Goal: Task Accomplishment & Management: Use online tool/utility

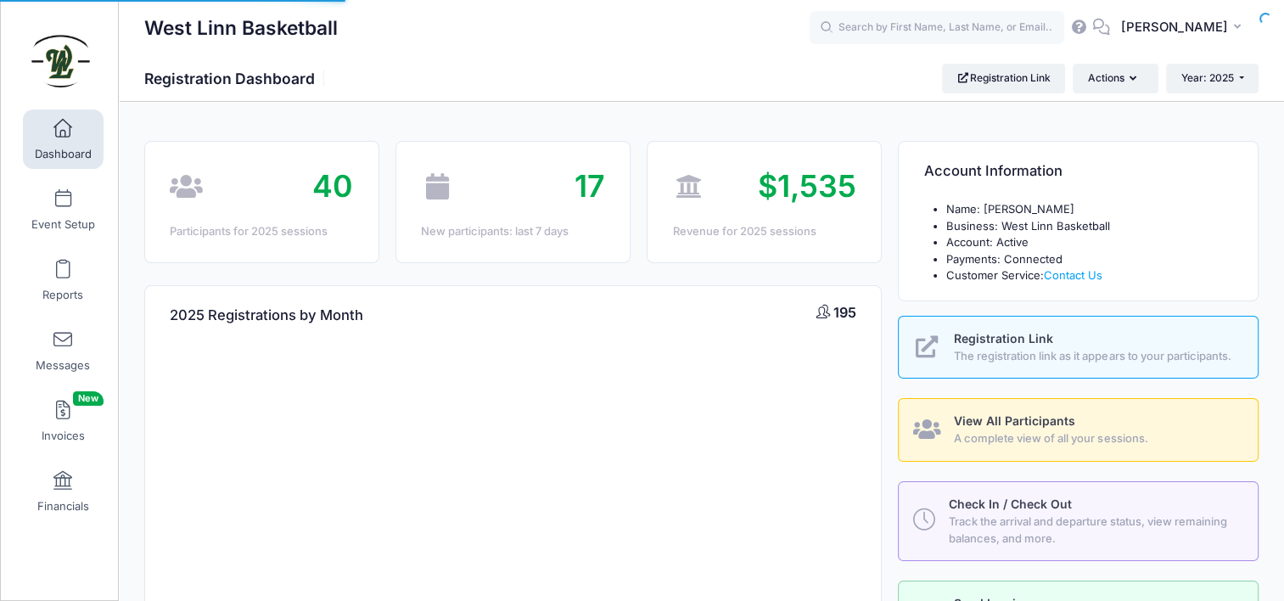
select select
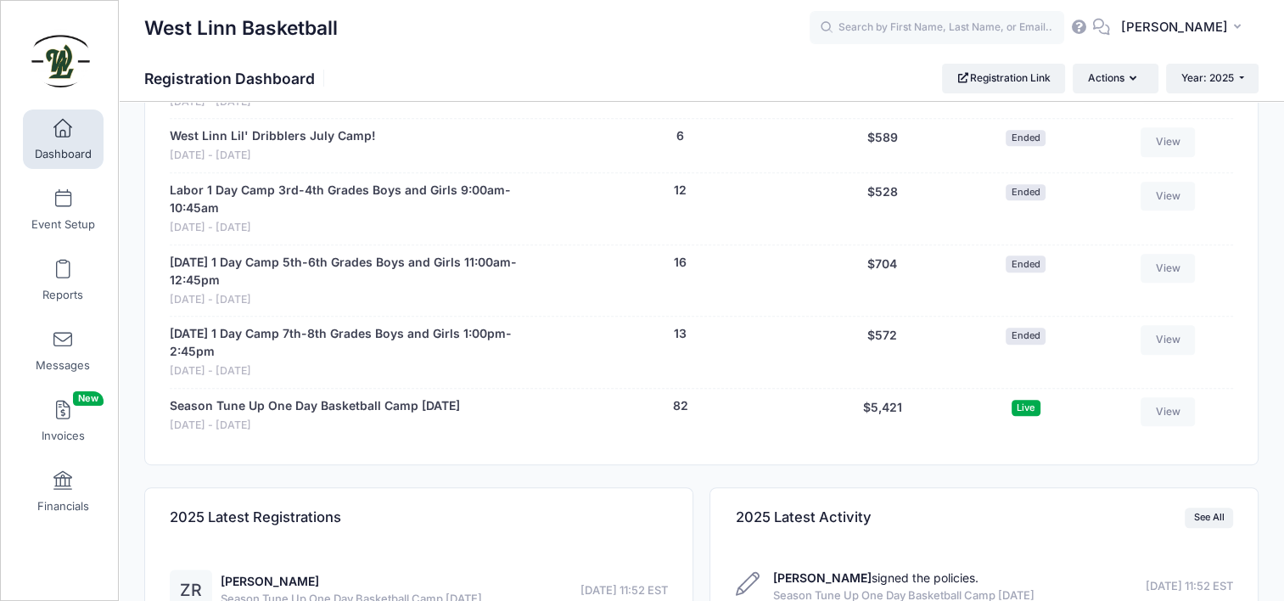
scroll to position [1104, 0]
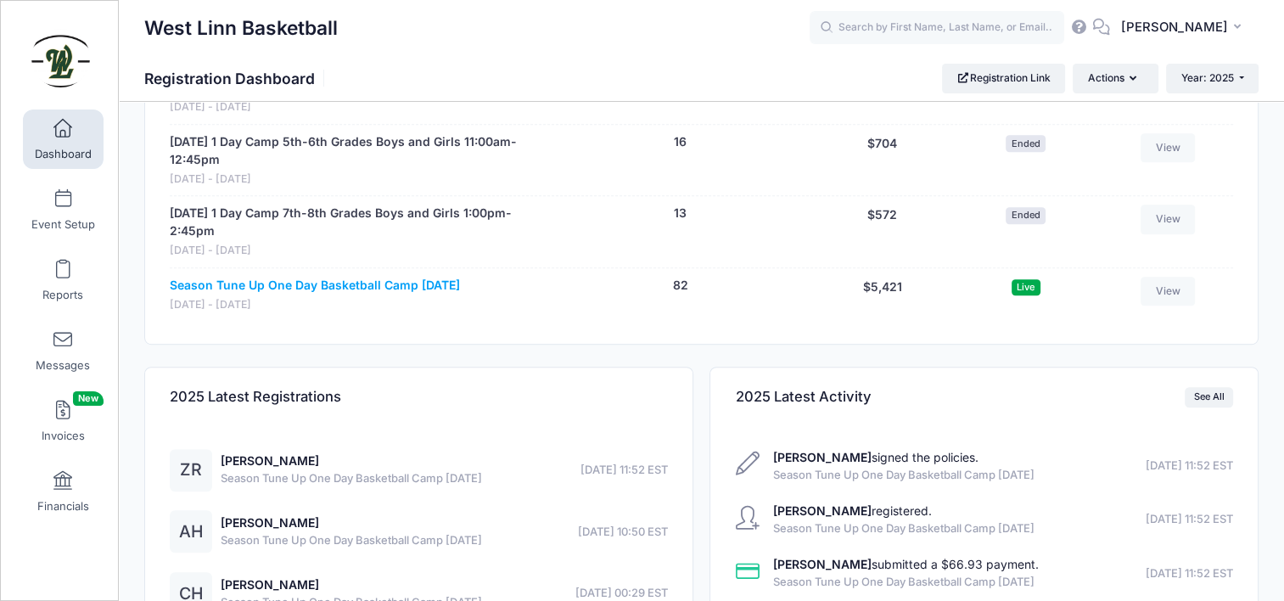
click at [346, 283] on link "Season Tune Up One Day Basketball Camp [DATE]" at bounding box center [315, 286] width 290 height 18
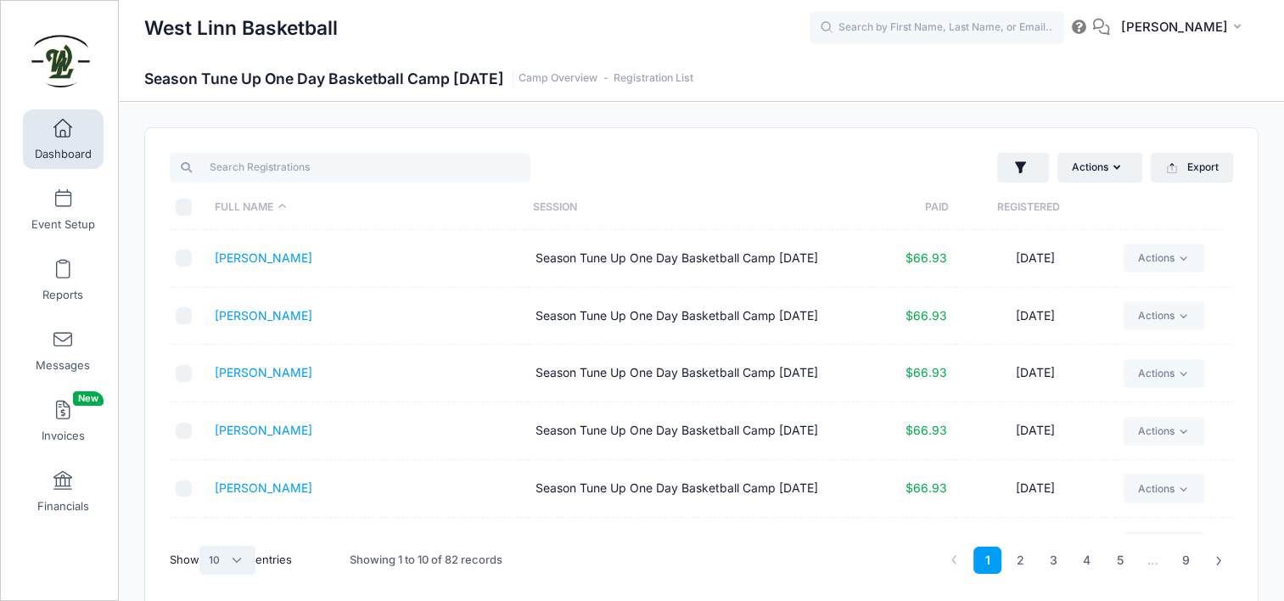
click at [231, 559] on select "All 10 25 50" at bounding box center [227, 560] width 56 height 29
select select "50"
click at [201, 546] on select "All 10 25 50" at bounding box center [227, 560] width 56 height 29
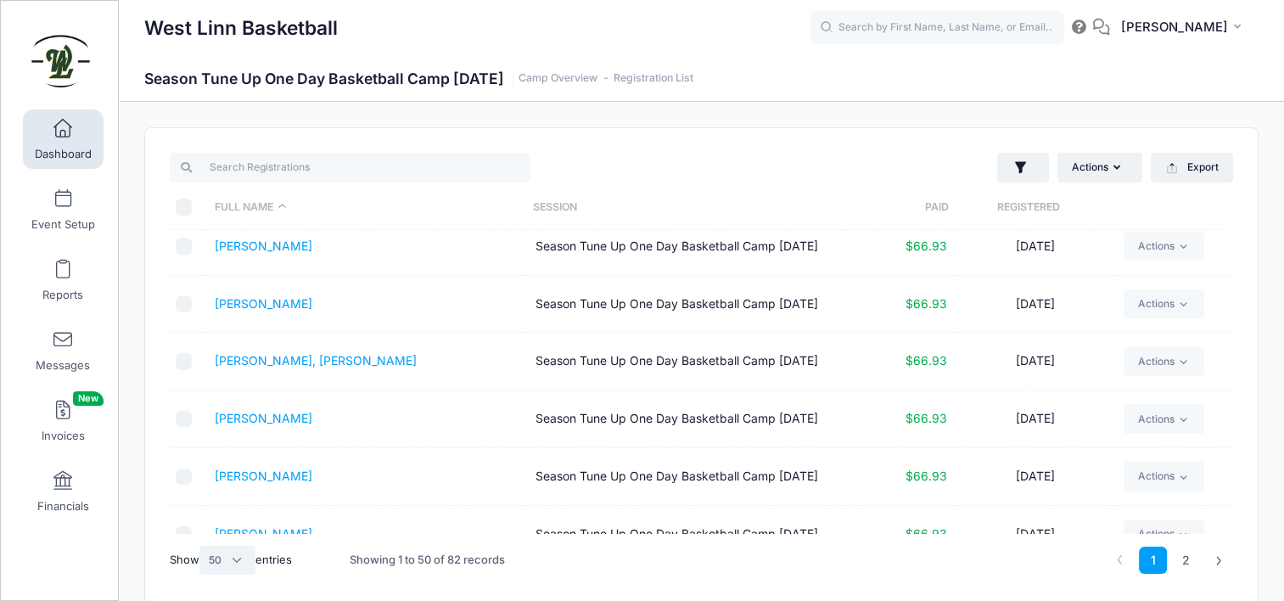
scroll to position [1188, 0]
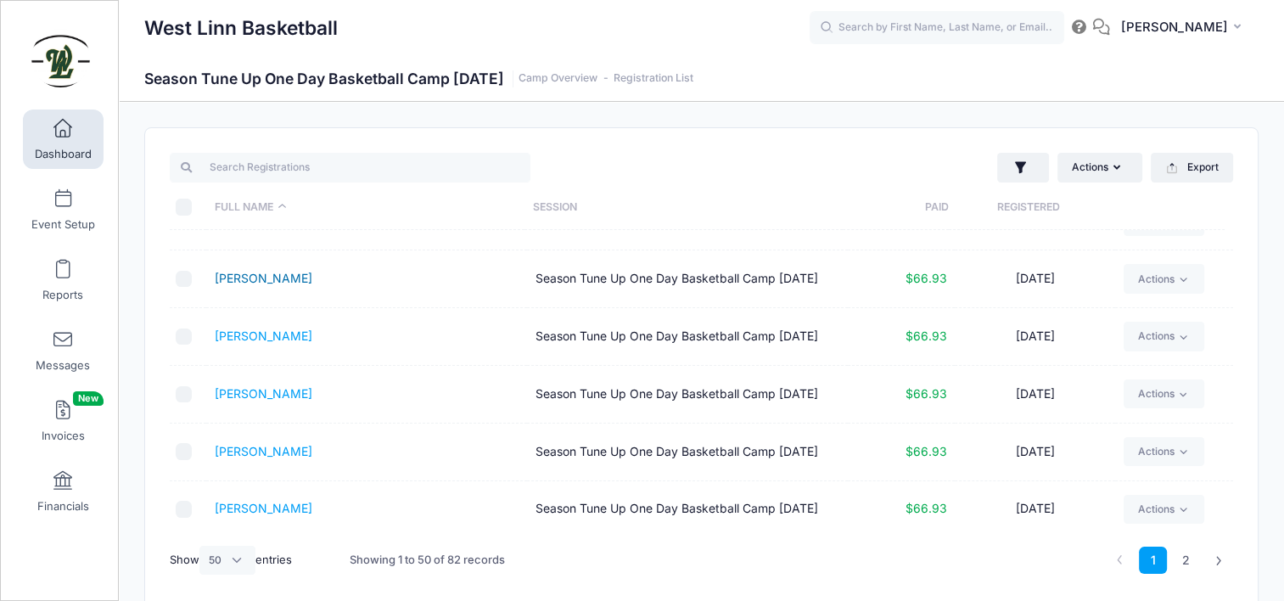
click at [268, 278] on link "[PERSON_NAME]" at bounding box center [264, 278] width 98 height 14
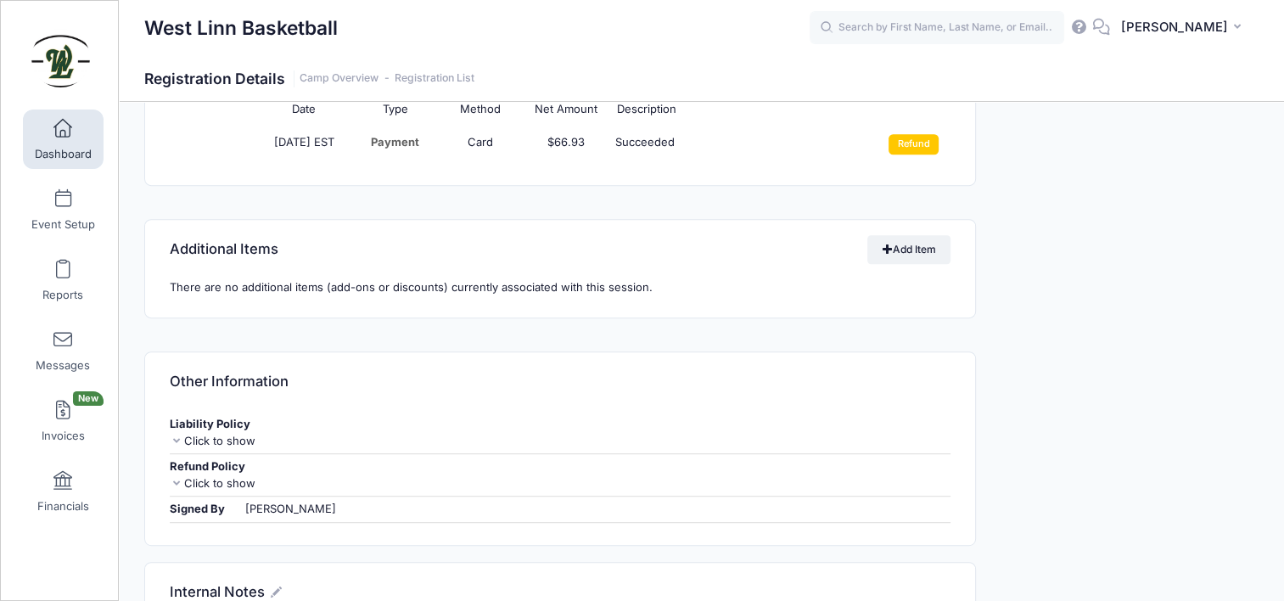
scroll to position [764, 0]
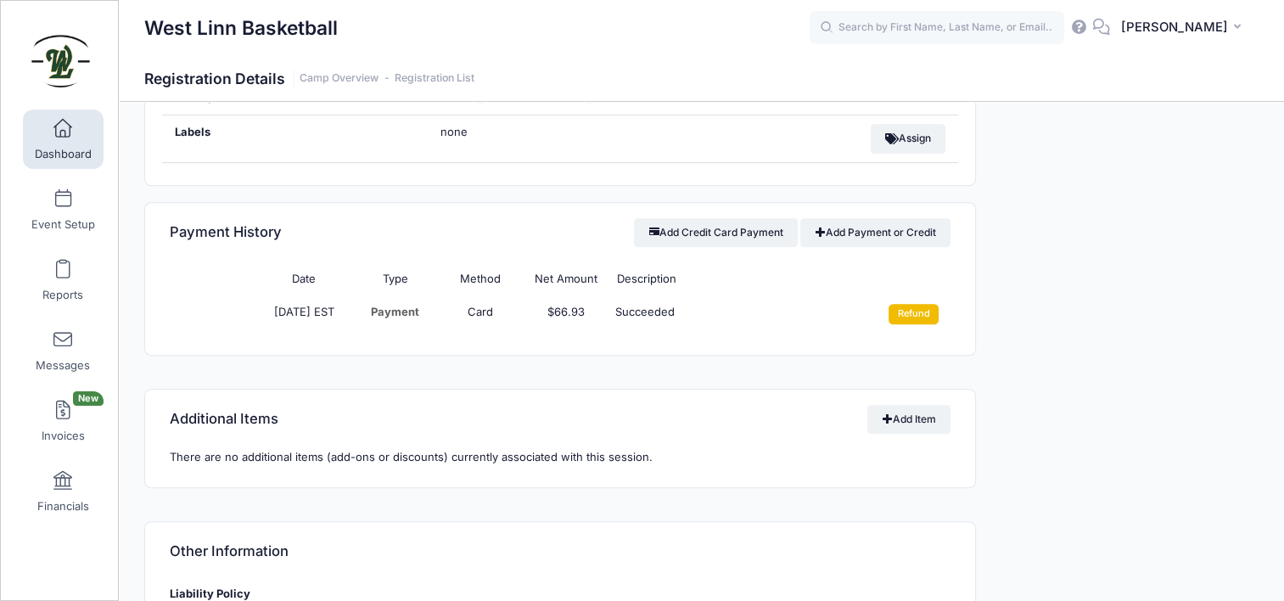
click at [907, 312] on input "Refund" at bounding box center [914, 314] width 50 height 20
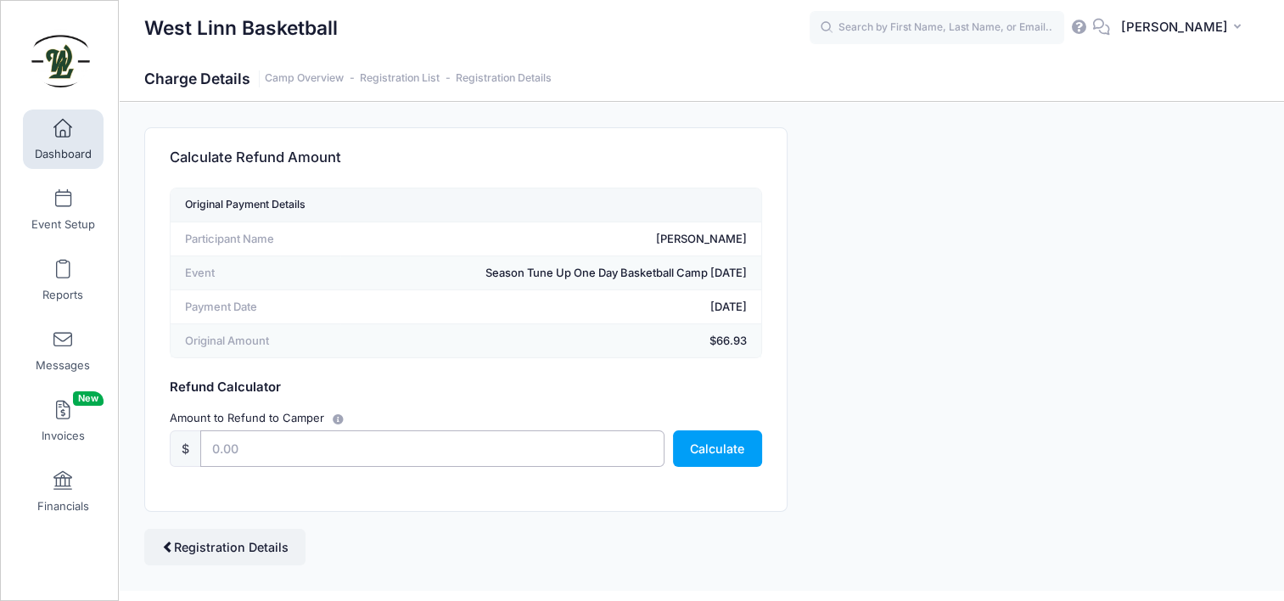
click at [404, 445] on input "text" at bounding box center [432, 448] width 464 height 37
click at [715, 445] on button "Calculate" at bounding box center [717, 448] width 89 height 37
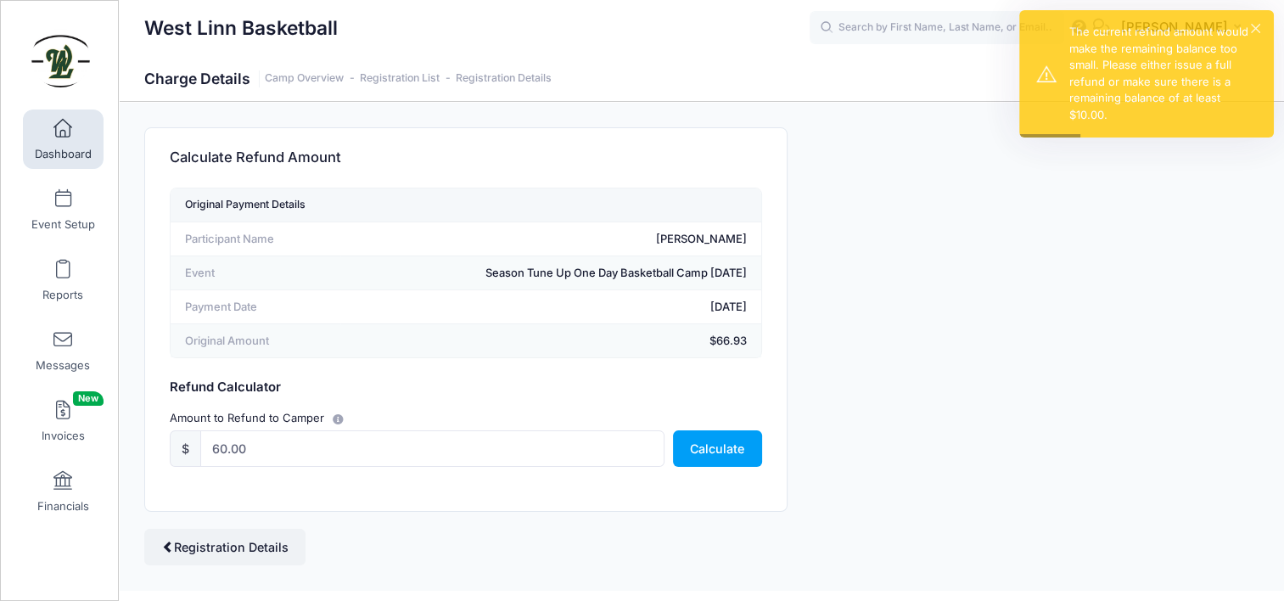
scroll to position [27, 0]
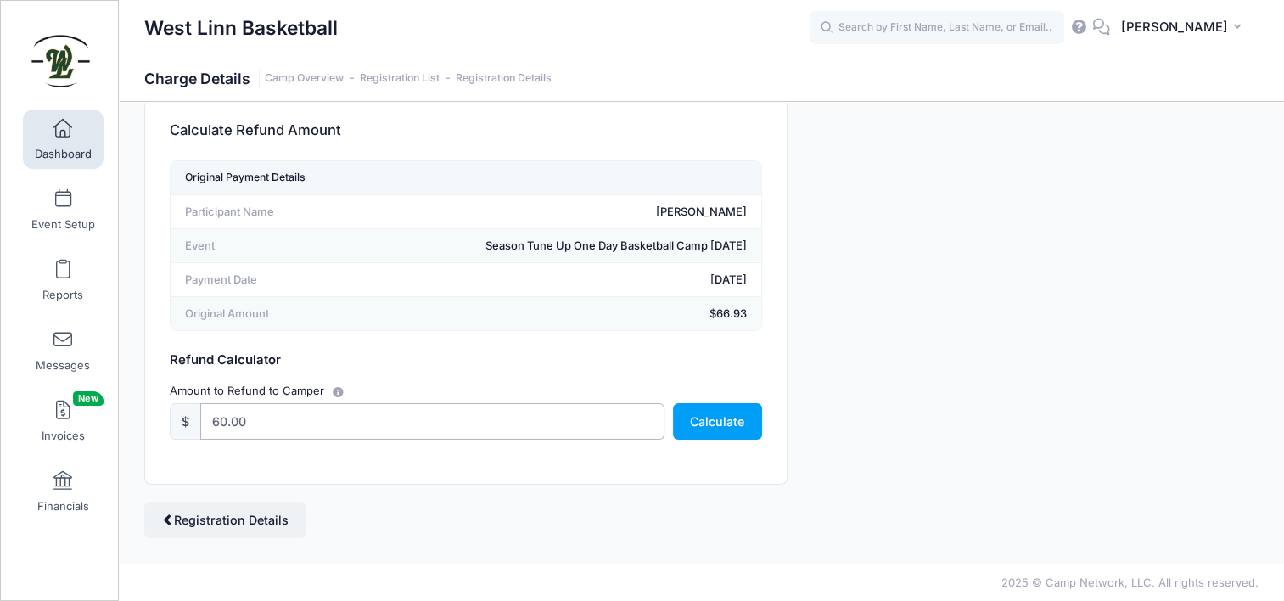
drag, startPoint x: 375, startPoint y: 432, endPoint x: 194, endPoint y: 424, distance: 181.8
click at [194, 424] on div "$ 60.00" at bounding box center [417, 421] width 495 height 37
type input "66.93"
click at [704, 423] on button "Calculate" at bounding box center [717, 421] width 89 height 37
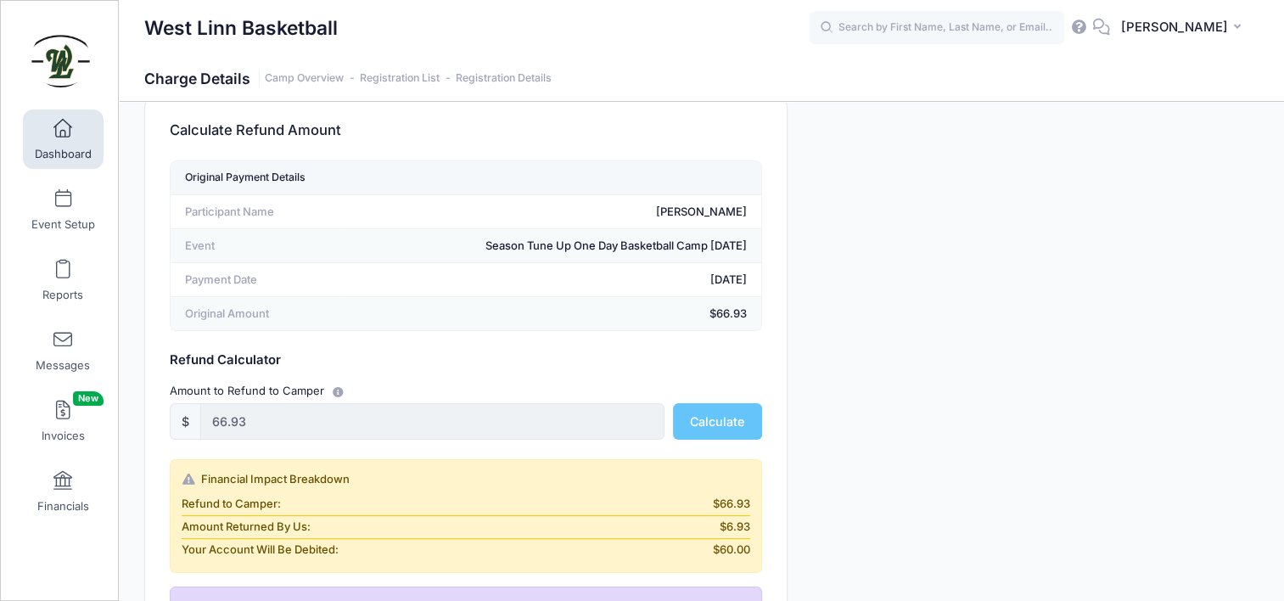
scroll to position [282, 0]
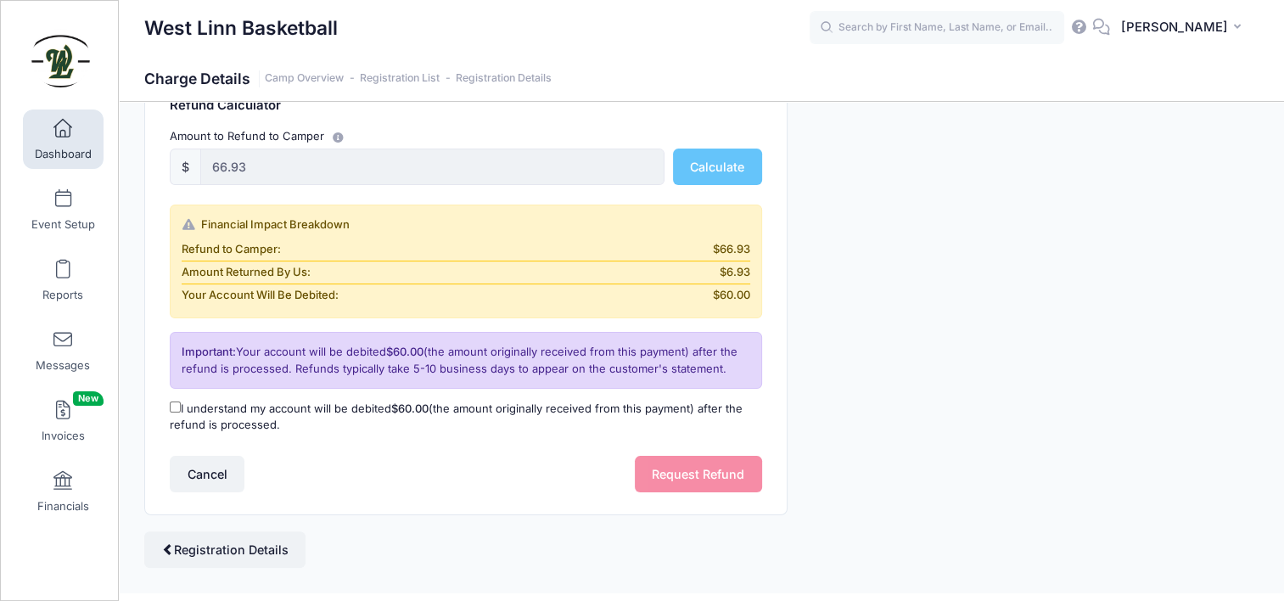
click at [177, 402] on input "I understand my account will be debited $60.00 (the amount originally received …" at bounding box center [175, 407] width 11 height 11
checkbox input "true"
click at [692, 461] on button "Request Refund" at bounding box center [698, 474] width 127 height 37
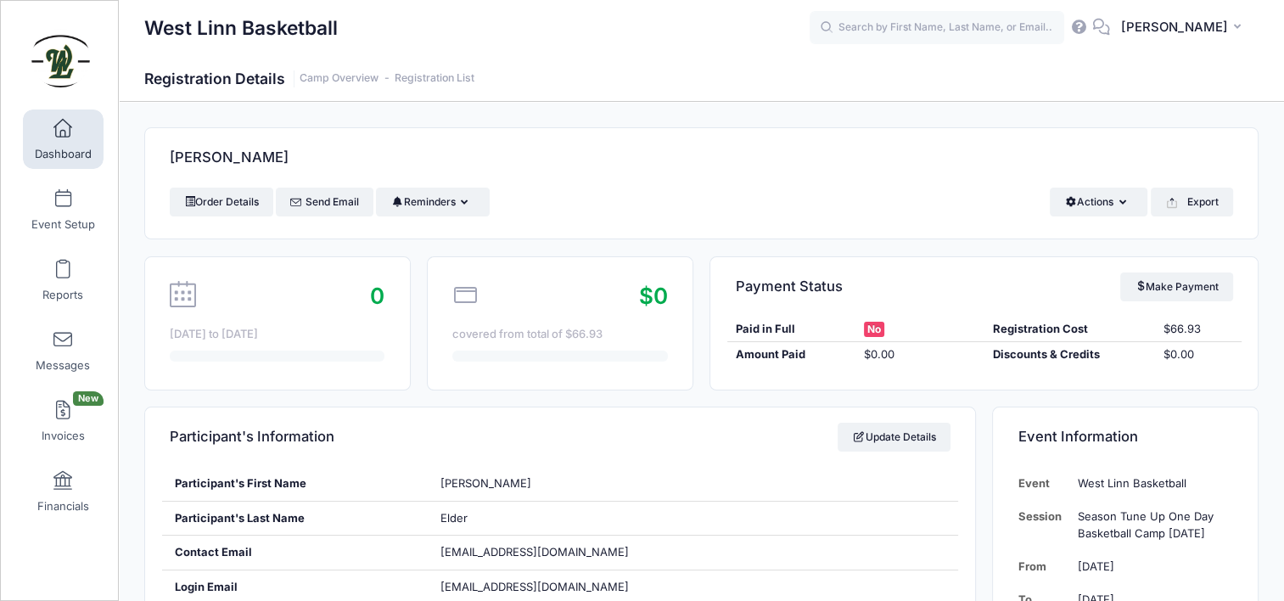
click at [63, 130] on span at bounding box center [63, 129] width 0 height 19
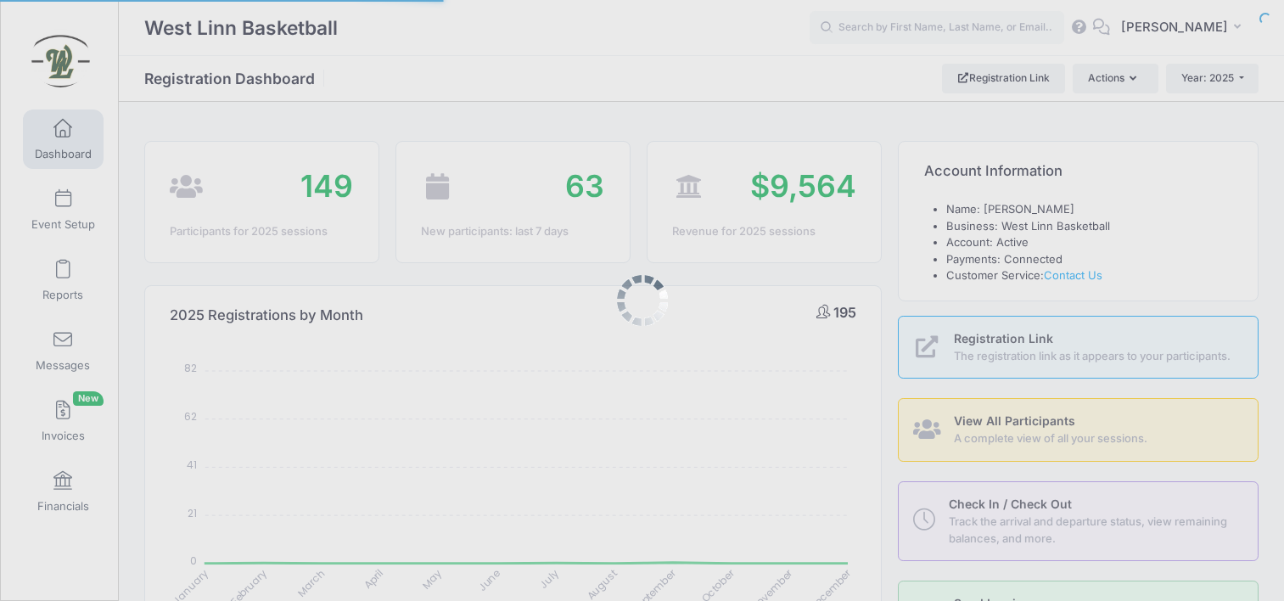
select select
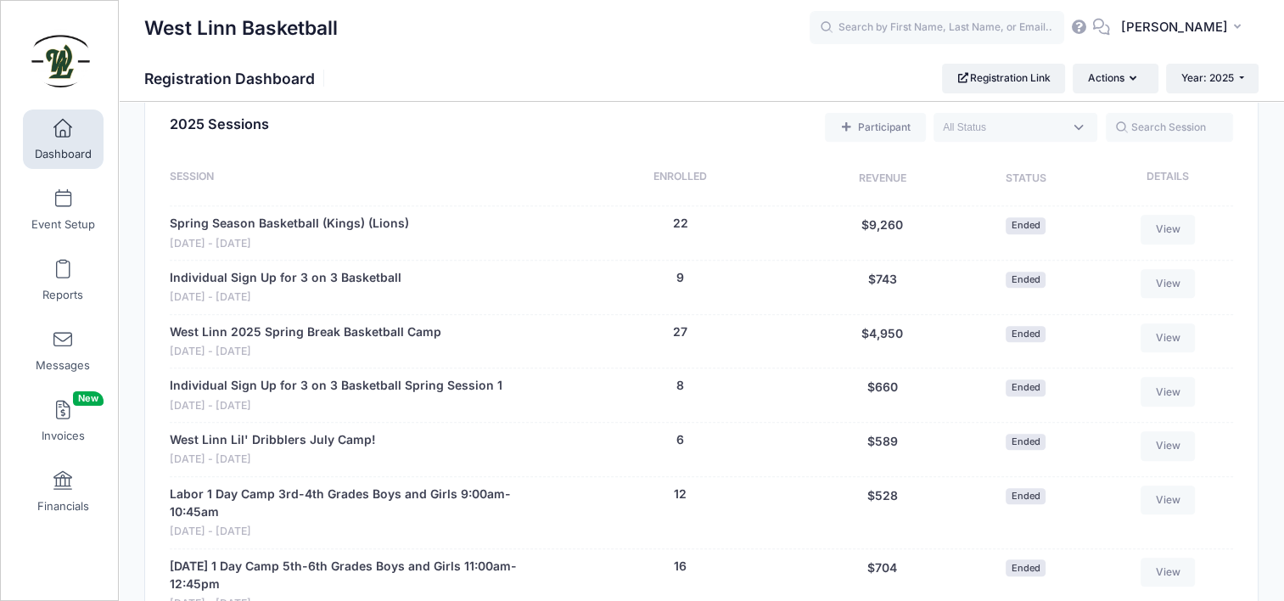
scroll to position [934, 0]
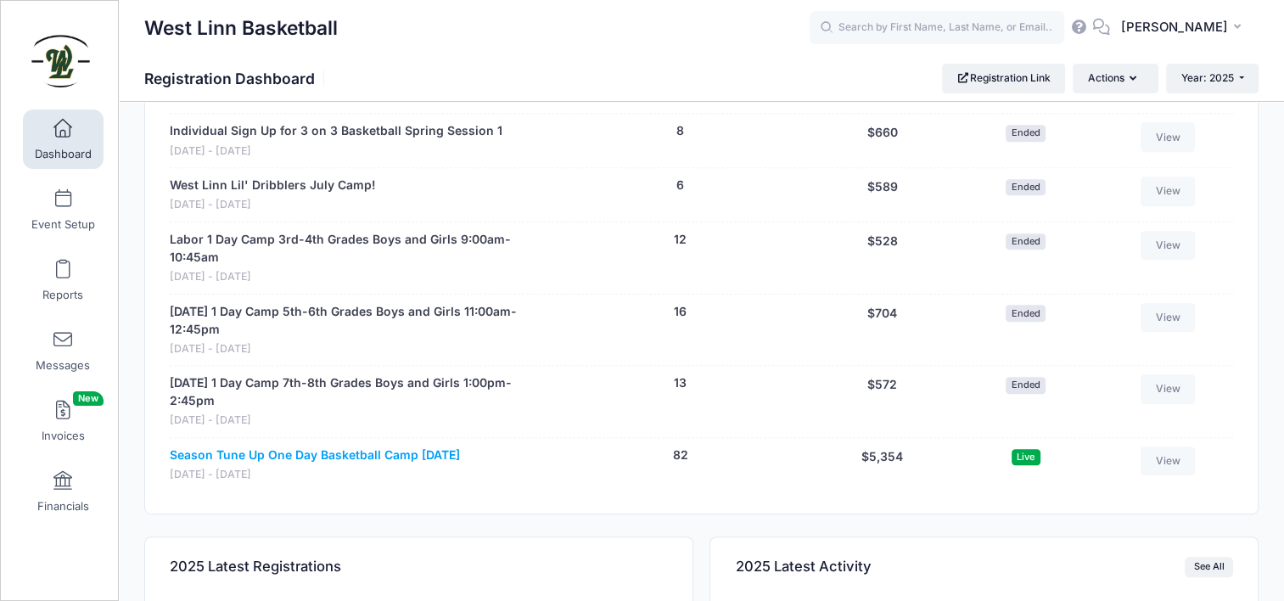
click at [334, 452] on link "Season Tune Up One Day Basketball Camp [DATE]" at bounding box center [315, 455] width 290 height 18
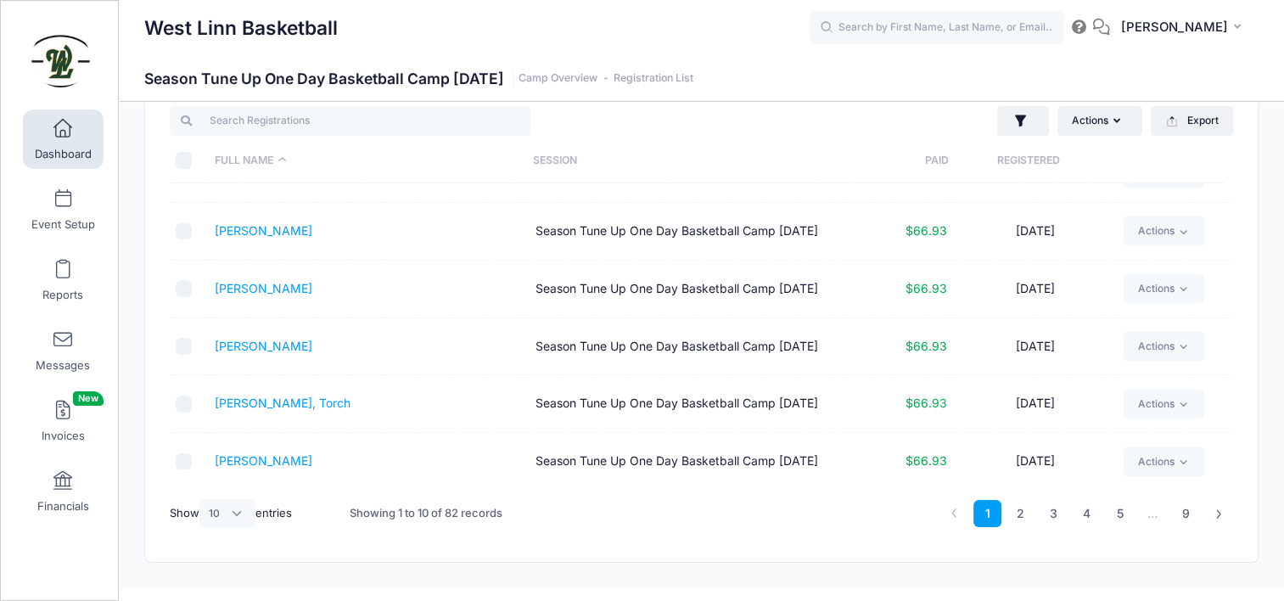
scroll to position [72, 0]
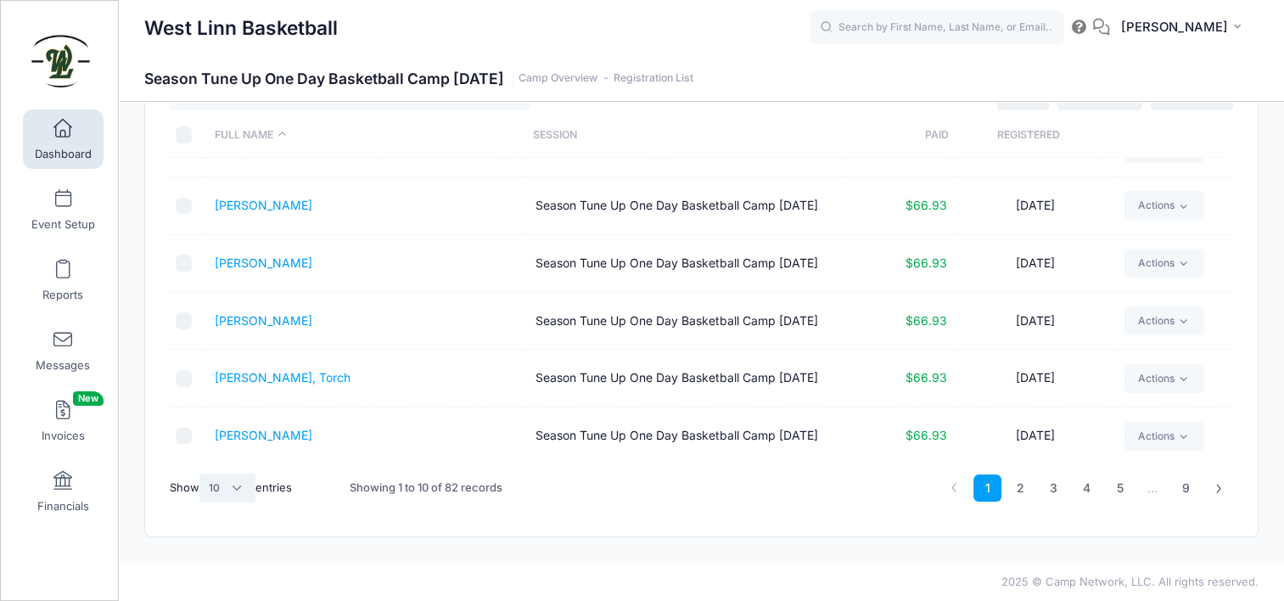
click at [223, 489] on select "All 10 25 50" at bounding box center [227, 488] width 56 height 29
select select "50"
click at [201, 474] on select "All 10 25 50" at bounding box center [227, 488] width 56 height 29
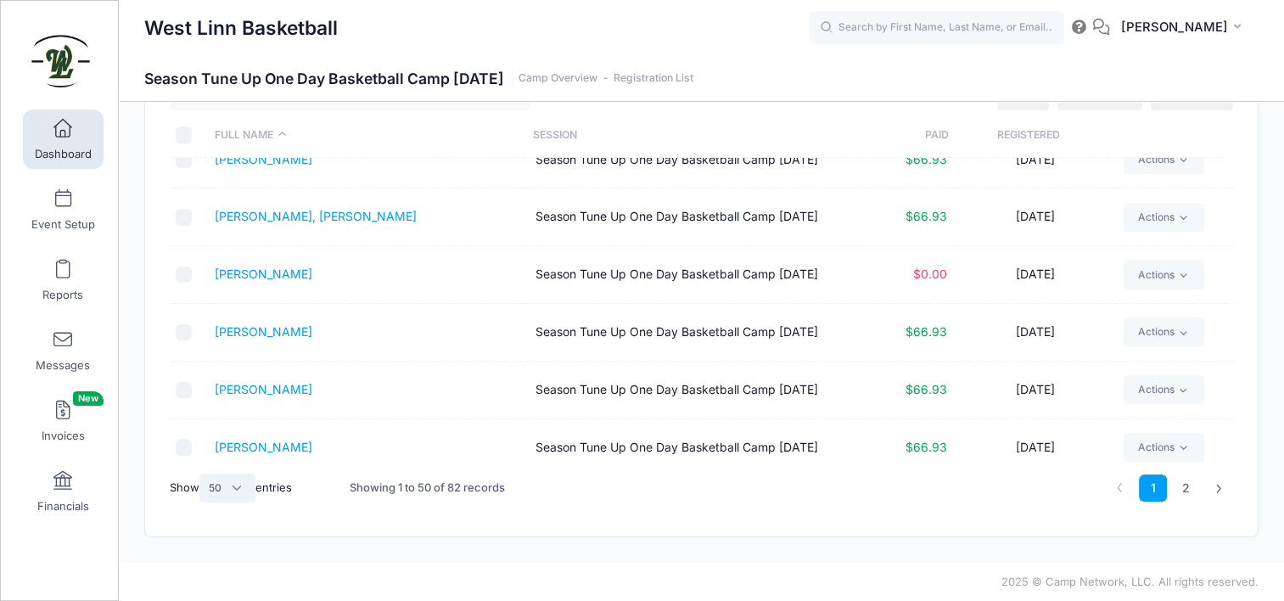
scroll to position [1202, 0]
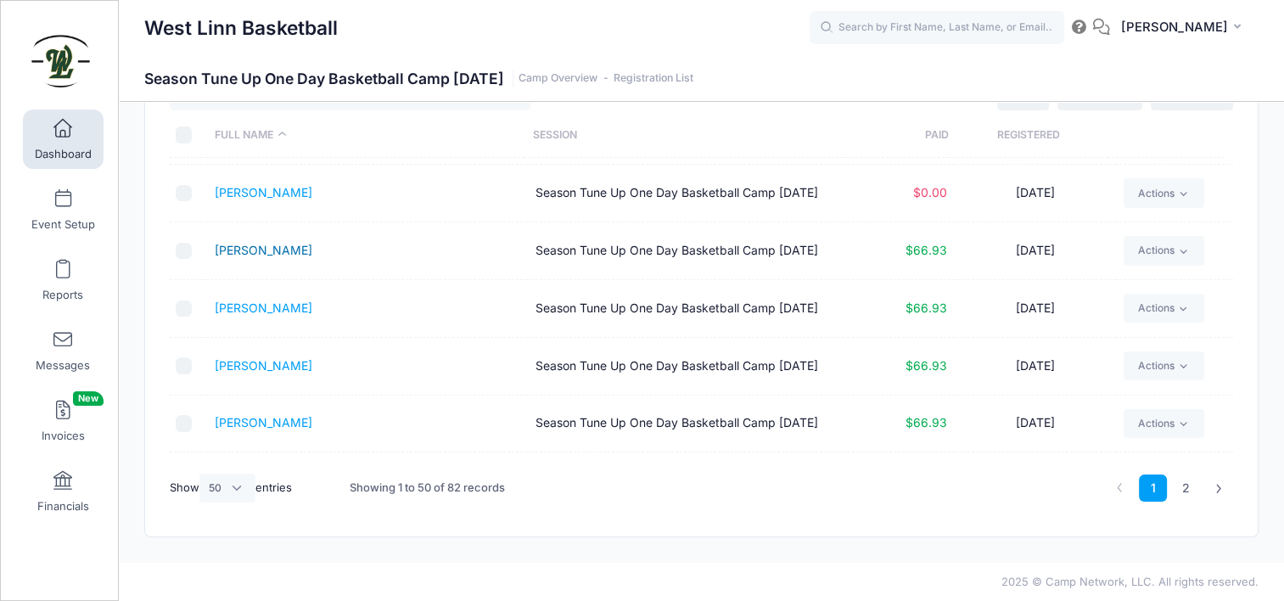
click at [270, 249] on link "Elder, Kenneth" at bounding box center [264, 250] width 98 height 14
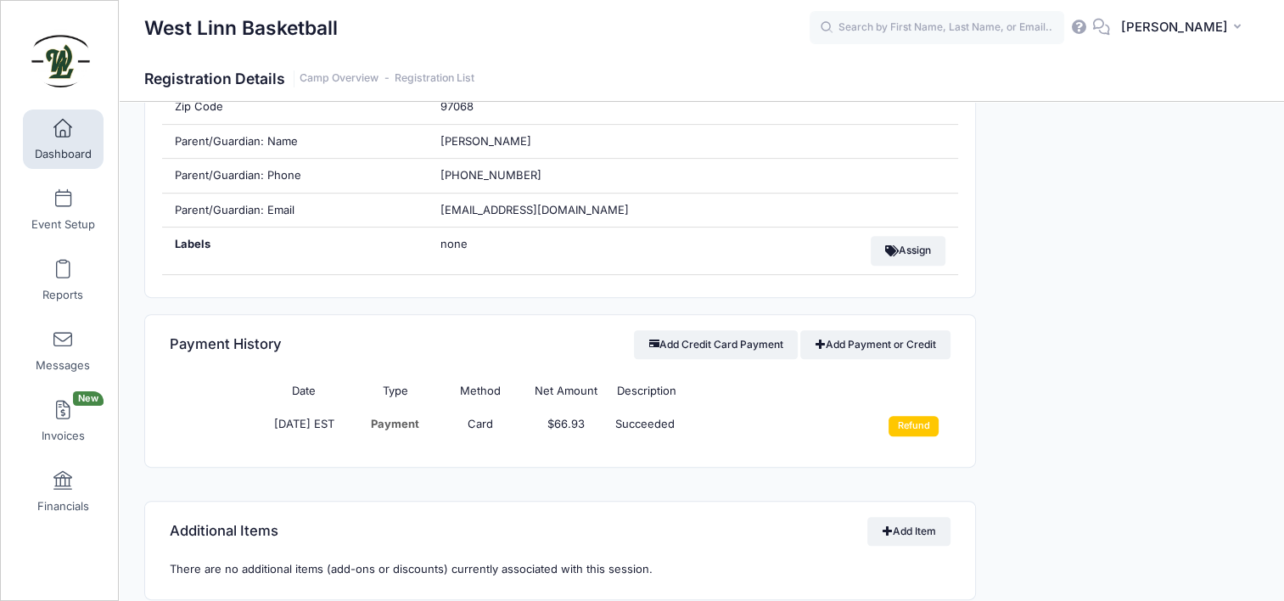
scroll to position [679, 0]
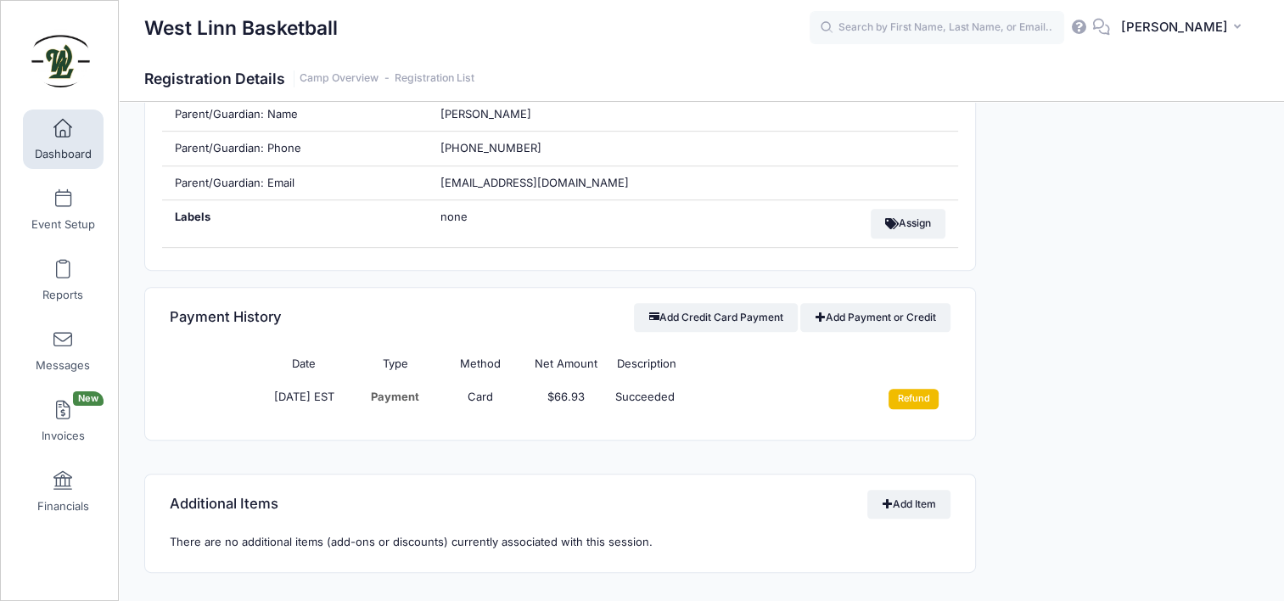
click at [907, 400] on input "Refund" at bounding box center [914, 399] width 50 height 20
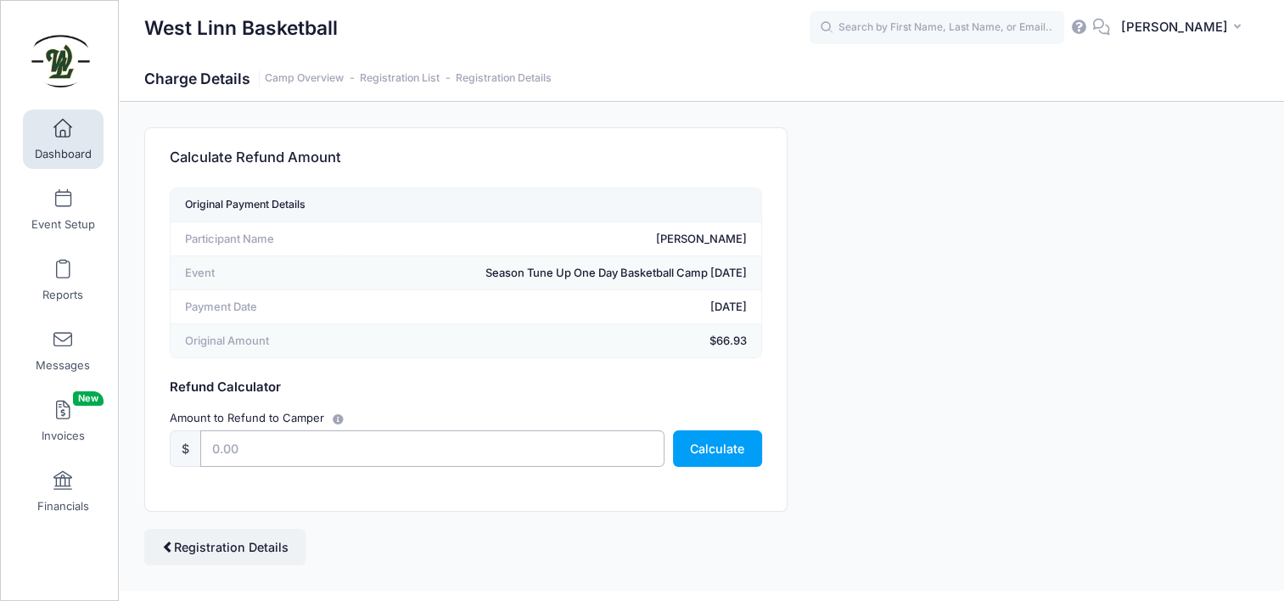
click at [357, 441] on input "text" at bounding box center [432, 448] width 464 height 37
type input "66.93"
click at [720, 450] on button "Calculate" at bounding box center [717, 448] width 89 height 37
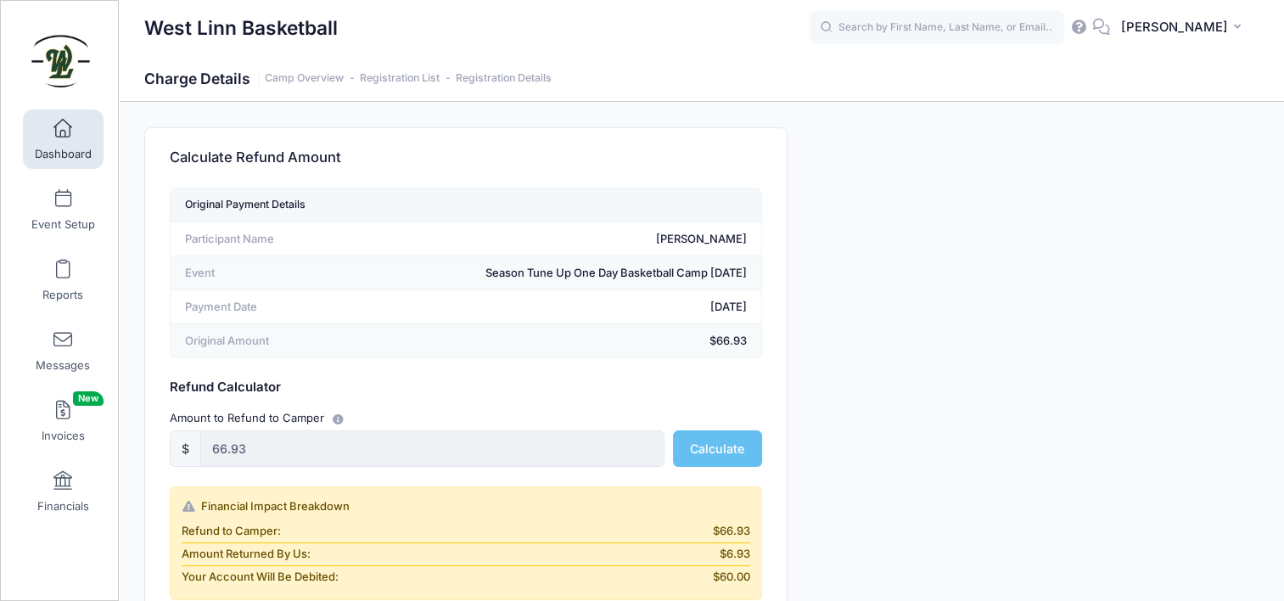
scroll to position [311, 0]
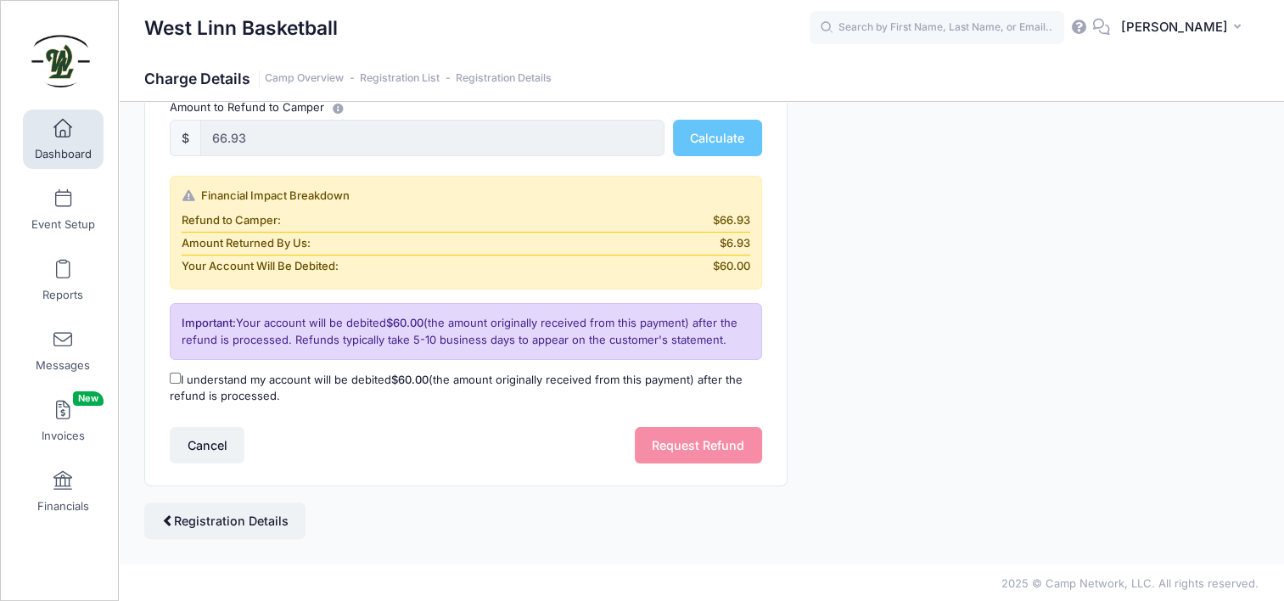
click at [177, 373] on input "I understand my account will be debited $60.00 (the amount originally received …" at bounding box center [175, 378] width 11 height 11
checkbox input "true"
click at [698, 446] on button "Request Refund" at bounding box center [698, 445] width 127 height 37
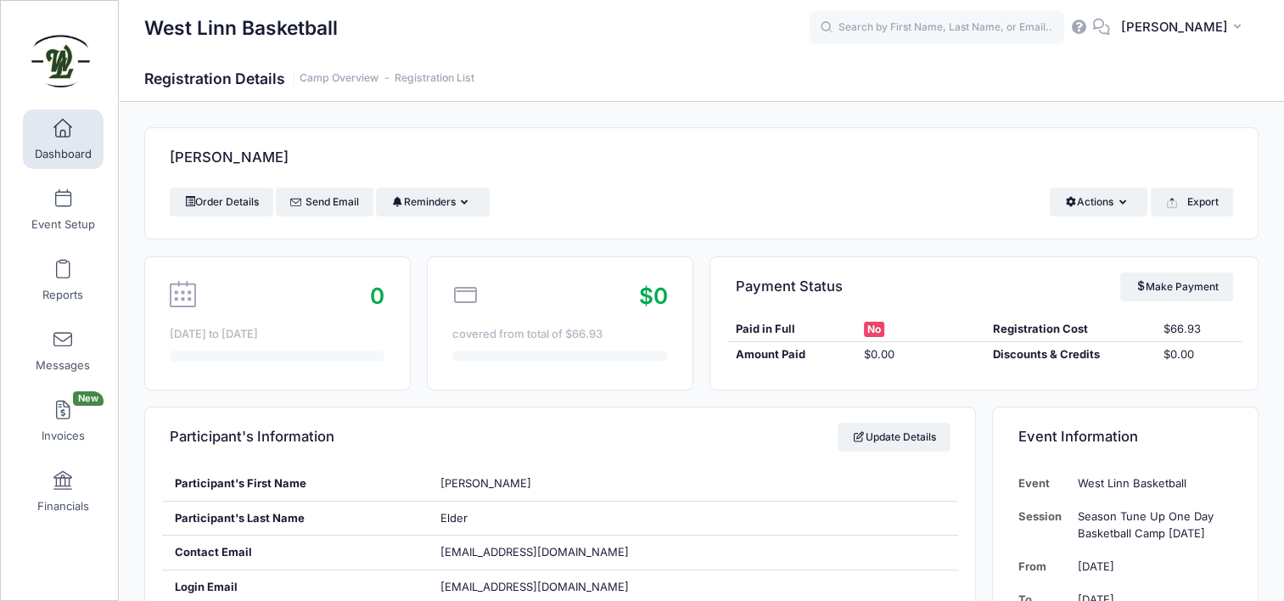
click at [48, 142] on link "Dashboard" at bounding box center [63, 139] width 81 height 59
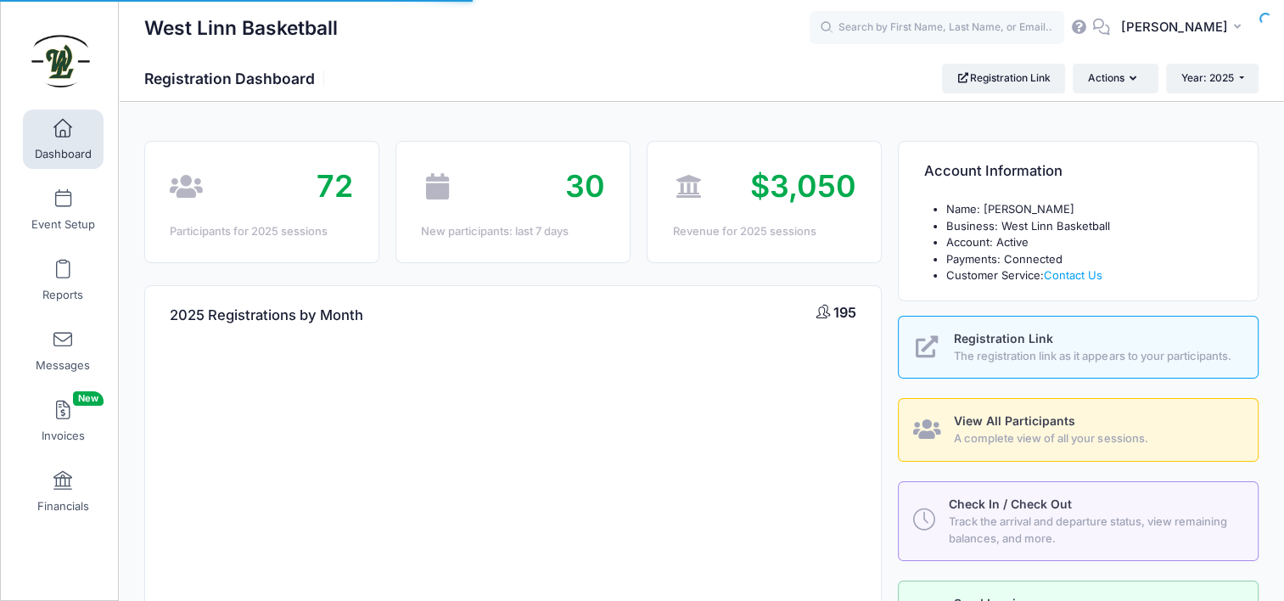
select select
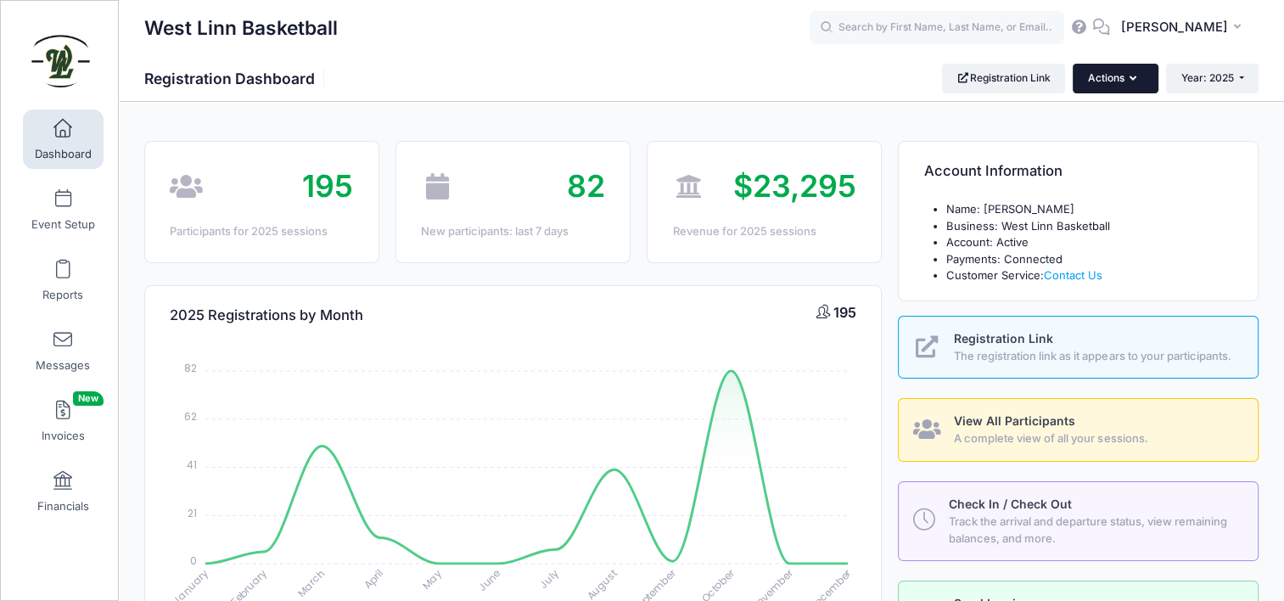
click at [1104, 78] on button "Actions" at bounding box center [1115, 78] width 85 height 29
click at [1106, 117] on link "Check In/Check Out" at bounding box center [1072, 120] width 154 height 32
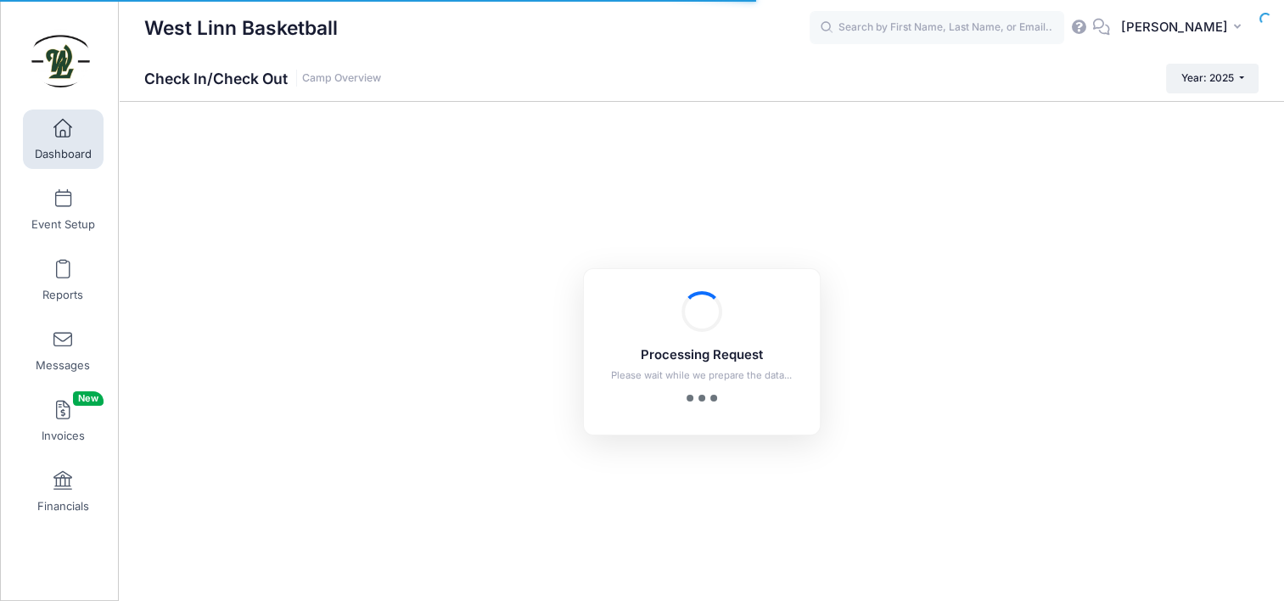
checkbox input "true"
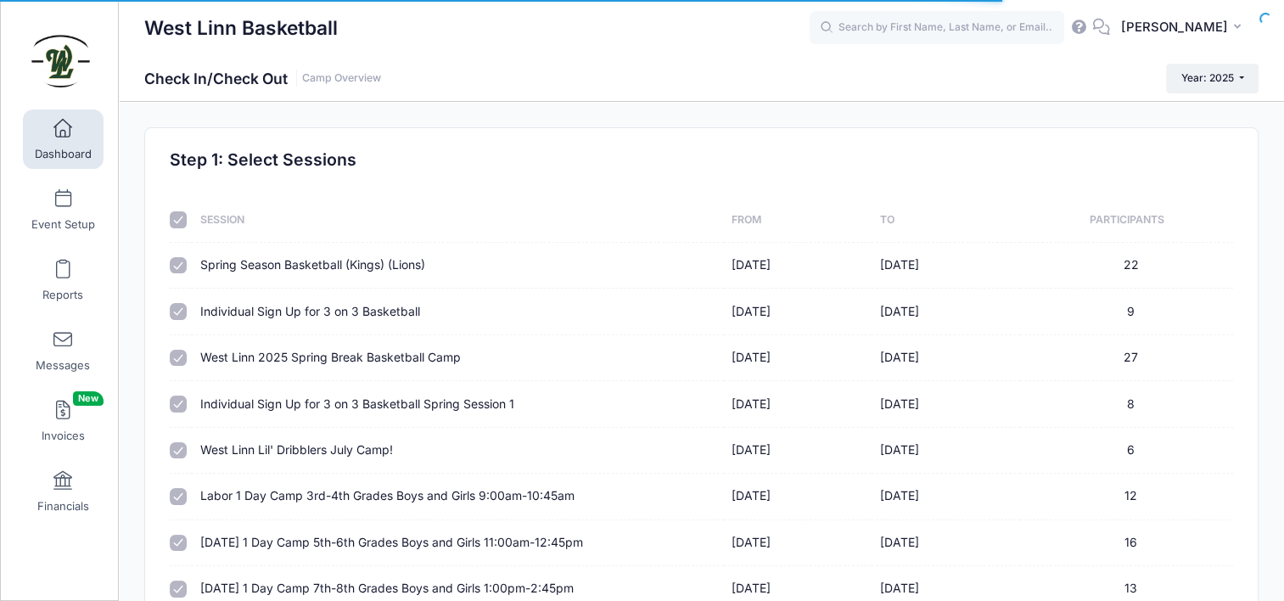
scroll to position [226, 0]
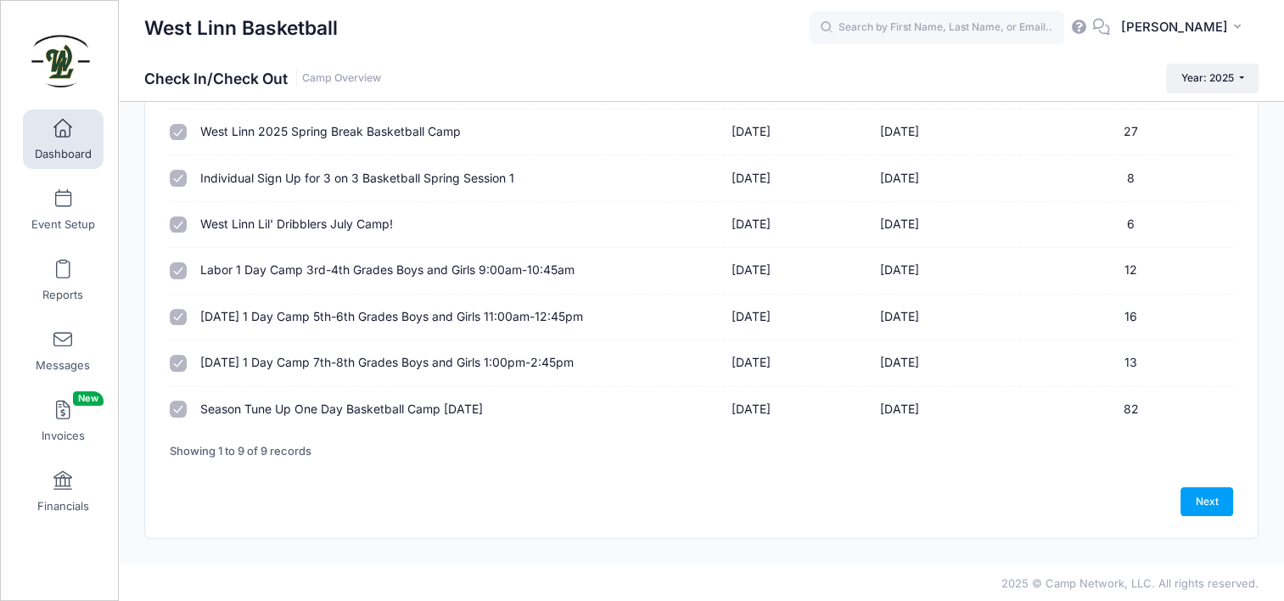
click at [177, 407] on input "checkbox" at bounding box center [178, 409] width 17 height 17
checkbox input "true"
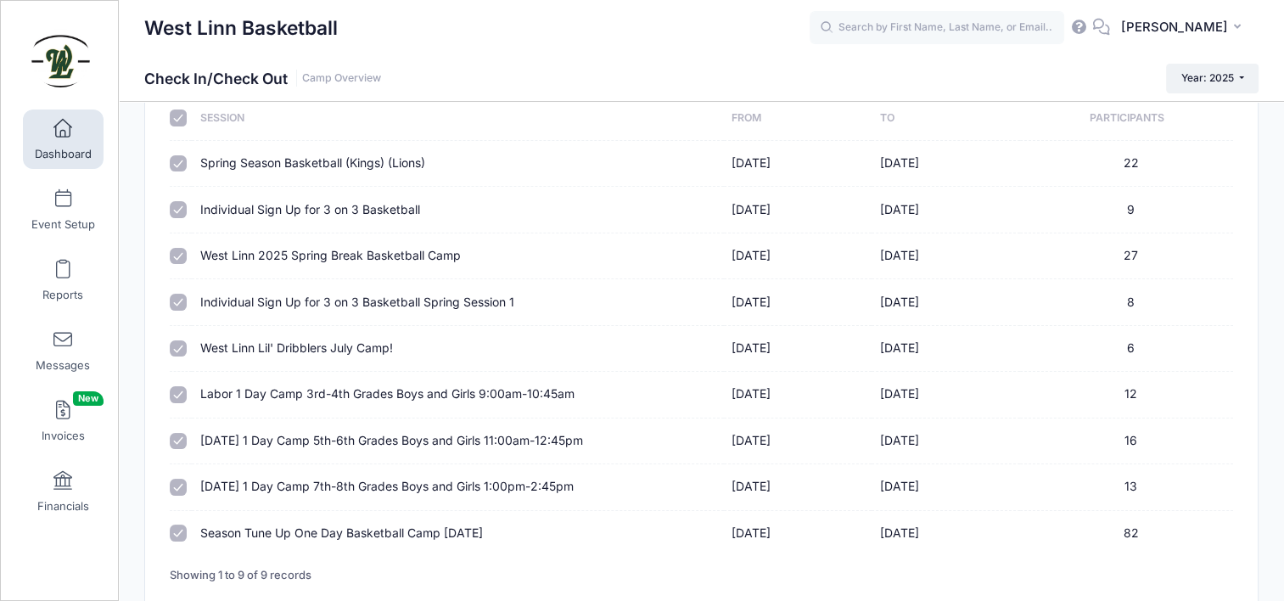
scroll to position [0, 0]
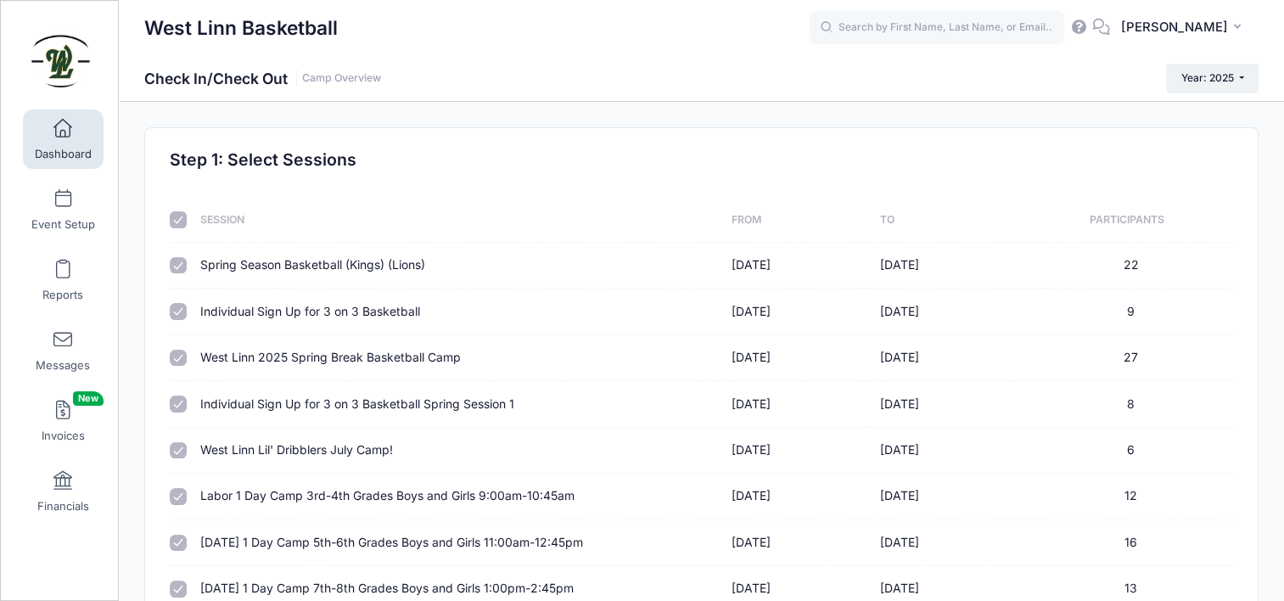
click at [181, 212] on input "checkbox" at bounding box center [178, 219] width 17 height 17
checkbox input "false"
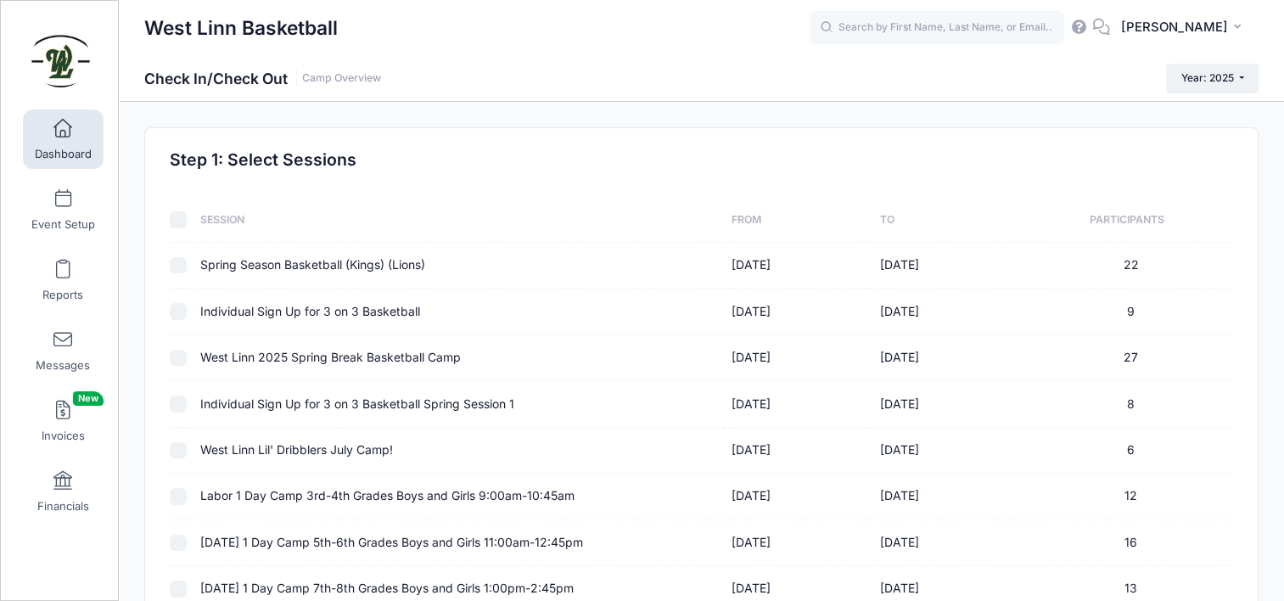
checkbox input "false"
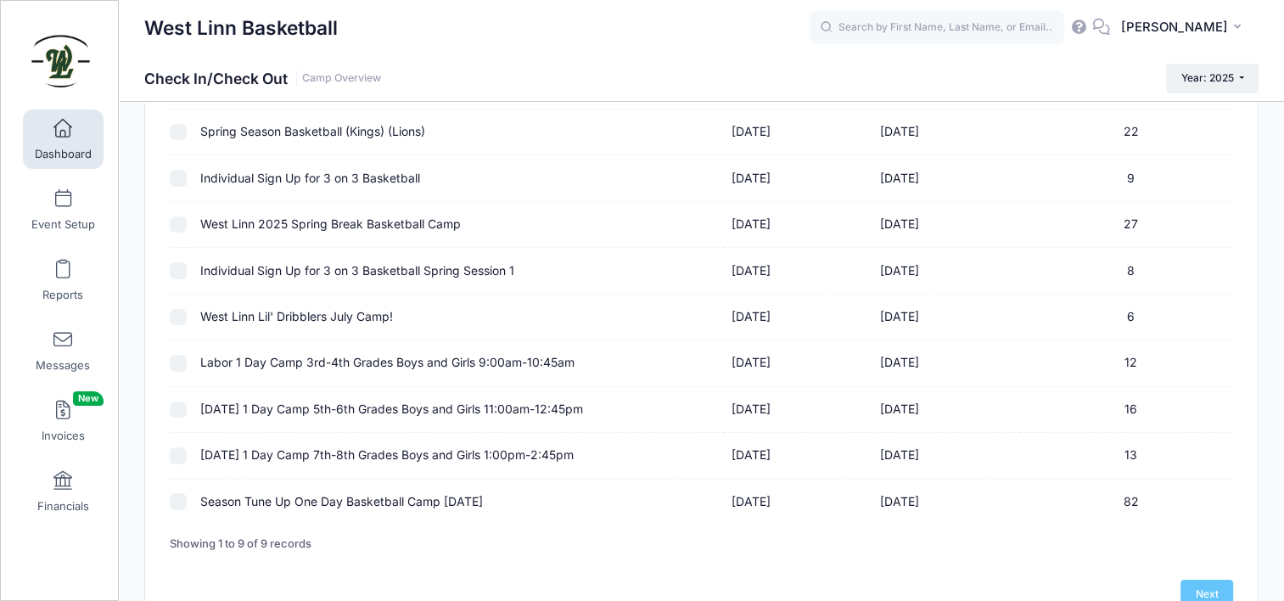
scroll to position [226, 0]
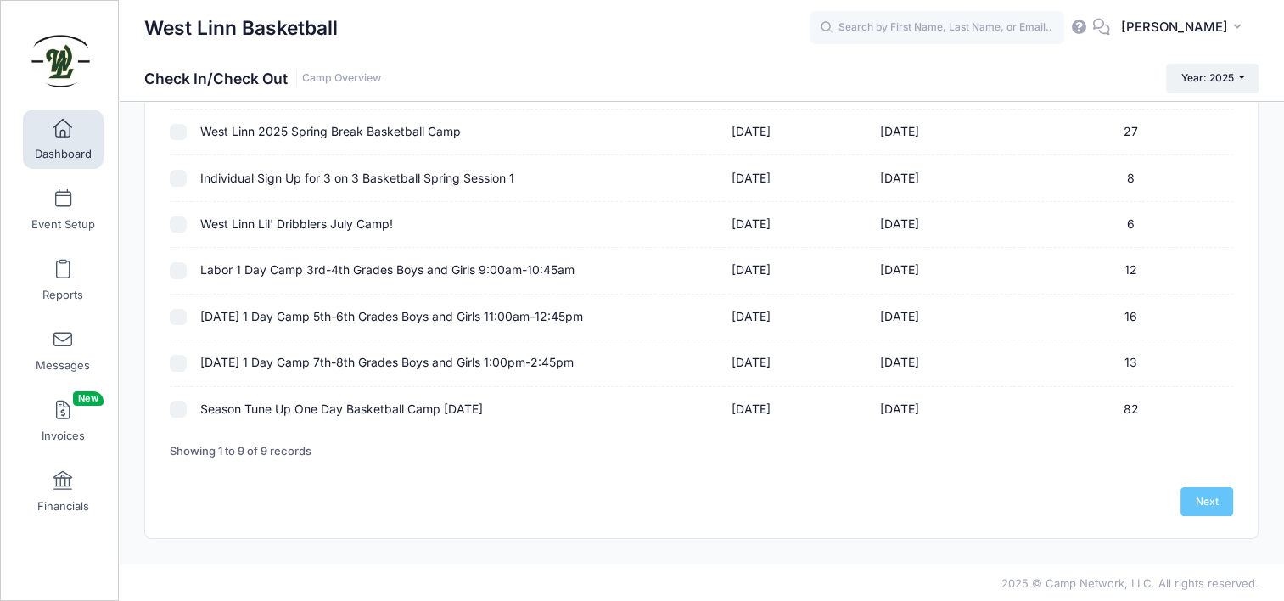
click at [177, 407] on input "checkbox" at bounding box center [178, 409] width 17 height 17
checkbox input "true"
click at [1216, 500] on link "Next" at bounding box center [1207, 501] width 53 height 29
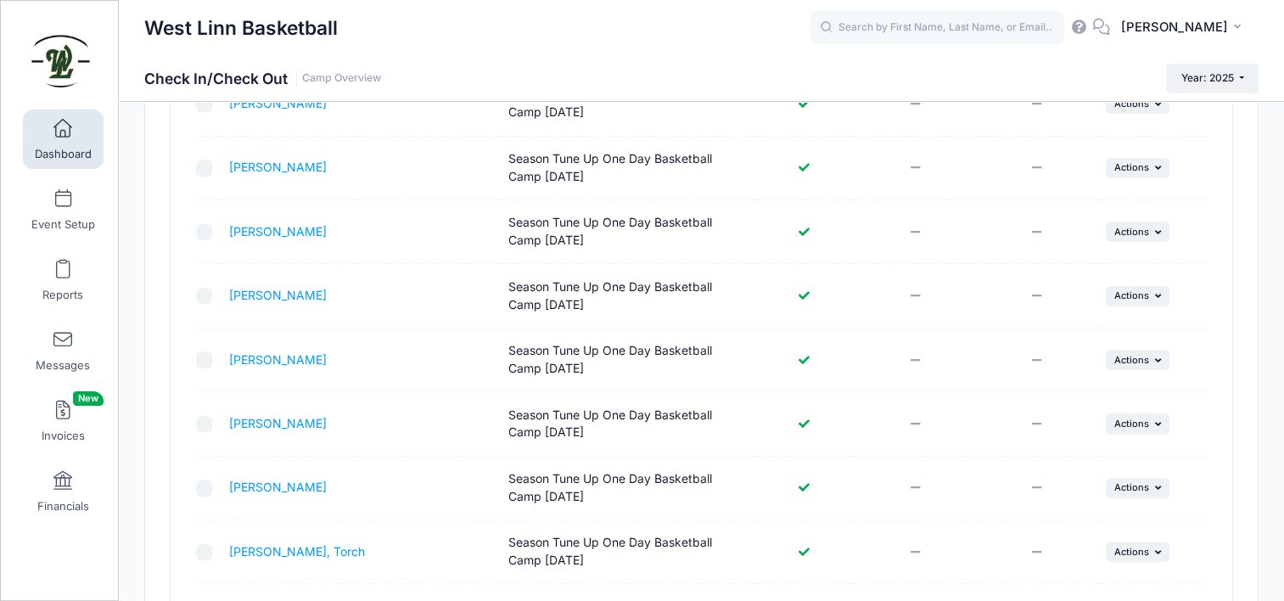
scroll to position [592, 0]
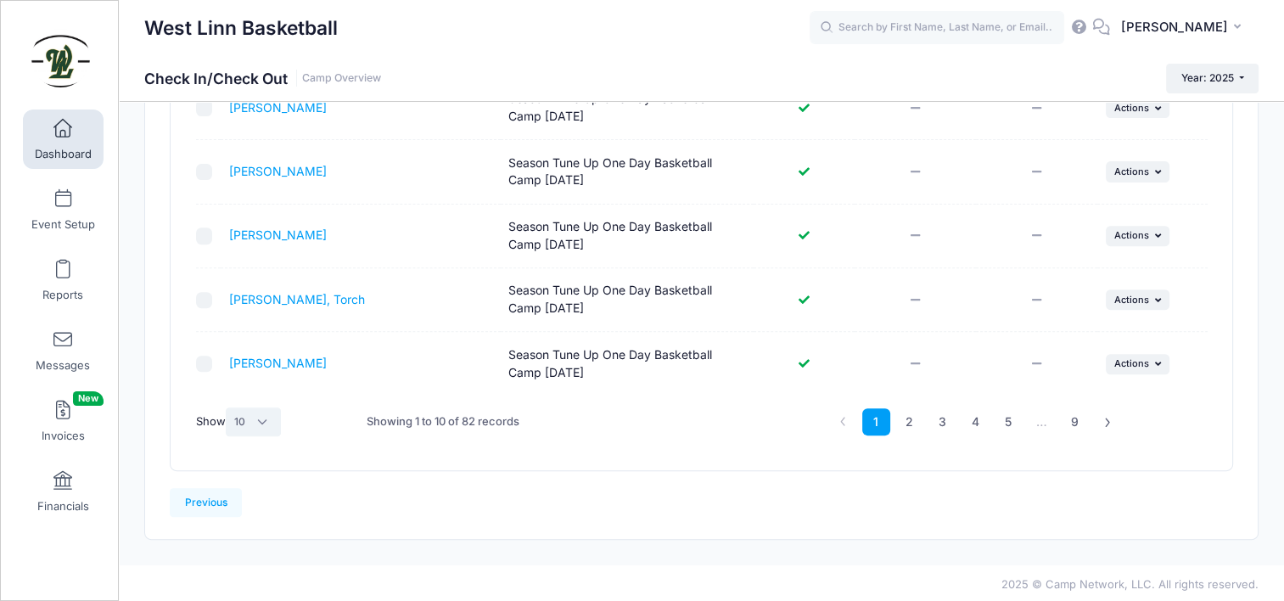
click at [267, 418] on select "All 10 25 50" at bounding box center [254, 421] width 56 height 29
select select "50"
click at [227, 436] on select "All 10 25 50" at bounding box center [254, 421] width 56 height 29
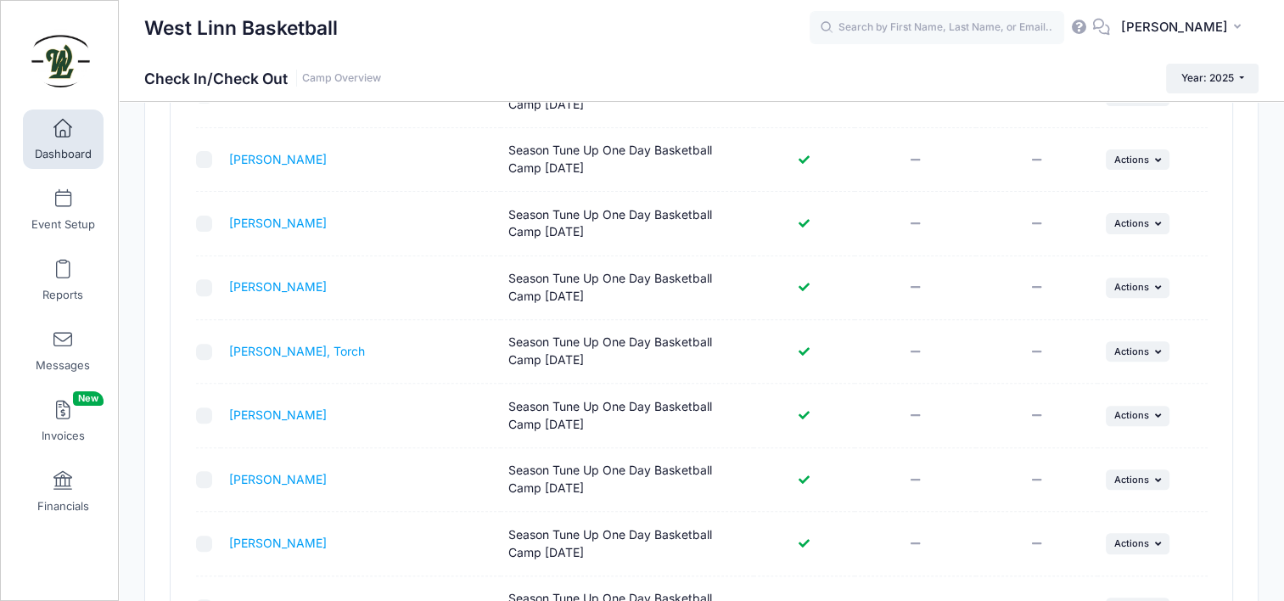
scroll to position [507, 0]
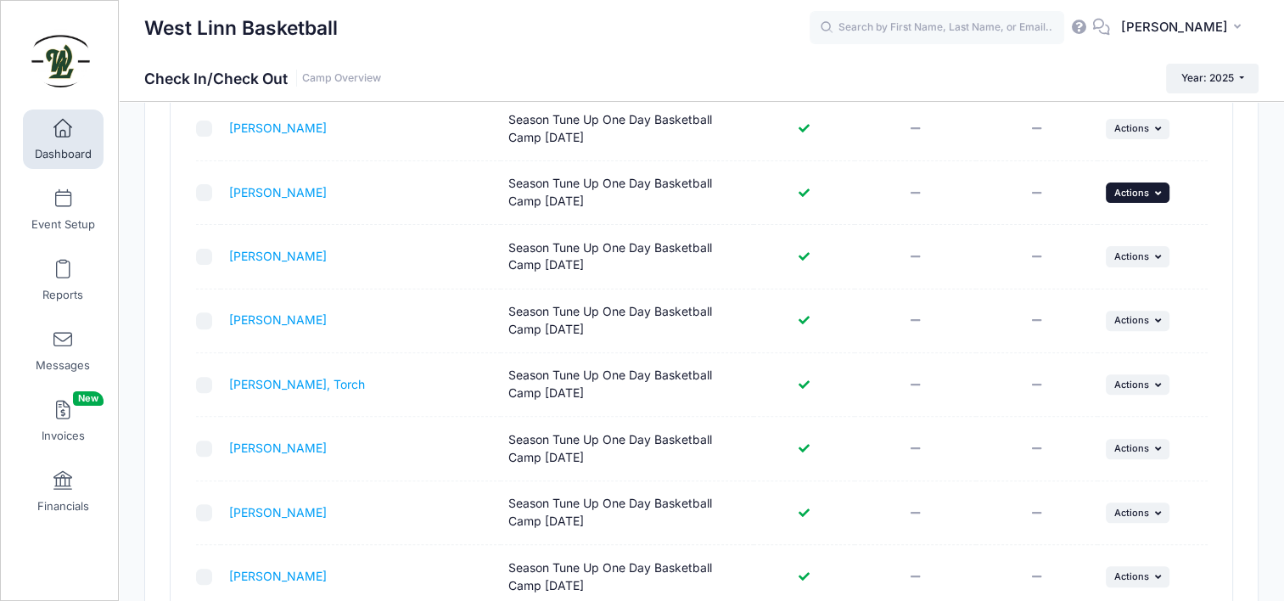
click at [1144, 188] on span "Actions" at bounding box center [1132, 193] width 35 height 12
click at [1085, 229] on link "Check In" at bounding box center [1085, 227] width 154 height 32
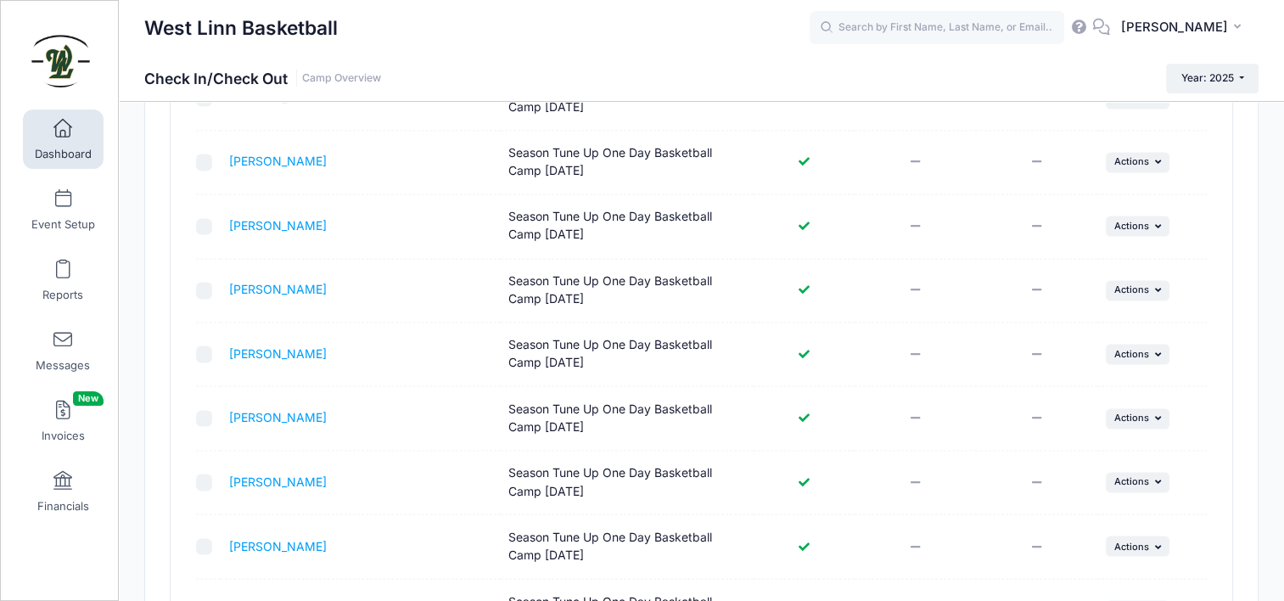
scroll to position [3148, 0]
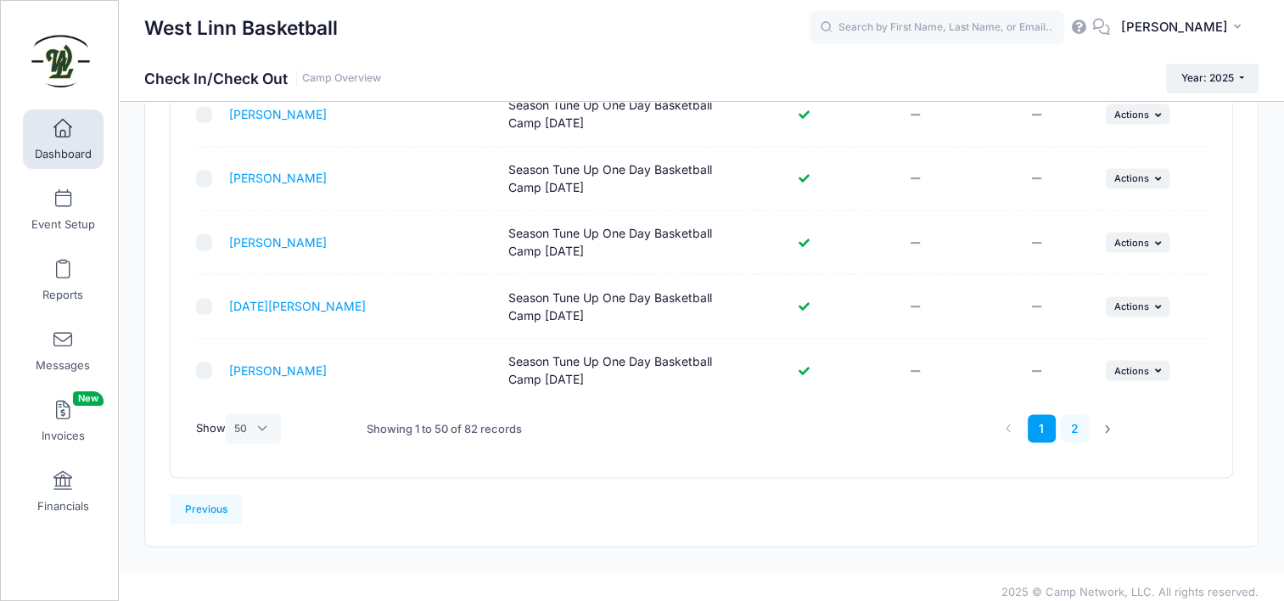
click at [1075, 421] on link "2" at bounding box center [1075, 428] width 28 height 28
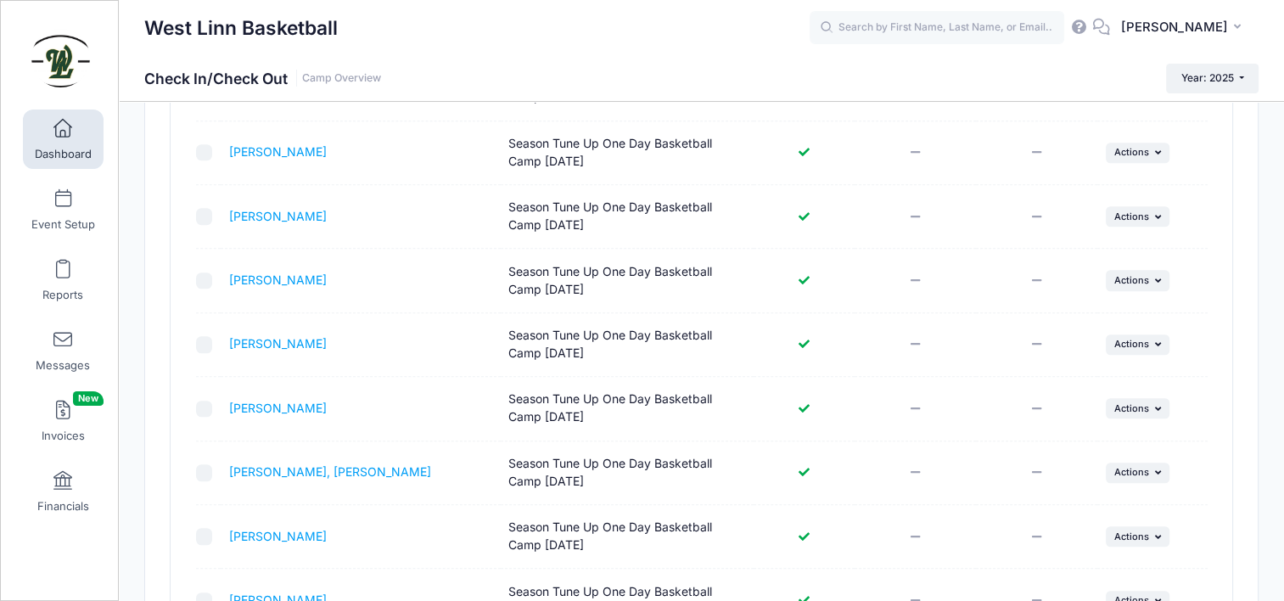
scroll to position [1148, 0]
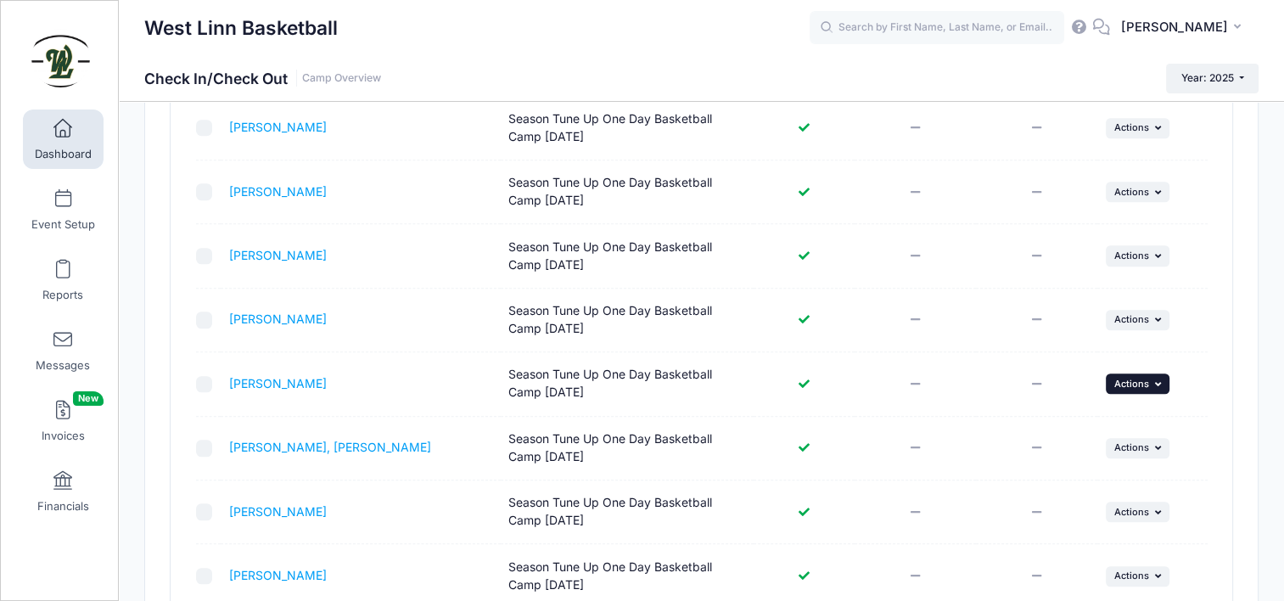
click at [1148, 378] on span "Actions" at bounding box center [1132, 384] width 35 height 12
click at [1042, 411] on link "Check In" at bounding box center [1085, 418] width 154 height 32
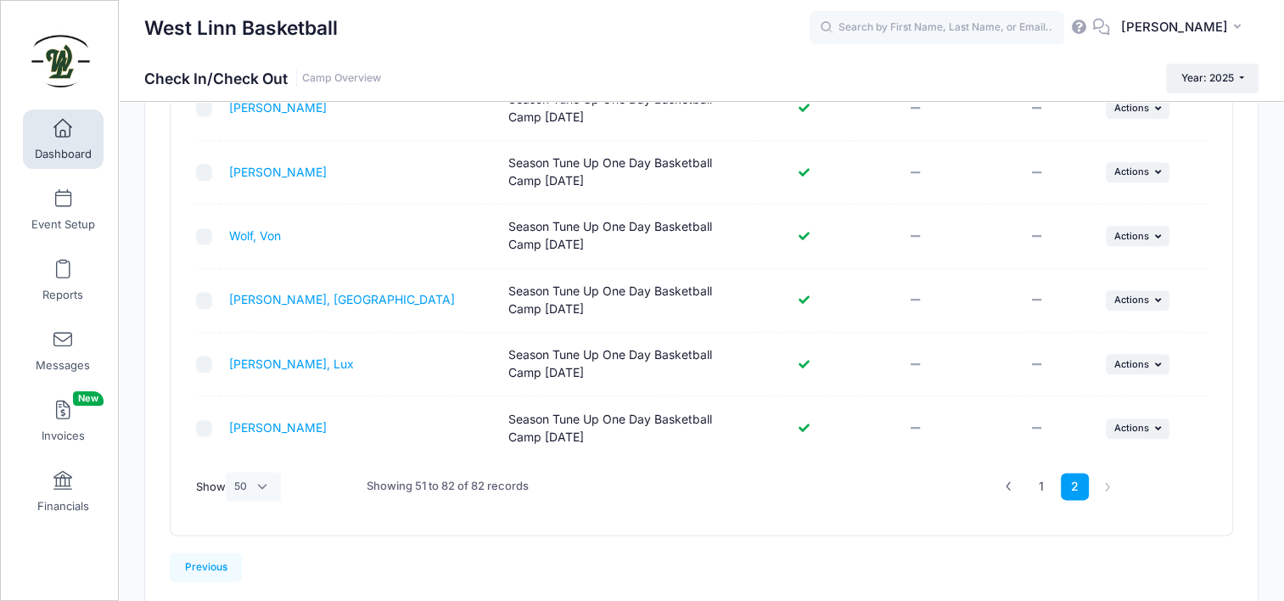
scroll to position [1997, 0]
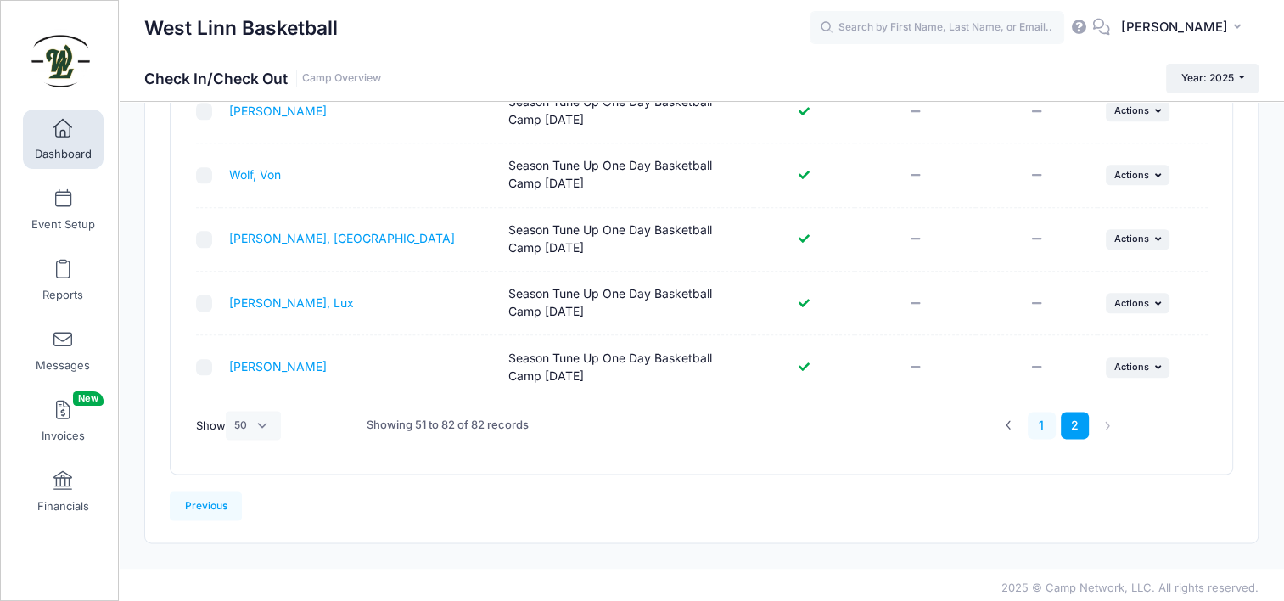
click at [1040, 418] on link "1" at bounding box center [1042, 426] width 28 height 28
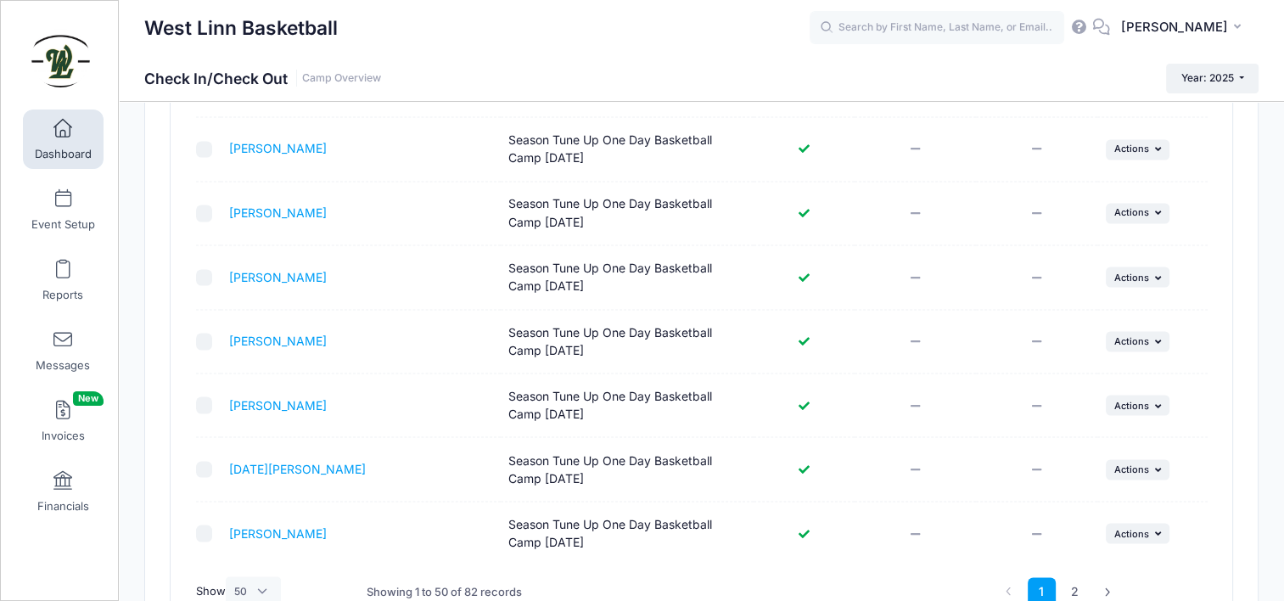
scroll to position [3148, 0]
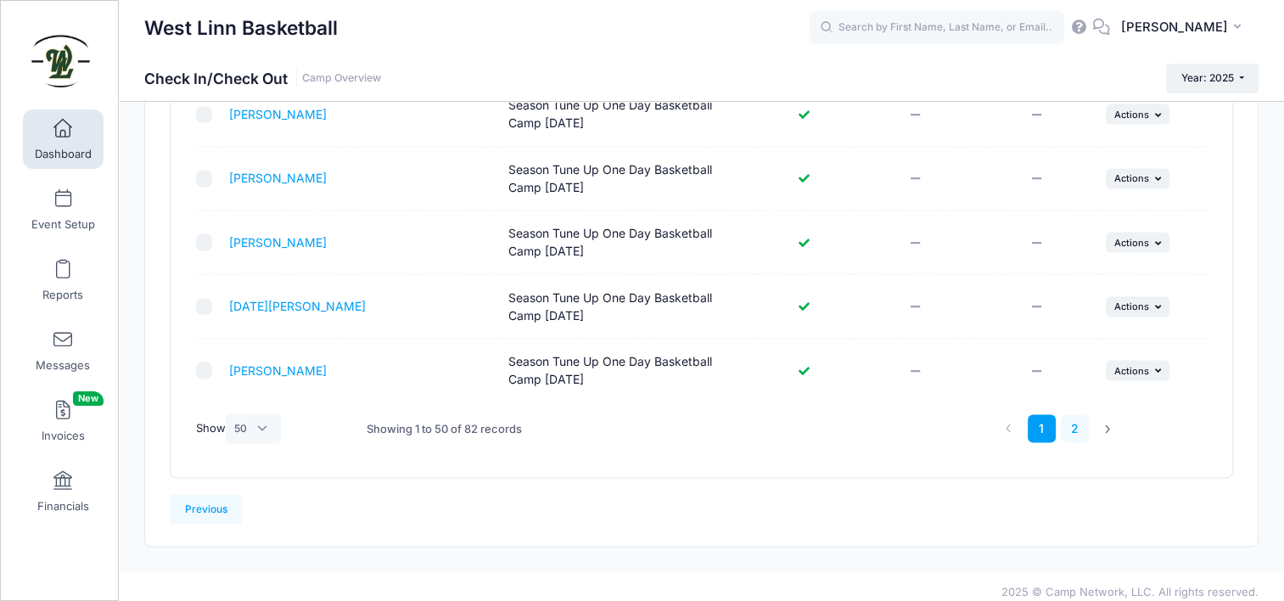
click at [1081, 421] on link "2" at bounding box center [1075, 428] width 28 height 28
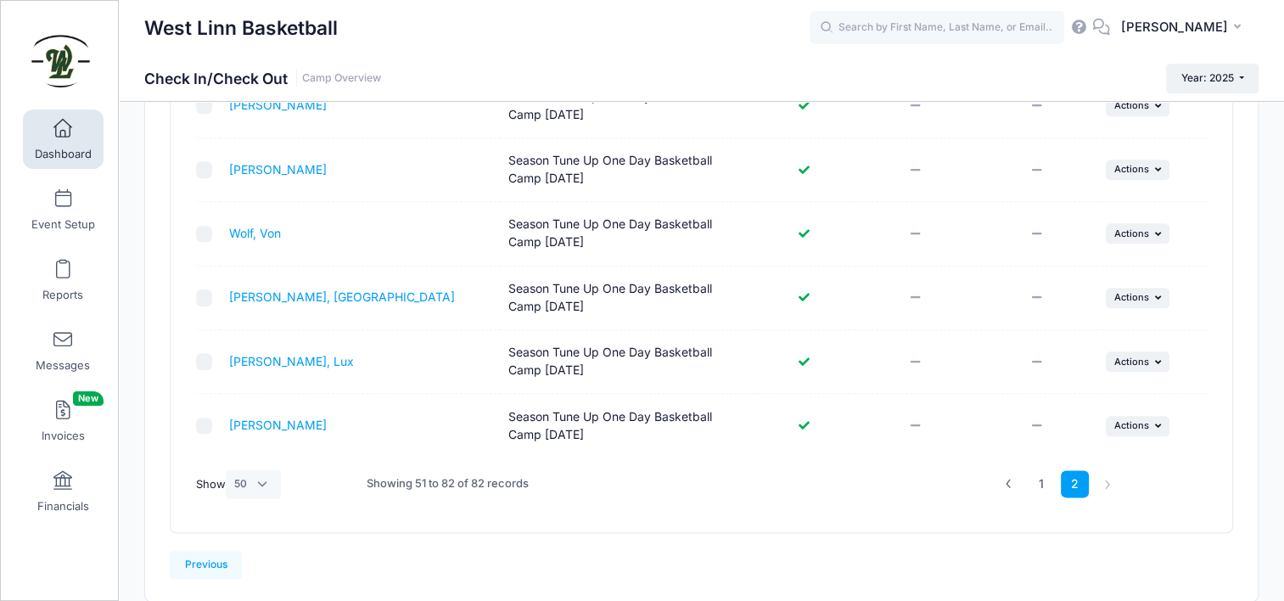
scroll to position [1997, 0]
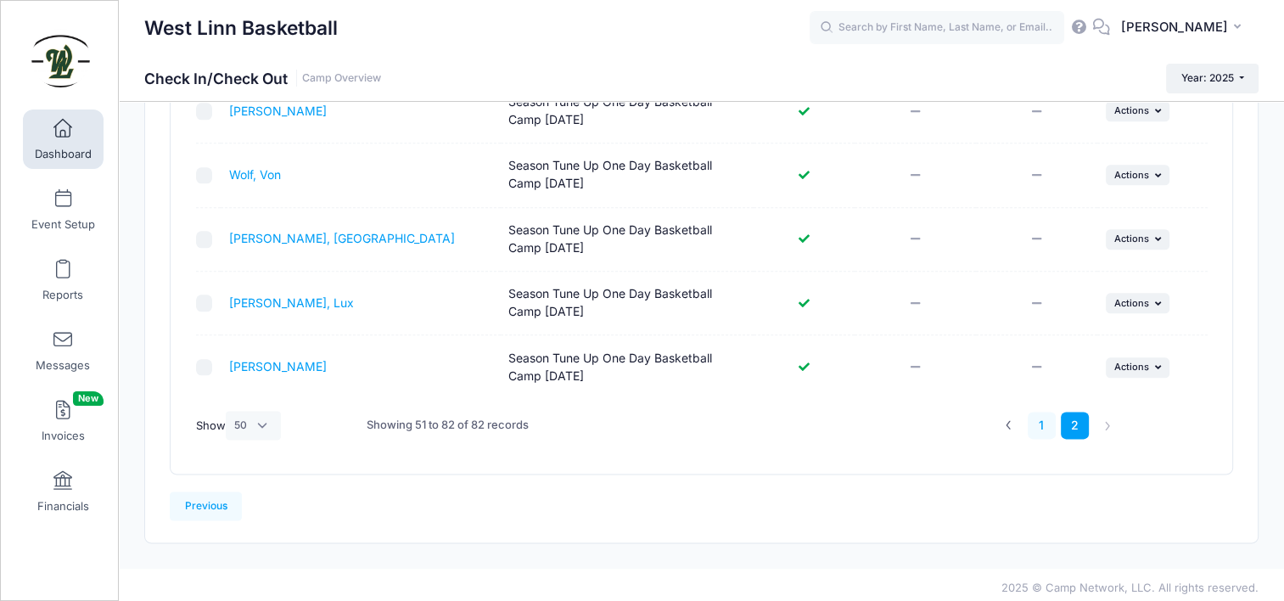
click at [1044, 421] on link "1" at bounding box center [1042, 426] width 28 height 28
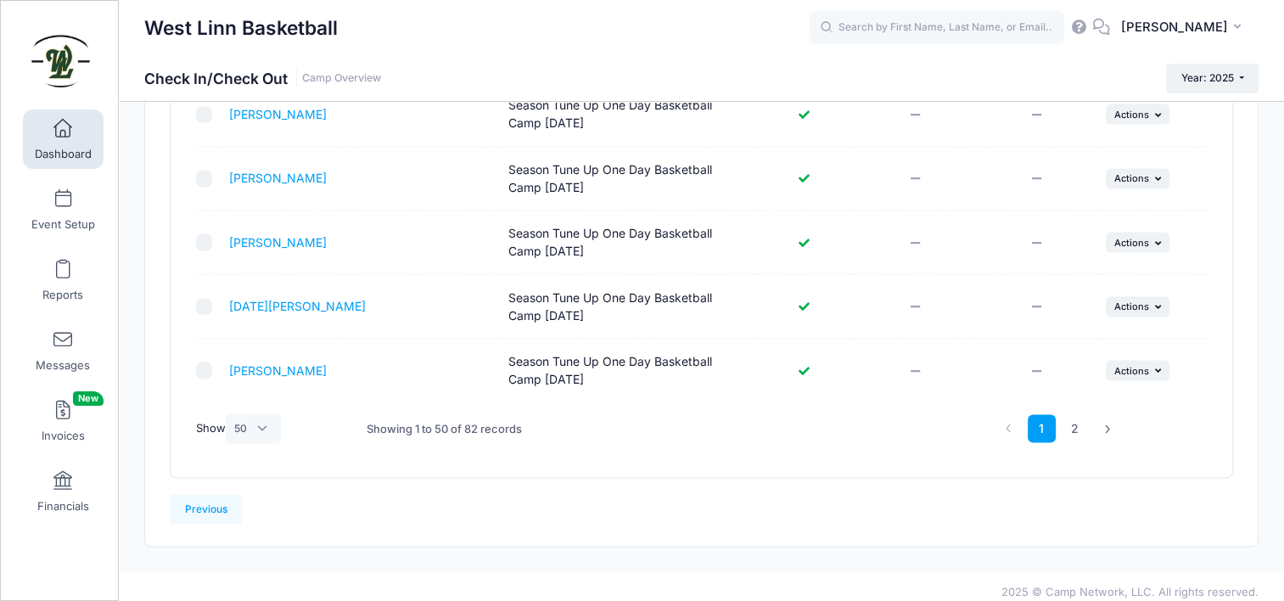
scroll to position [2809, 0]
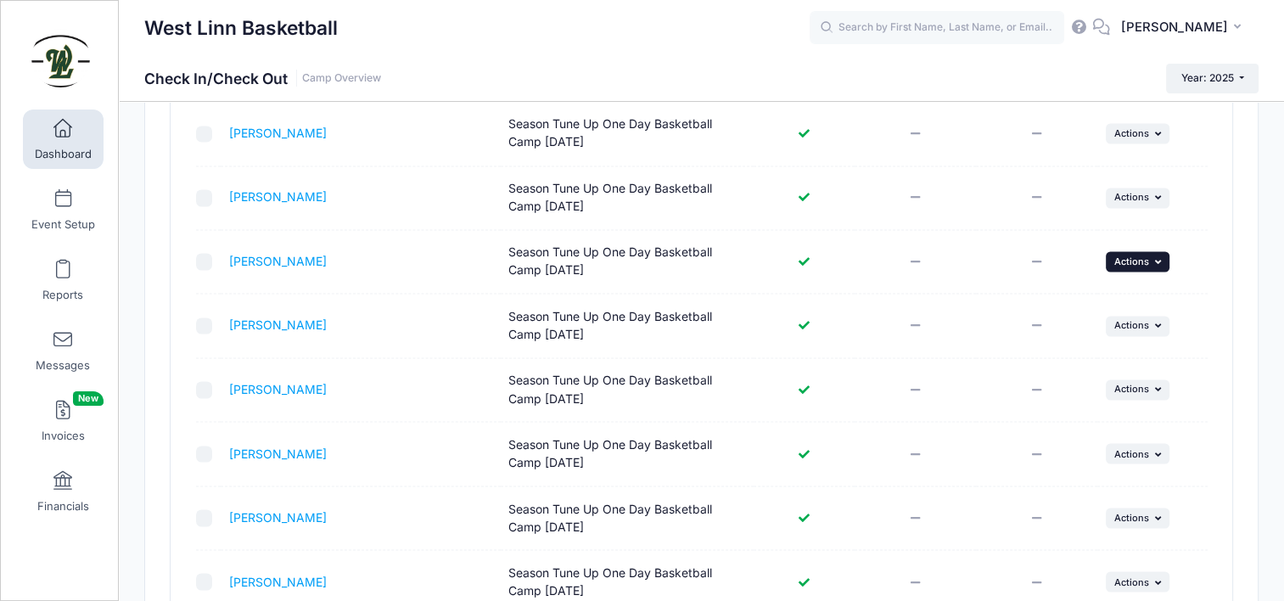
click at [1132, 256] on span "Actions" at bounding box center [1132, 262] width 35 height 12
click at [1097, 297] on link "Check In" at bounding box center [1085, 291] width 154 height 32
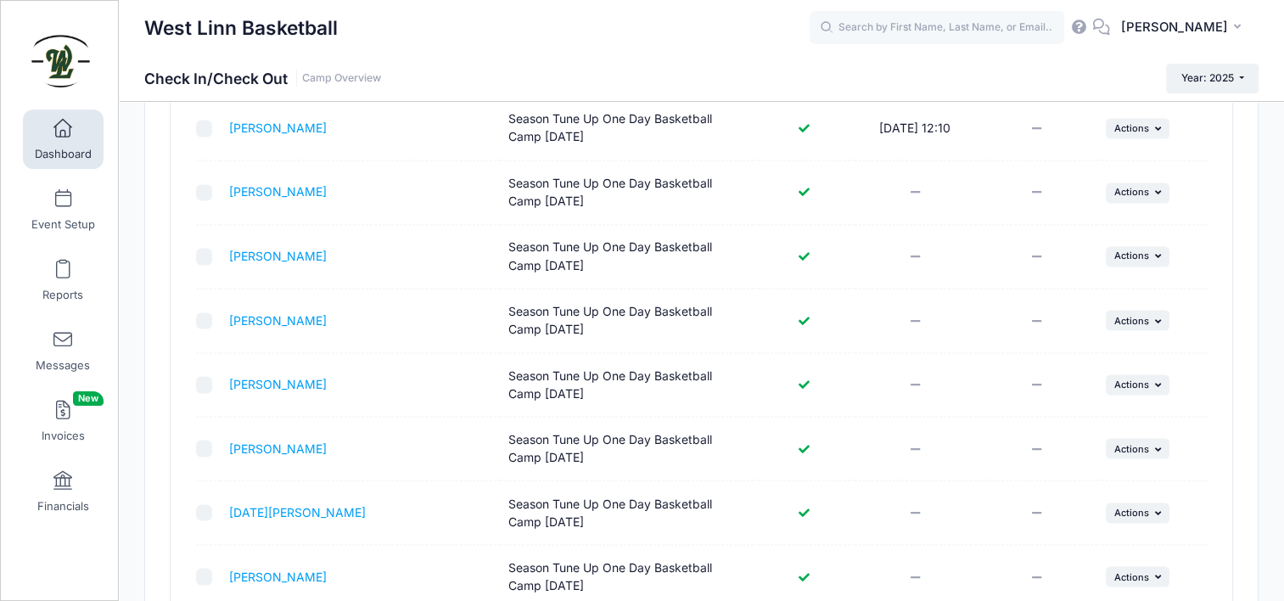
scroll to position [2979, 0]
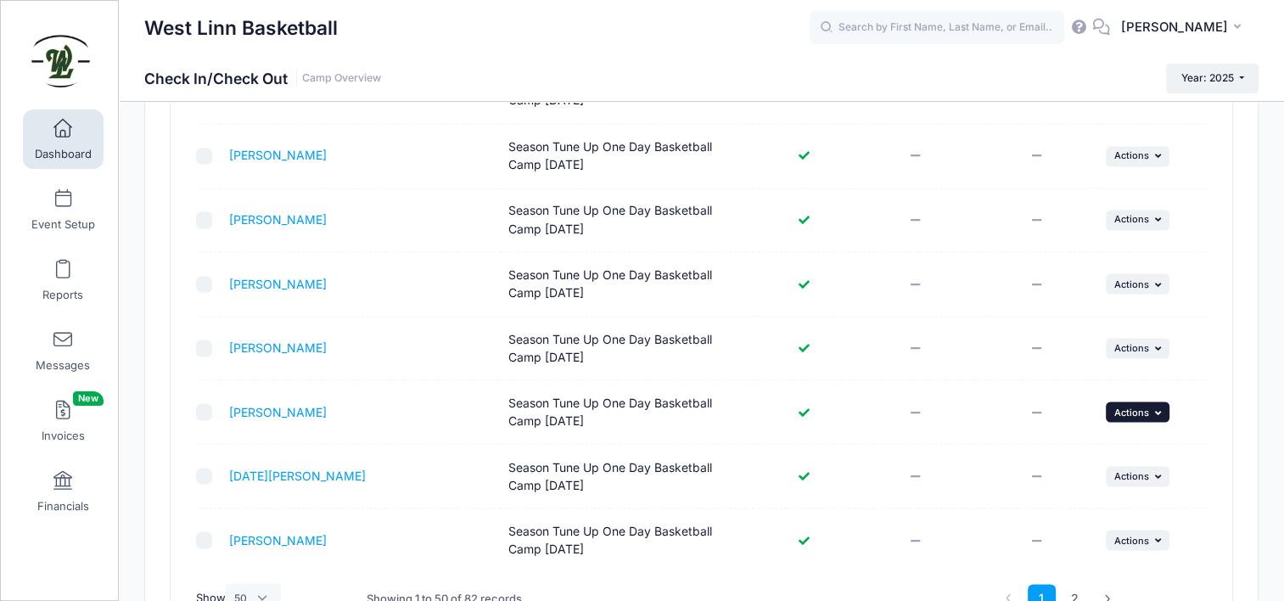
click at [1120, 406] on span "Actions" at bounding box center [1132, 412] width 35 height 12
click at [1059, 441] on link "Check In" at bounding box center [1085, 440] width 154 height 32
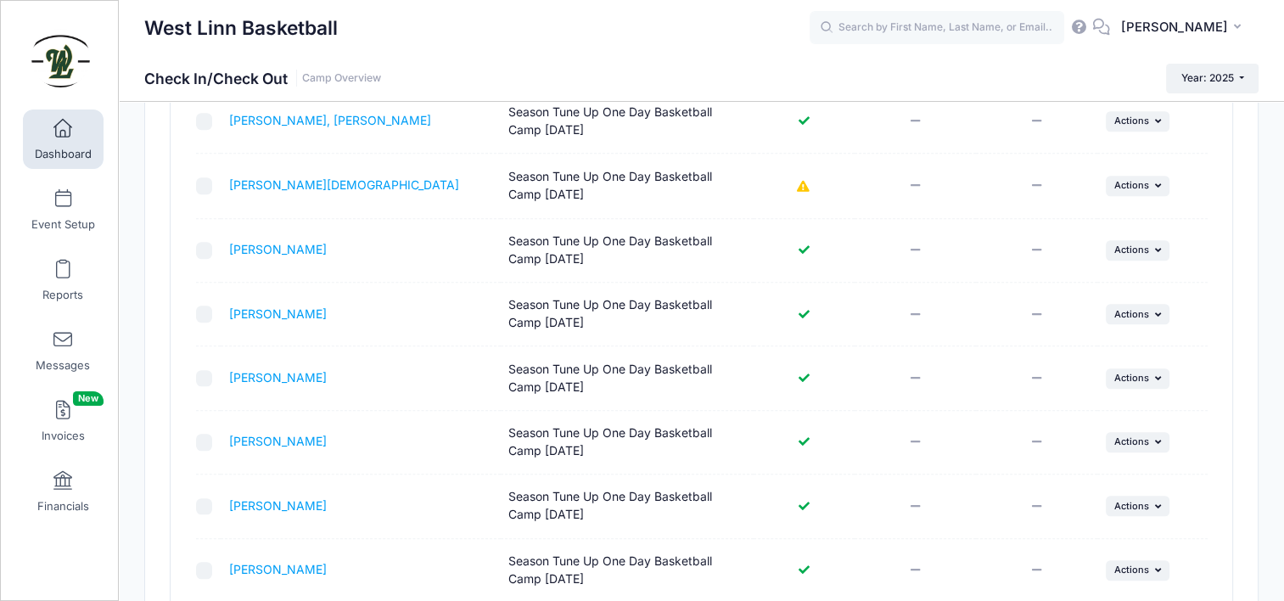
scroll to position [1366, 0]
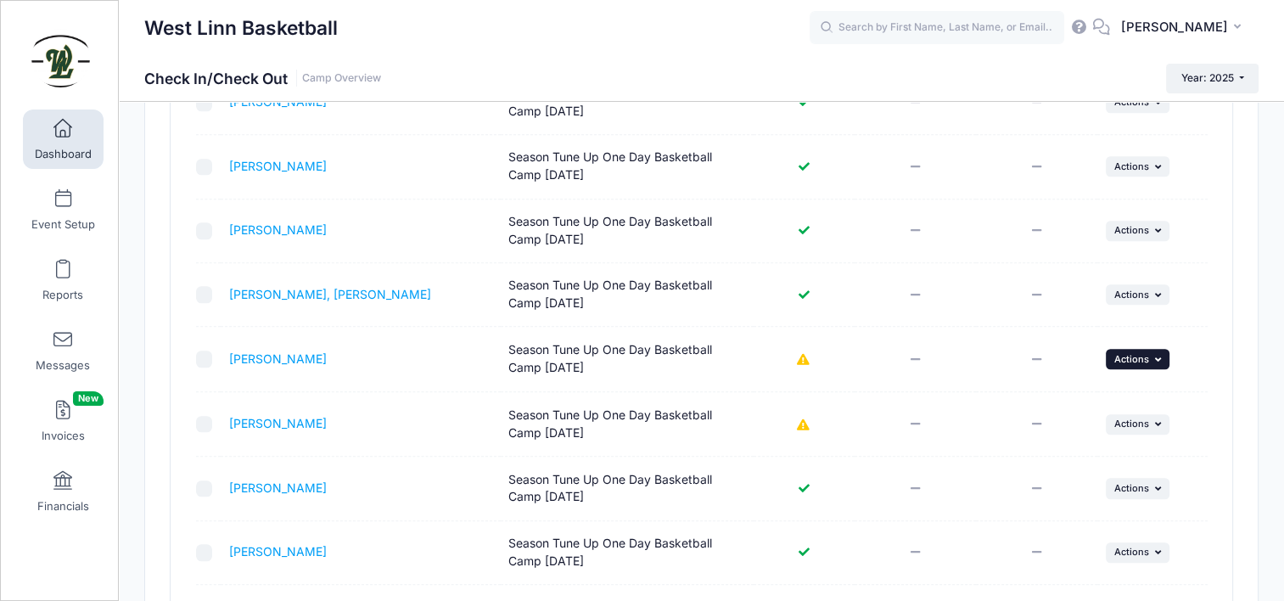
click at [1128, 359] on button "... Actions" at bounding box center [1138, 359] width 65 height 20
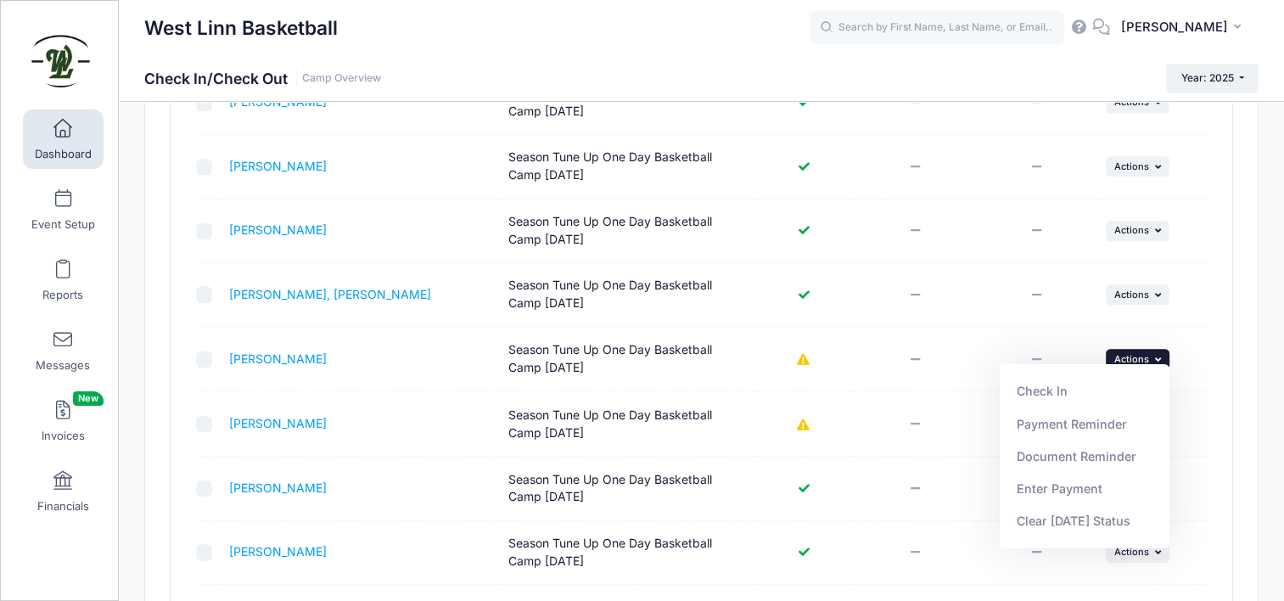
click at [974, 354] on td at bounding box center [915, 359] width 121 height 65
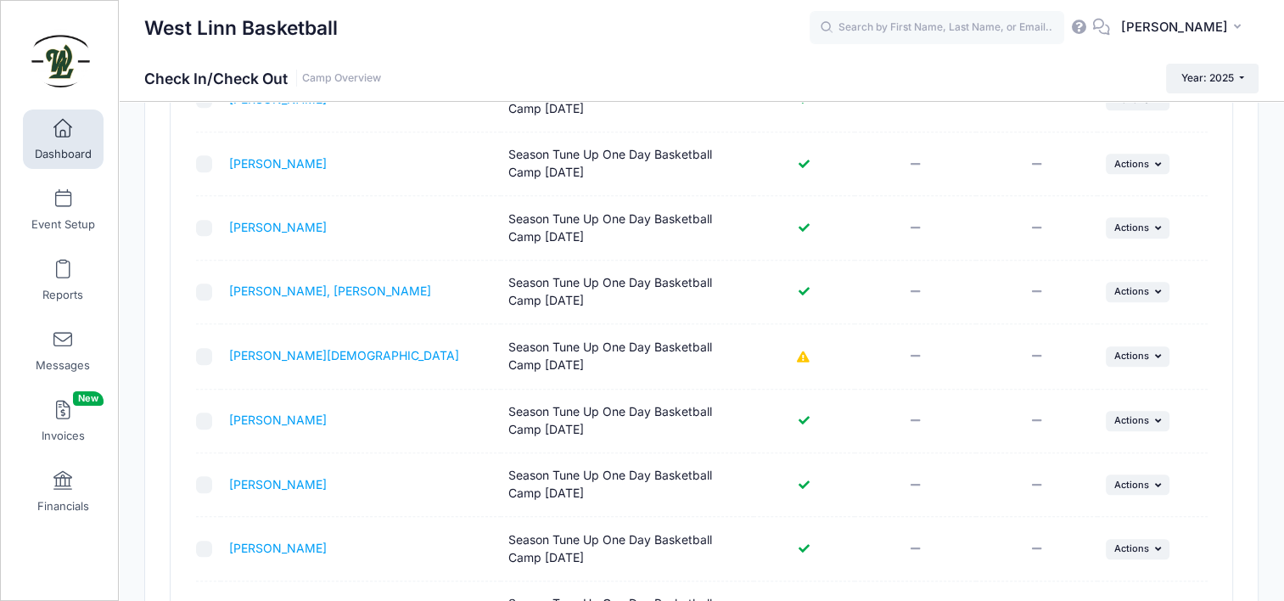
scroll to position [856, 0]
click at [1137, 222] on span "Actions" at bounding box center [1132, 227] width 35 height 12
click at [1106, 268] on link "Check In" at bounding box center [1085, 260] width 154 height 32
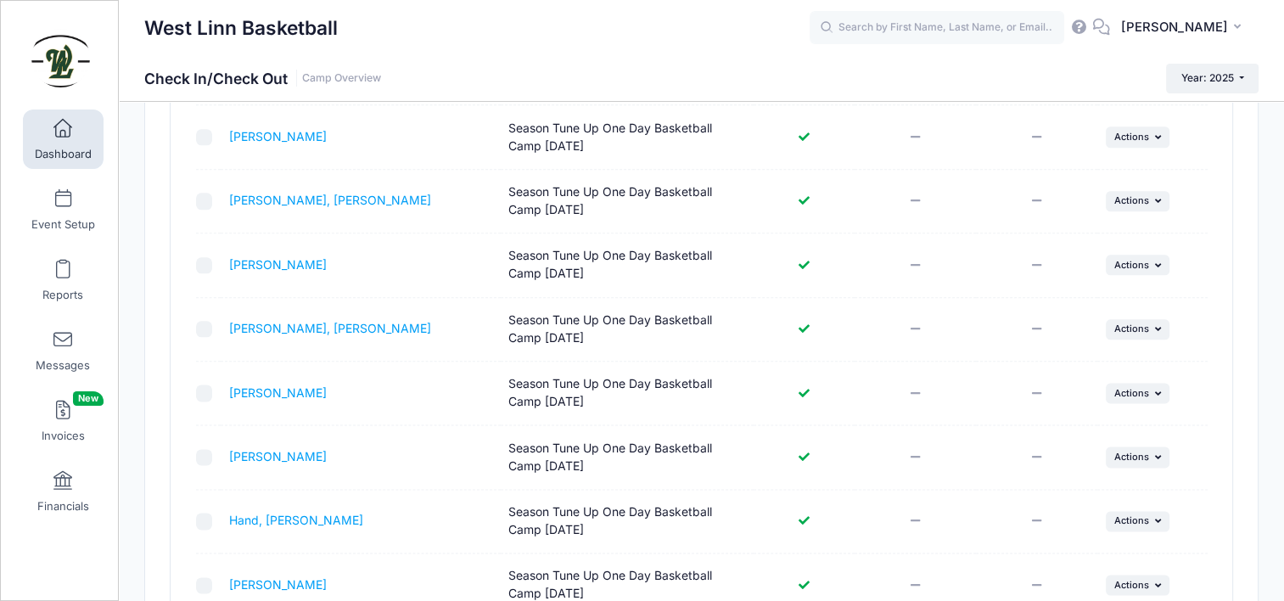
scroll to position [1358, 0]
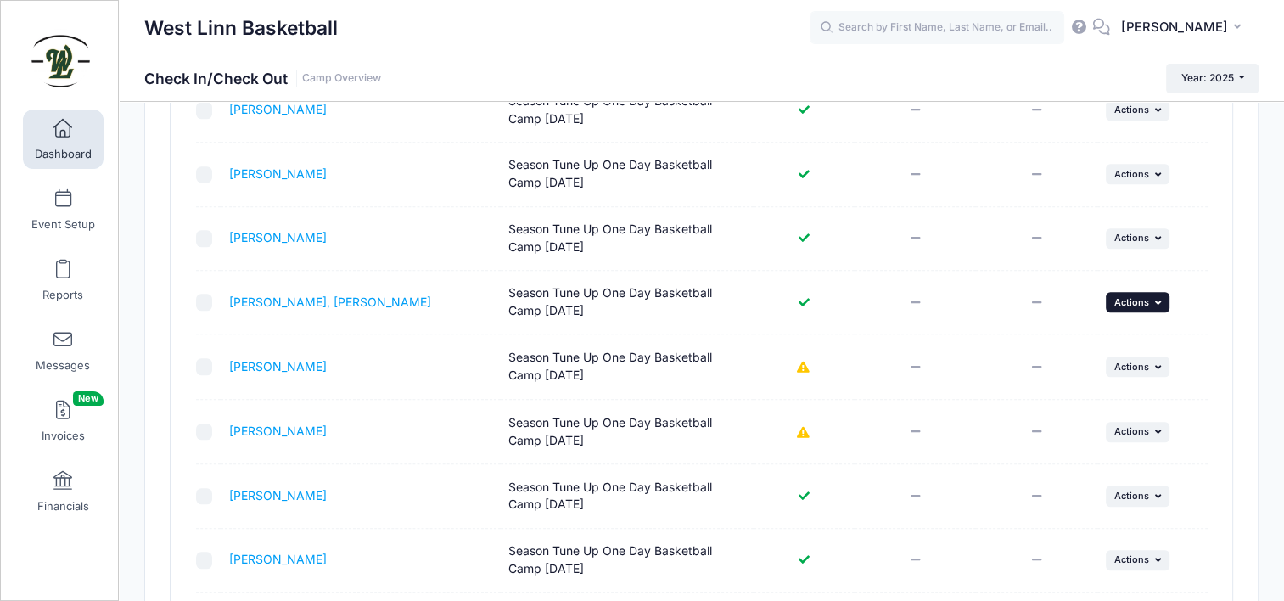
click at [1155, 303] on button "... Actions" at bounding box center [1138, 302] width 65 height 20
click at [1066, 333] on link "Check In" at bounding box center [1085, 335] width 154 height 32
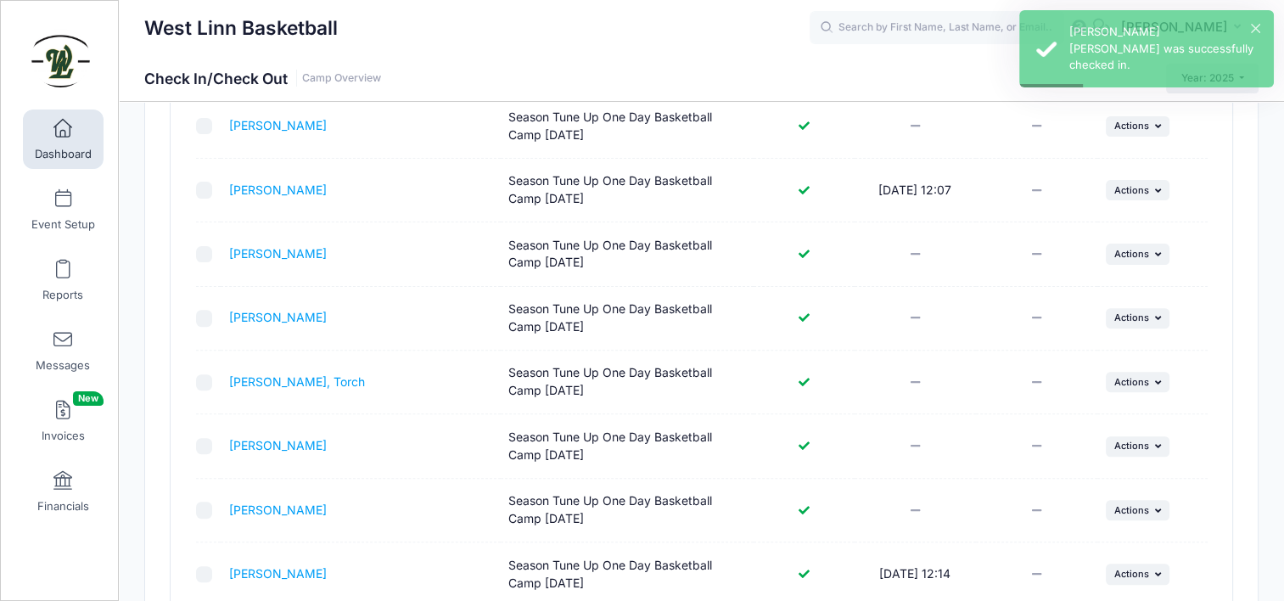
scroll to position [255, 0]
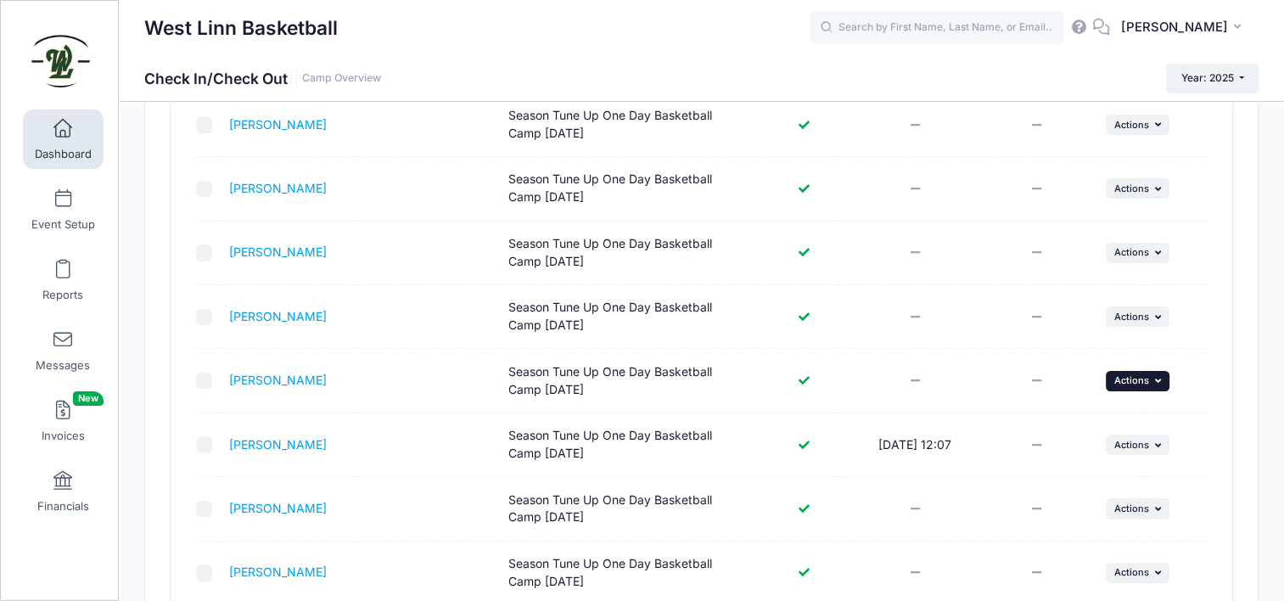
click at [1129, 377] on span "Actions" at bounding box center [1132, 380] width 35 height 12
click at [1110, 418] on link "Check In" at bounding box center [1085, 417] width 154 height 32
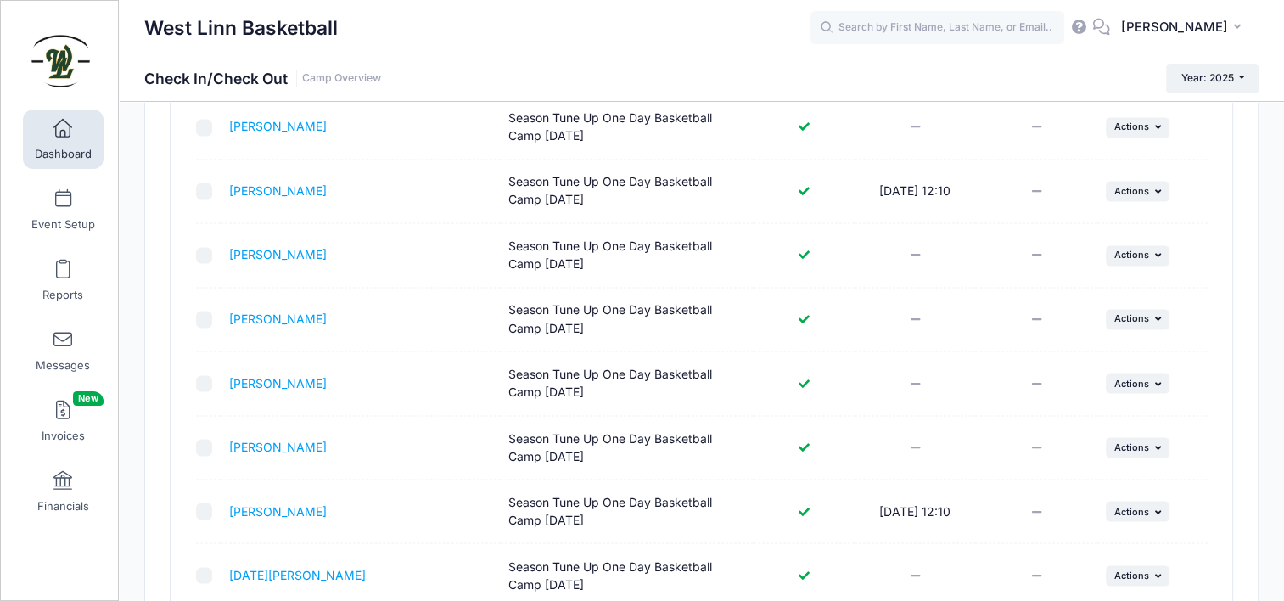
scroll to position [3148, 0]
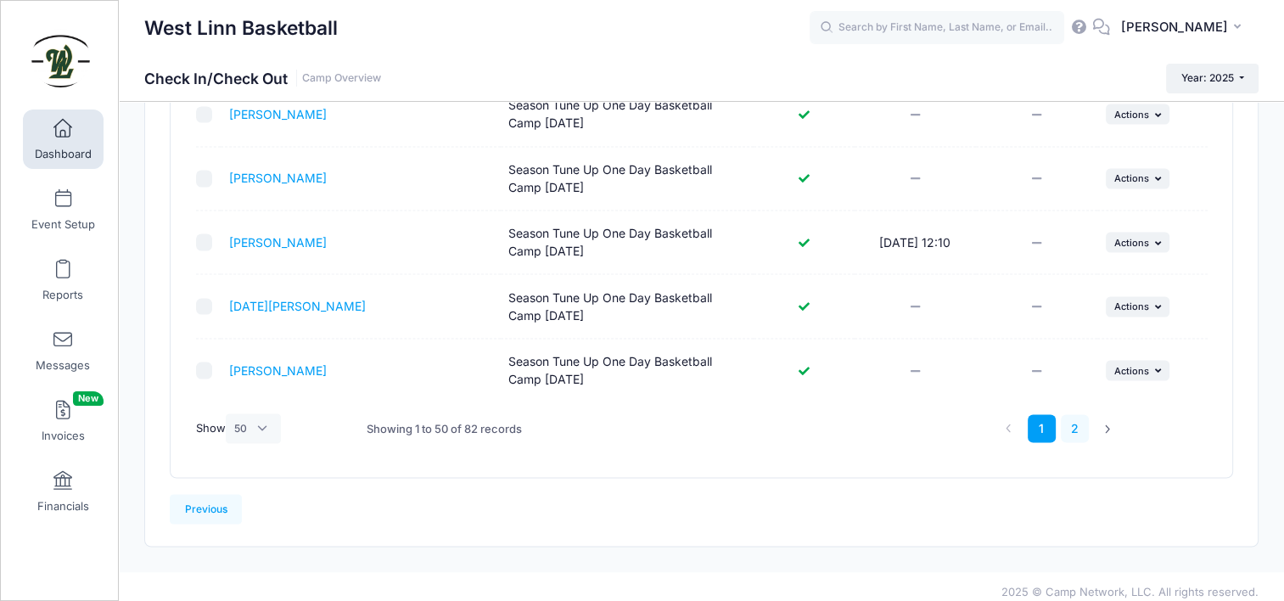
click at [1076, 422] on link "2" at bounding box center [1075, 428] width 28 height 28
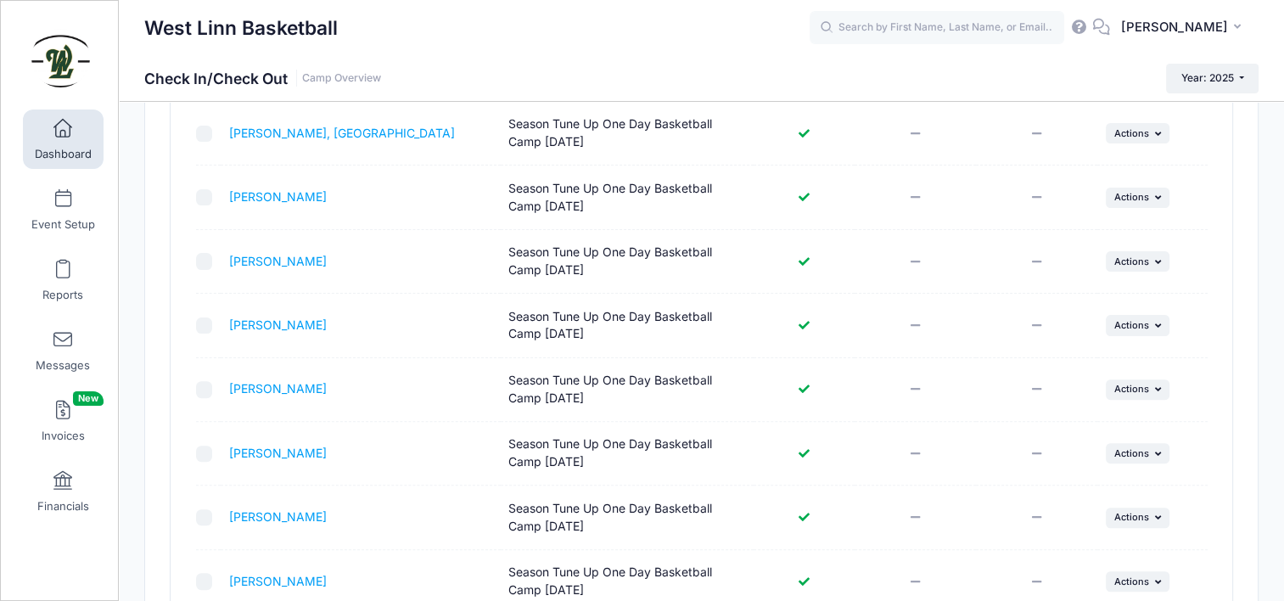
scroll to position [299, 0]
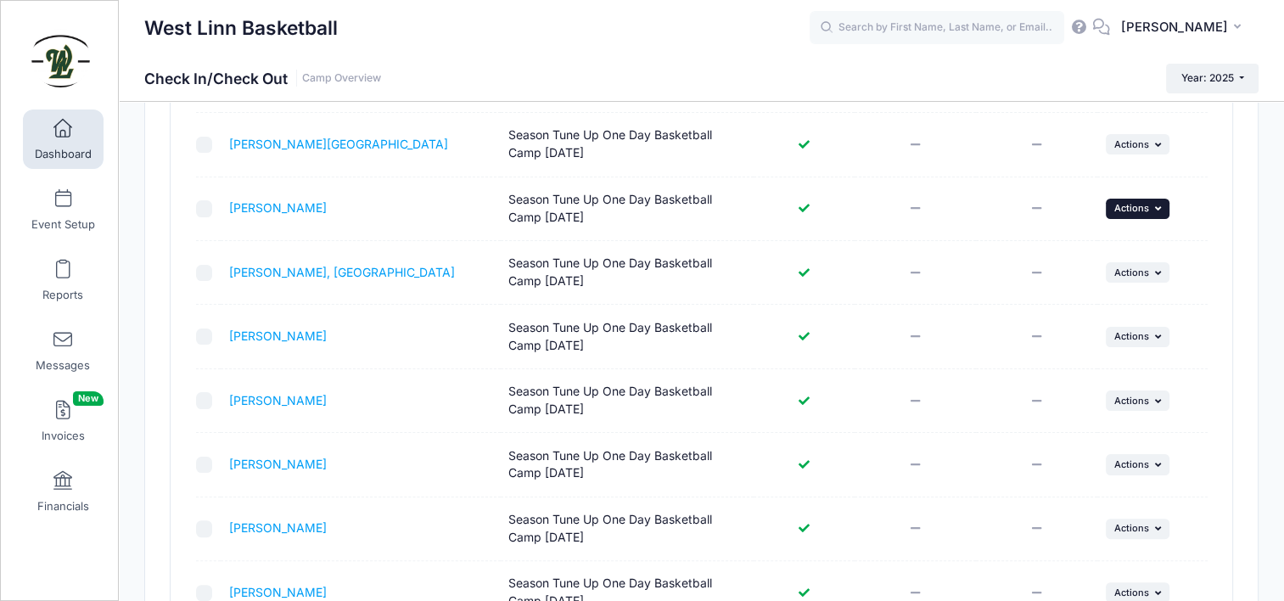
click at [1129, 205] on span "Actions" at bounding box center [1132, 208] width 35 height 12
click at [1137, 253] on link "Check In" at bounding box center [1085, 244] width 154 height 32
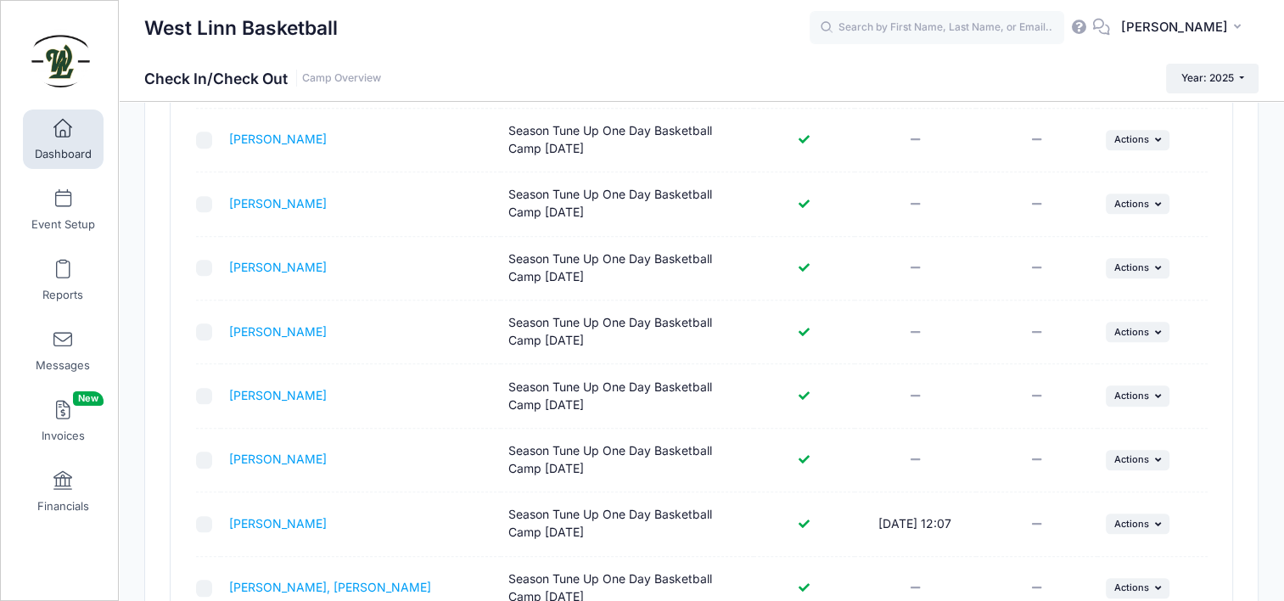
scroll to position [978, 0]
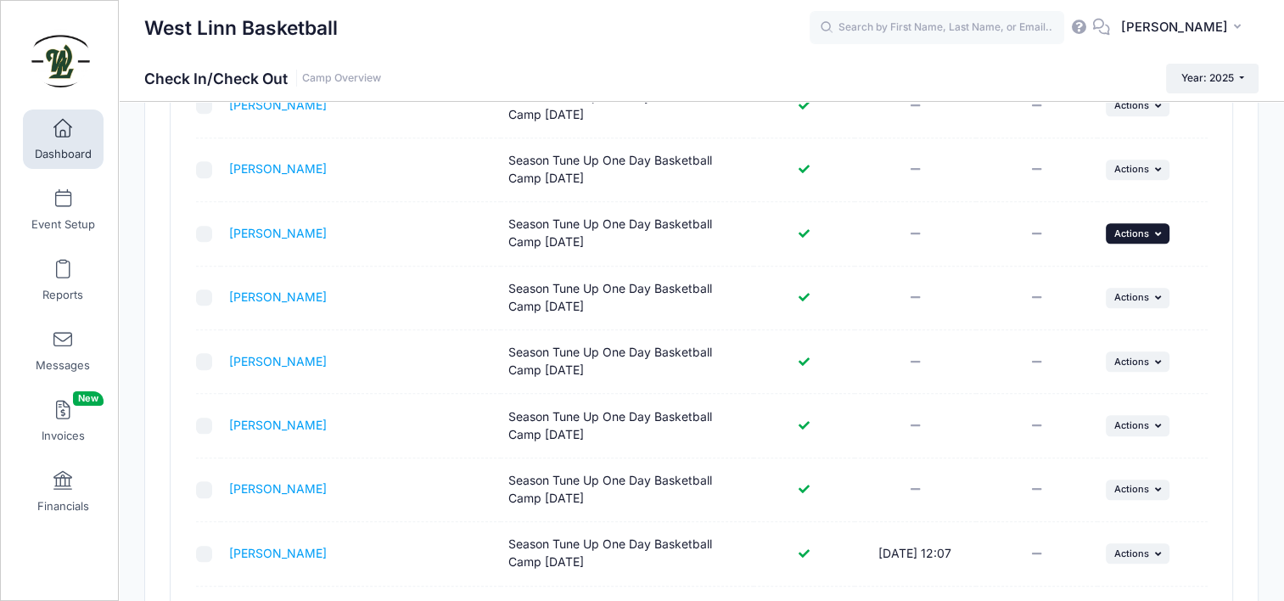
click at [1143, 237] on button "... Actions" at bounding box center [1138, 233] width 65 height 20
click at [1074, 275] on link "Check In" at bounding box center [1085, 268] width 154 height 32
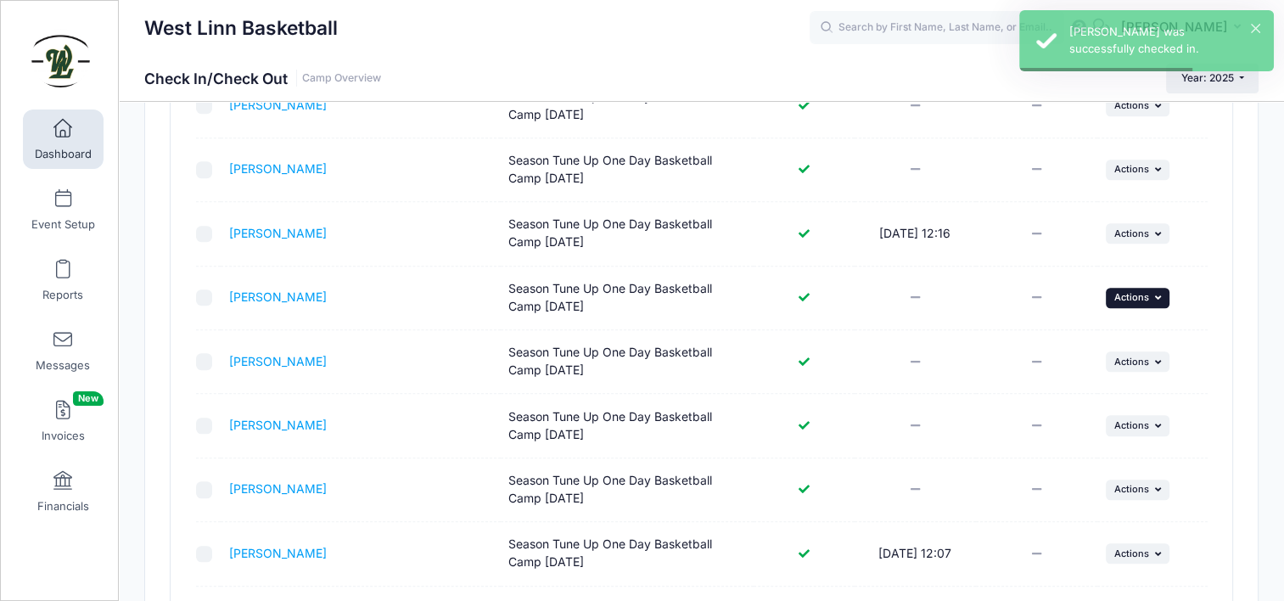
click at [1126, 291] on span "Actions" at bounding box center [1132, 297] width 35 height 12
click at [1046, 337] on link "Check In" at bounding box center [1085, 332] width 154 height 32
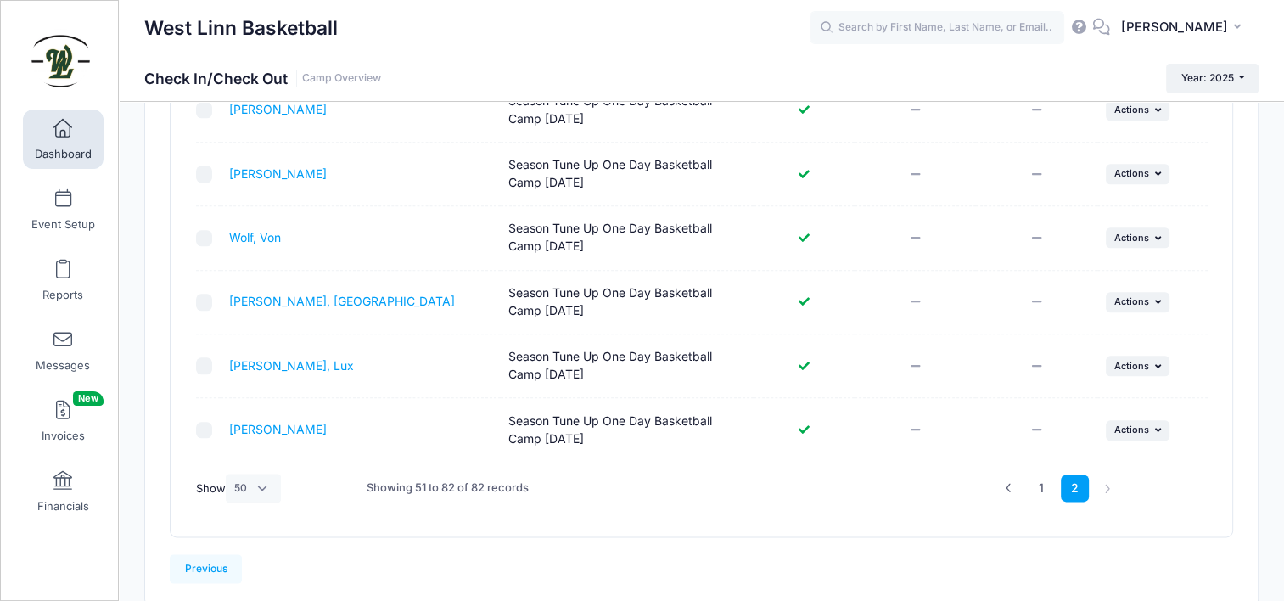
scroll to position [1997, 0]
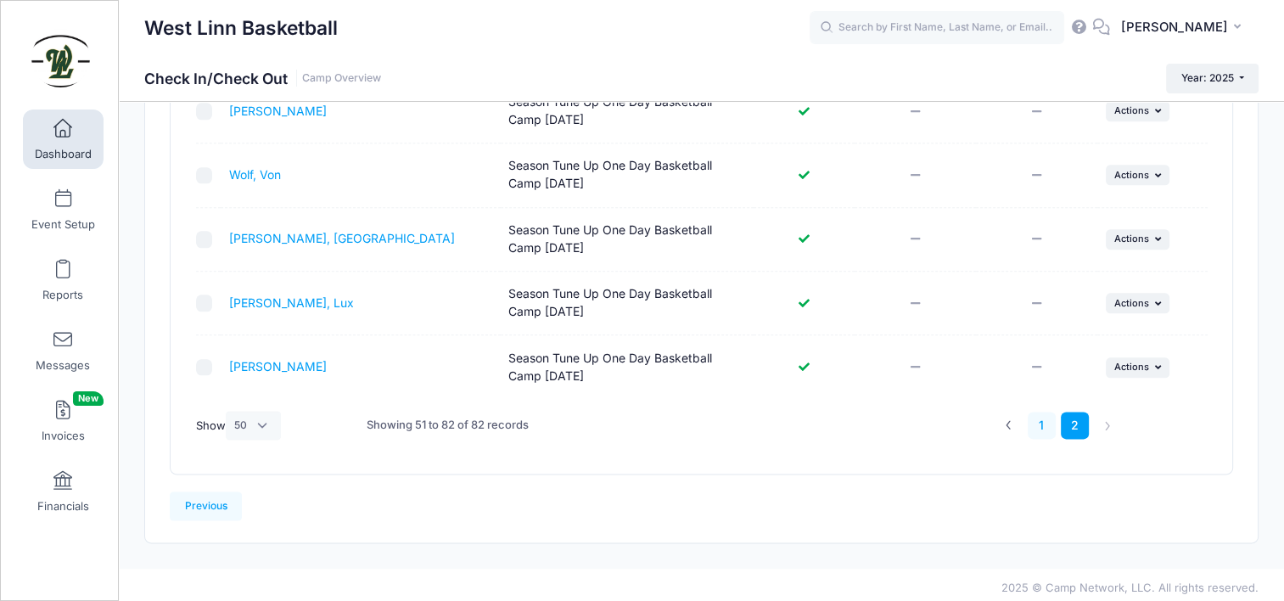
click at [1043, 421] on link "1" at bounding box center [1042, 426] width 28 height 28
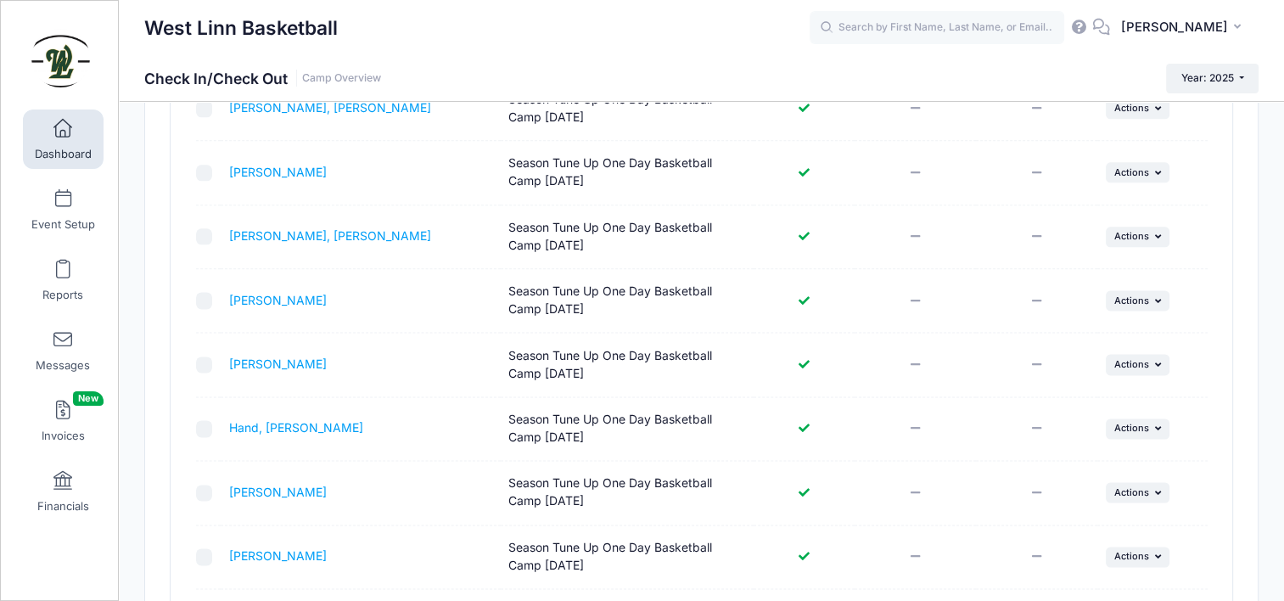
scroll to position [2724, 0]
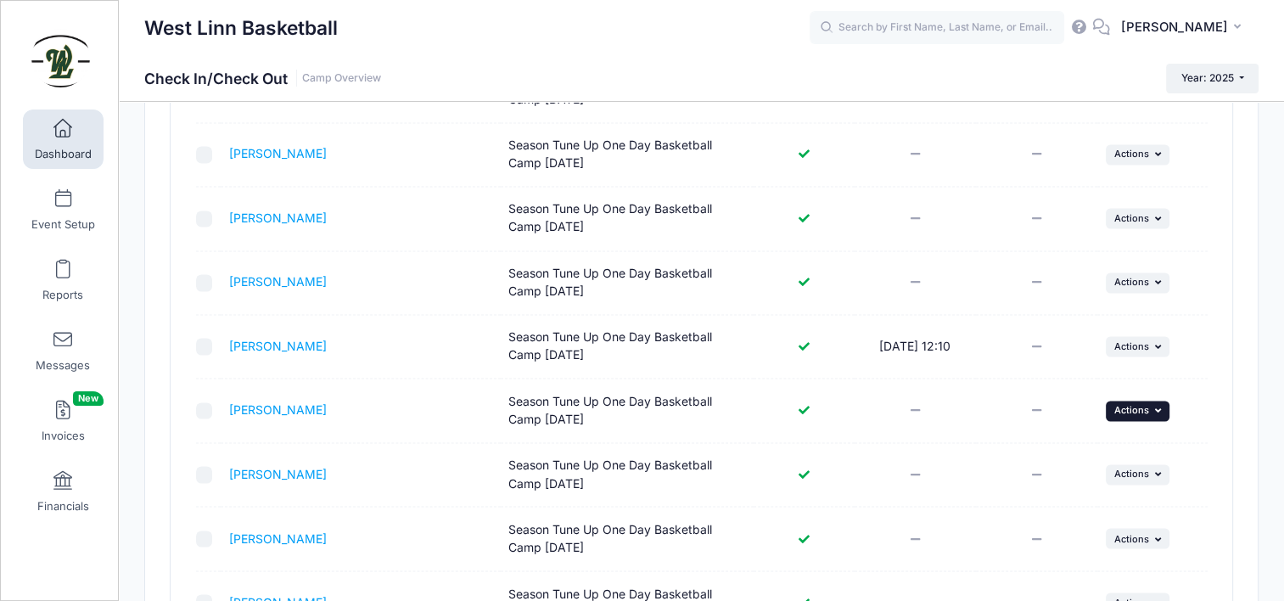
click at [1125, 405] on span "Actions" at bounding box center [1132, 410] width 35 height 12
click at [1098, 441] on link "Check In" at bounding box center [1085, 440] width 154 height 32
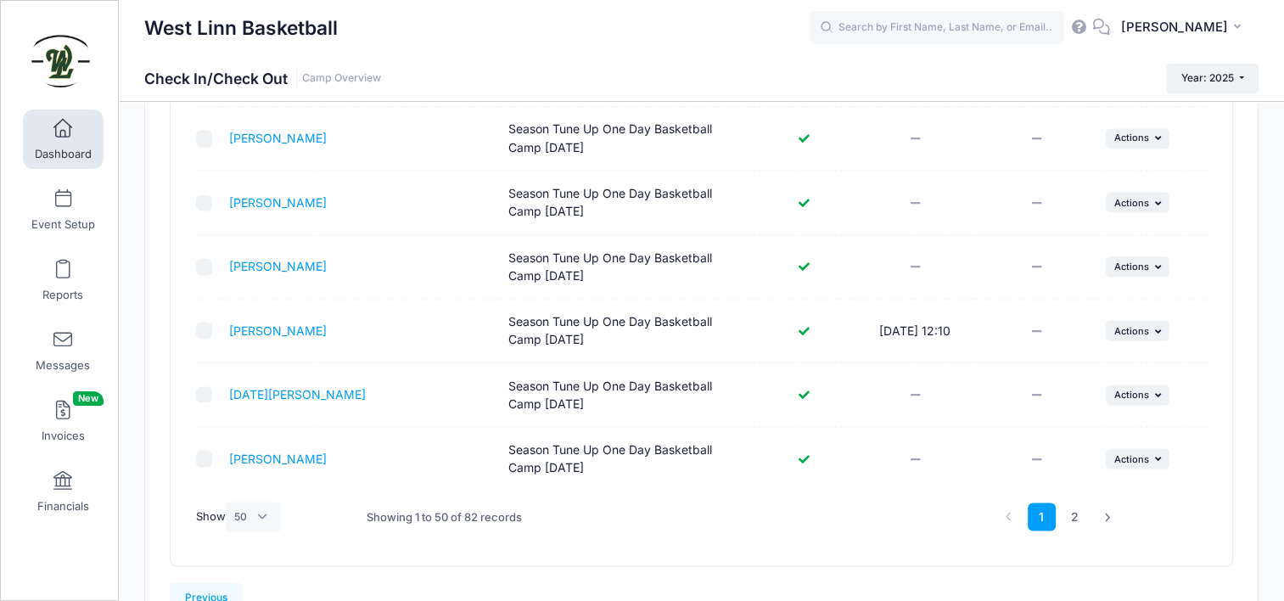
scroll to position [3148, 0]
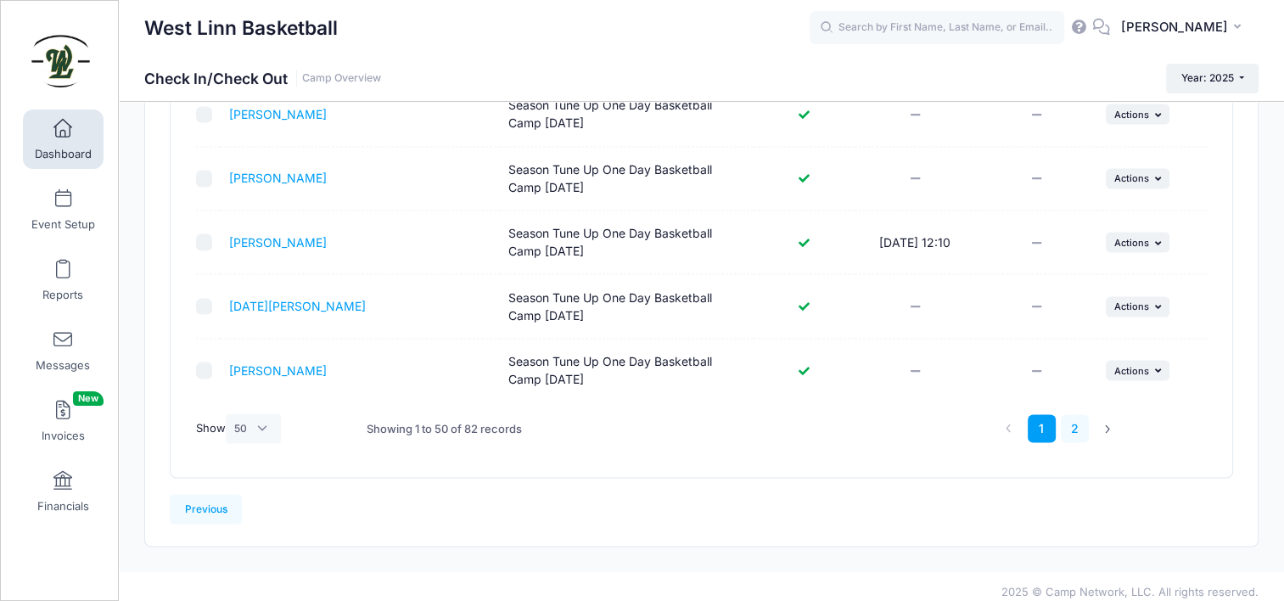
click at [1075, 424] on link "2" at bounding box center [1075, 428] width 28 height 28
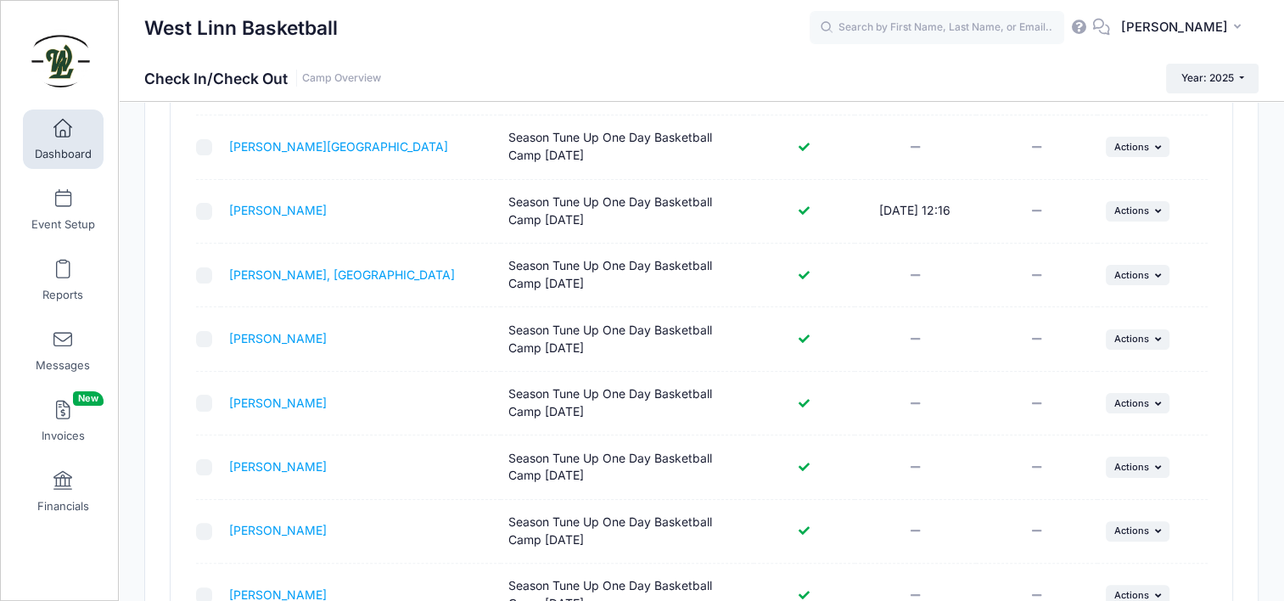
scroll to position [129, 0]
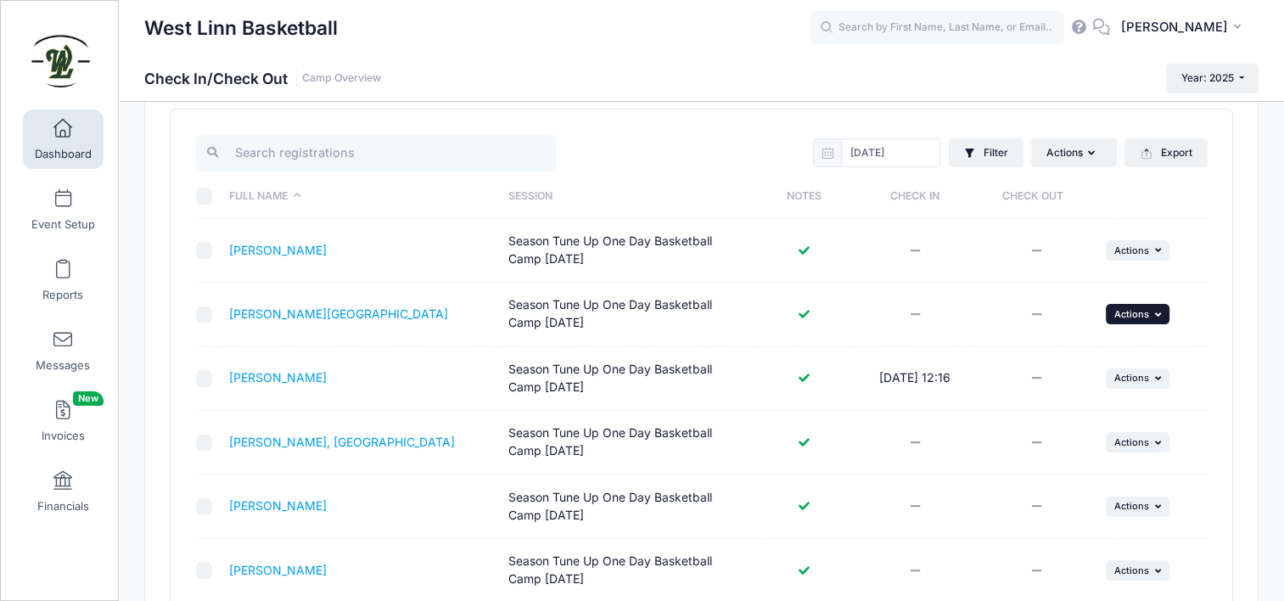
click at [1166, 315] on button "... Actions" at bounding box center [1138, 314] width 65 height 20
click at [1111, 359] on link "Check In" at bounding box center [1085, 350] width 154 height 32
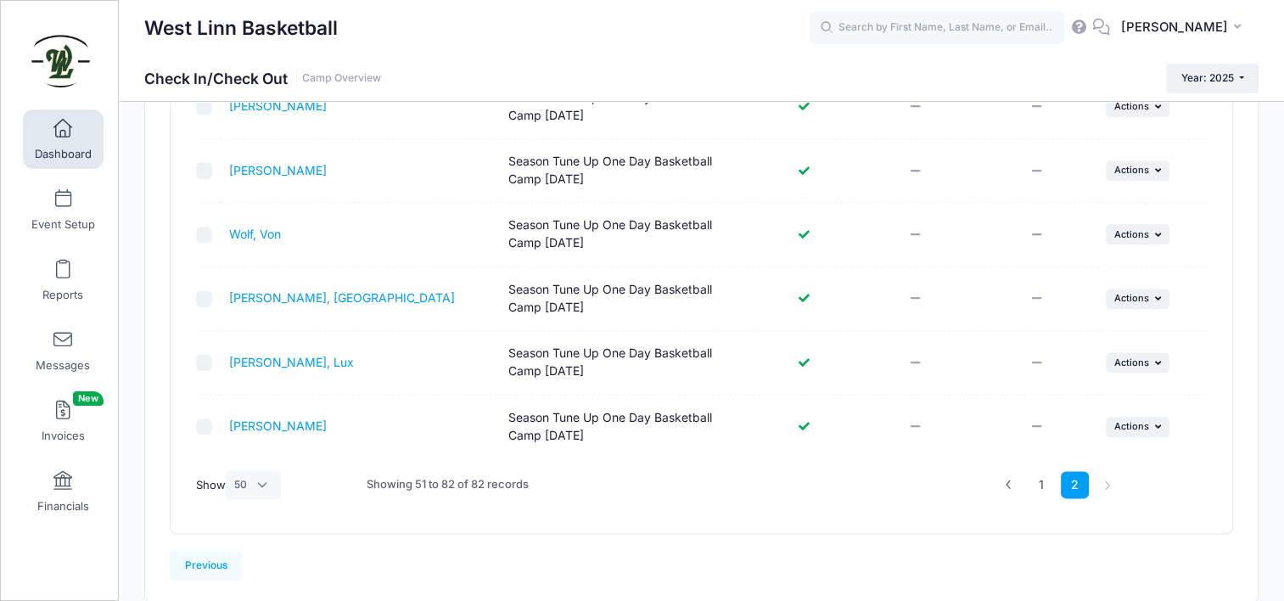
scroll to position [1997, 0]
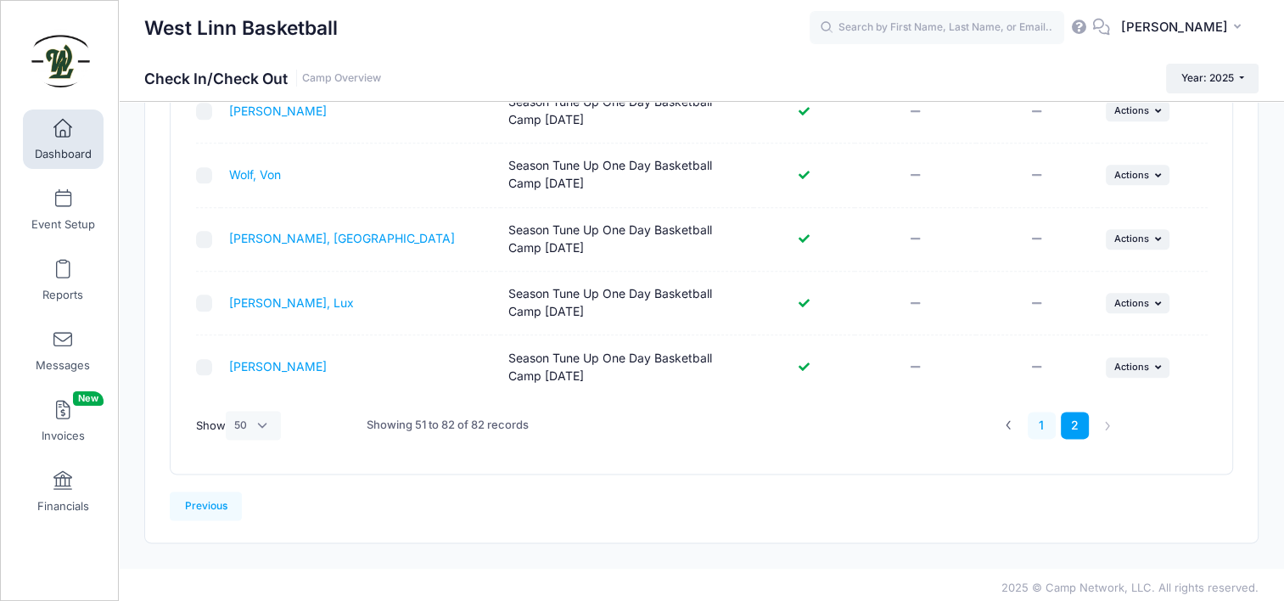
click at [1042, 414] on link "1" at bounding box center [1042, 426] width 28 height 28
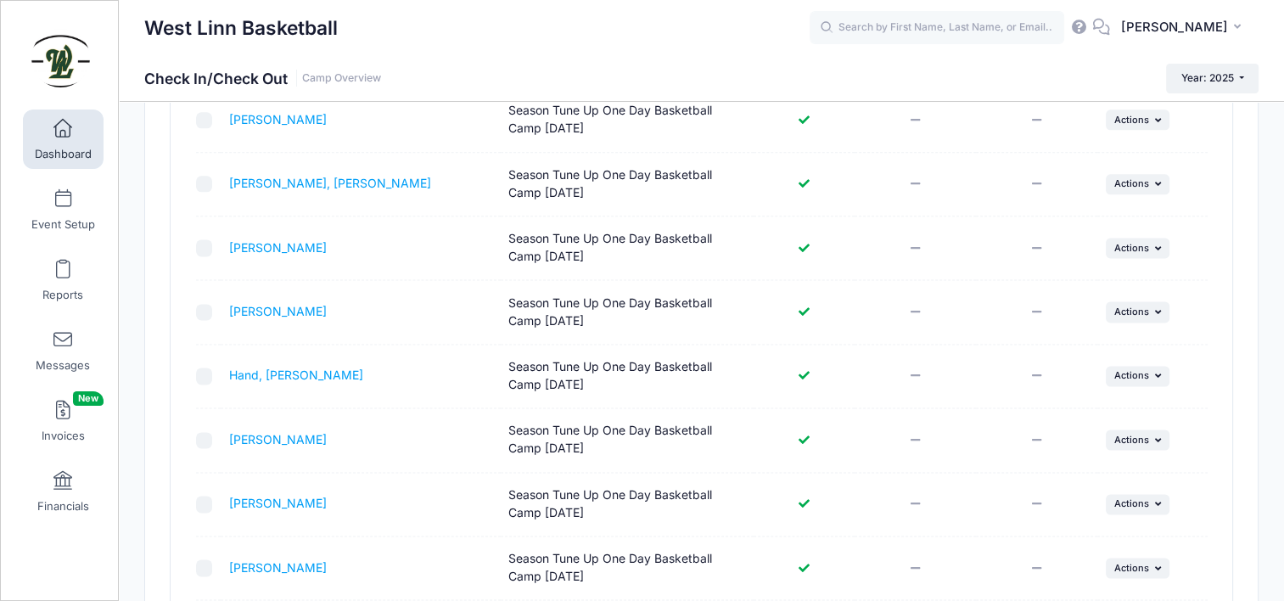
scroll to position [2130, 0]
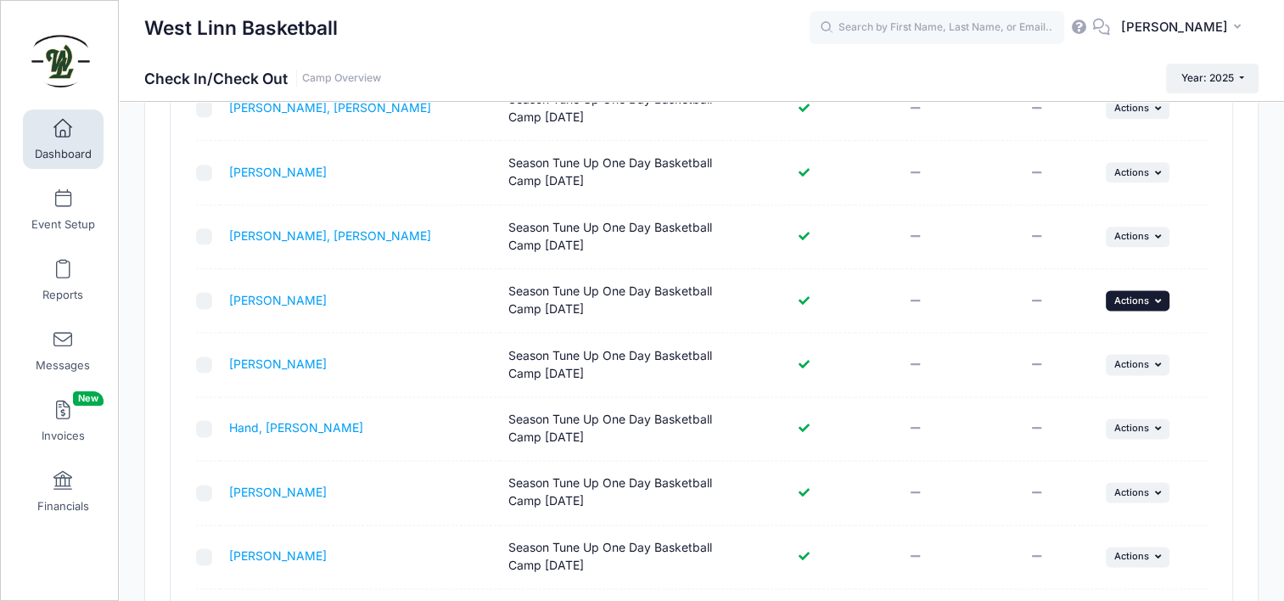
click at [1137, 299] on span "Actions" at bounding box center [1132, 301] width 35 height 12
click at [1097, 338] on link "Check In" at bounding box center [1085, 331] width 154 height 32
click at [1127, 358] on span "Actions" at bounding box center [1132, 364] width 35 height 12
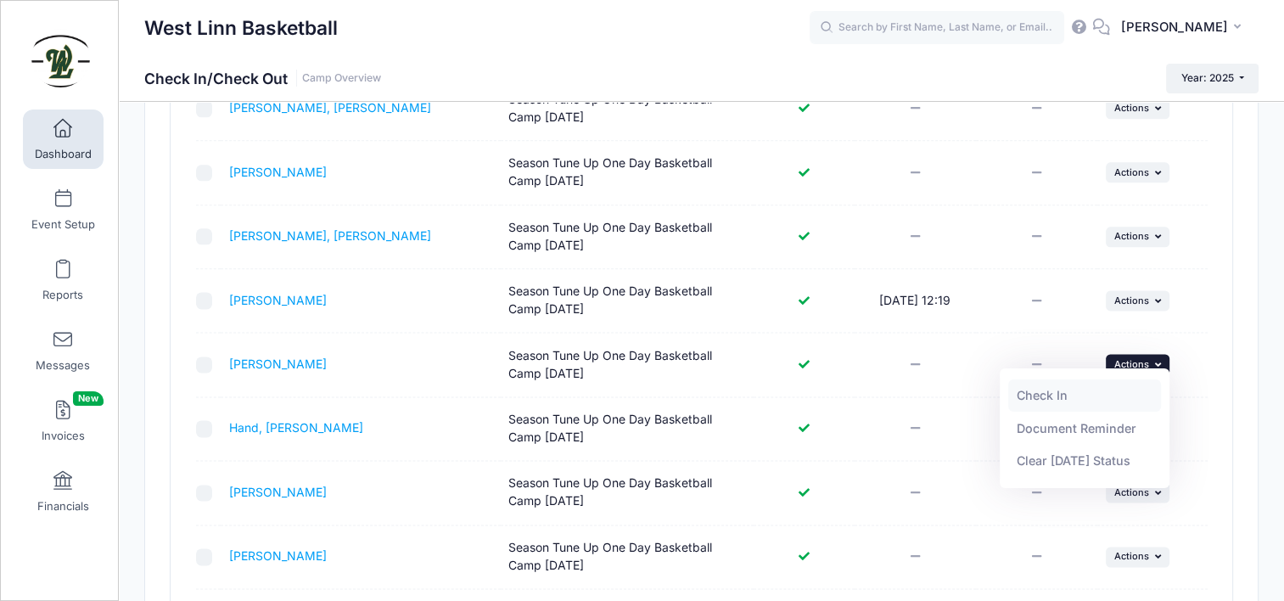
click at [1097, 396] on link "Check In" at bounding box center [1085, 395] width 154 height 32
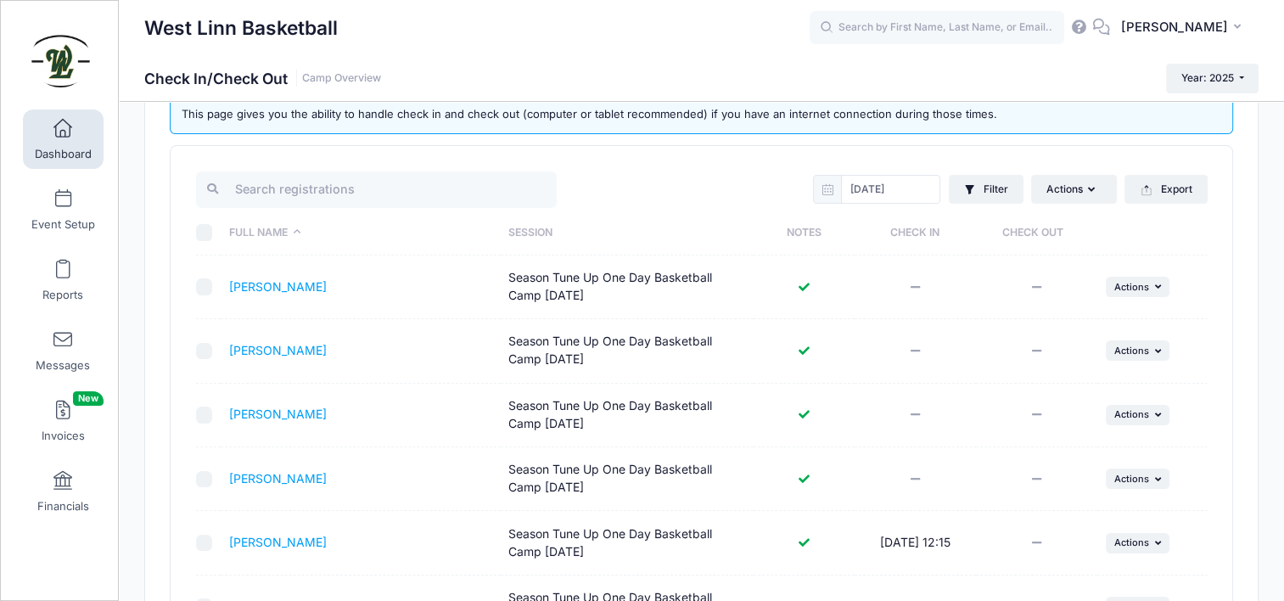
scroll to position [262, 0]
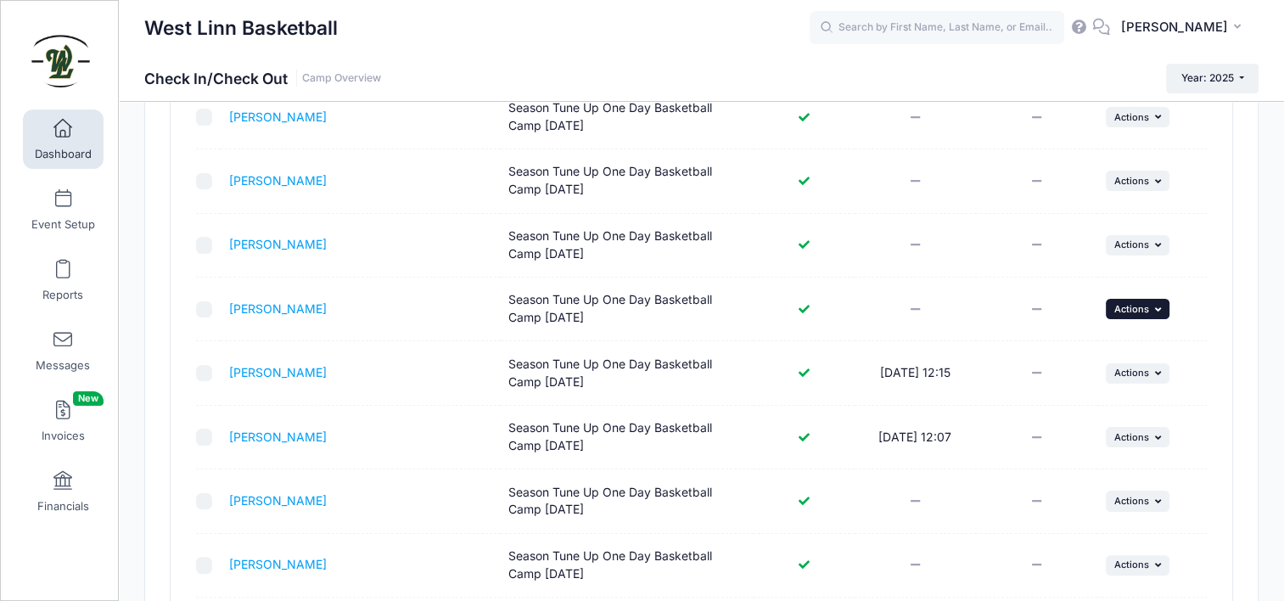
click at [1143, 312] on button "... Actions" at bounding box center [1138, 309] width 65 height 20
click at [1065, 353] on link "Check In" at bounding box center [1085, 345] width 154 height 32
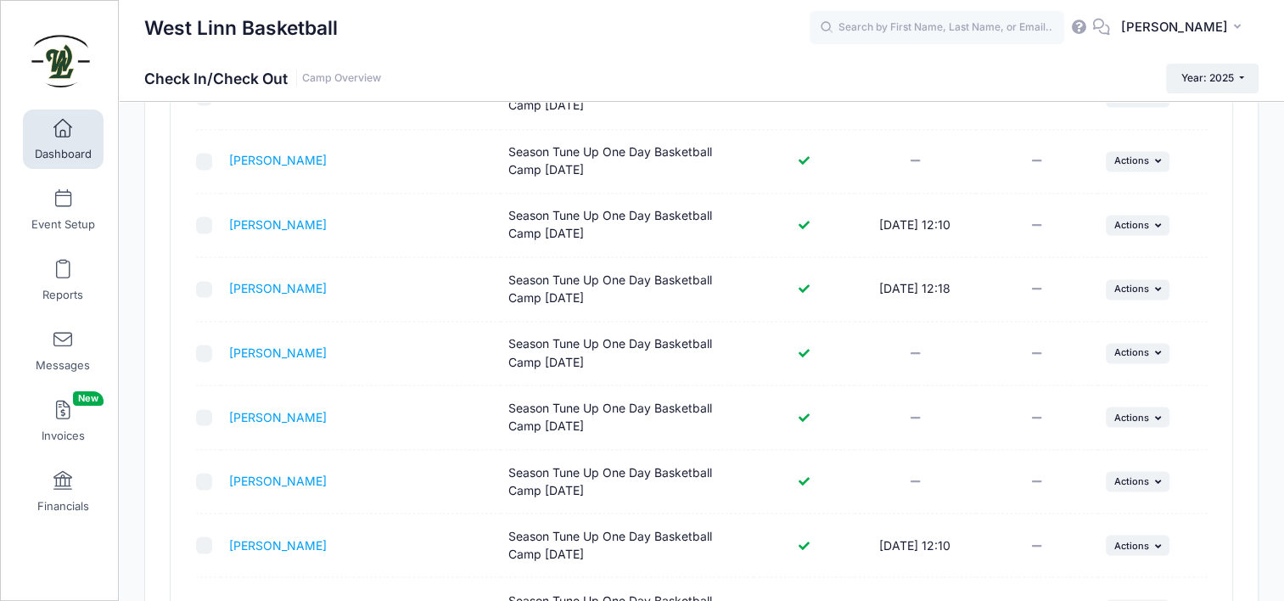
scroll to position [3064, 0]
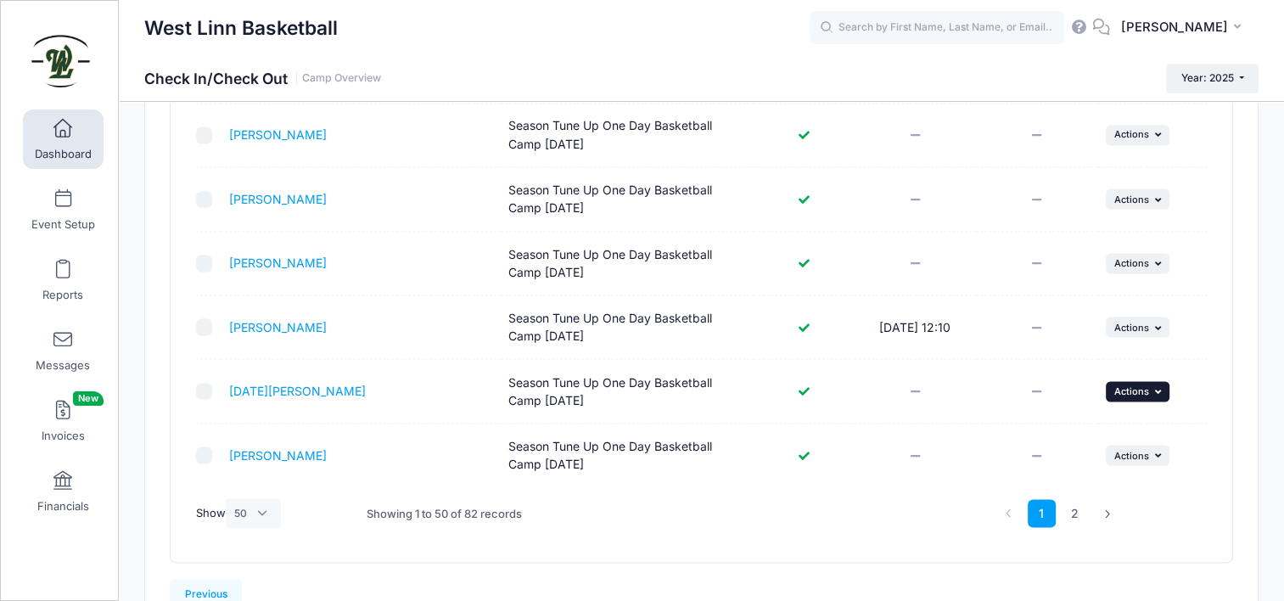
click at [1133, 387] on button "... Actions" at bounding box center [1138, 391] width 65 height 20
click at [1098, 420] on link "Check In" at bounding box center [1085, 419] width 154 height 32
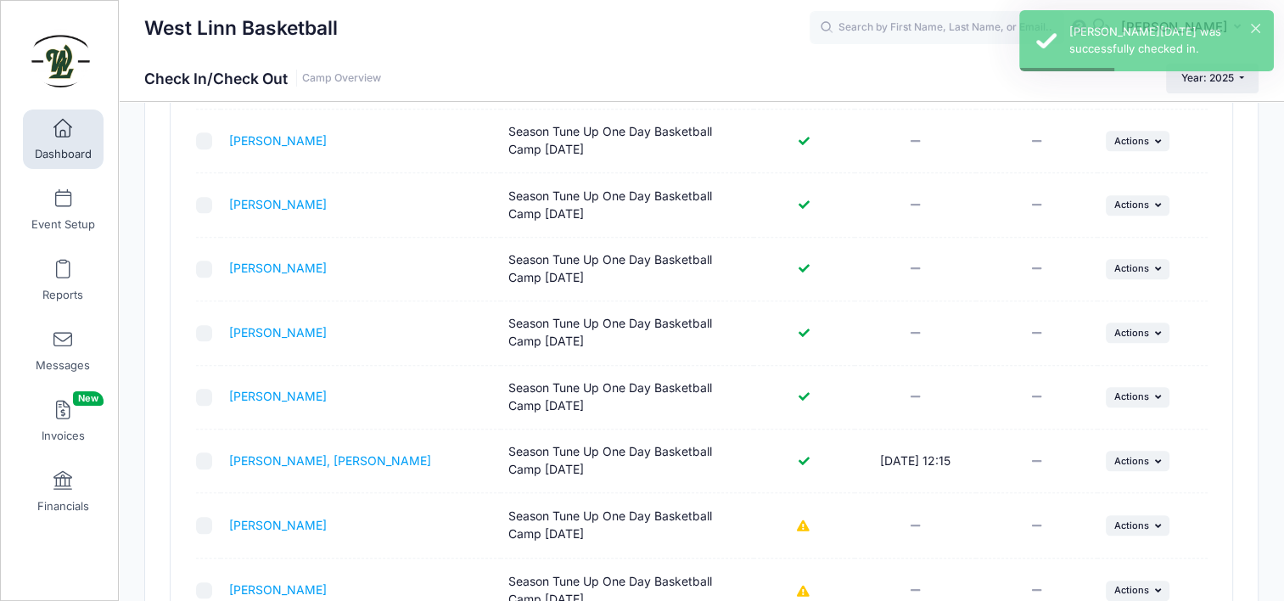
scroll to position [1196, 0]
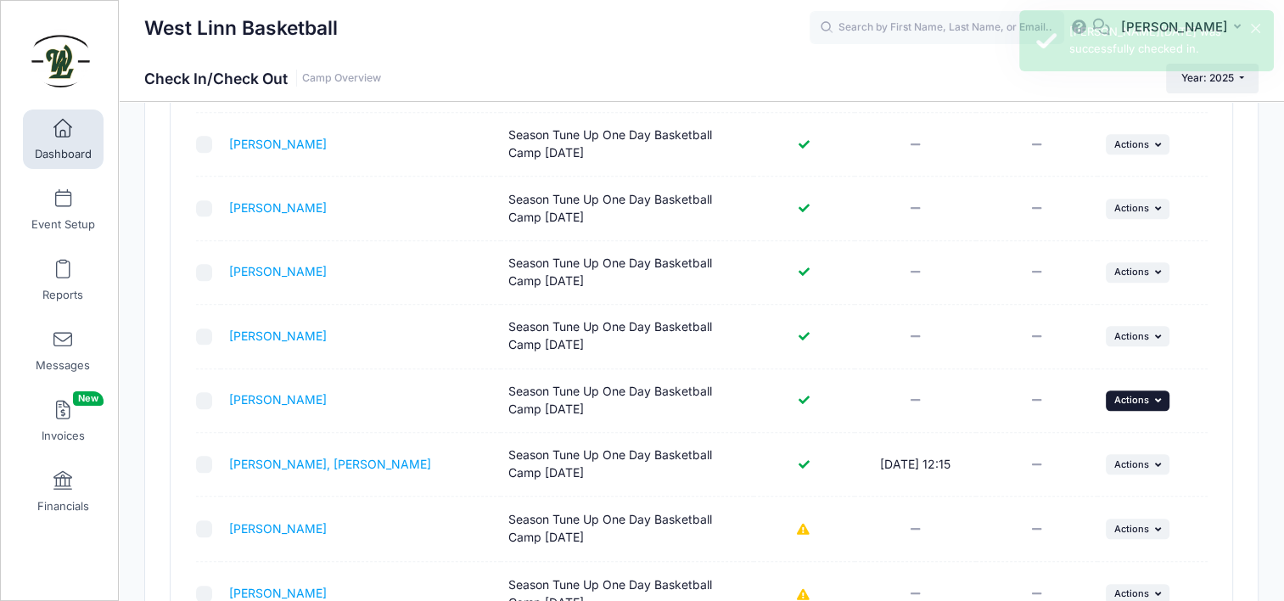
click at [1134, 396] on span "Actions" at bounding box center [1132, 400] width 35 height 12
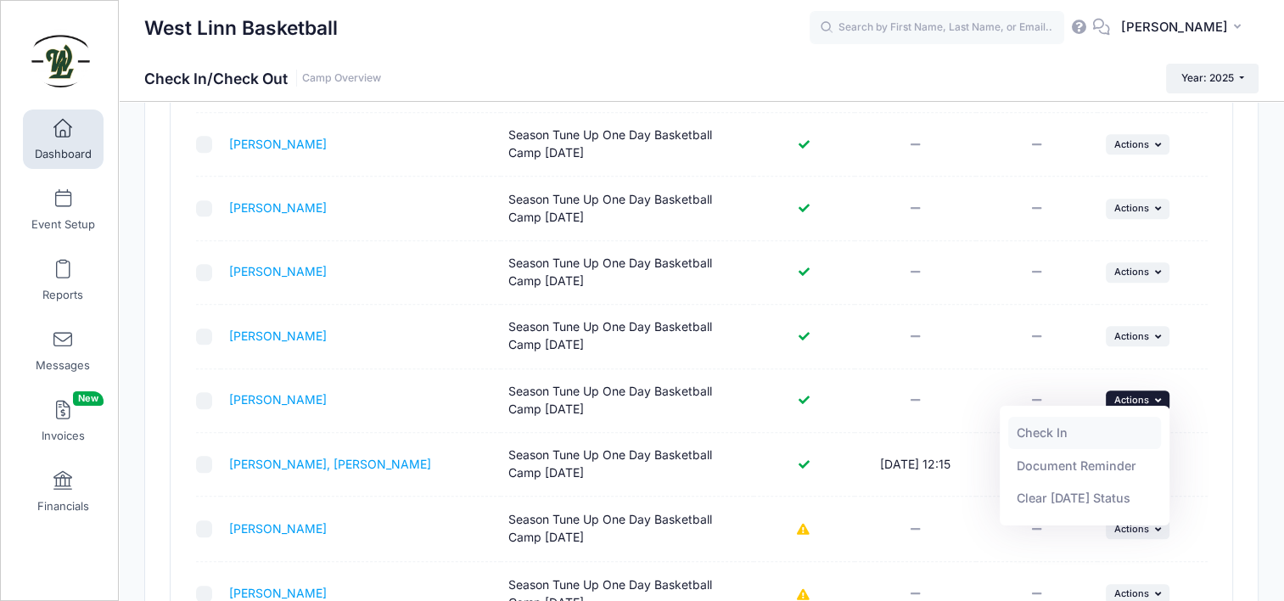
click at [1074, 430] on link "Check In" at bounding box center [1085, 433] width 154 height 32
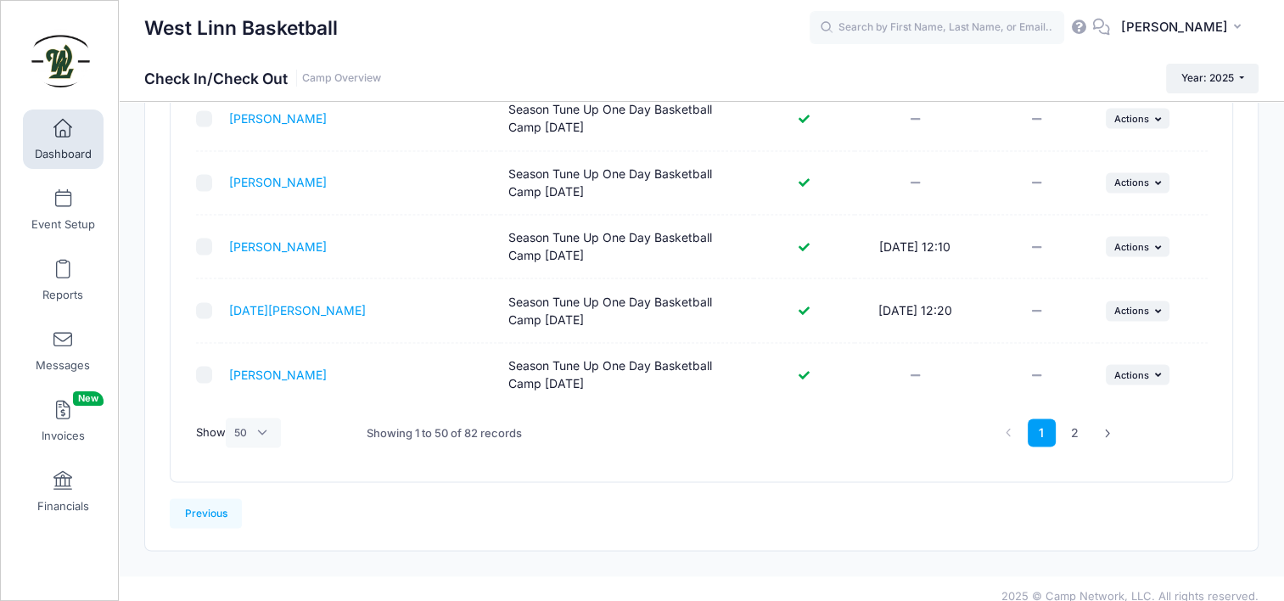
scroll to position [3148, 0]
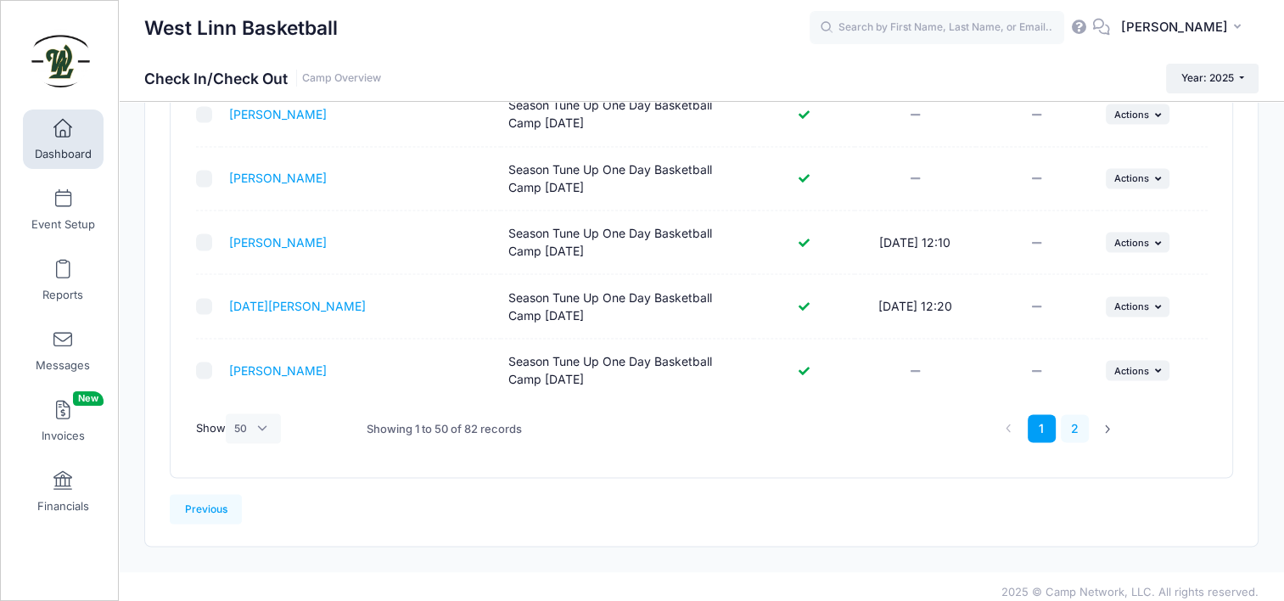
click at [1070, 416] on link "2" at bounding box center [1075, 428] width 28 height 28
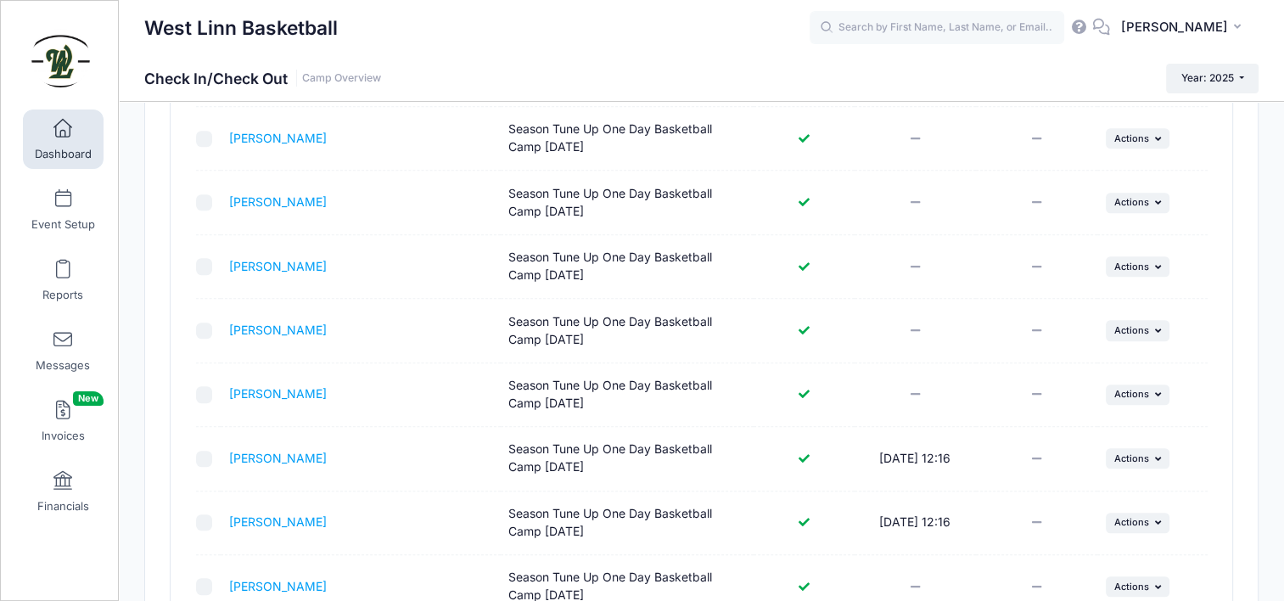
scroll to position [723, 0]
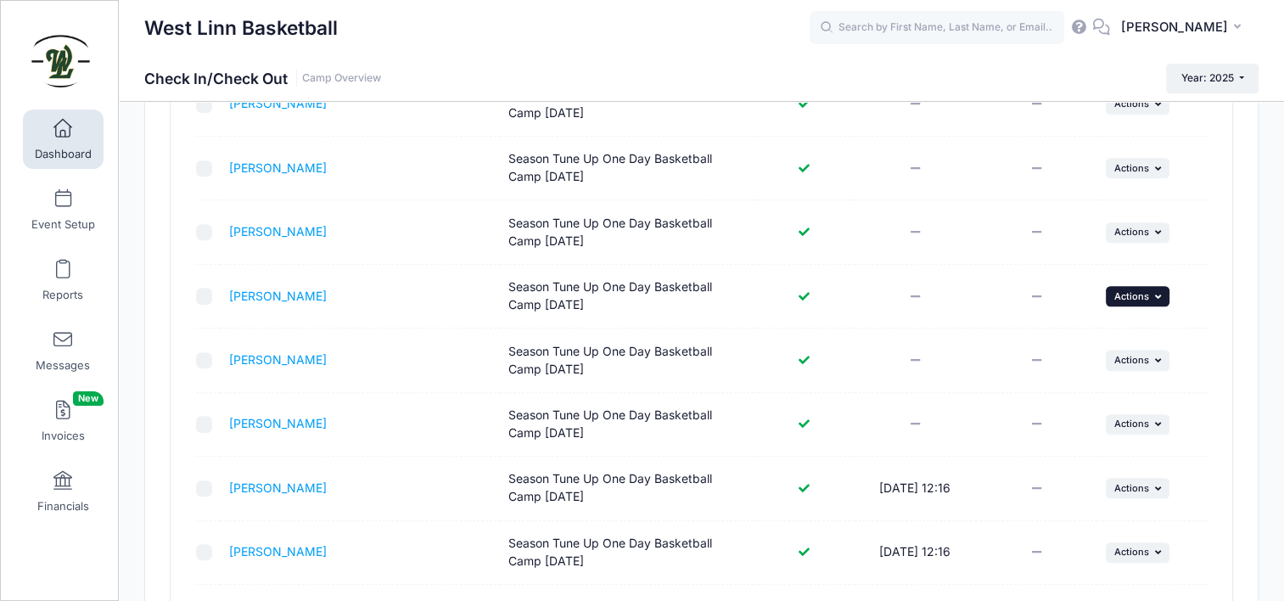
click at [1115, 295] on span "Actions" at bounding box center [1132, 296] width 35 height 12
click at [1100, 336] on link "Check In" at bounding box center [1085, 331] width 154 height 32
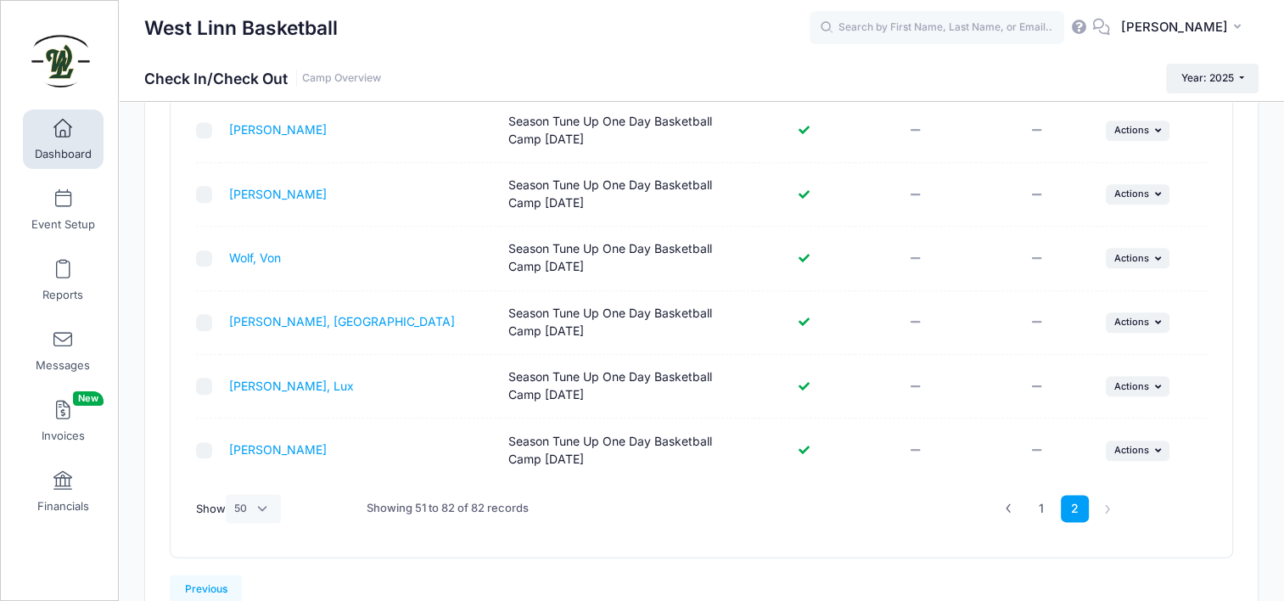
scroll to position [1997, 0]
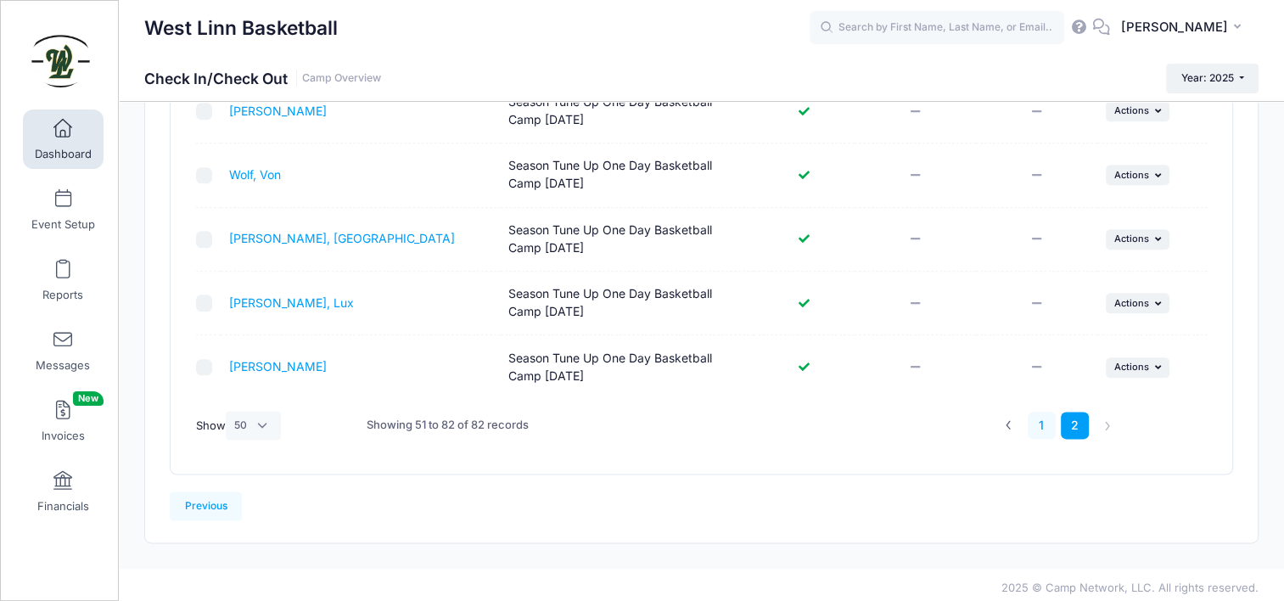
click at [1041, 413] on link "1" at bounding box center [1042, 426] width 28 height 28
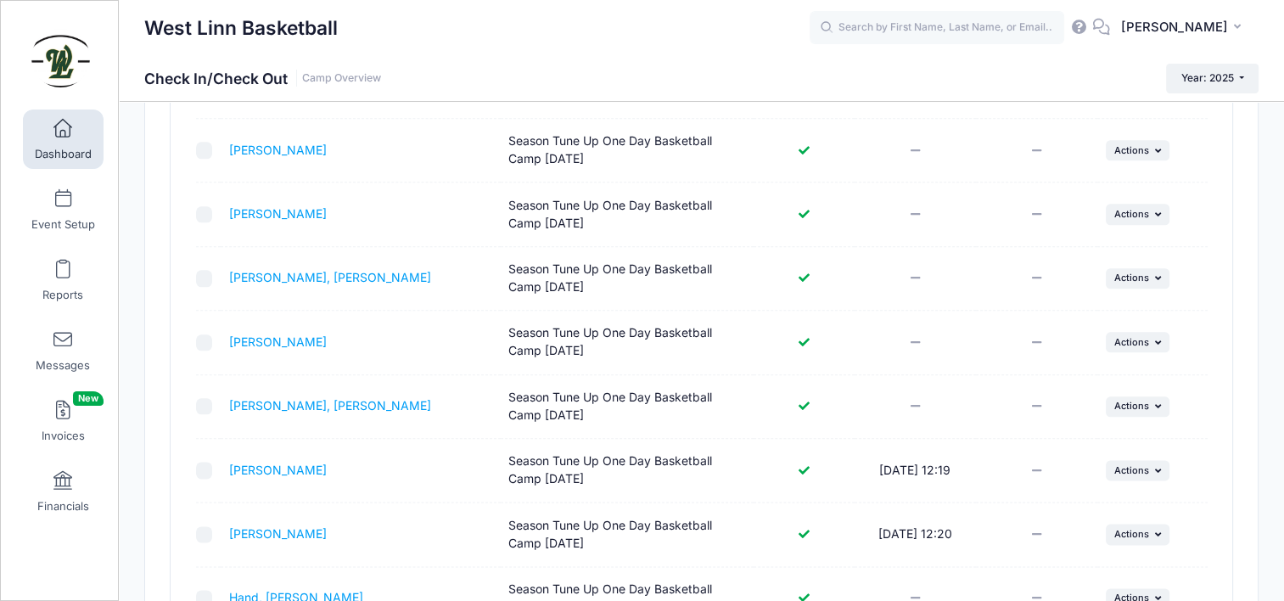
scroll to position [2130, 0]
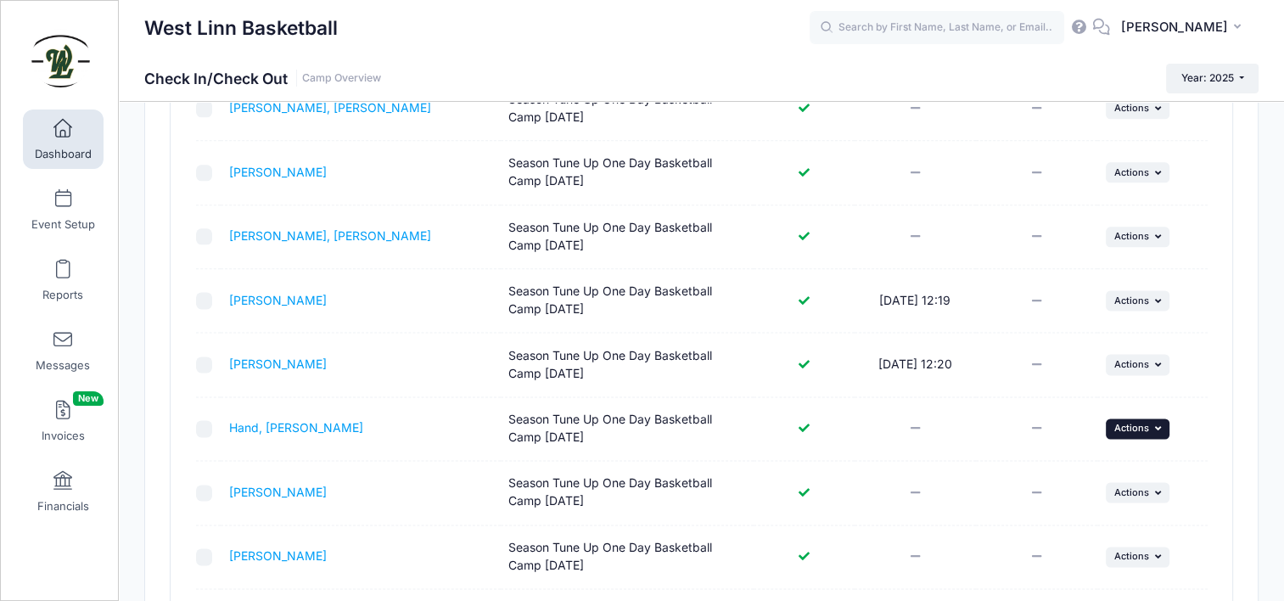
click at [1155, 424] on icon "button" at bounding box center [1159, 428] width 10 height 9
click at [1062, 464] on link "Check In" at bounding box center [1085, 459] width 154 height 32
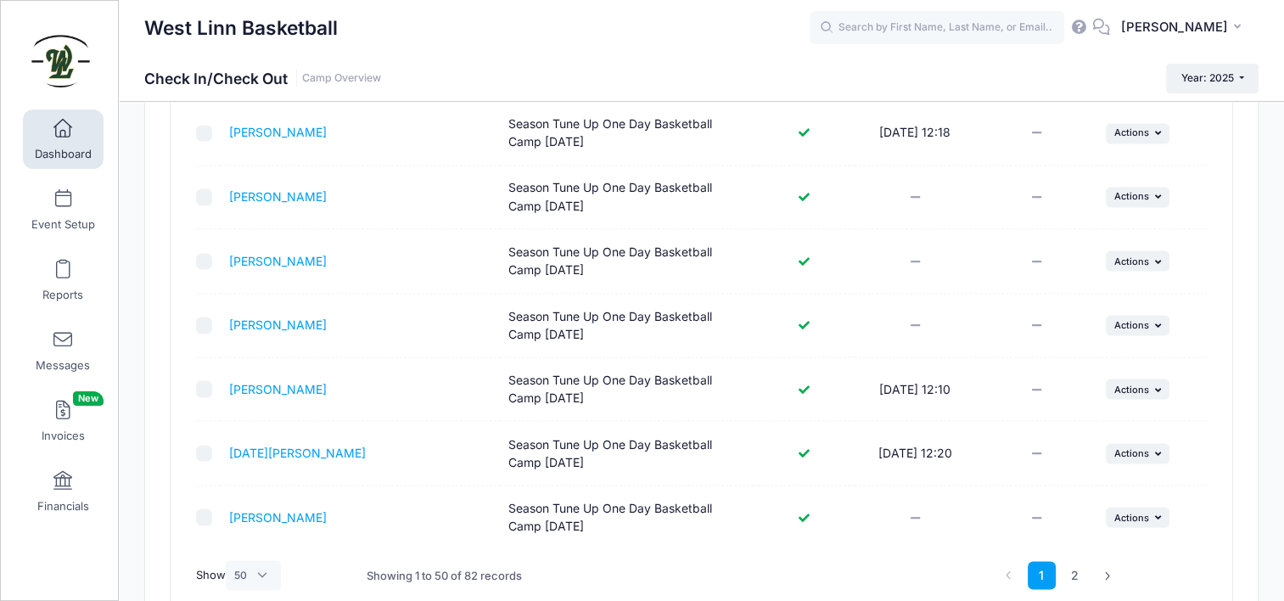
scroll to position [3148, 0]
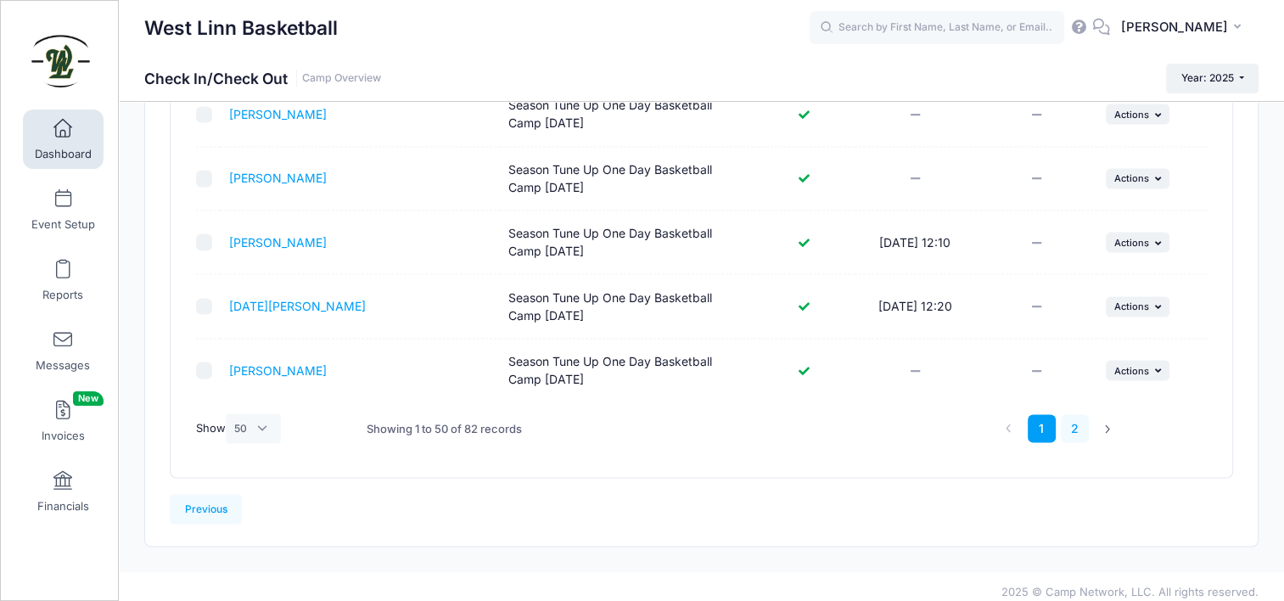
click at [1076, 419] on link "2" at bounding box center [1075, 428] width 28 height 28
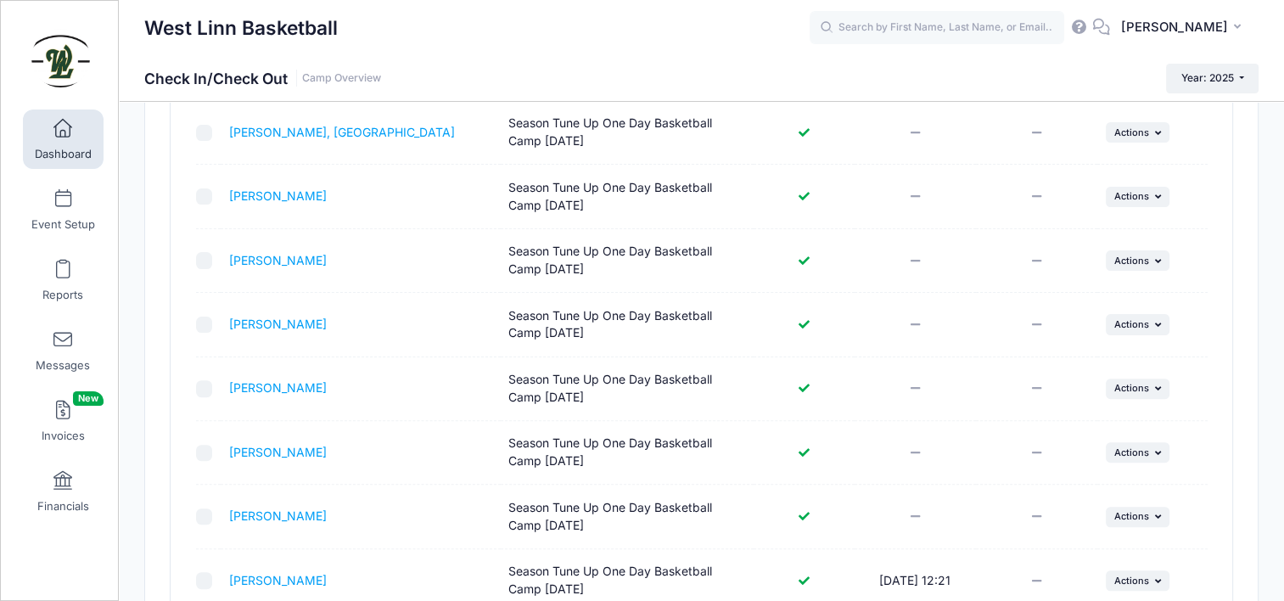
scroll to position [384, 0]
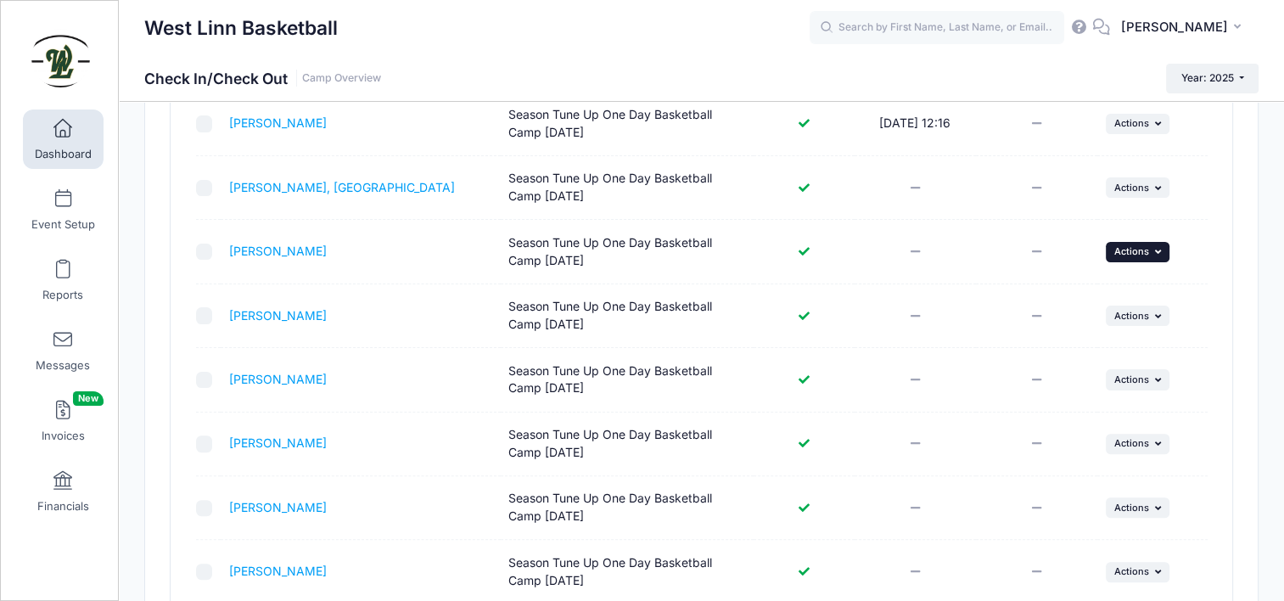
click at [1115, 253] on span "Actions" at bounding box center [1132, 251] width 35 height 12
click at [1078, 293] on link "Check In" at bounding box center [1085, 288] width 154 height 32
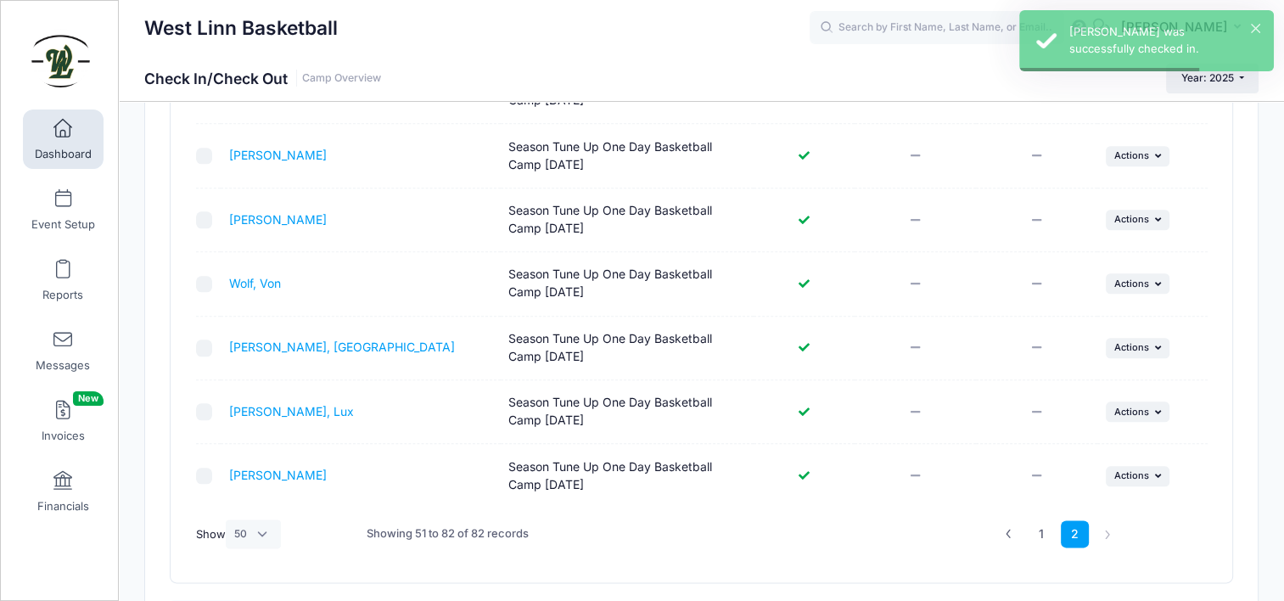
scroll to position [1997, 0]
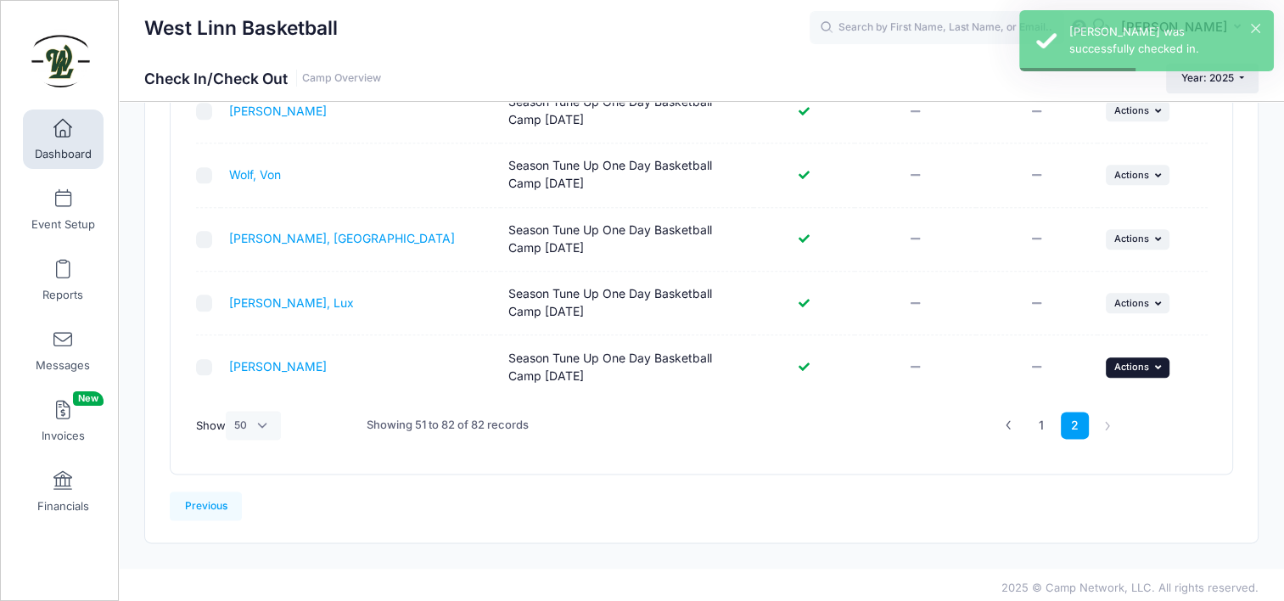
click at [1144, 366] on span "Actions" at bounding box center [1132, 367] width 35 height 12
click at [1039, 397] on link "Check In" at bounding box center [1085, 399] width 154 height 32
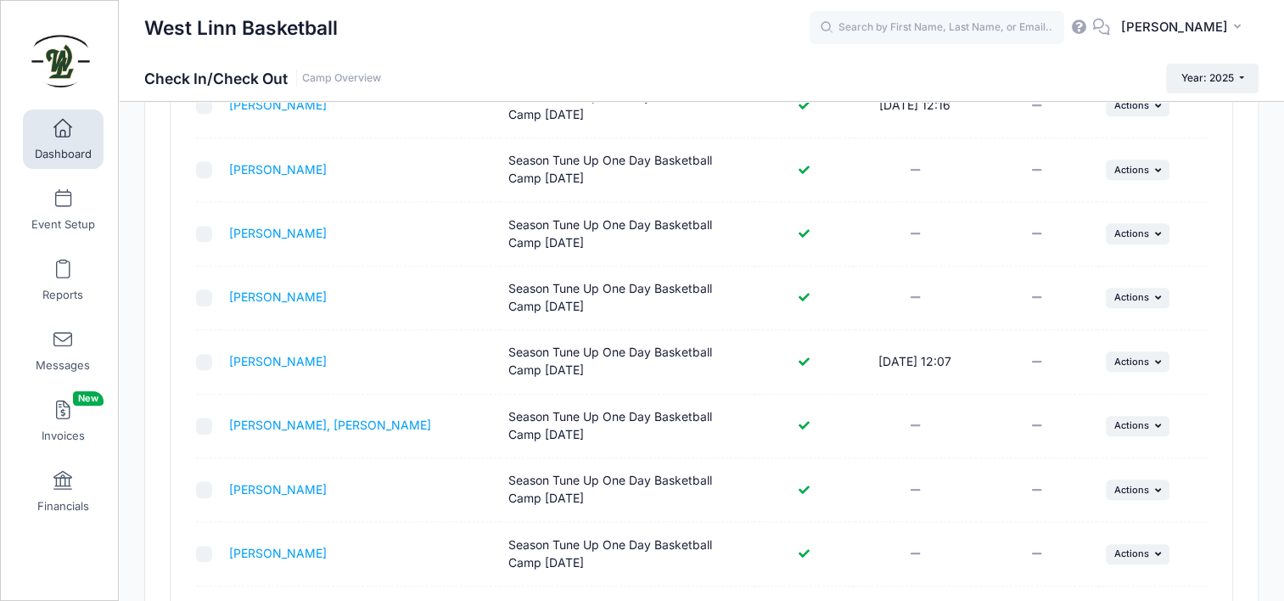
scroll to position [1148, 0]
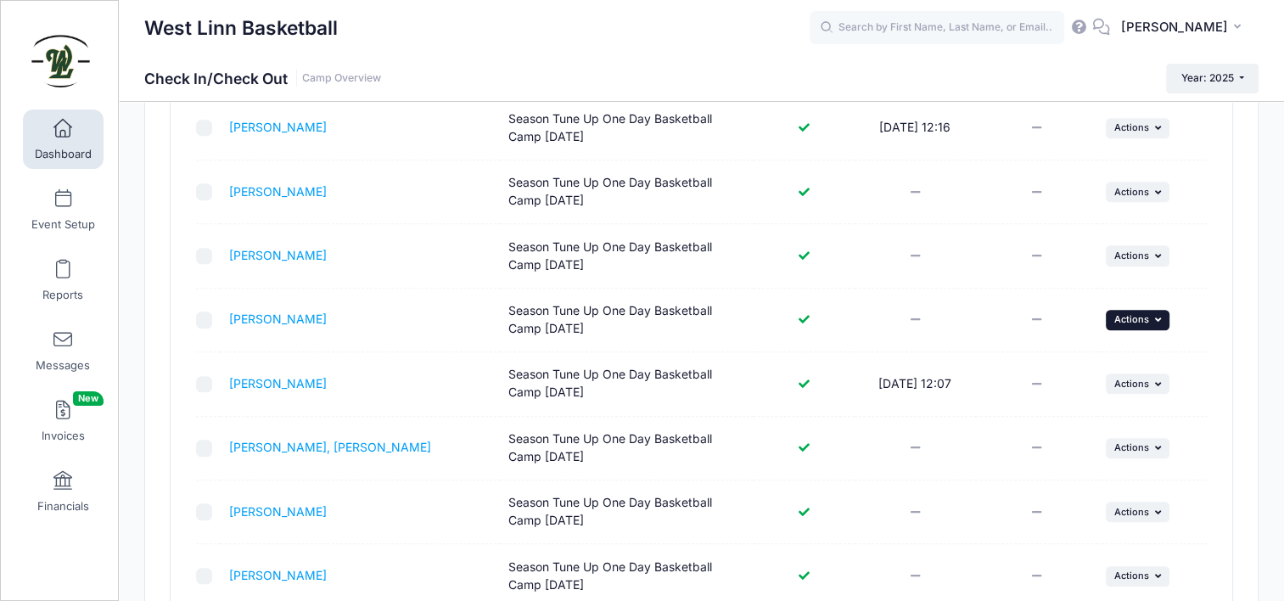
click at [1134, 310] on button "... Actions" at bounding box center [1138, 320] width 65 height 20
click at [1115, 357] on link "Check In" at bounding box center [1085, 353] width 154 height 32
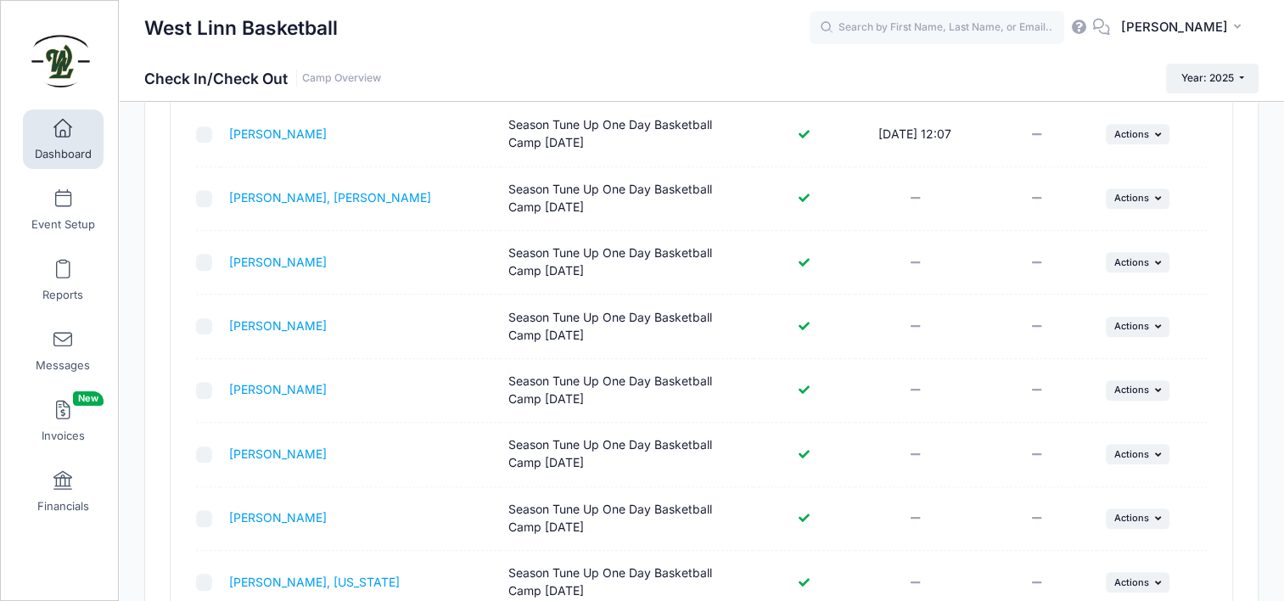
scroll to position [1827, 0]
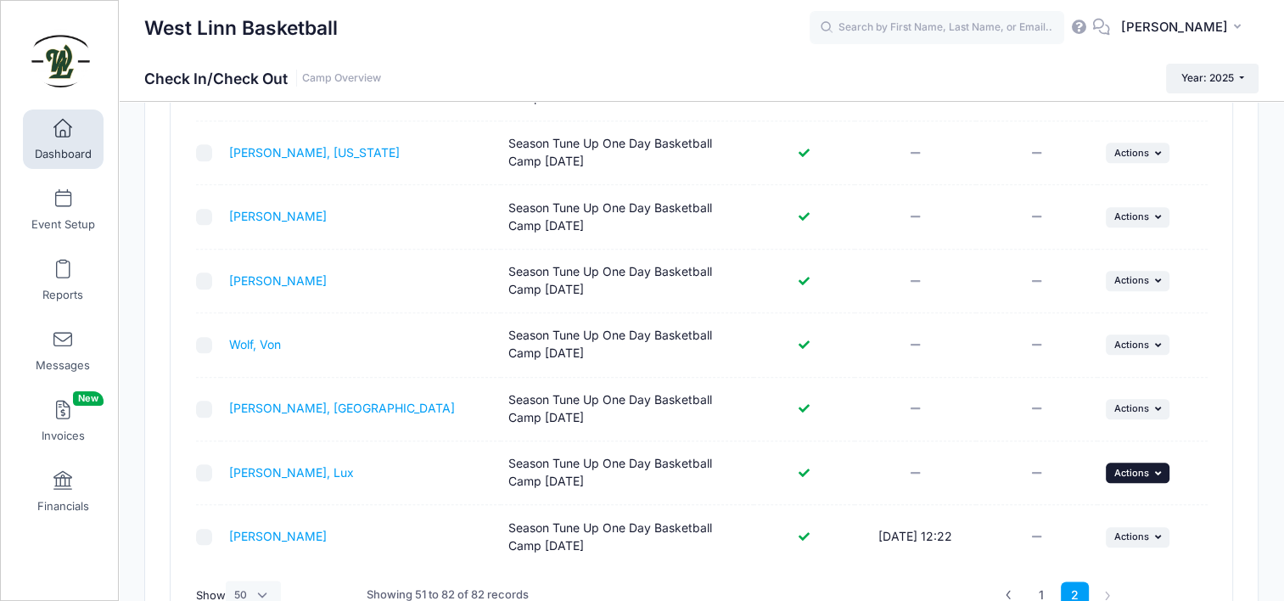
click at [1119, 469] on span "Actions" at bounding box center [1132, 473] width 35 height 12
click at [1114, 516] on link "Check In" at bounding box center [1085, 504] width 154 height 32
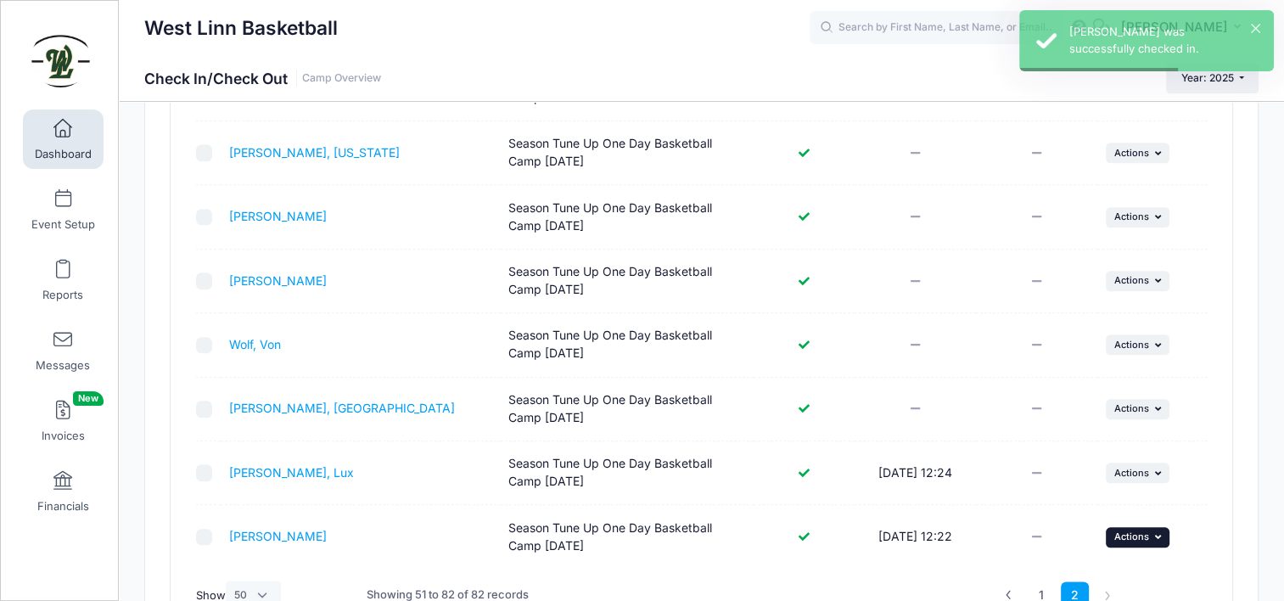
scroll to position [1912, 0]
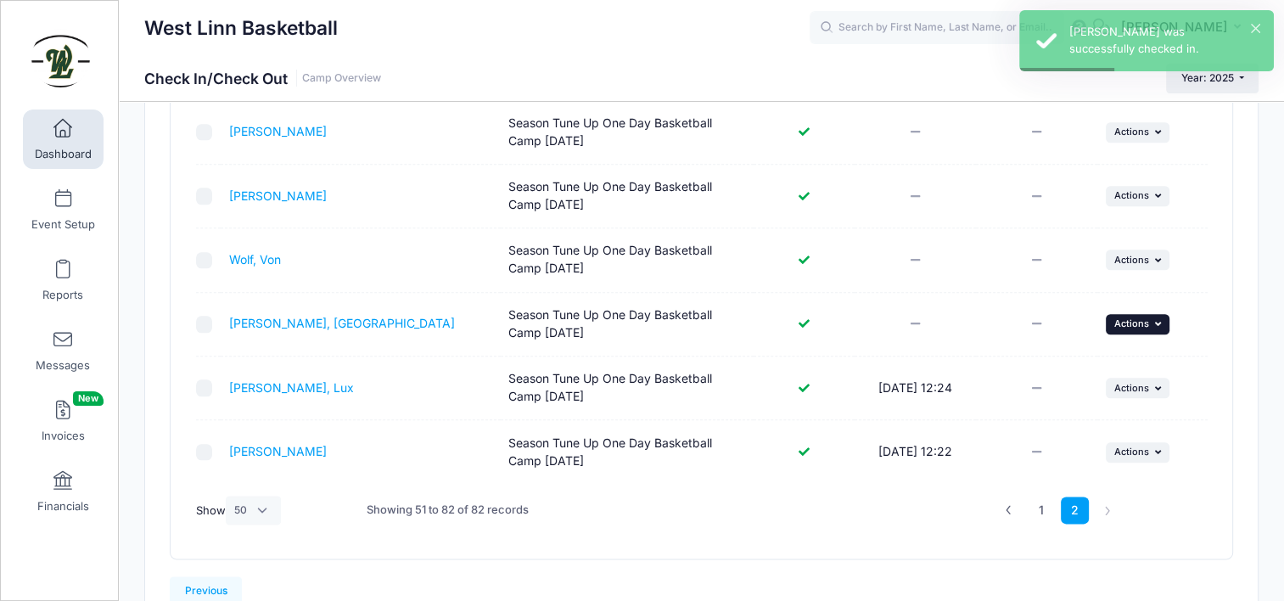
click at [1133, 317] on span "Actions" at bounding box center [1132, 323] width 35 height 12
click at [1058, 366] on link "Check In" at bounding box center [1085, 356] width 154 height 32
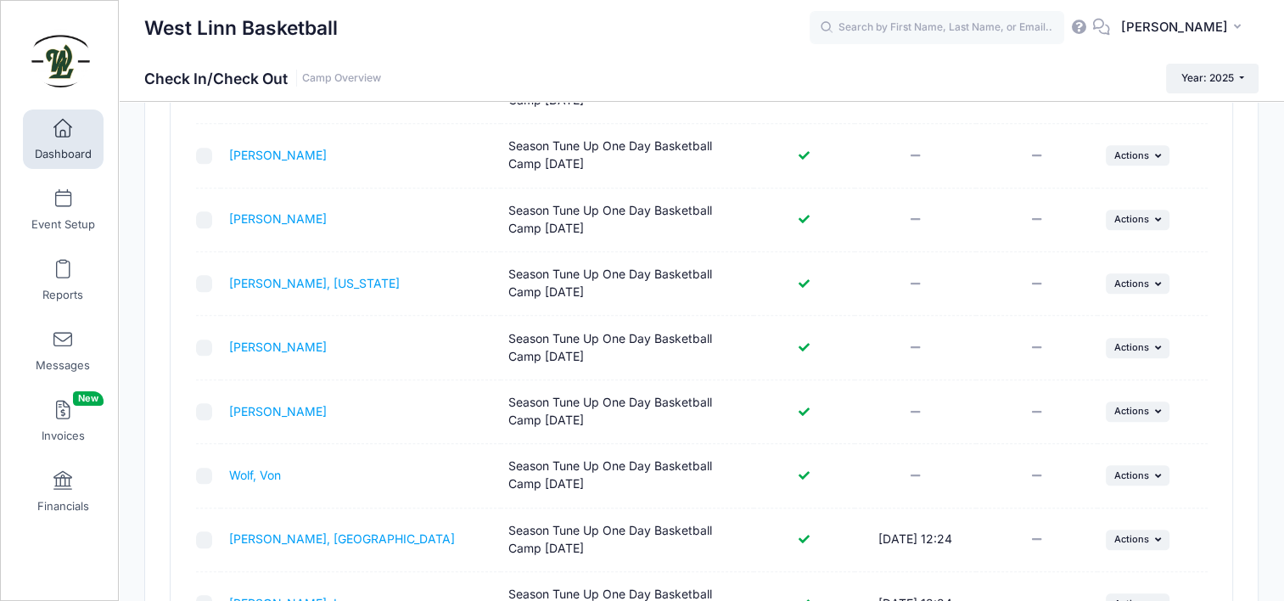
scroll to position [1952, 0]
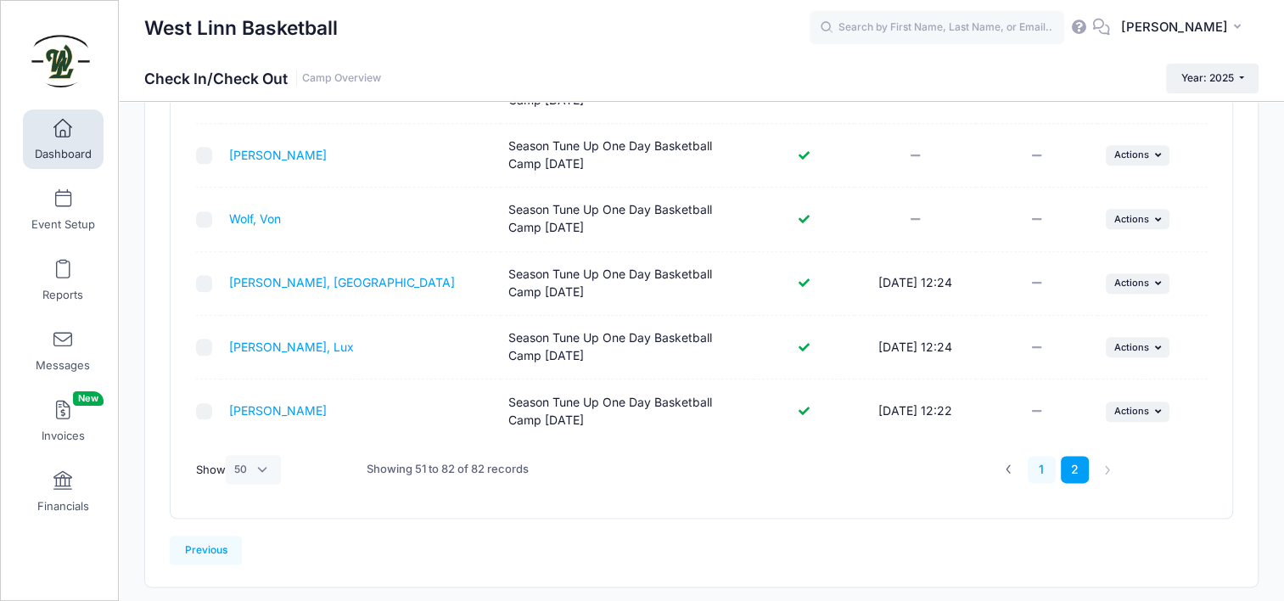
click at [1049, 470] on link "1" at bounding box center [1042, 470] width 28 height 28
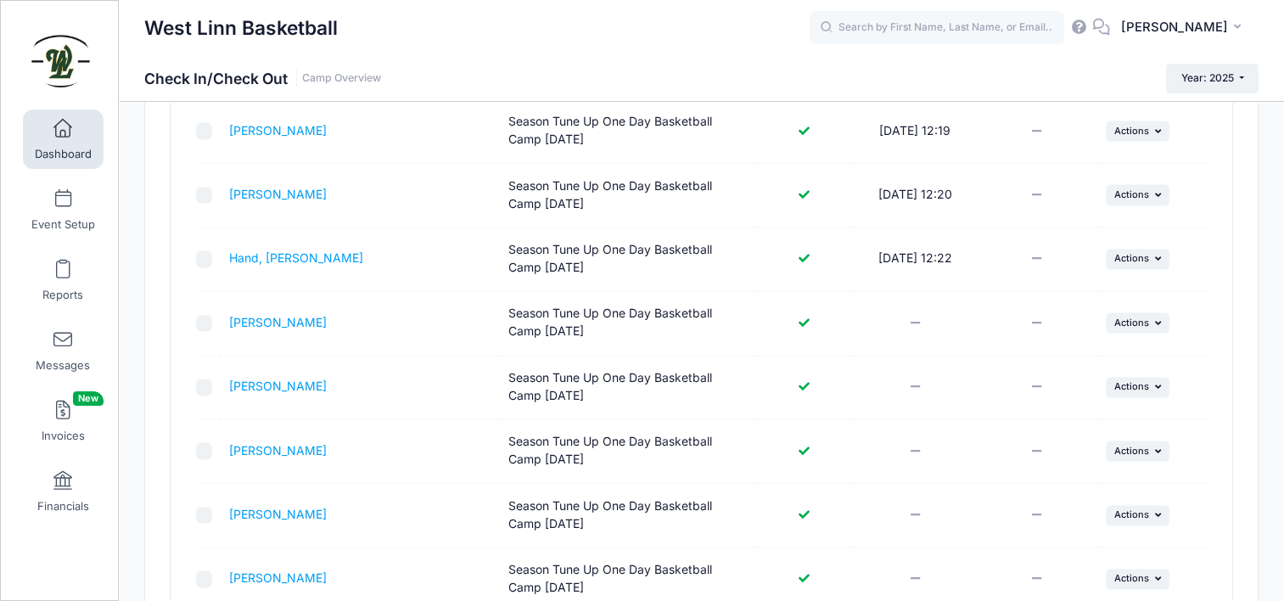
scroll to position [1960, 0]
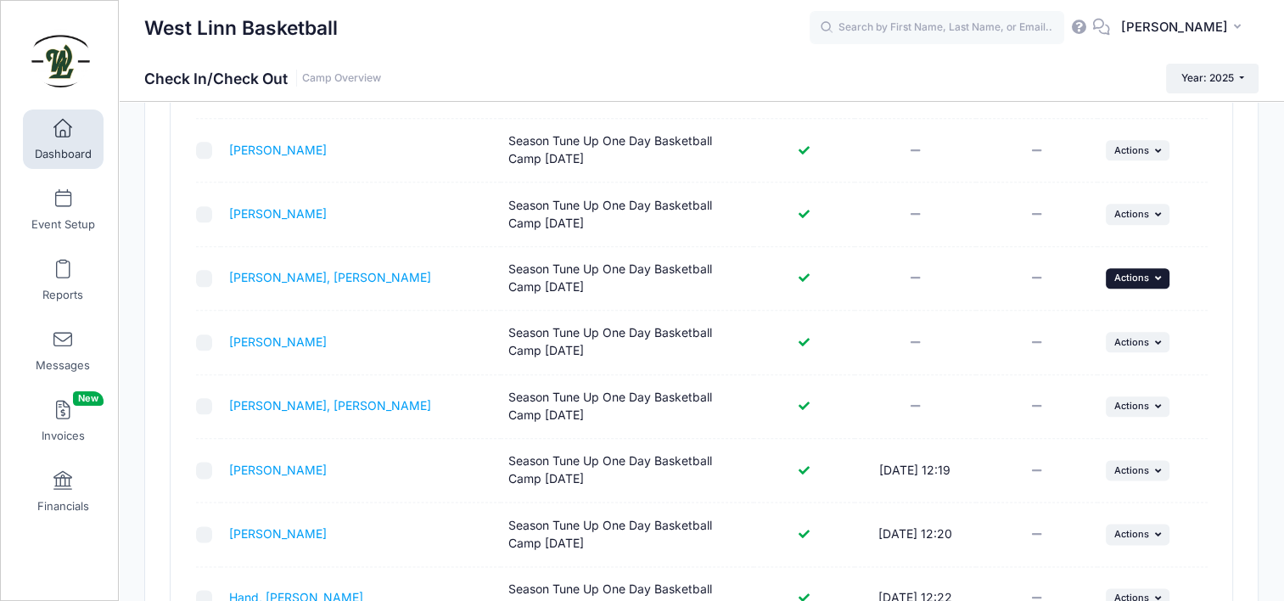
click at [1137, 272] on span "Actions" at bounding box center [1132, 278] width 35 height 12
click at [1097, 313] on link "Check In" at bounding box center [1085, 310] width 154 height 32
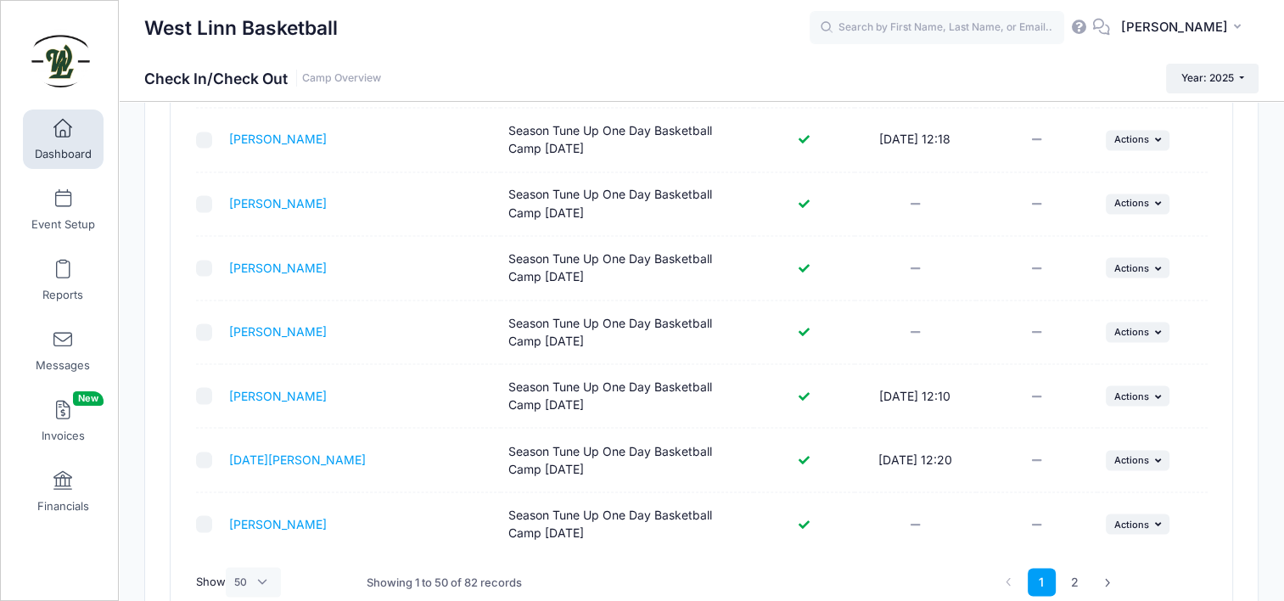
scroll to position [3148, 0]
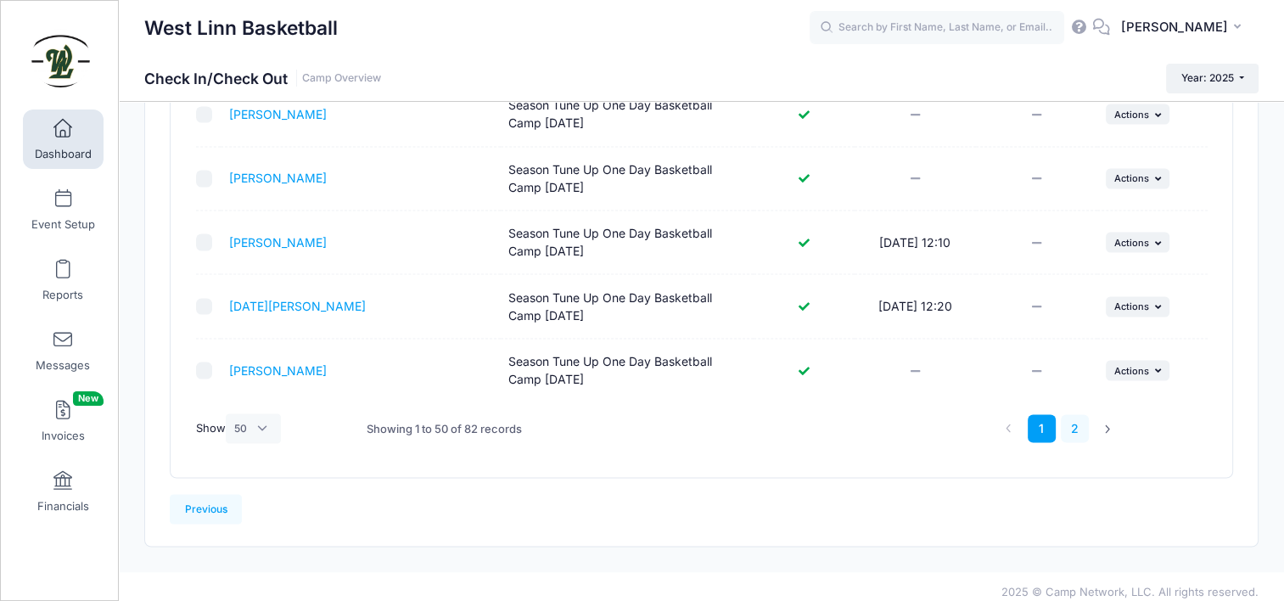
click at [1073, 419] on link "2" at bounding box center [1075, 428] width 28 height 28
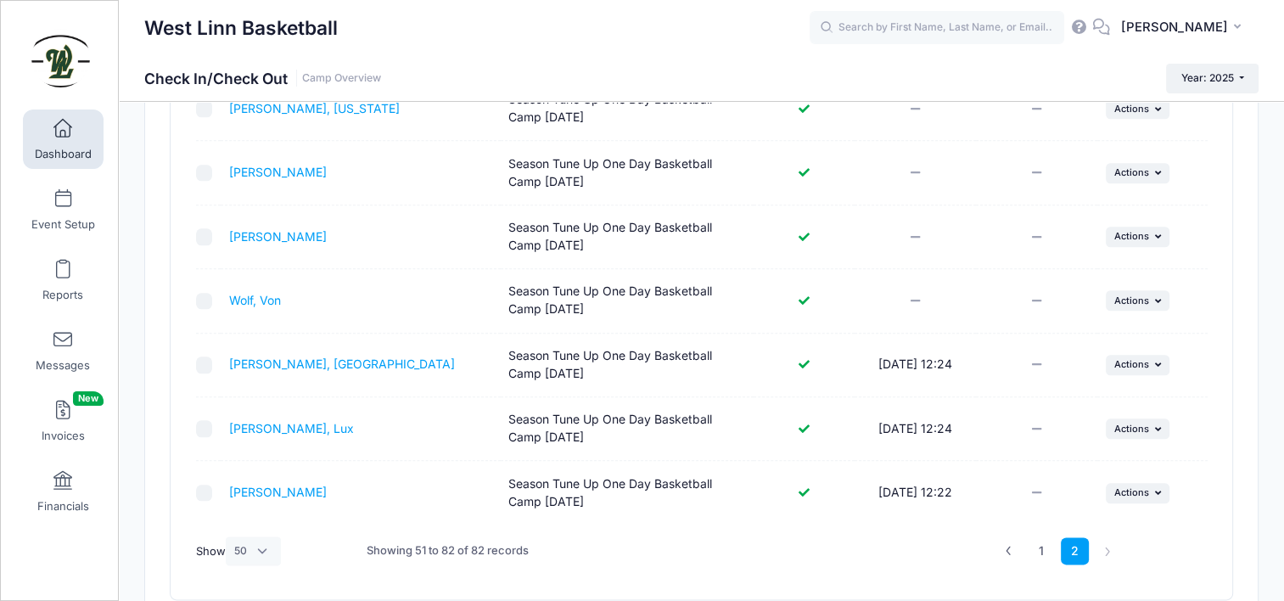
scroll to position [1997, 0]
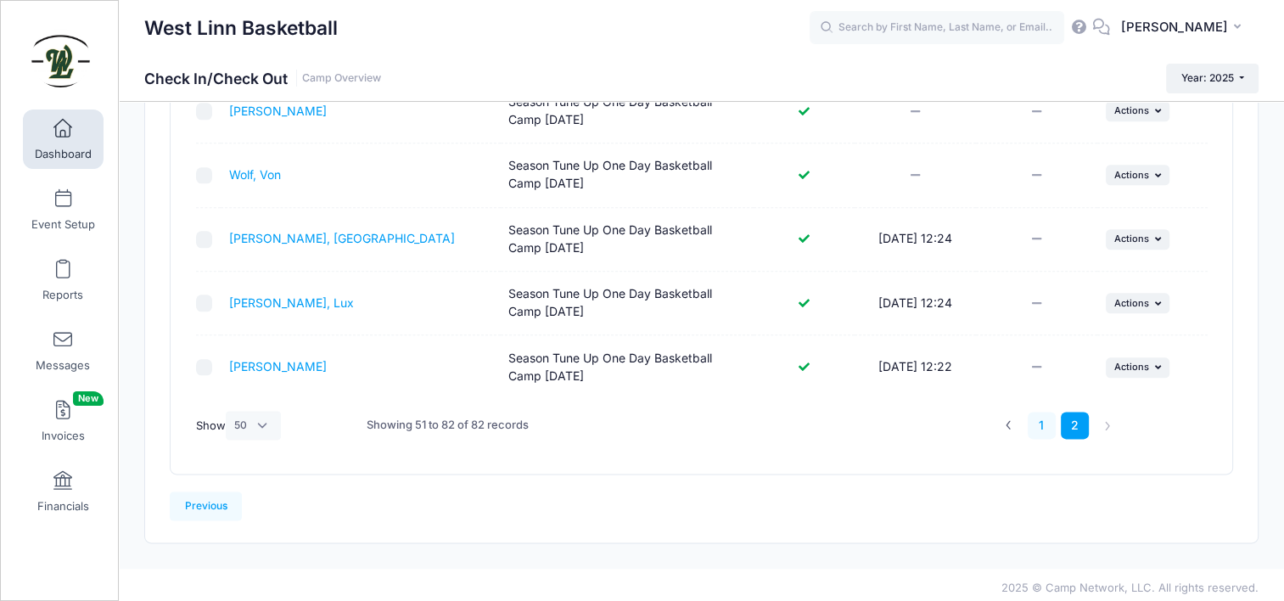
click at [1047, 421] on link "1" at bounding box center [1042, 426] width 28 height 28
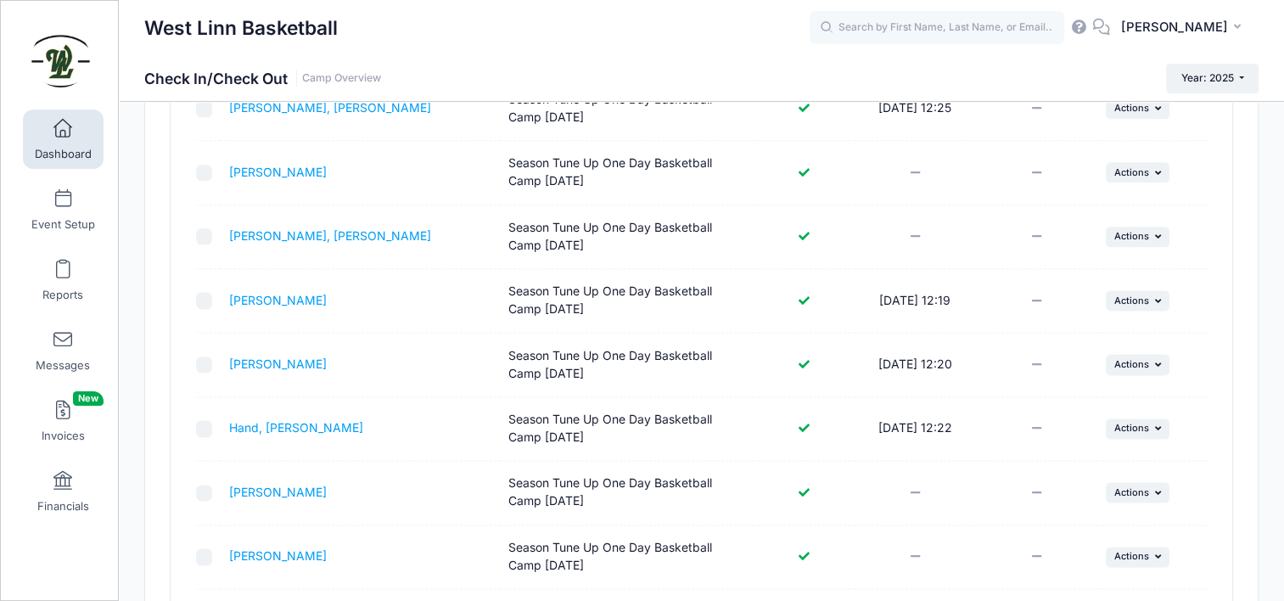
scroll to position [1705, 0]
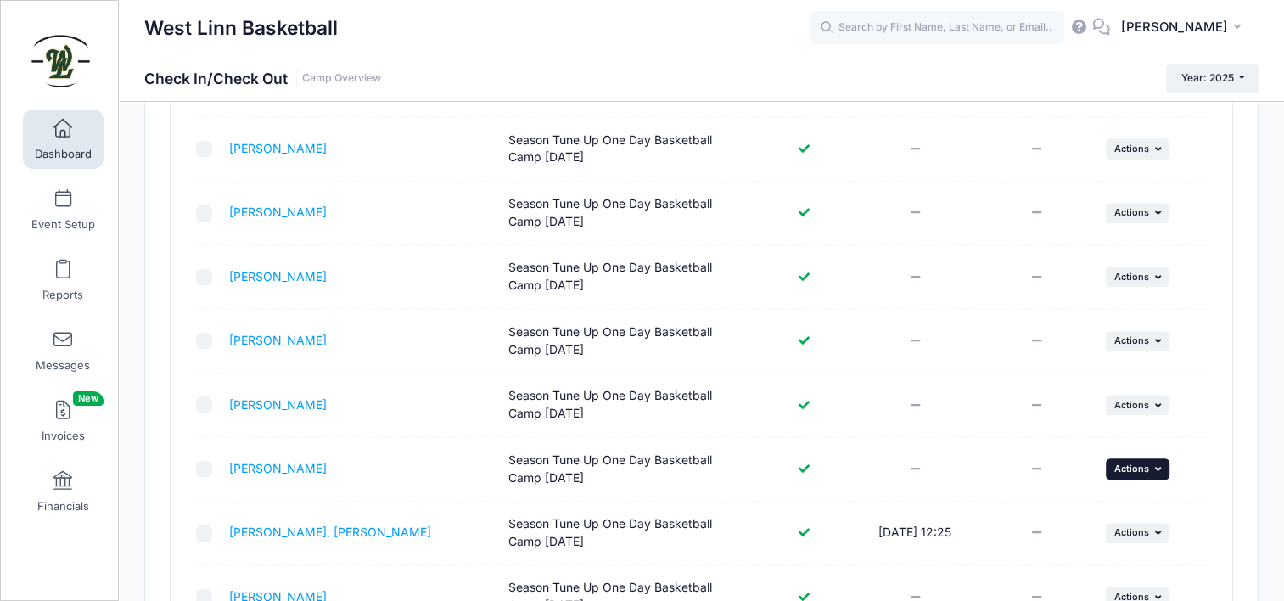
click at [1134, 463] on span "Actions" at bounding box center [1132, 469] width 35 height 12
click at [1025, 498] on link "Check In" at bounding box center [1085, 500] width 154 height 32
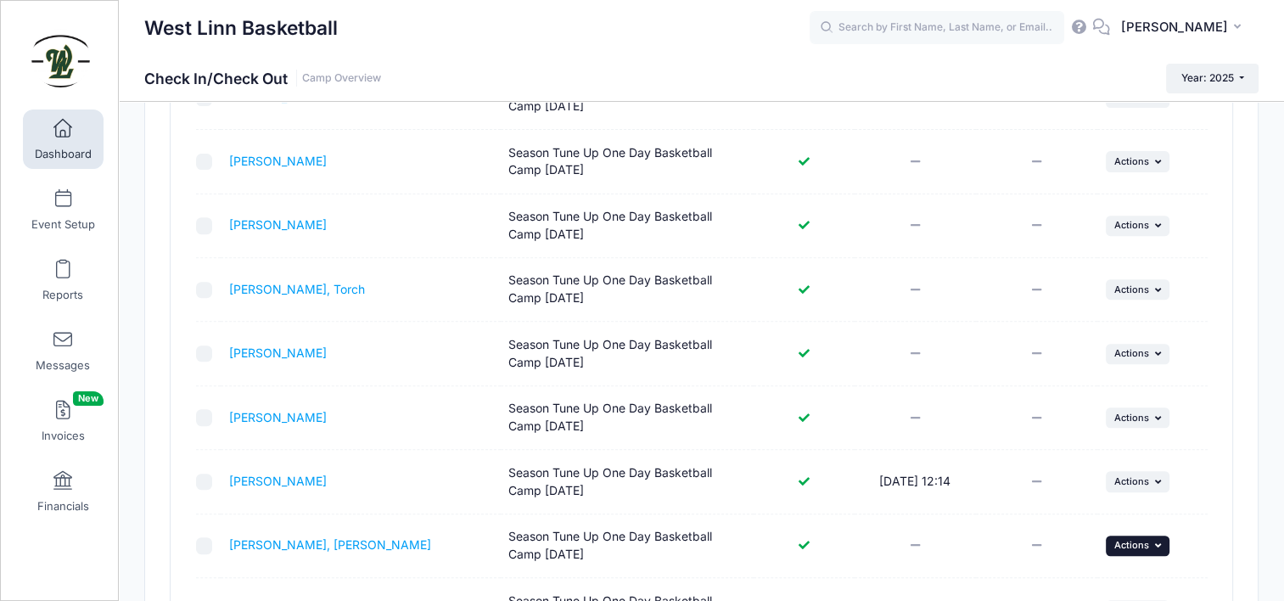
click at [1117, 540] on span "Actions" at bounding box center [1132, 545] width 35 height 12
click at [1109, 444] on link "Check In" at bounding box center [1085, 440] width 154 height 32
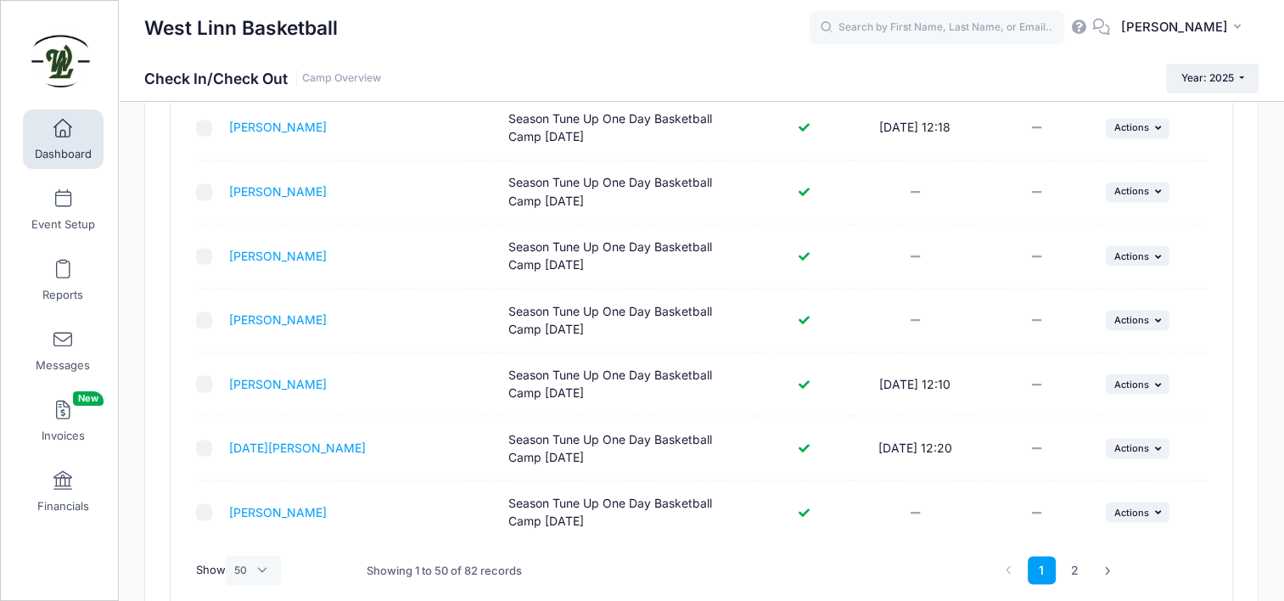
scroll to position [3148, 0]
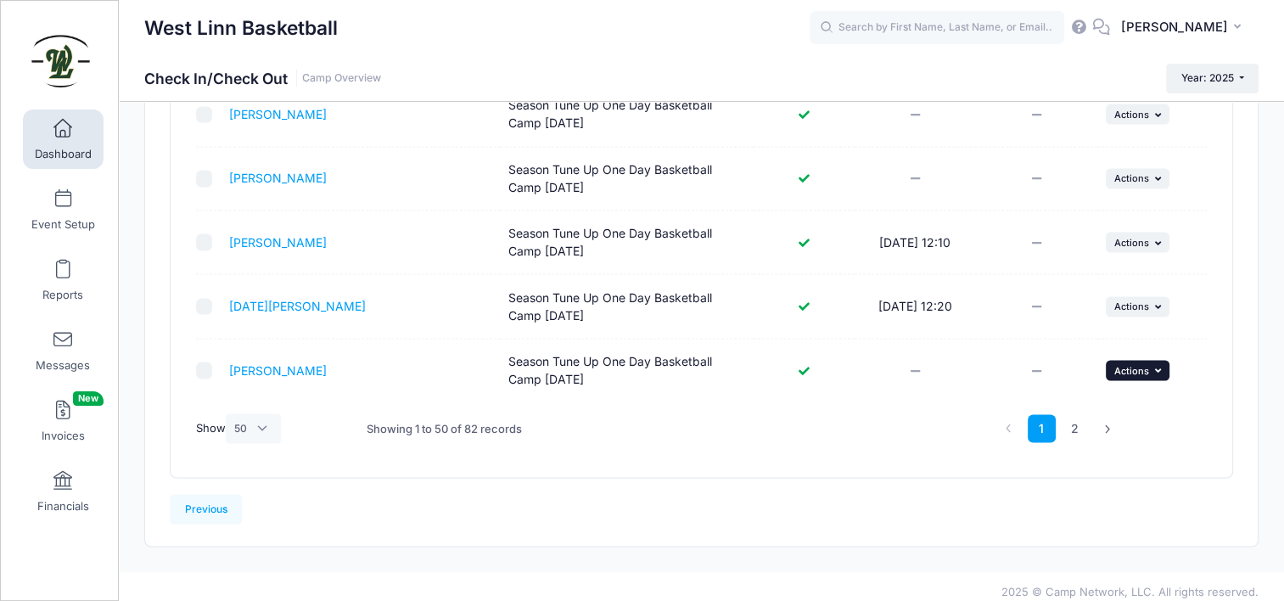
click at [1147, 364] on span "Actions" at bounding box center [1132, 370] width 35 height 12
click at [1117, 407] on link "Check In" at bounding box center [1085, 398] width 154 height 32
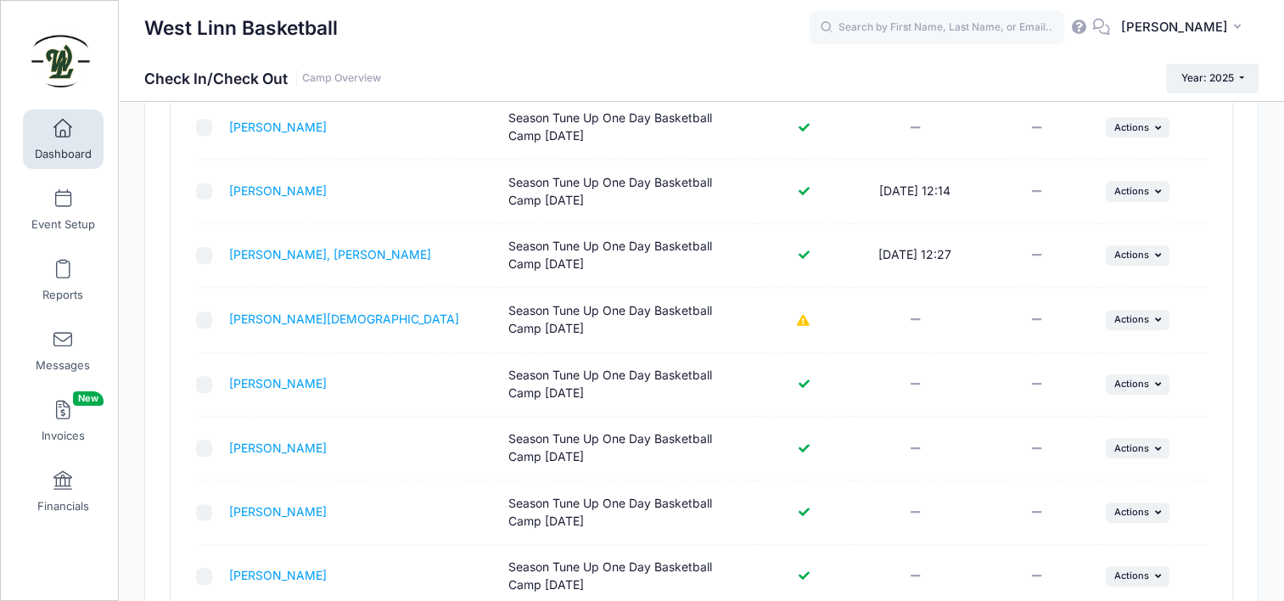
scroll to position [934, 0]
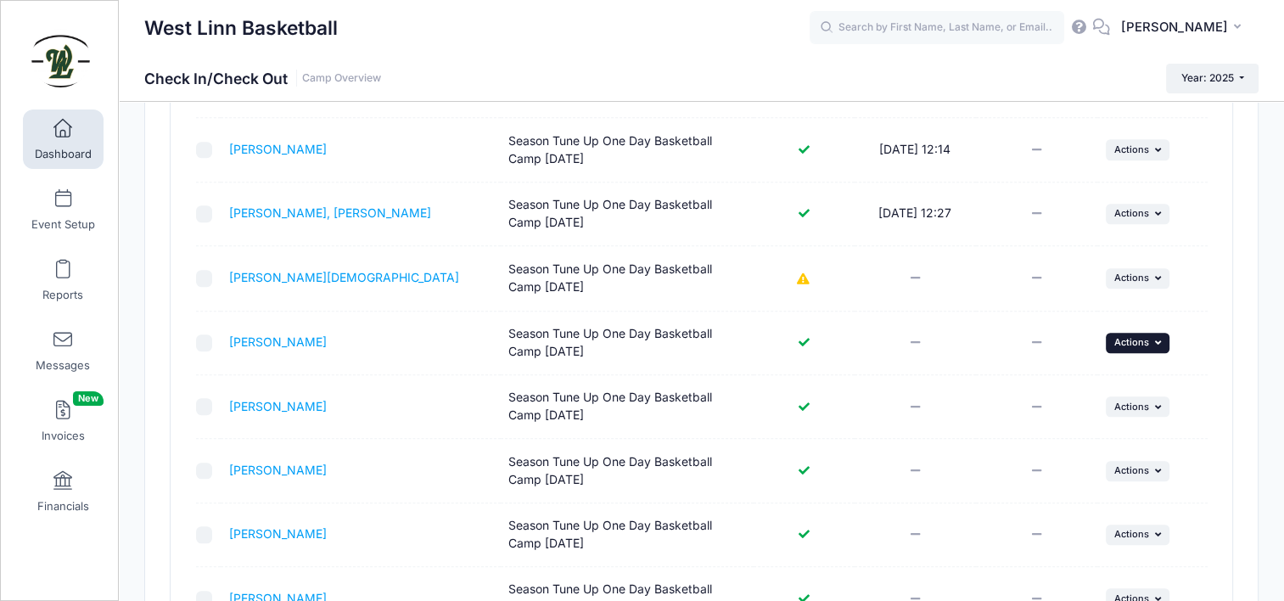
click at [1161, 338] on icon "button" at bounding box center [1159, 342] width 10 height 9
click at [1098, 390] on link "Check In" at bounding box center [1085, 377] width 154 height 32
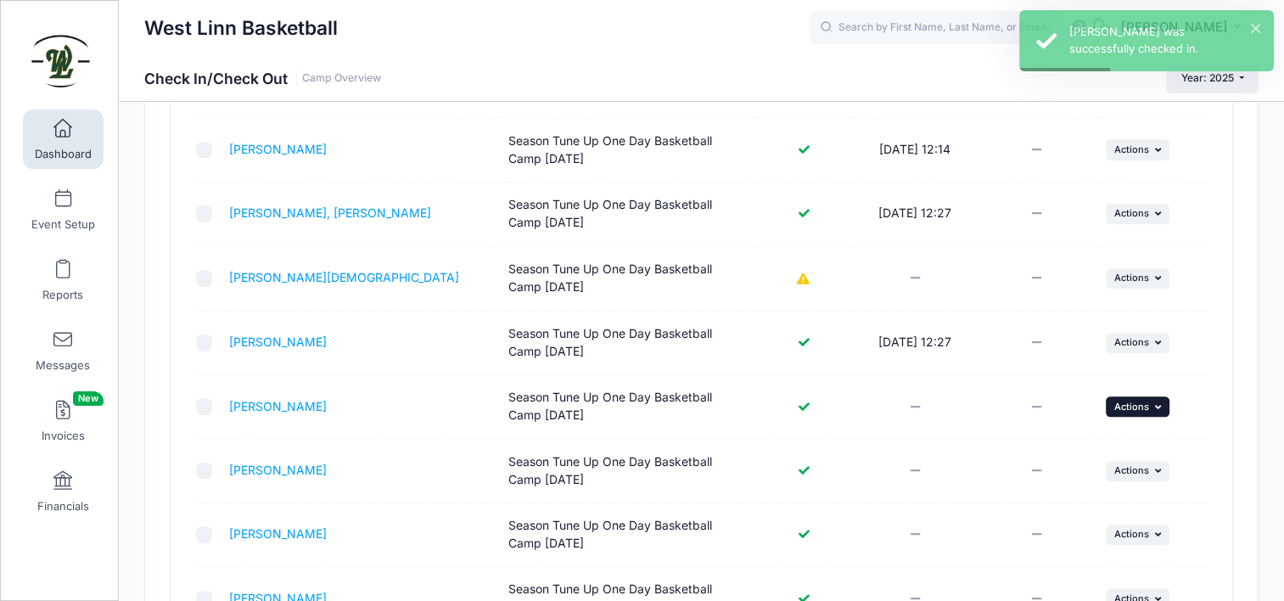
click at [1132, 403] on span "Actions" at bounding box center [1132, 407] width 35 height 12
click at [1108, 451] on link "Check In" at bounding box center [1085, 440] width 154 height 32
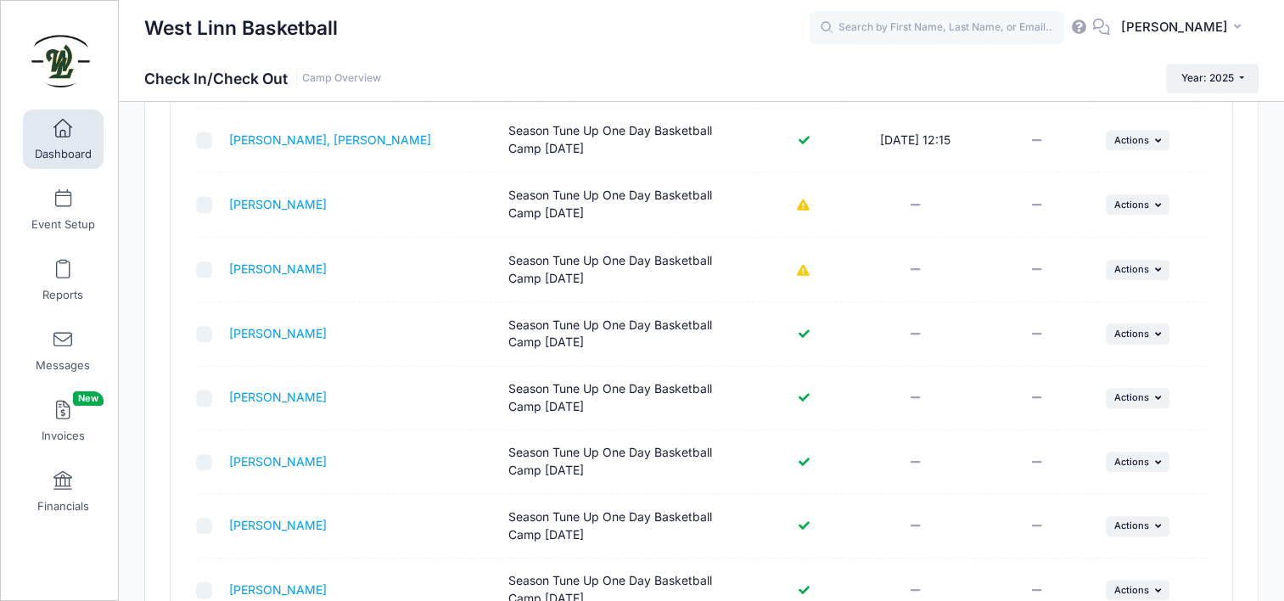
scroll to position [1613, 0]
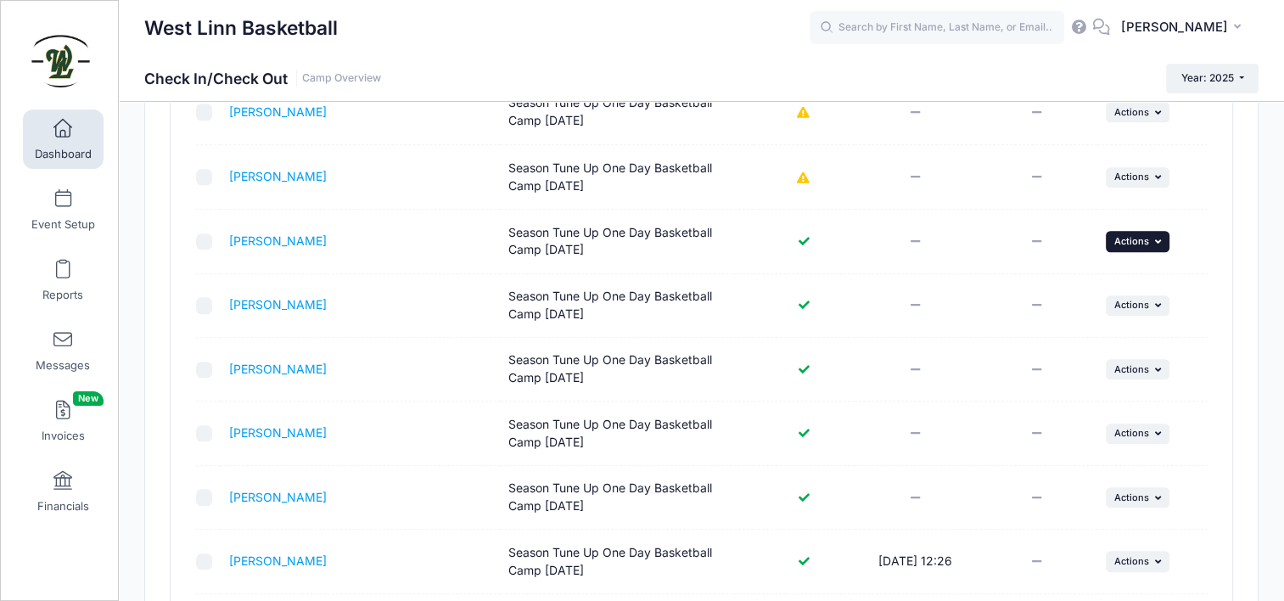
click at [1109, 232] on button "... Actions" at bounding box center [1138, 241] width 65 height 20
click at [1079, 279] on link "Check In" at bounding box center [1085, 274] width 154 height 32
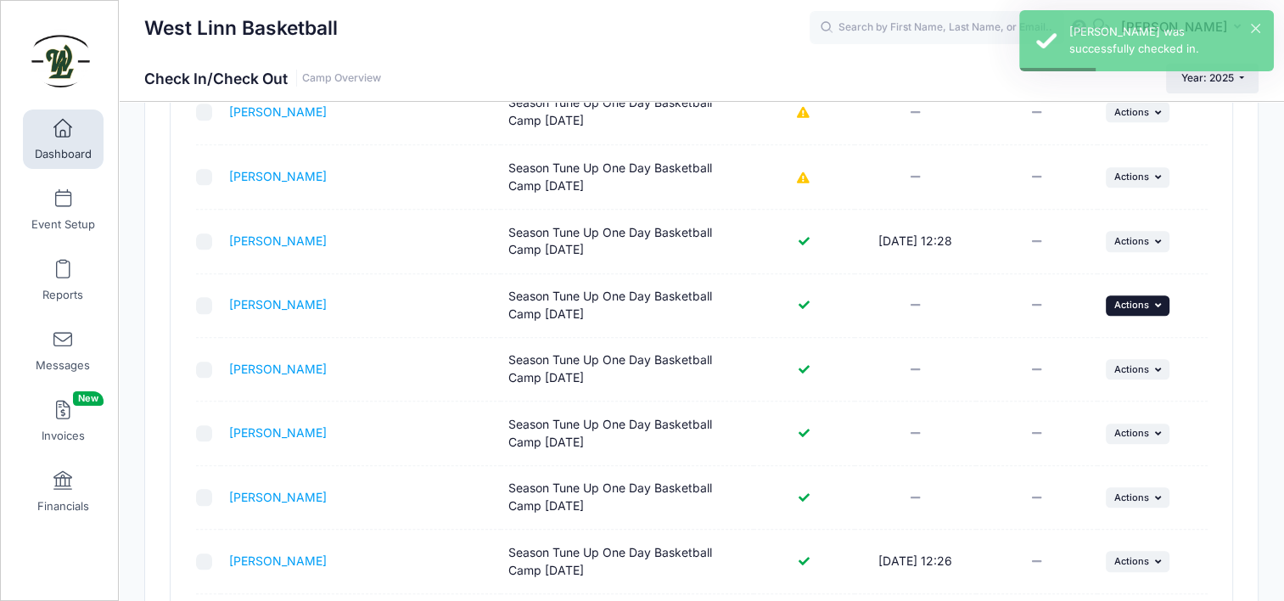
click at [1137, 305] on span "Actions" at bounding box center [1132, 305] width 35 height 12
click at [1115, 334] on link "Check In" at bounding box center [1085, 338] width 154 height 32
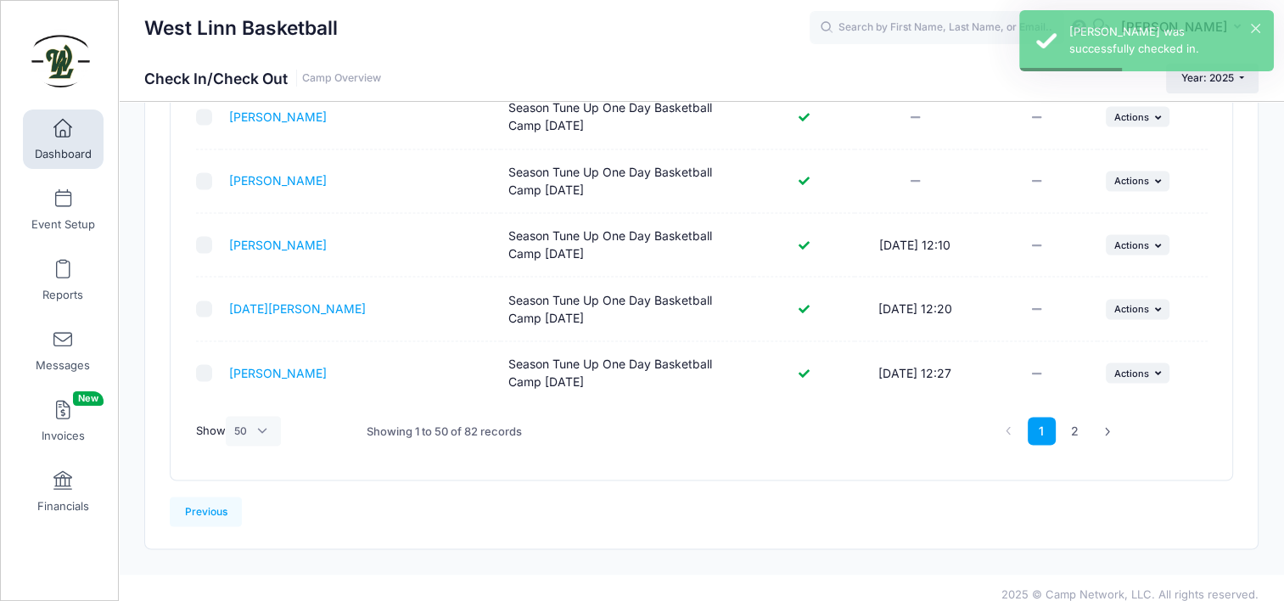
scroll to position [3148, 0]
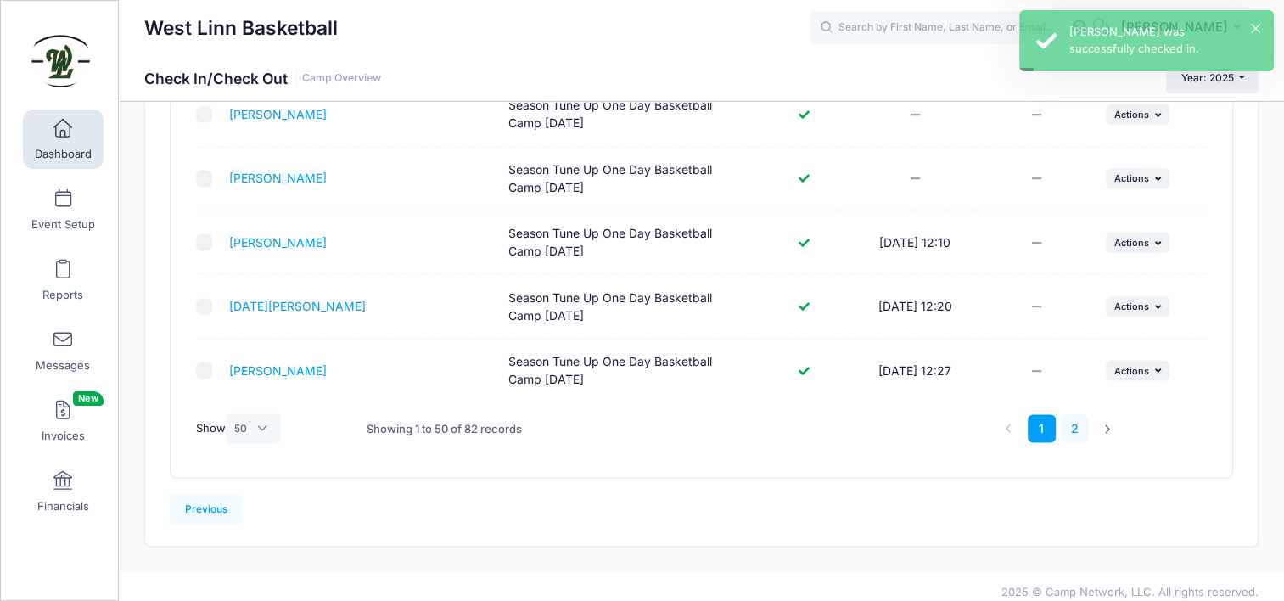
click at [1079, 423] on link "2" at bounding box center [1075, 428] width 28 height 28
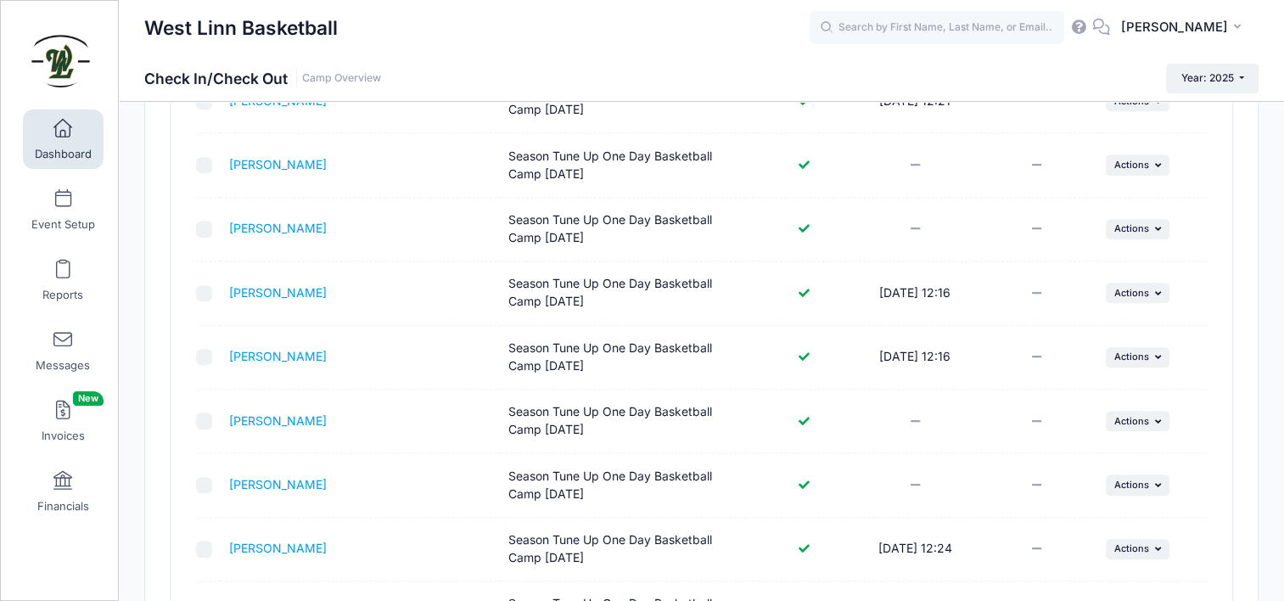
scroll to position [893, 0]
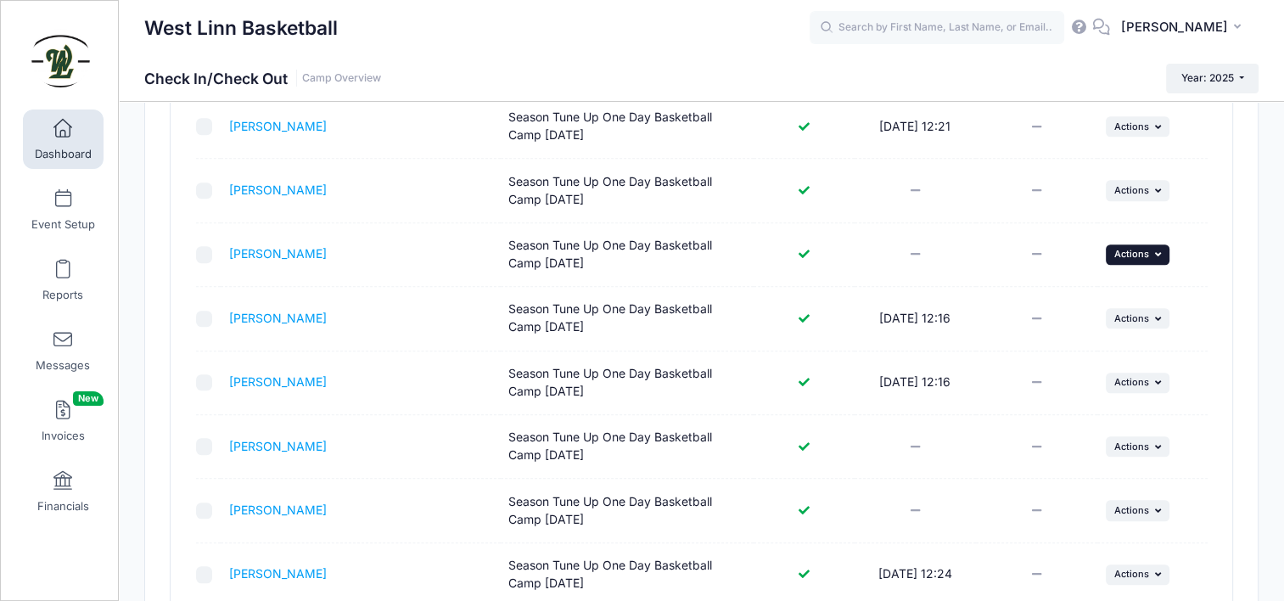
click at [1137, 255] on span "Actions" at bounding box center [1132, 254] width 35 height 12
click at [1110, 295] on link "Check In" at bounding box center [1085, 288] width 154 height 32
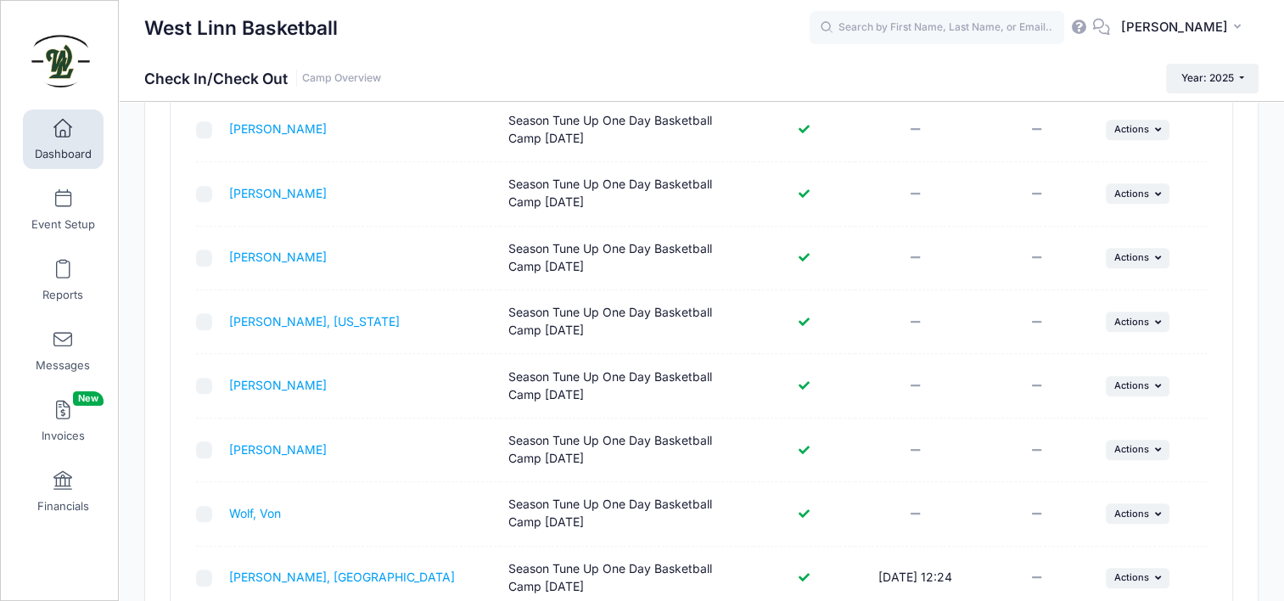
scroll to position [1867, 0]
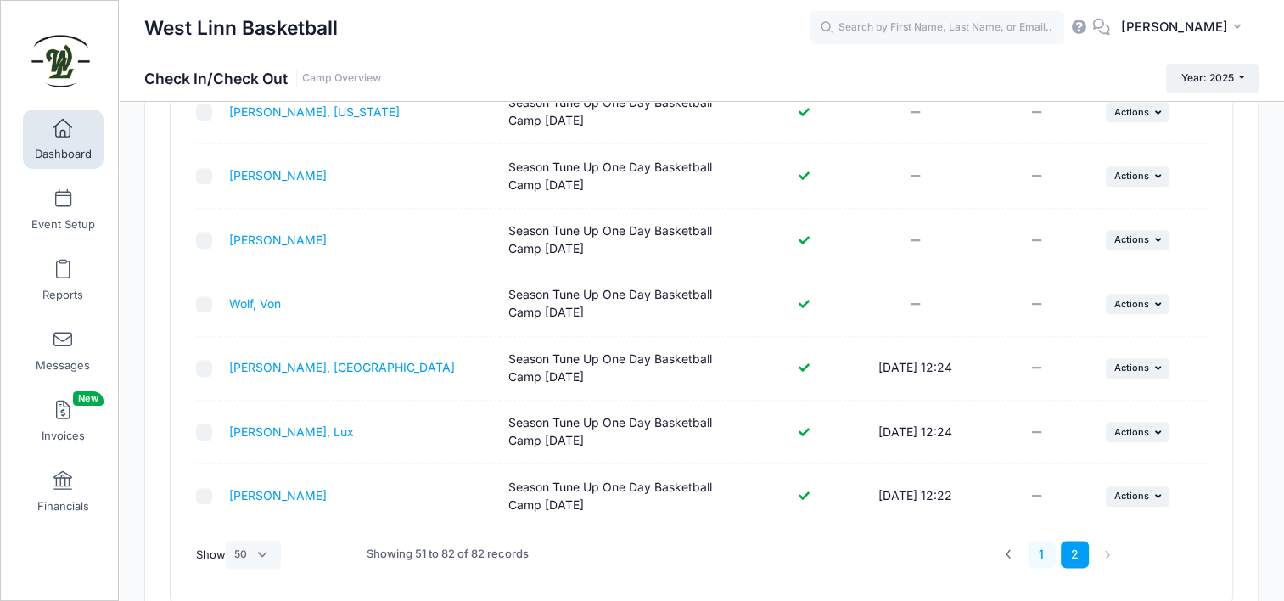
click at [1043, 548] on link "1" at bounding box center [1042, 555] width 28 height 28
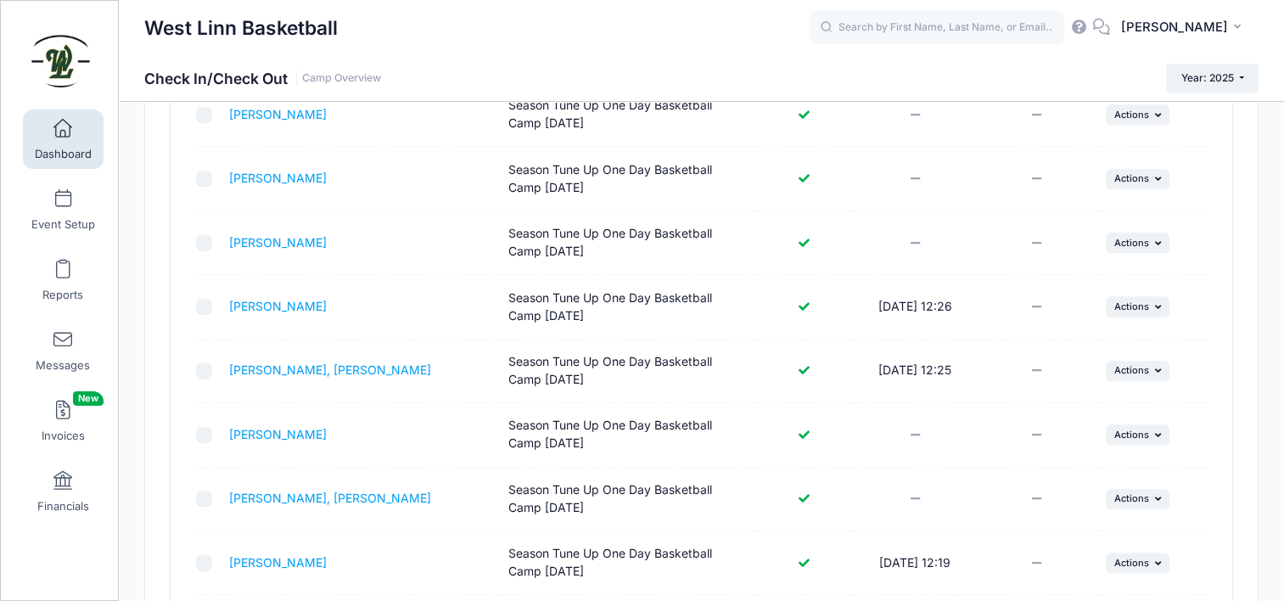
scroll to position [3148, 0]
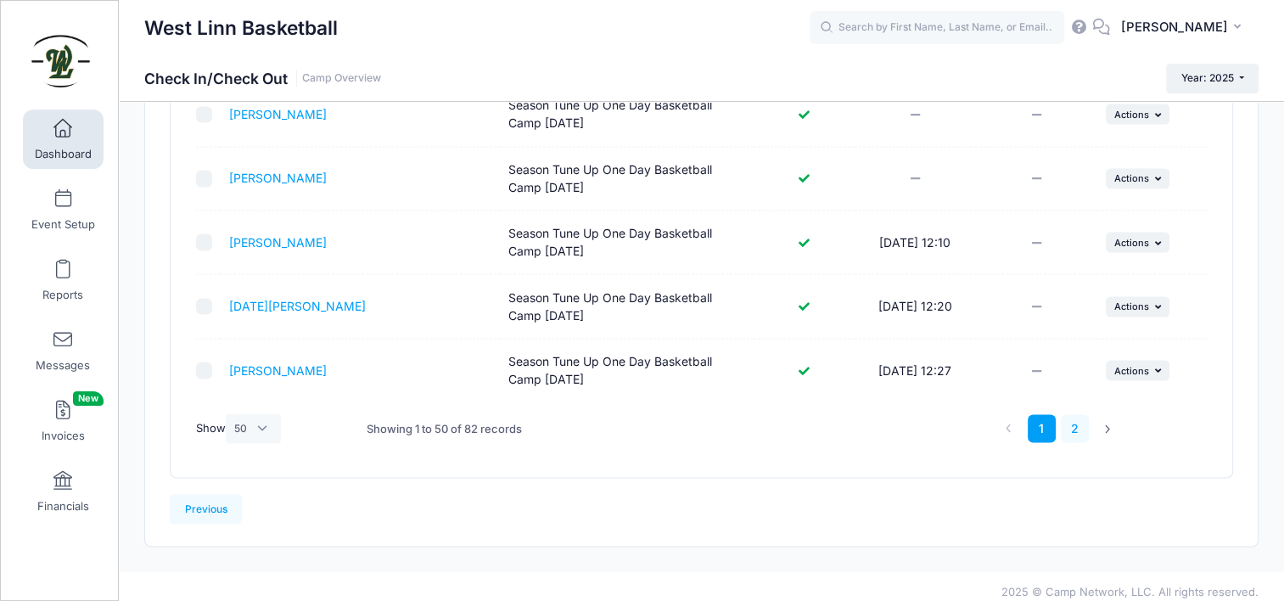
click at [1080, 424] on link "2" at bounding box center [1075, 428] width 28 height 28
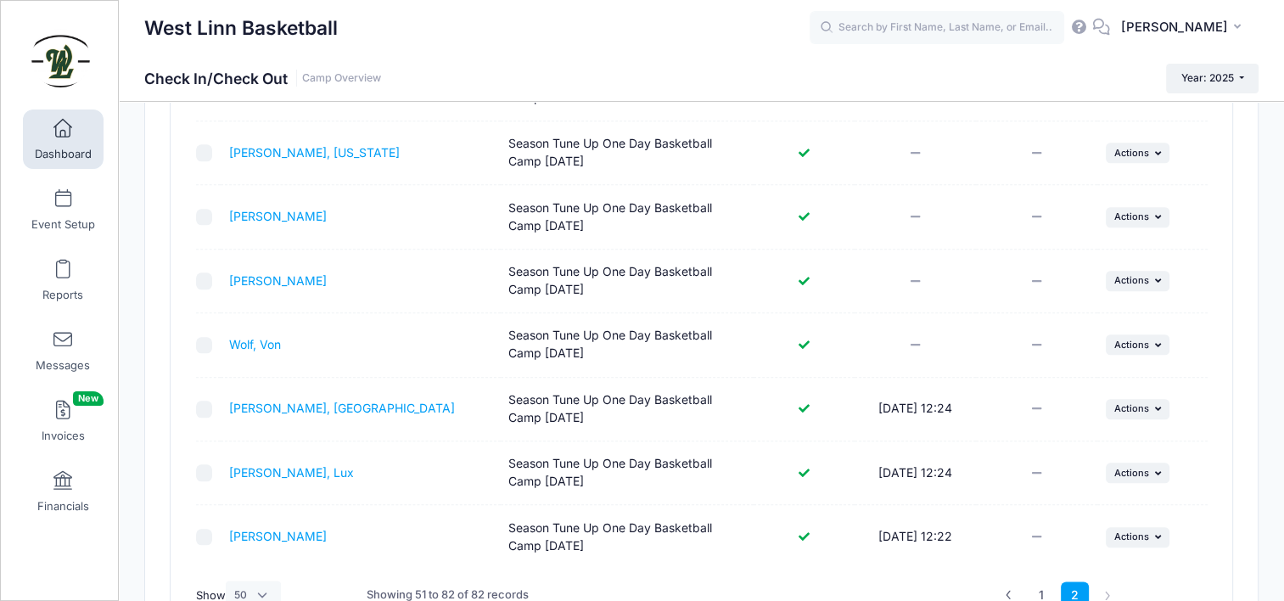
scroll to position [1657, 0]
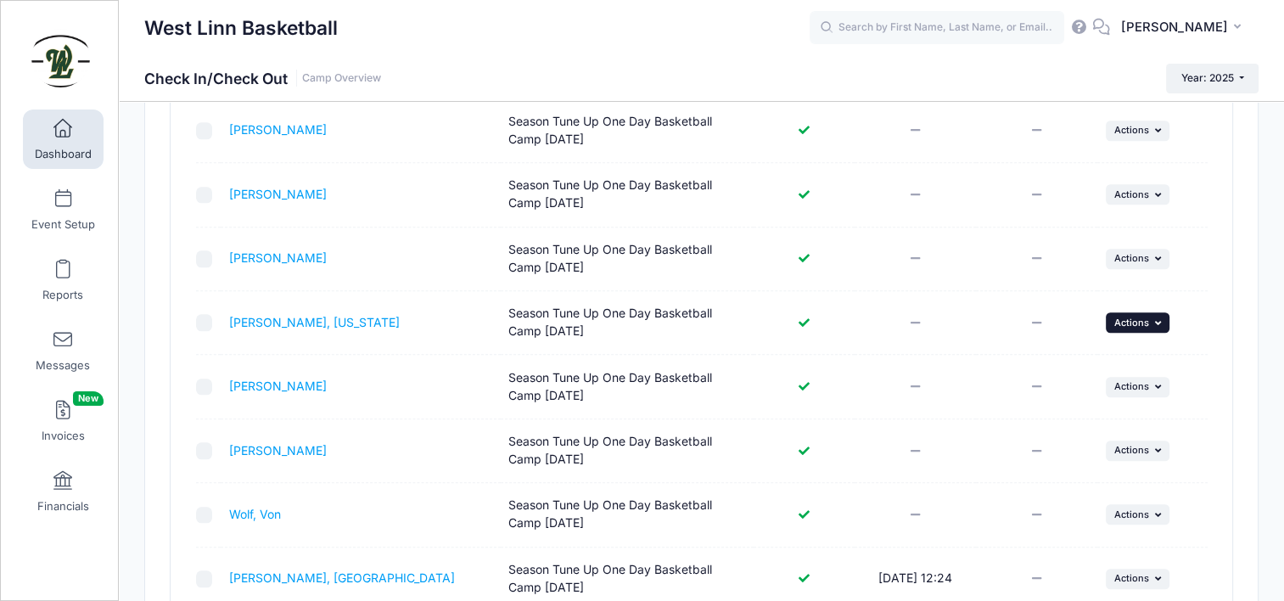
click at [1157, 318] on icon "button" at bounding box center [1159, 322] width 10 height 9
click at [1098, 359] on link "Check In" at bounding box center [1085, 355] width 154 height 32
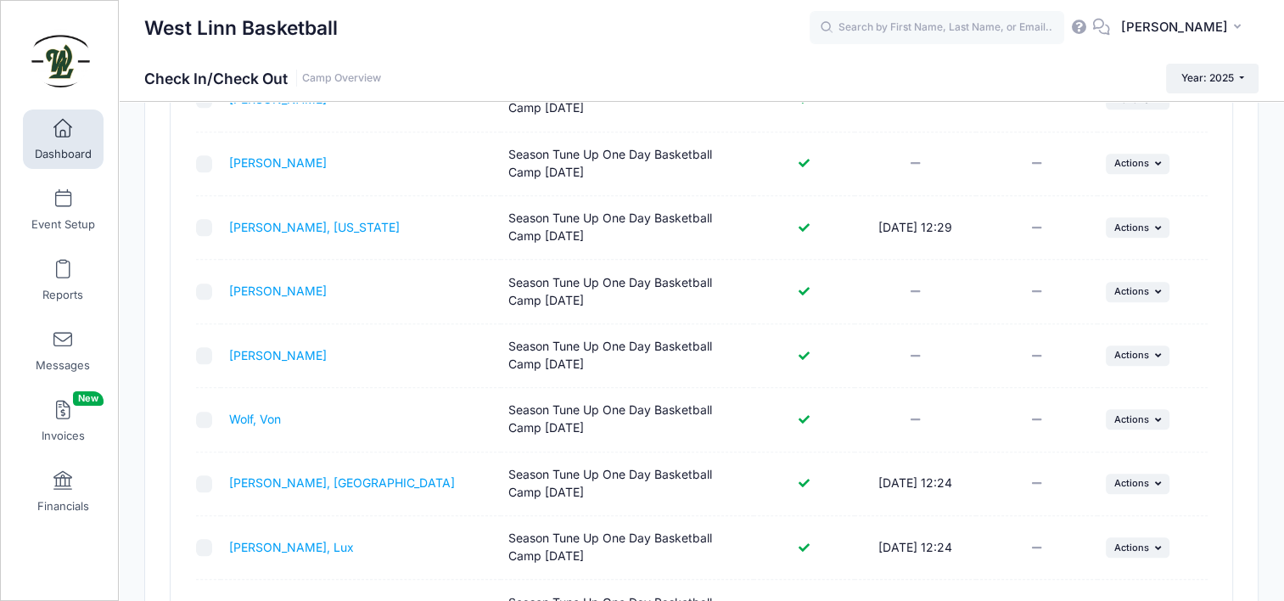
scroll to position [1997, 0]
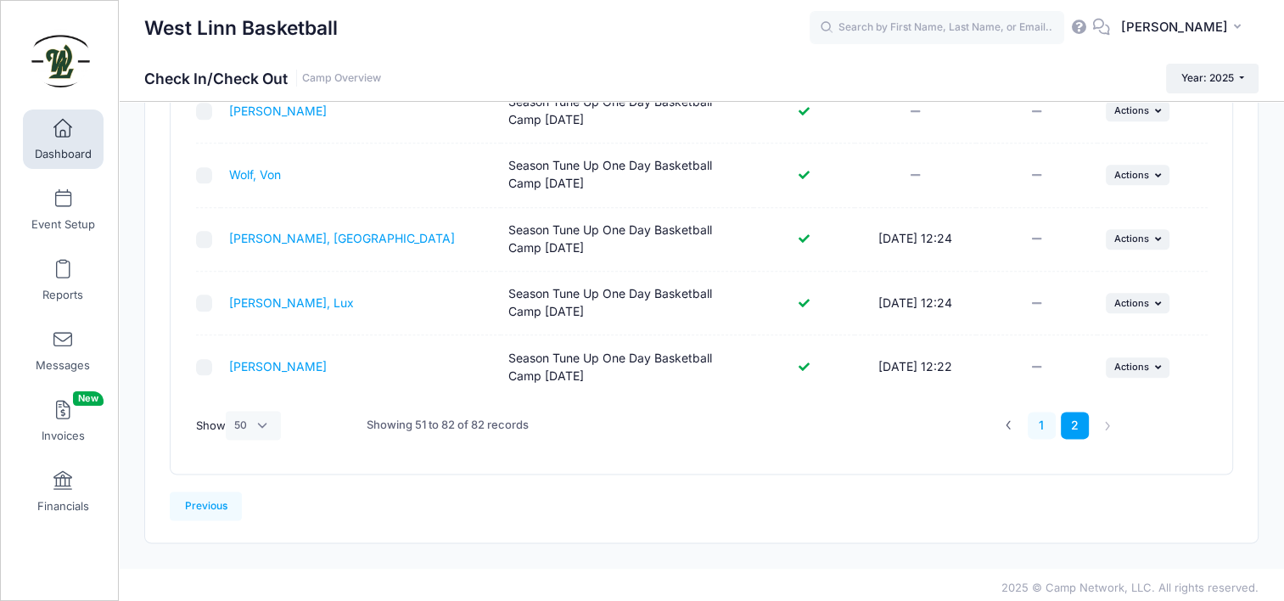
click at [1049, 424] on link "1" at bounding box center [1042, 426] width 28 height 28
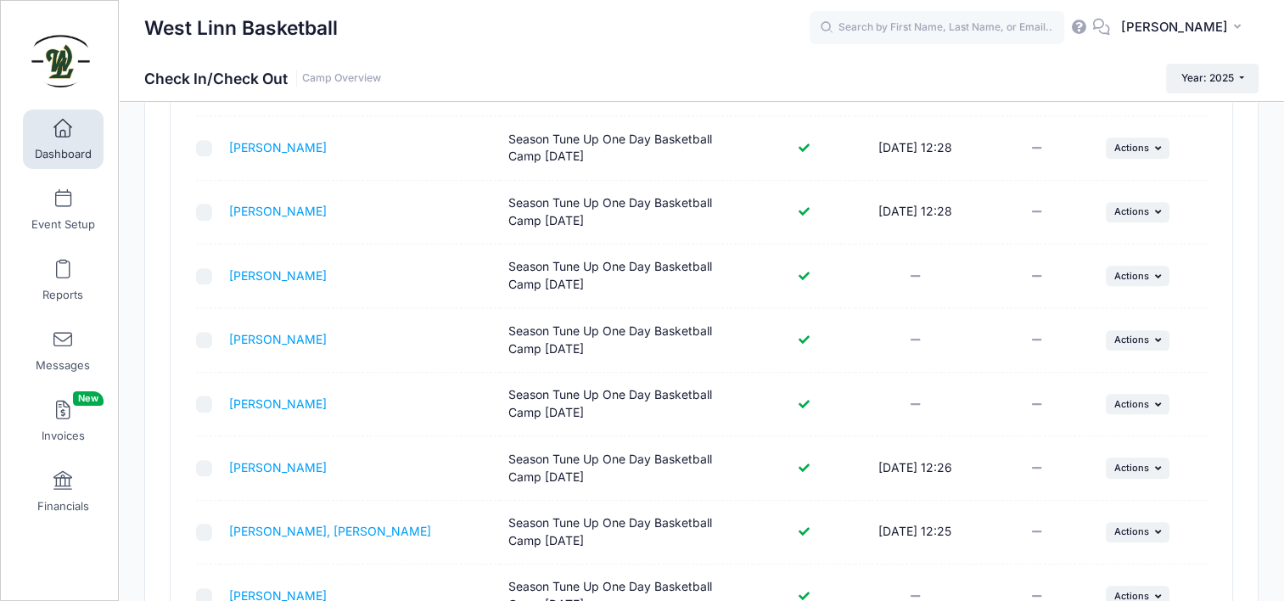
scroll to position [1705, 0]
click at [1141, 338] on span "Actions" at bounding box center [1132, 340] width 35 height 12
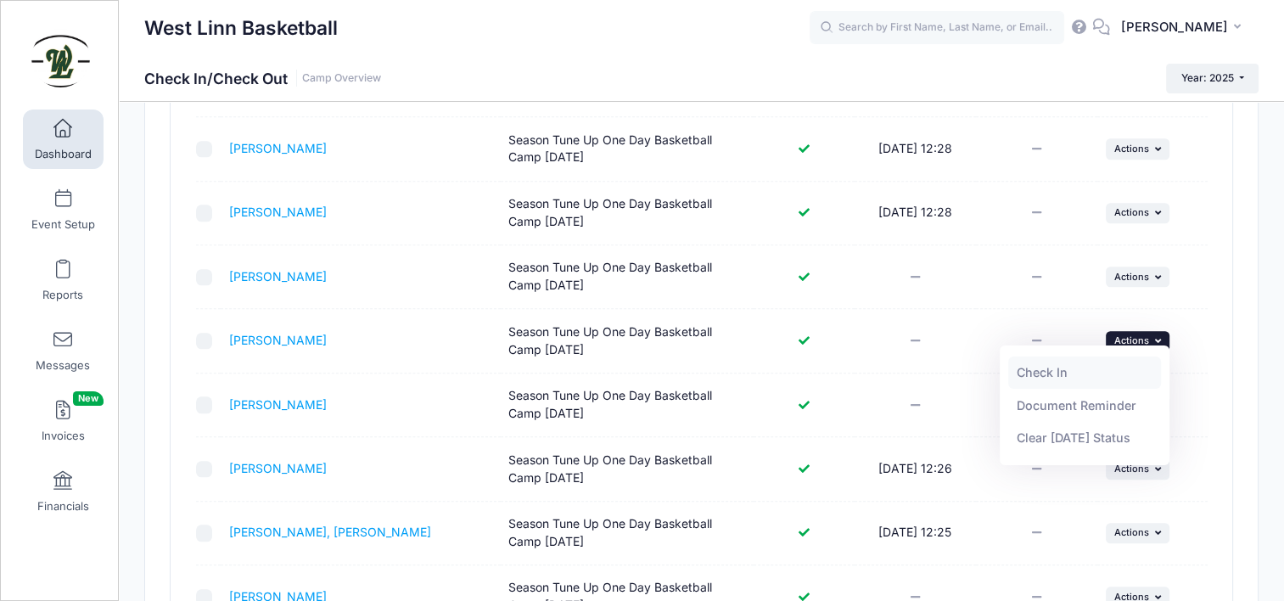
click at [1080, 380] on link "Check In" at bounding box center [1085, 373] width 154 height 32
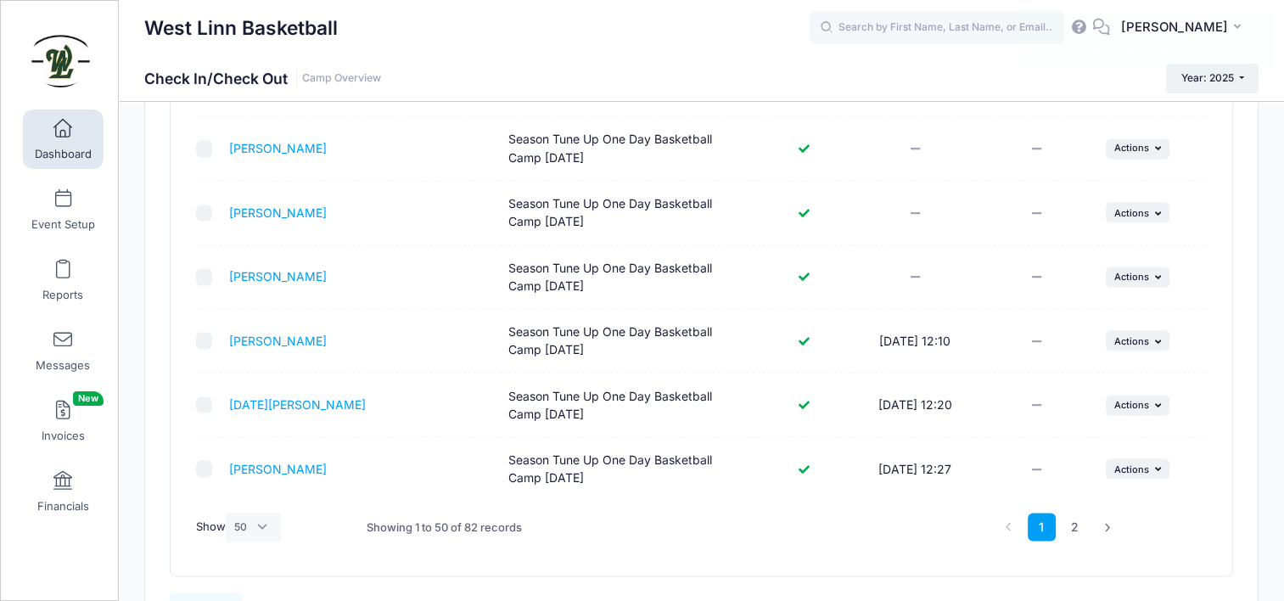
scroll to position [3148, 0]
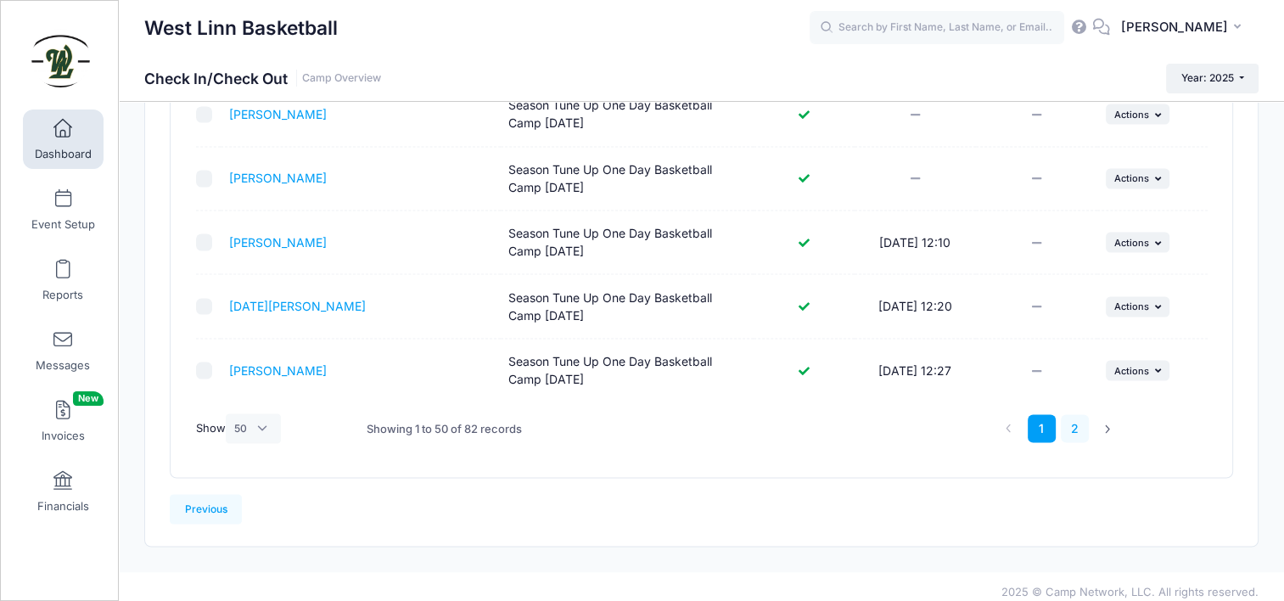
click at [1066, 421] on link "2" at bounding box center [1075, 428] width 28 height 28
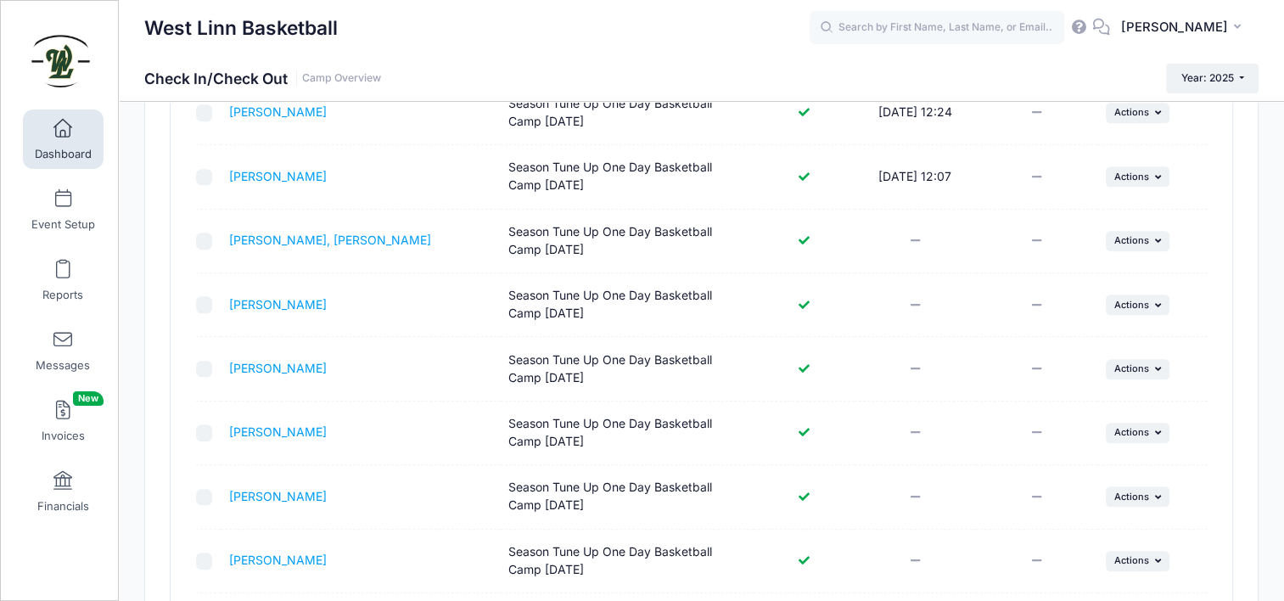
scroll to position [1317, 0]
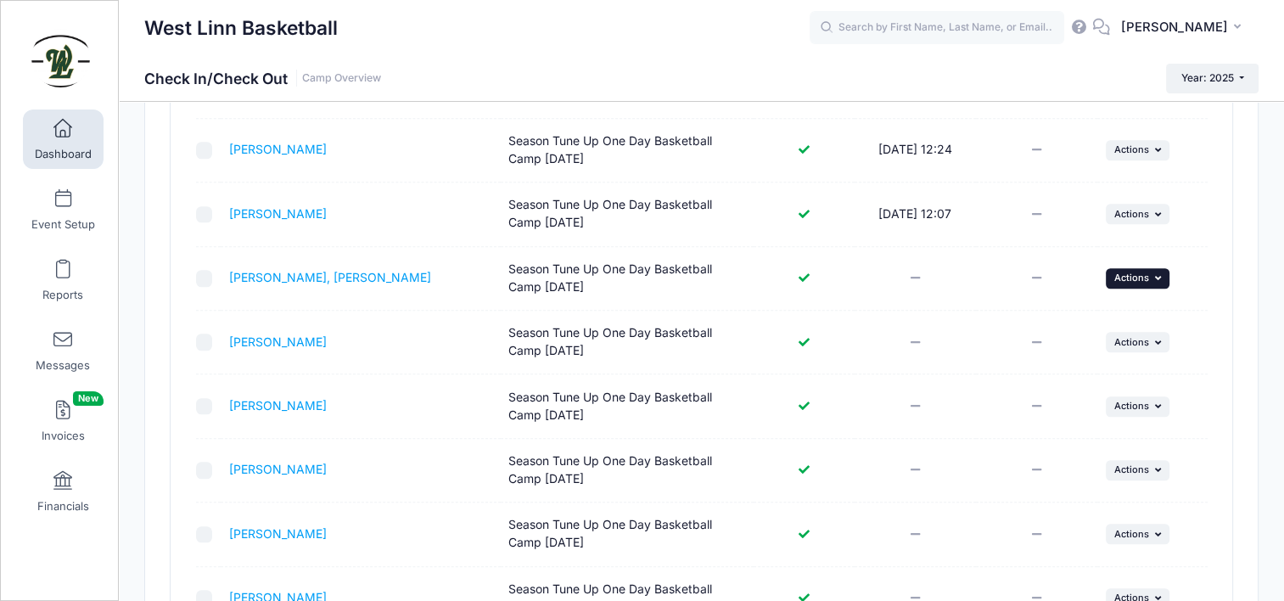
click at [1135, 275] on span "Actions" at bounding box center [1132, 278] width 35 height 12
click at [1110, 319] on link "Check In" at bounding box center [1085, 311] width 154 height 32
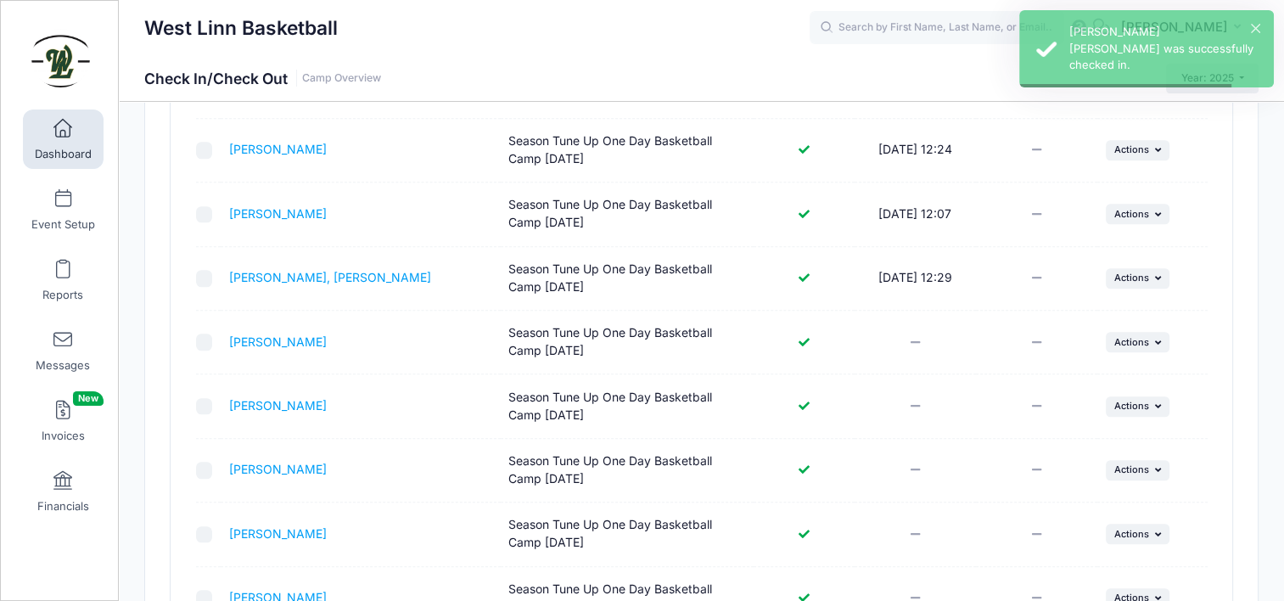
scroll to position [1997, 0]
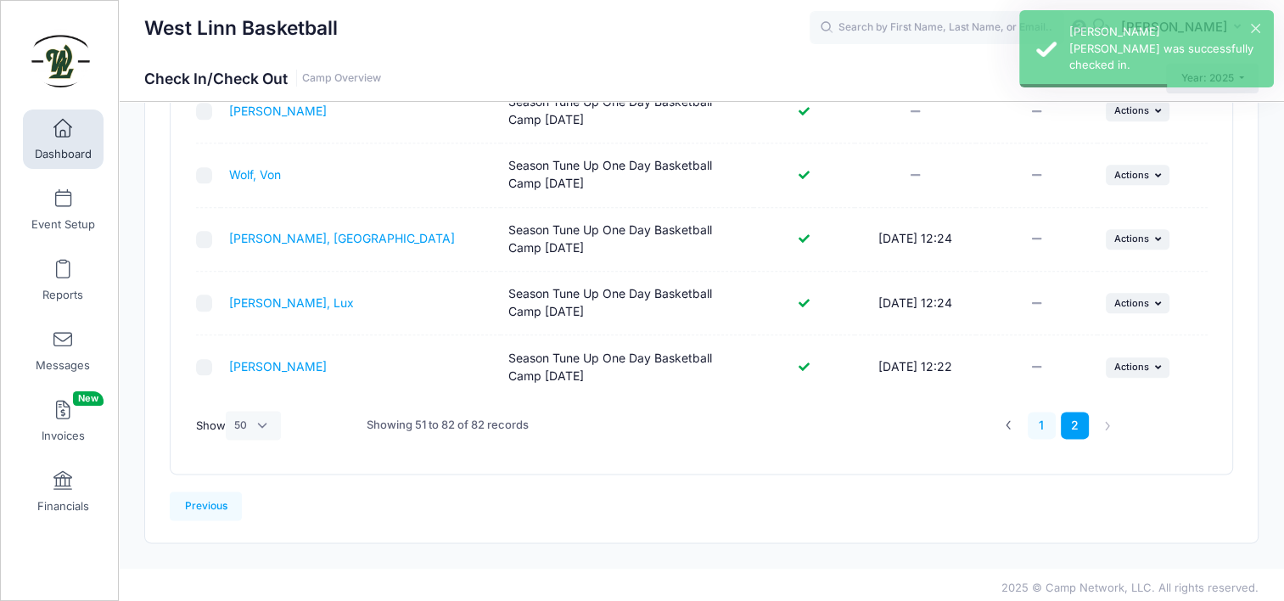
click at [1042, 417] on link "1" at bounding box center [1042, 426] width 28 height 28
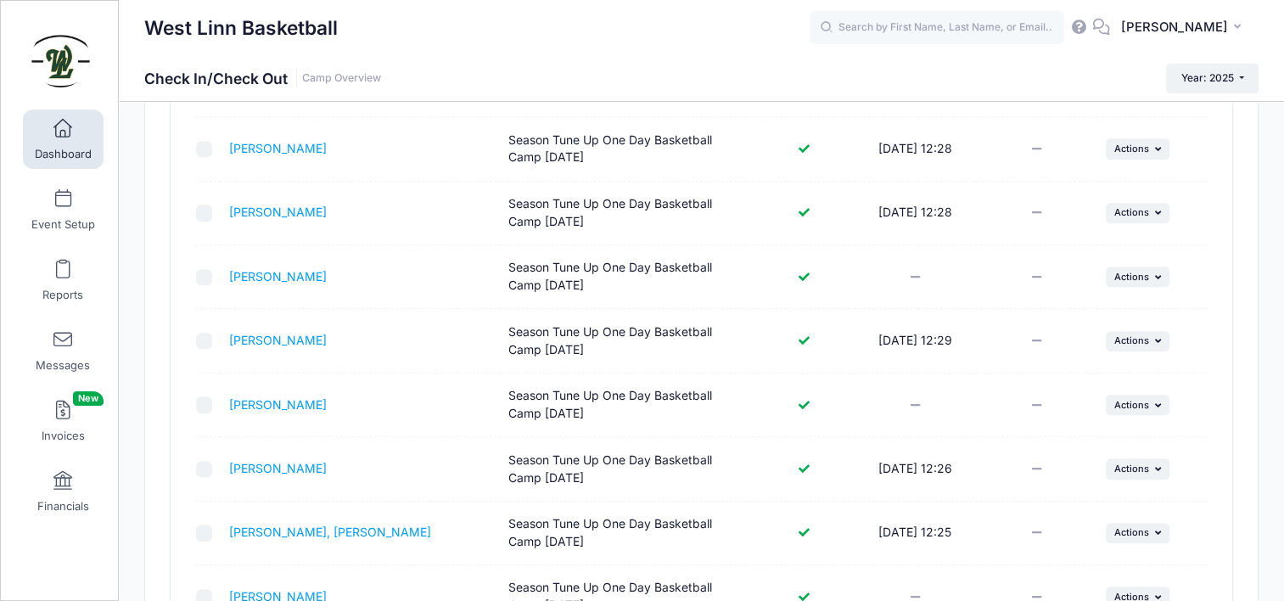
scroll to position [1790, 0]
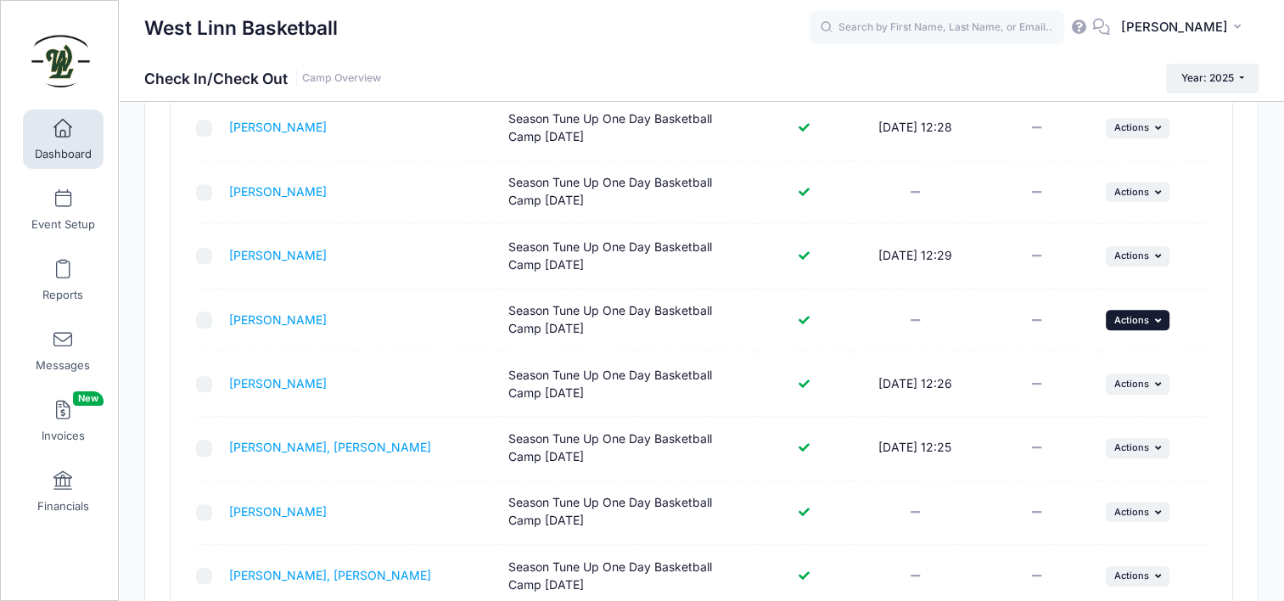
click at [1125, 314] on span "Actions" at bounding box center [1132, 320] width 35 height 12
click at [1057, 353] on link "Check In" at bounding box center [1085, 351] width 154 height 32
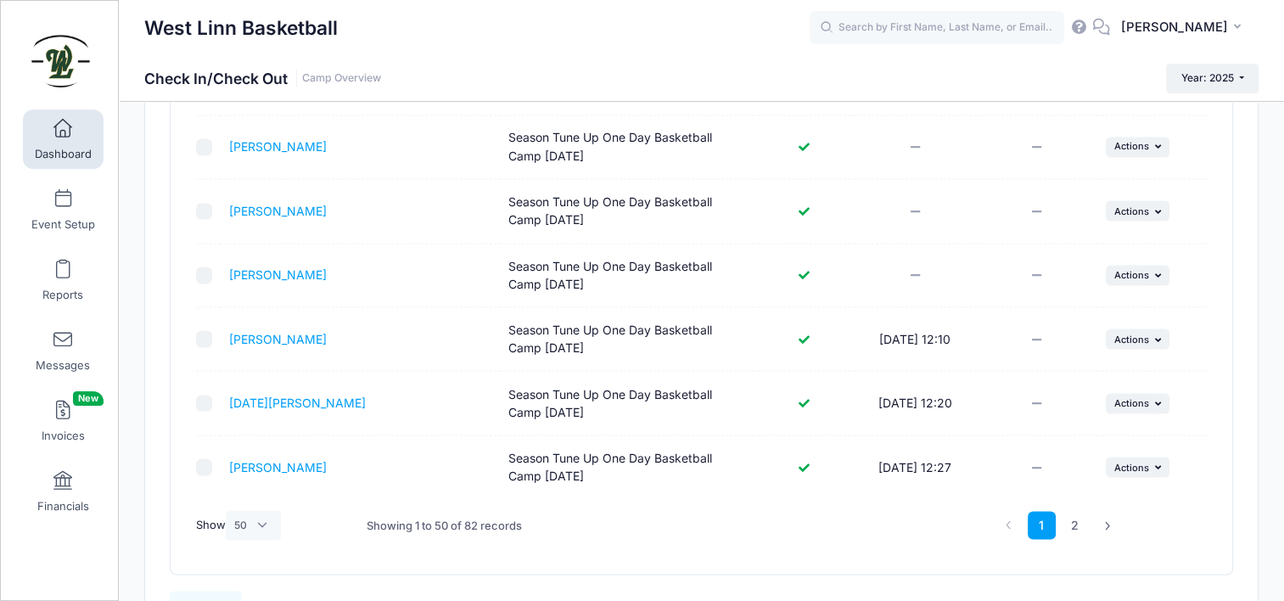
scroll to position [3148, 0]
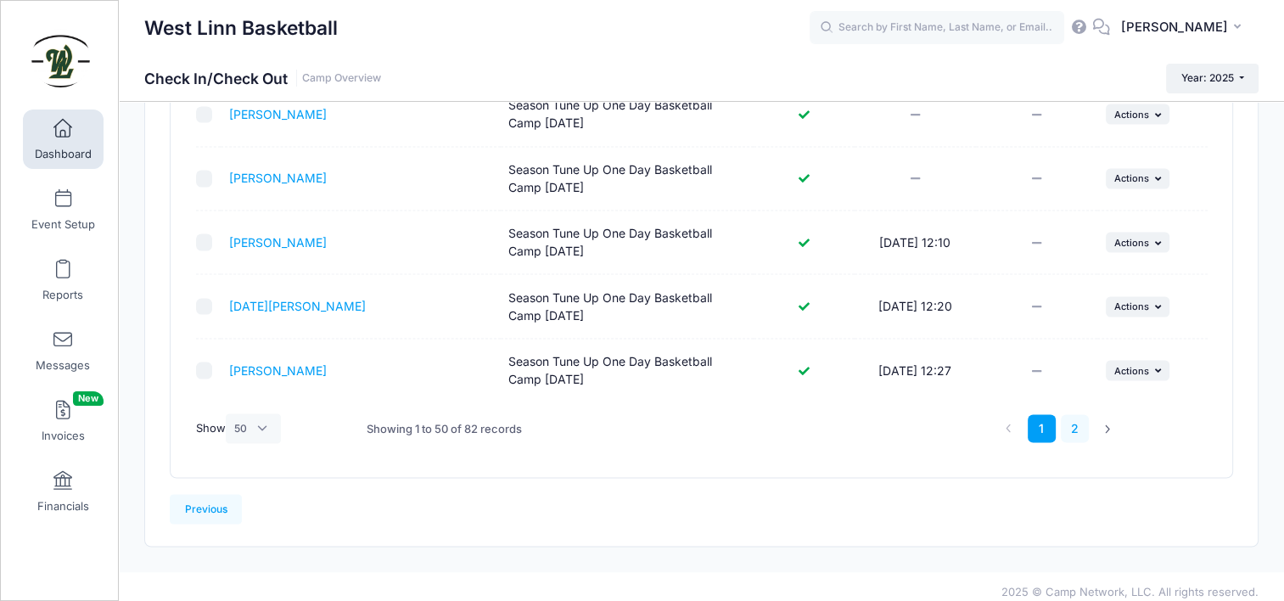
click at [1081, 415] on link "2" at bounding box center [1075, 428] width 28 height 28
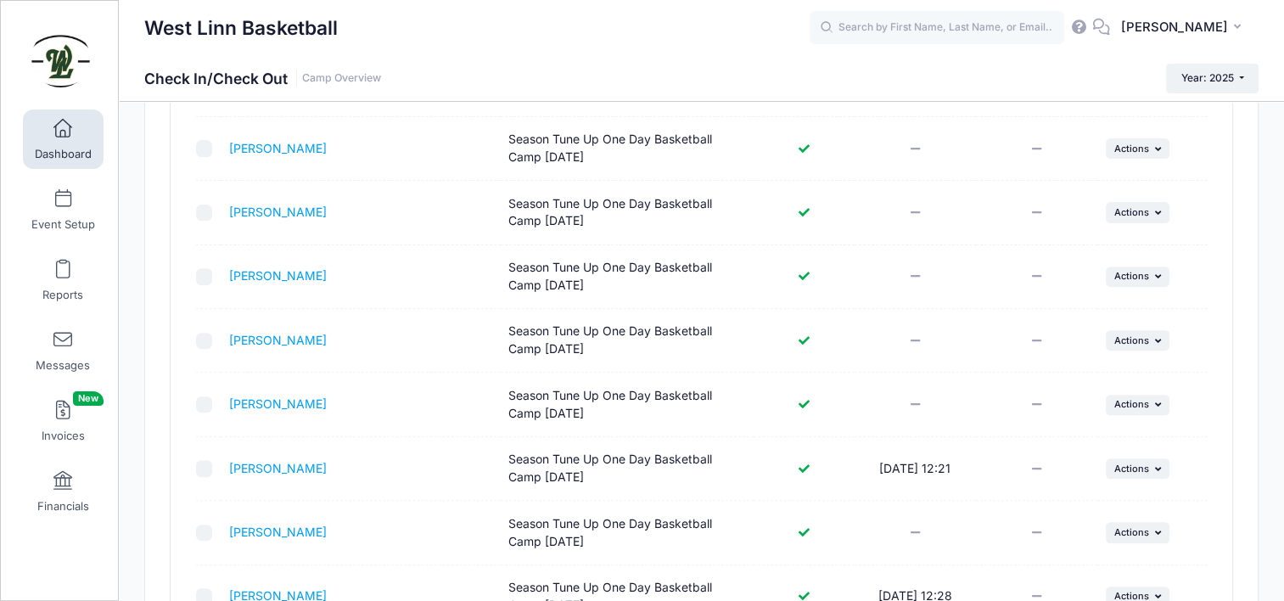
scroll to position [469, 0]
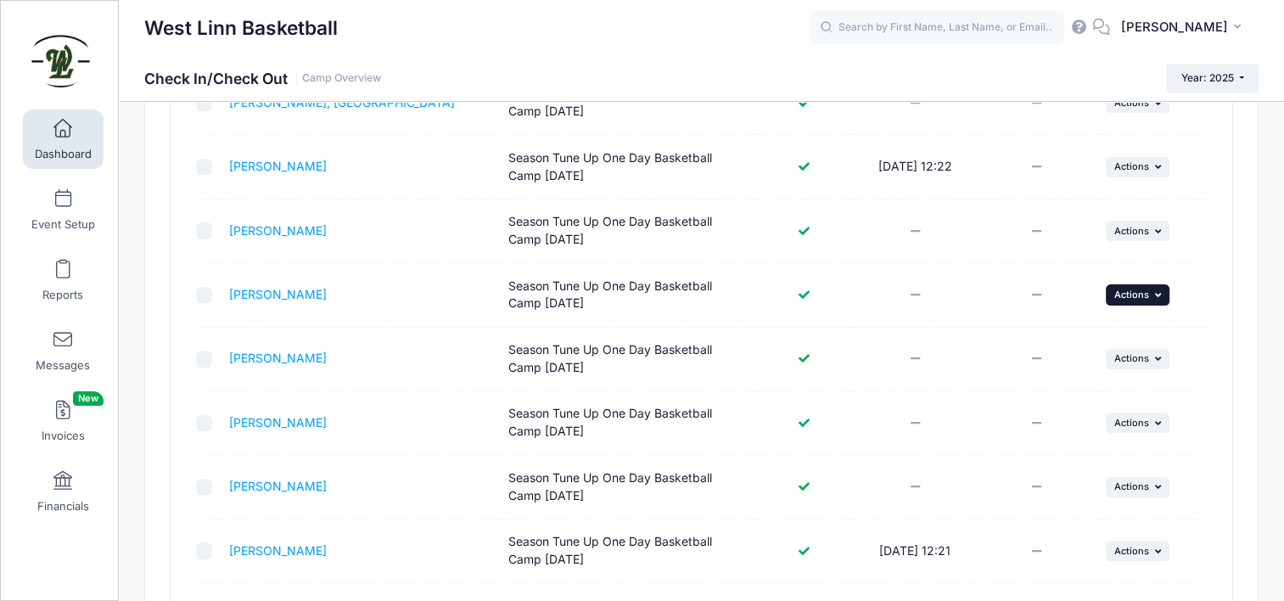
click at [1126, 295] on span "Actions" at bounding box center [1132, 295] width 35 height 12
click at [1111, 329] on link "Check In" at bounding box center [1085, 330] width 154 height 32
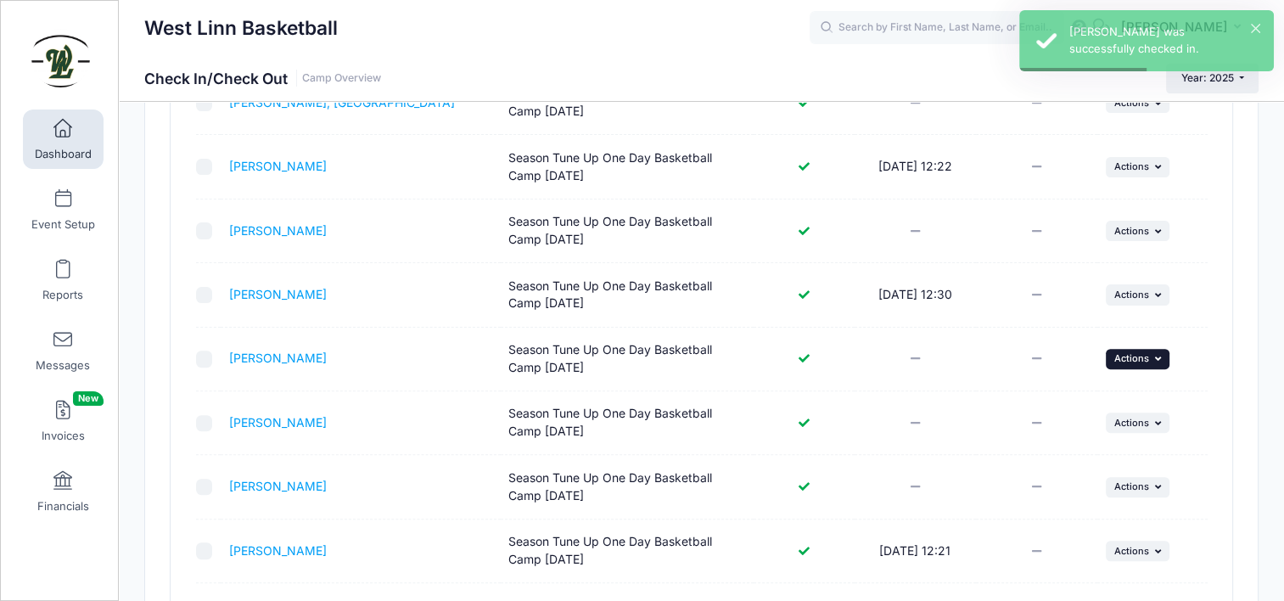
click at [1121, 352] on span "Actions" at bounding box center [1132, 358] width 35 height 12
click at [1087, 402] on link "Check In" at bounding box center [1085, 394] width 154 height 32
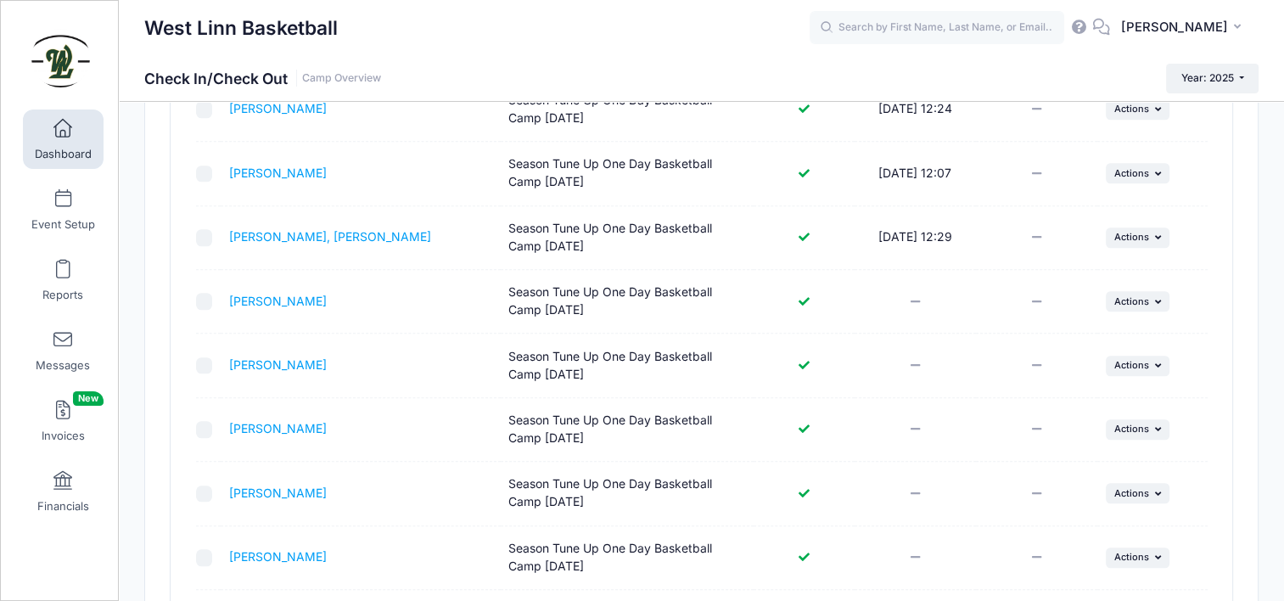
scroll to position [1783, 0]
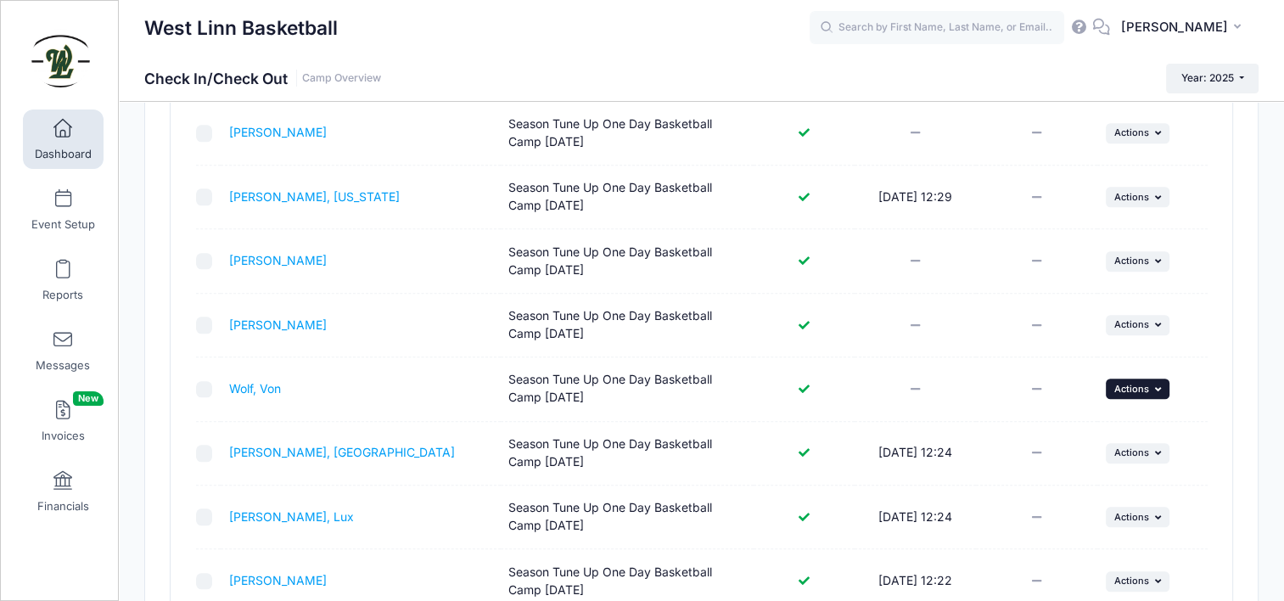
click at [1115, 384] on span "Actions" at bounding box center [1132, 389] width 35 height 12
click at [1070, 424] on link "Check In" at bounding box center [1085, 421] width 154 height 32
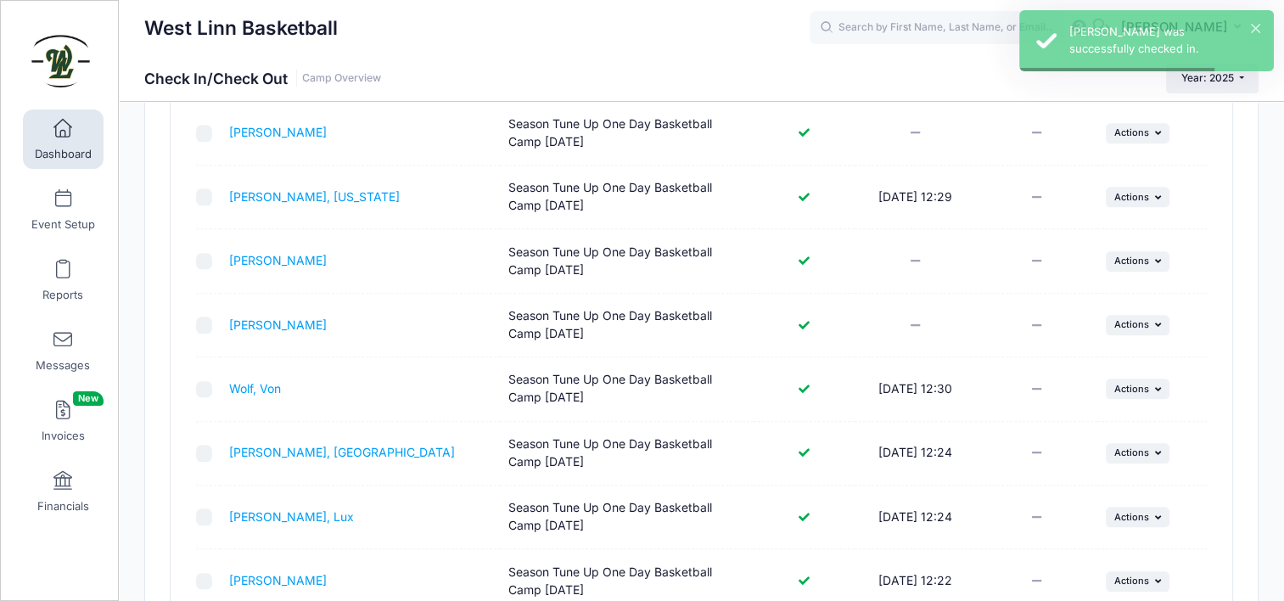
scroll to position [1997, 0]
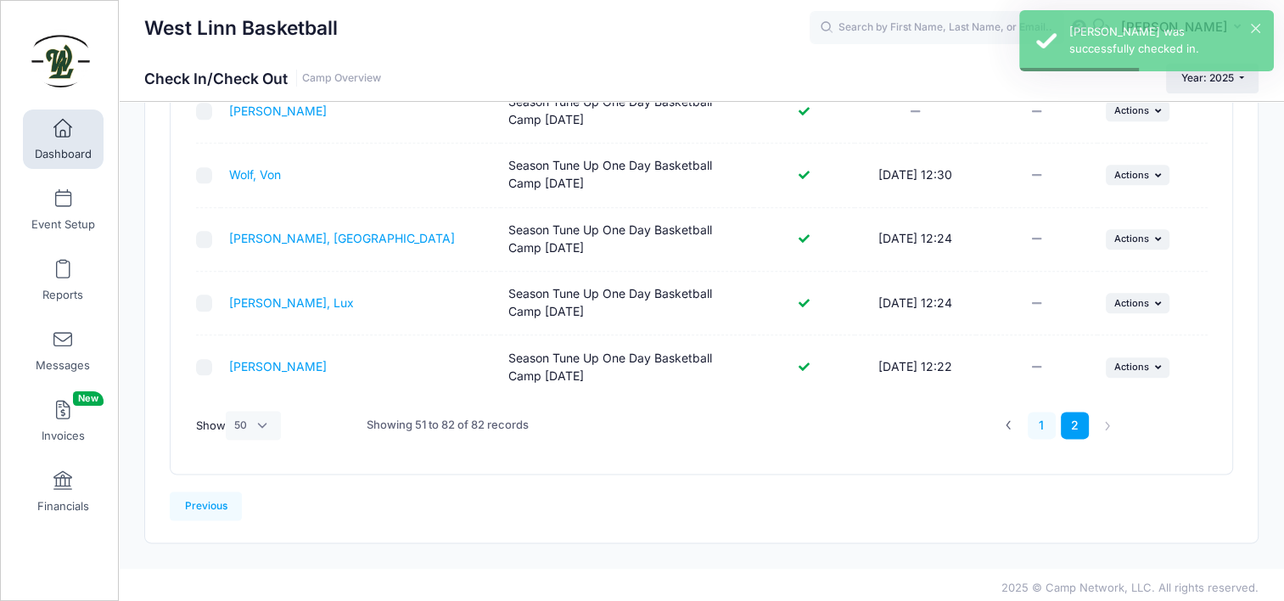
click at [1047, 425] on link "1" at bounding box center [1042, 426] width 28 height 28
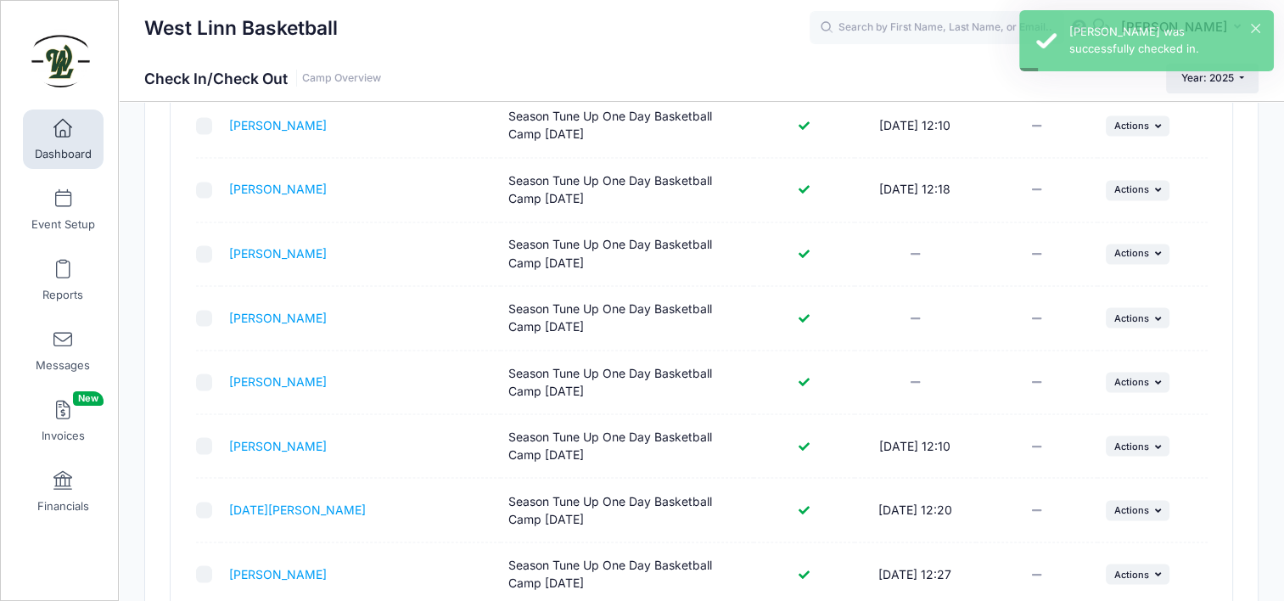
scroll to position [2894, 0]
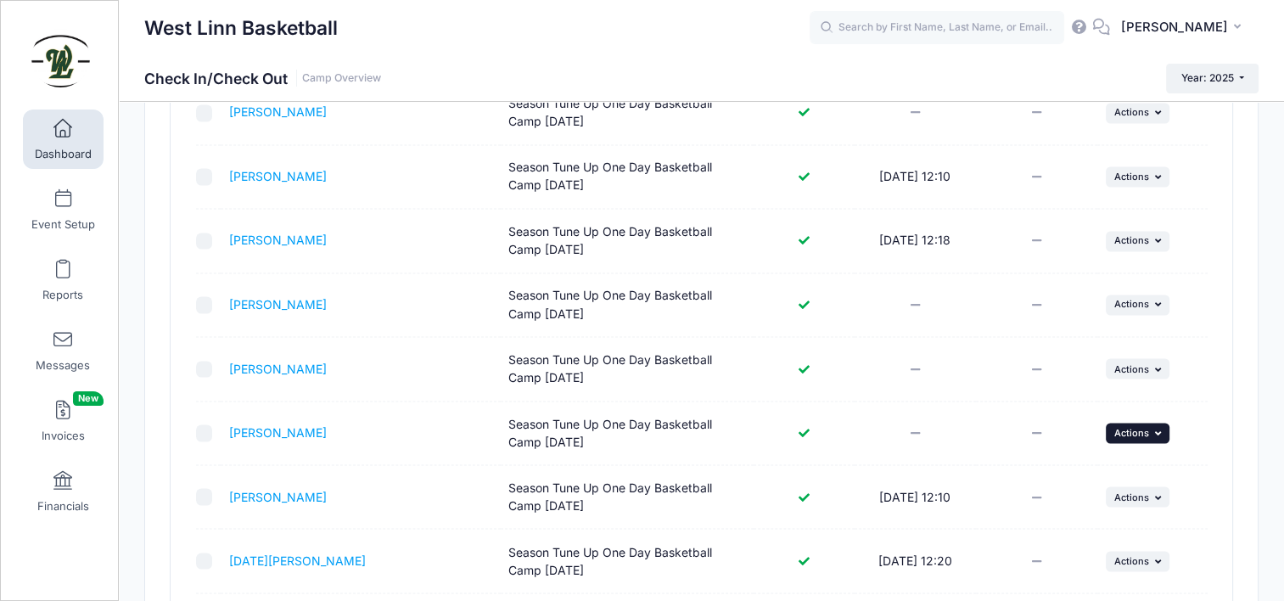
click at [1129, 426] on span "Actions" at bounding box center [1132, 432] width 35 height 12
click at [1071, 463] on link "Check In" at bounding box center [1085, 461] width 154 height 32
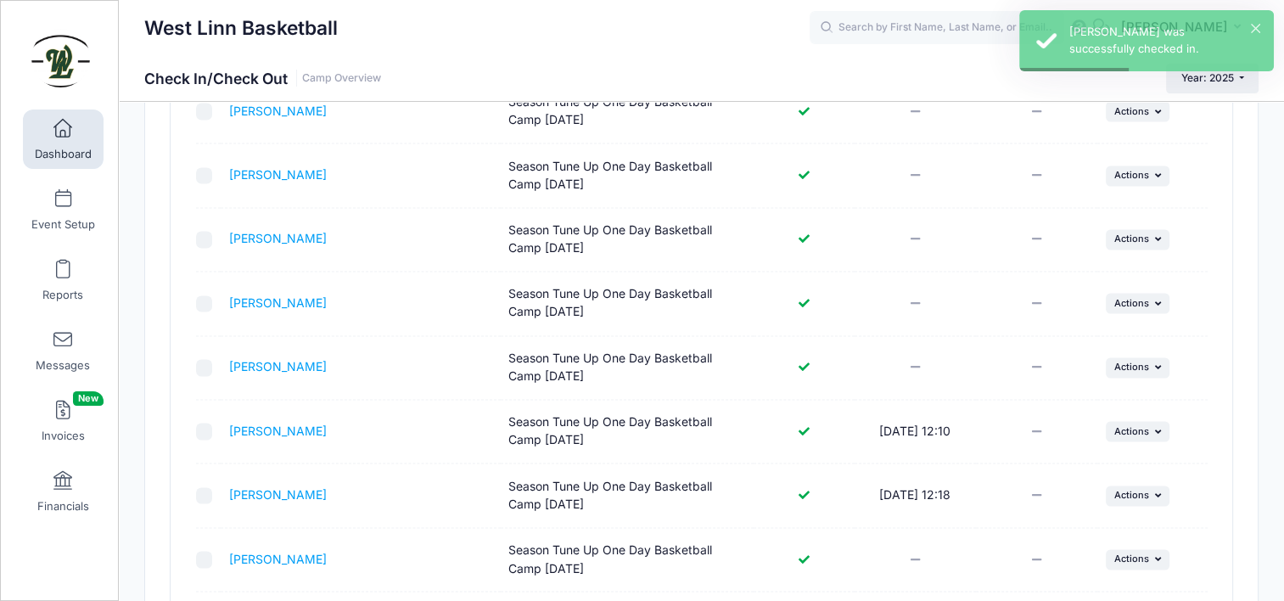
scroll to position [2554, 0]
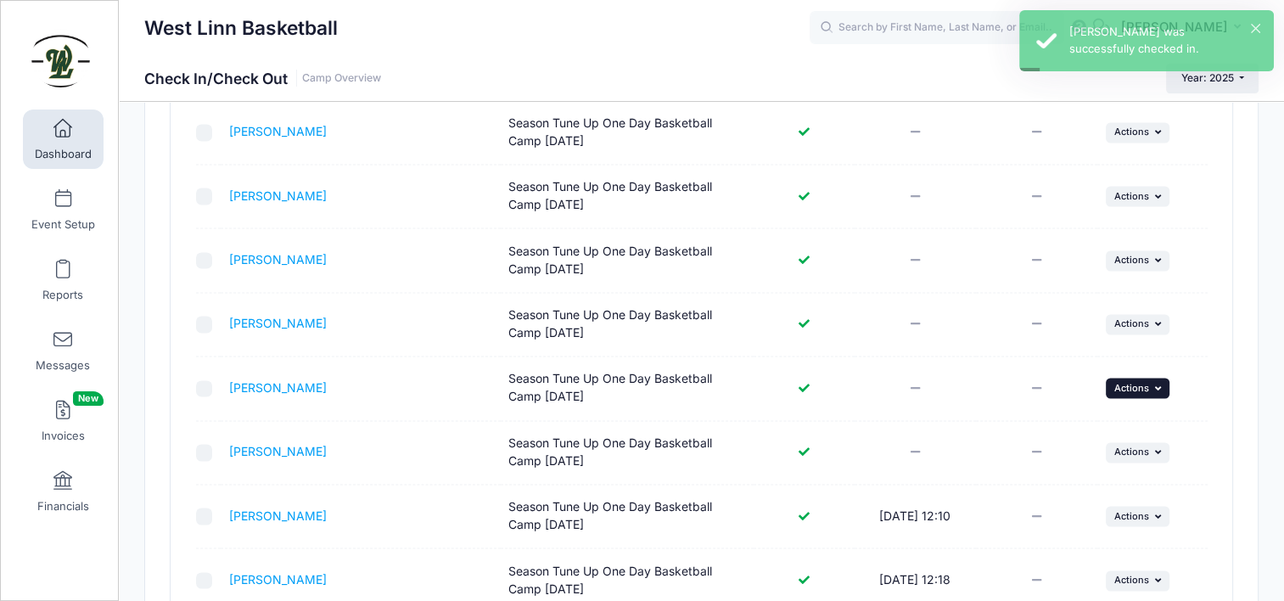
click at [1132, 382] on span "Actions" at bounding box center [1132, 388] width 35 height 12
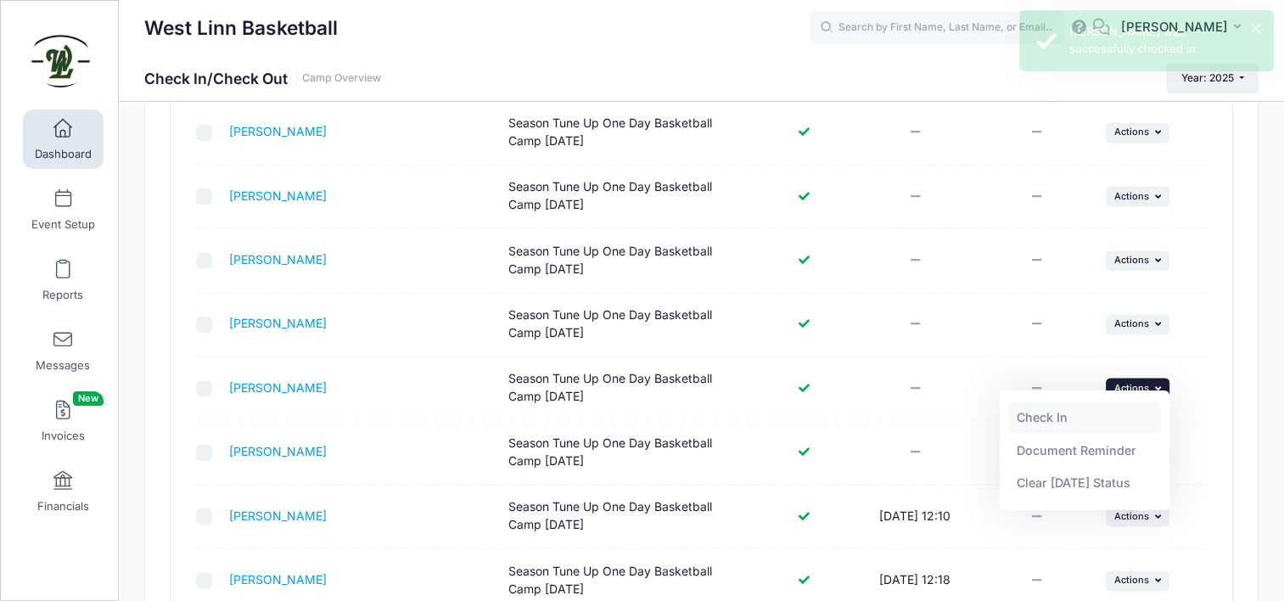
click at [1053, 414] on link "Check In" at bounding box center [1085, 418] width 154 height 32
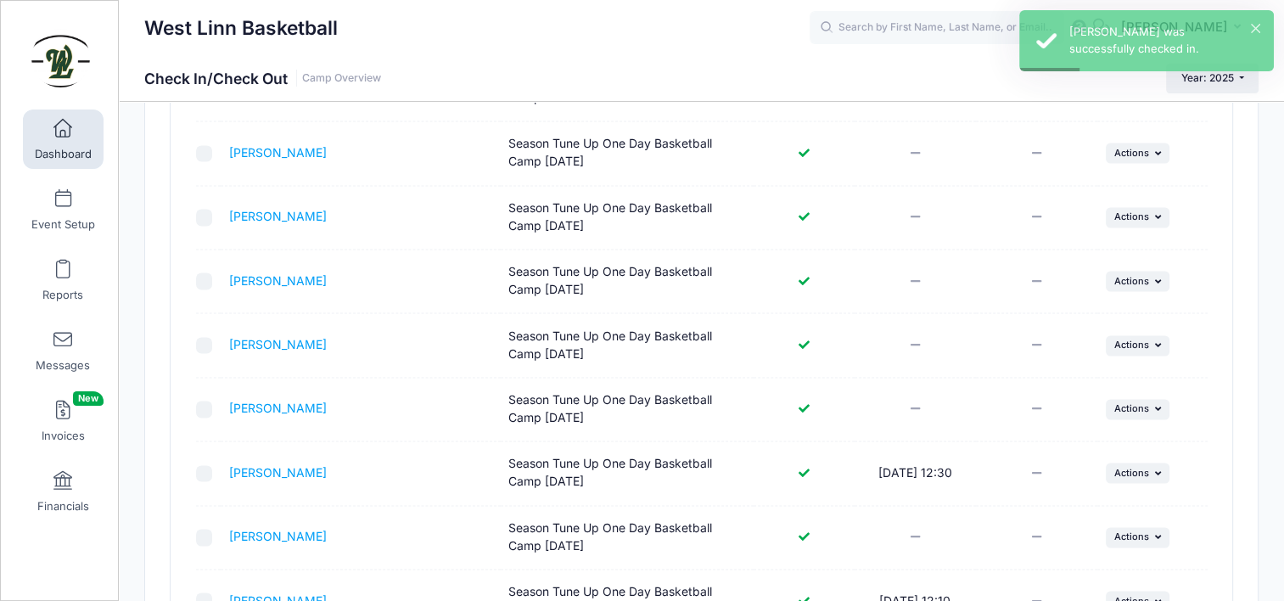
scroll to position [2384, 0]
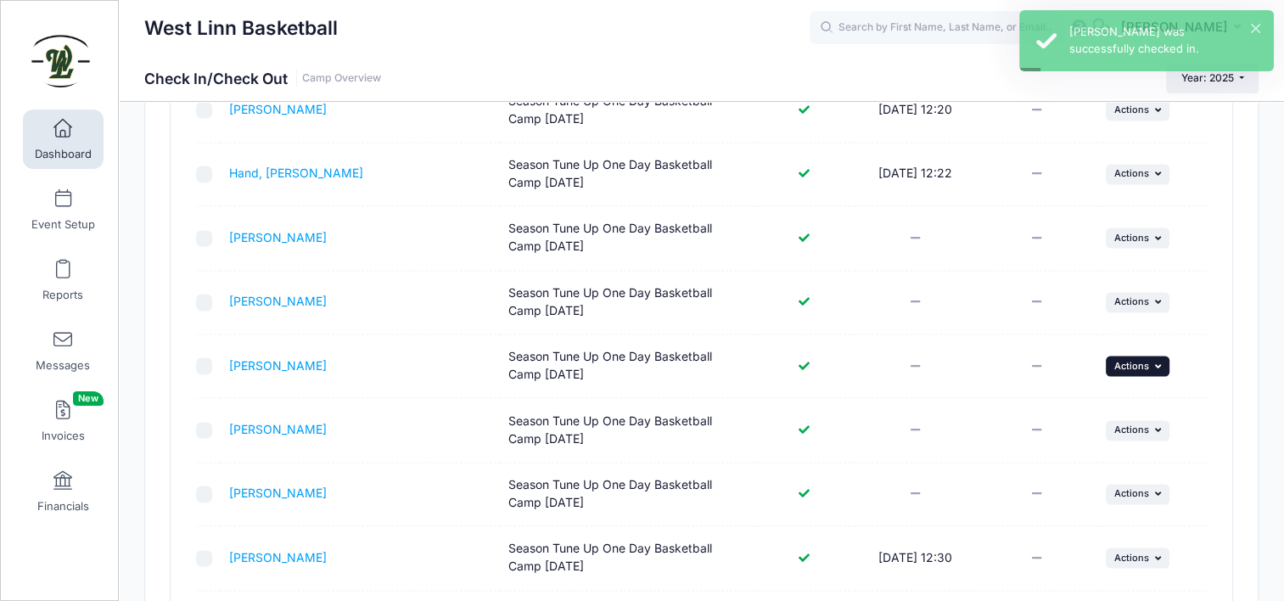
click at [1153, 357] on button "... Actions" at bounding box center [1138, 366] width 65 height 20
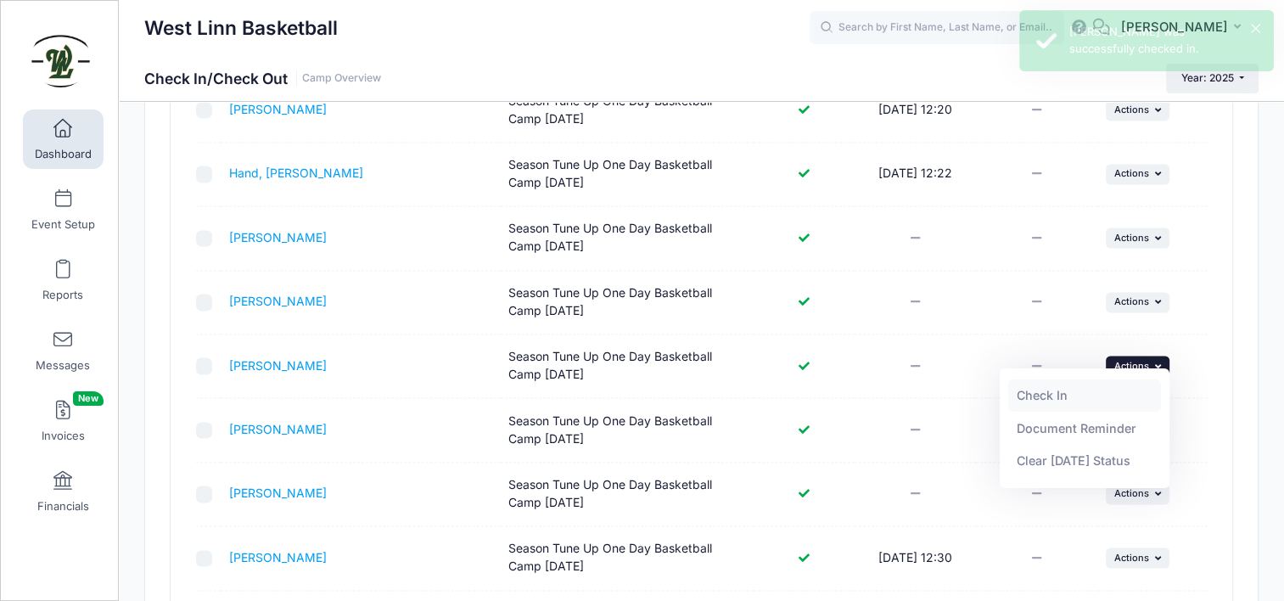
click at [1063, 400] on link "Check In" at bounding box center [1085, 395] width 154 height 32
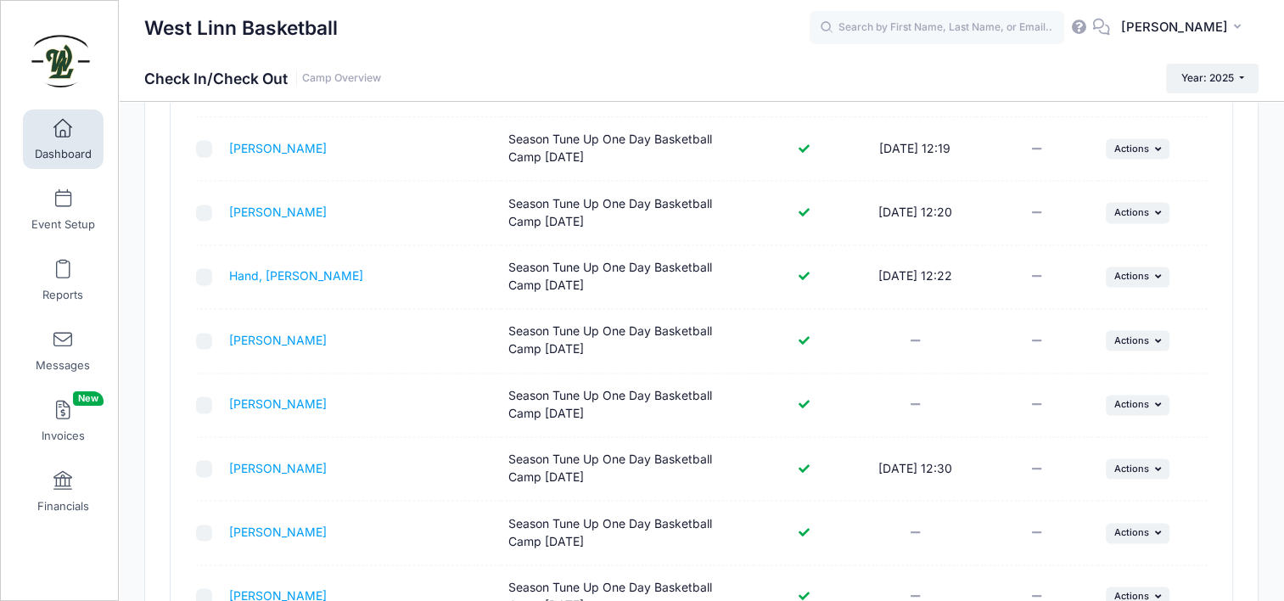
scroll to position [2215, 0]
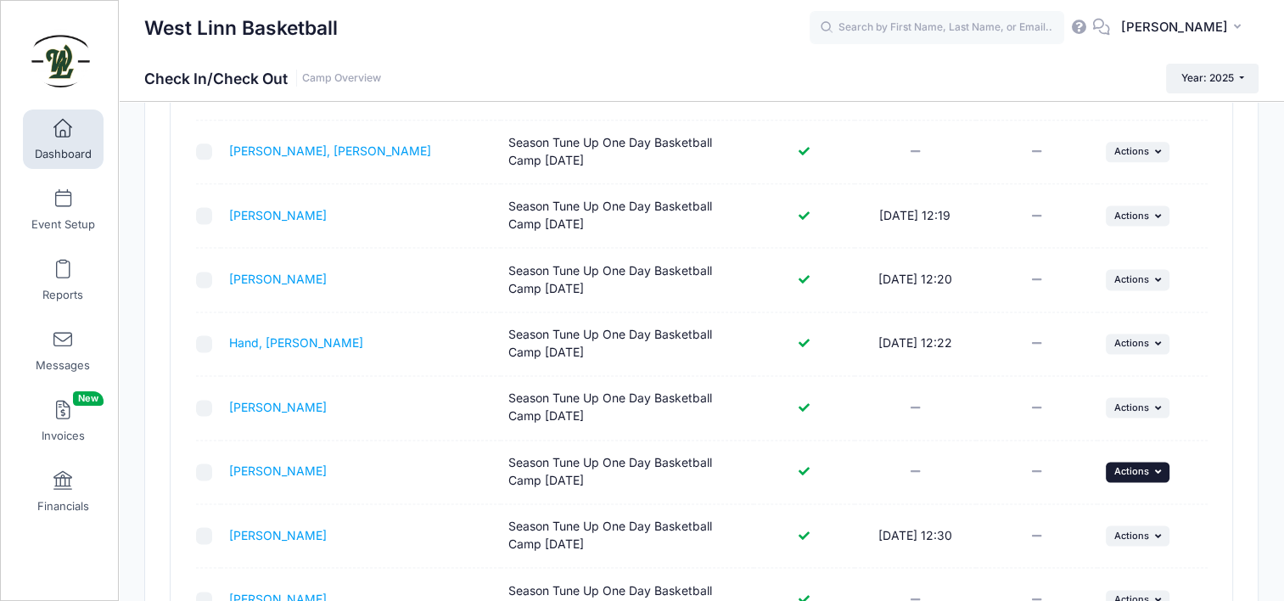
click at [1117, 466] on span "Actions" at bounding box center [1132, 471] width 35 height 12
click at [1114, 509] on link "Check In" at bounding box center [1085, 502] width 154 height 32
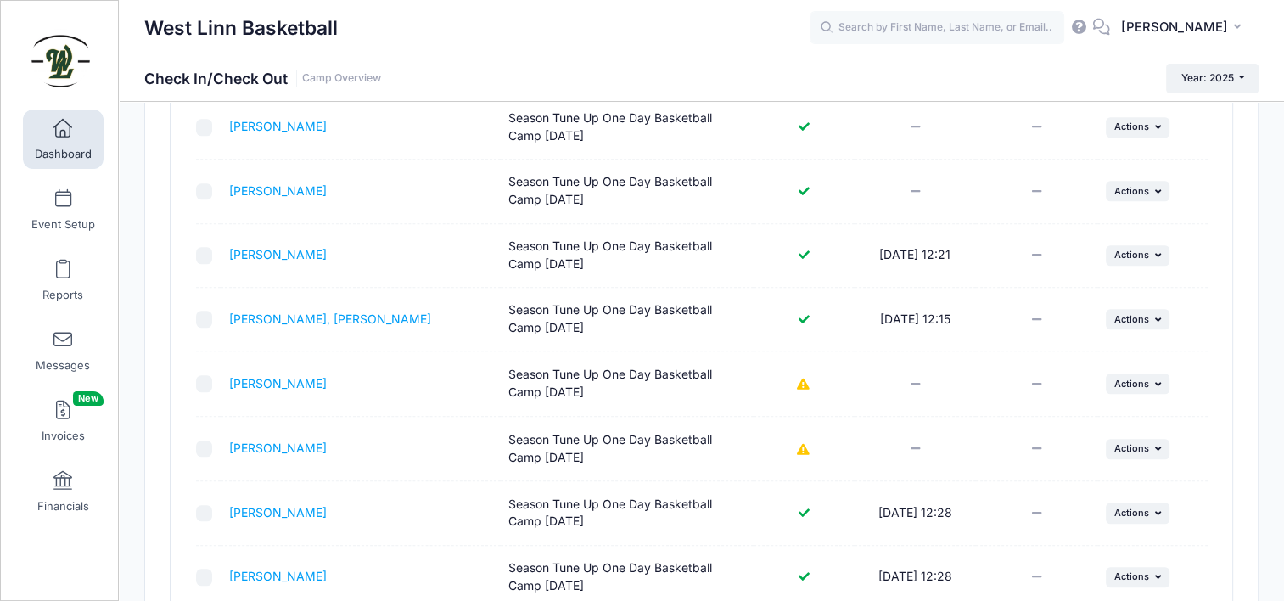
scroll to position [1111, 0]
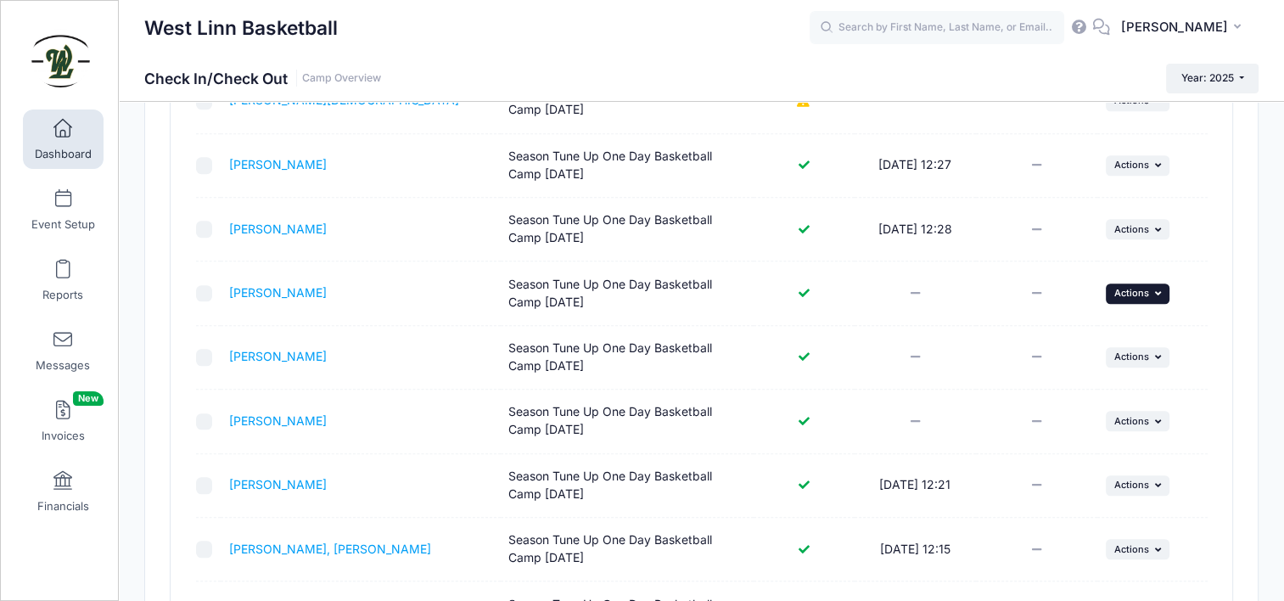
click at [1137, 291] on span "Actions" at bounding box center [1132, 293] width 35 height 12
click at [1117, 335] on link "Check In" at bounding box center [1085, 327] width 154 height 32
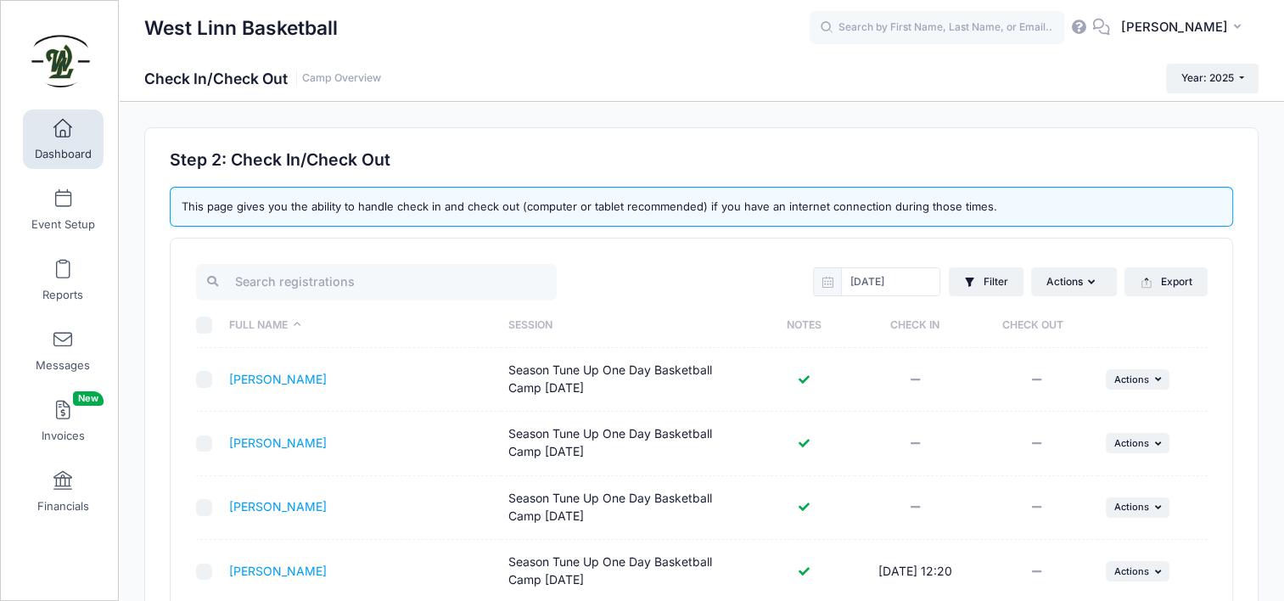
scroll to position [85, 0]
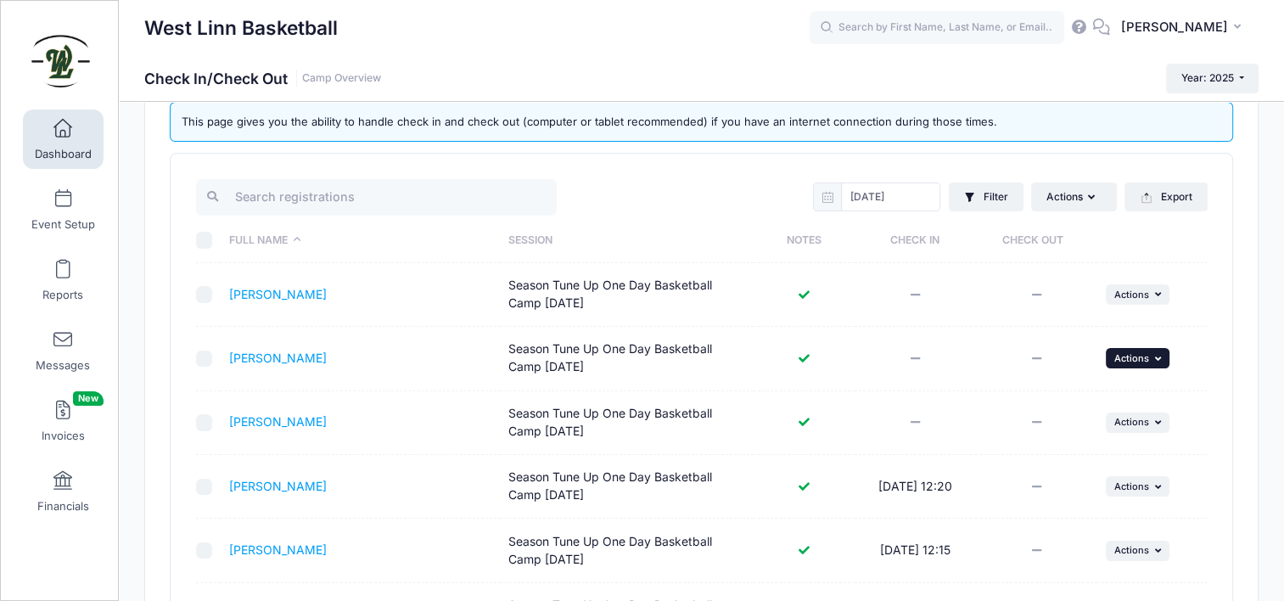
click at [1115, 362] on button "... Actions" at bounding box center [1138, 358] width 65 height 20
click at [1106, 409] on link "Check In" at bounding box center [1085, 395] width 154 height 32
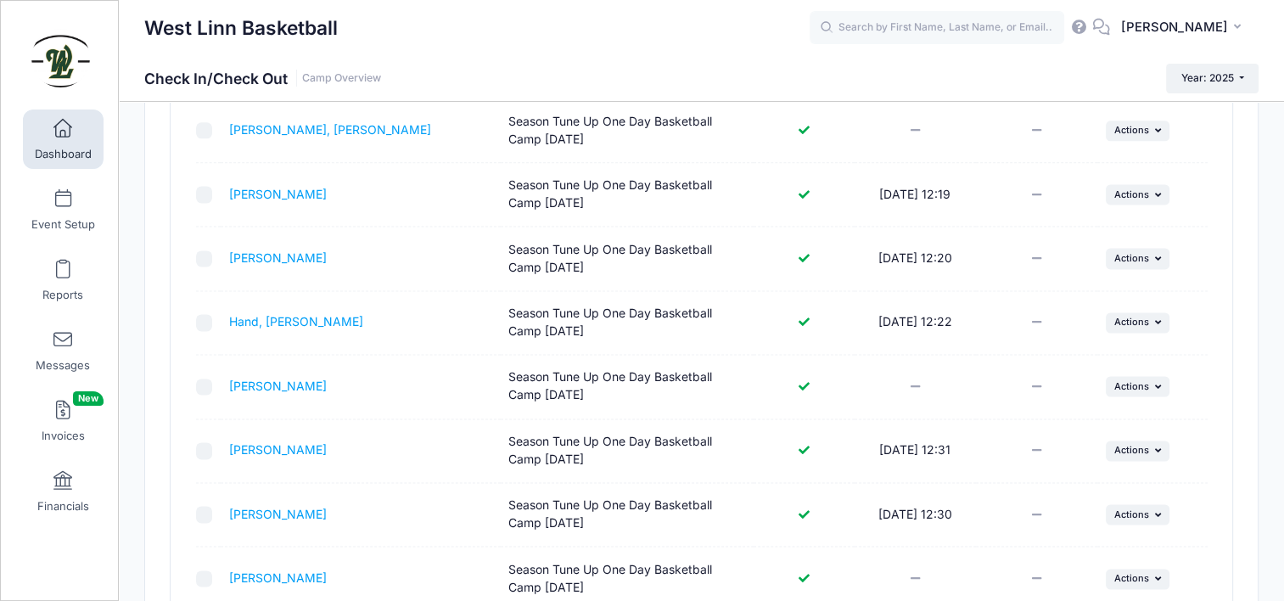
scroll to position [2462, 0]
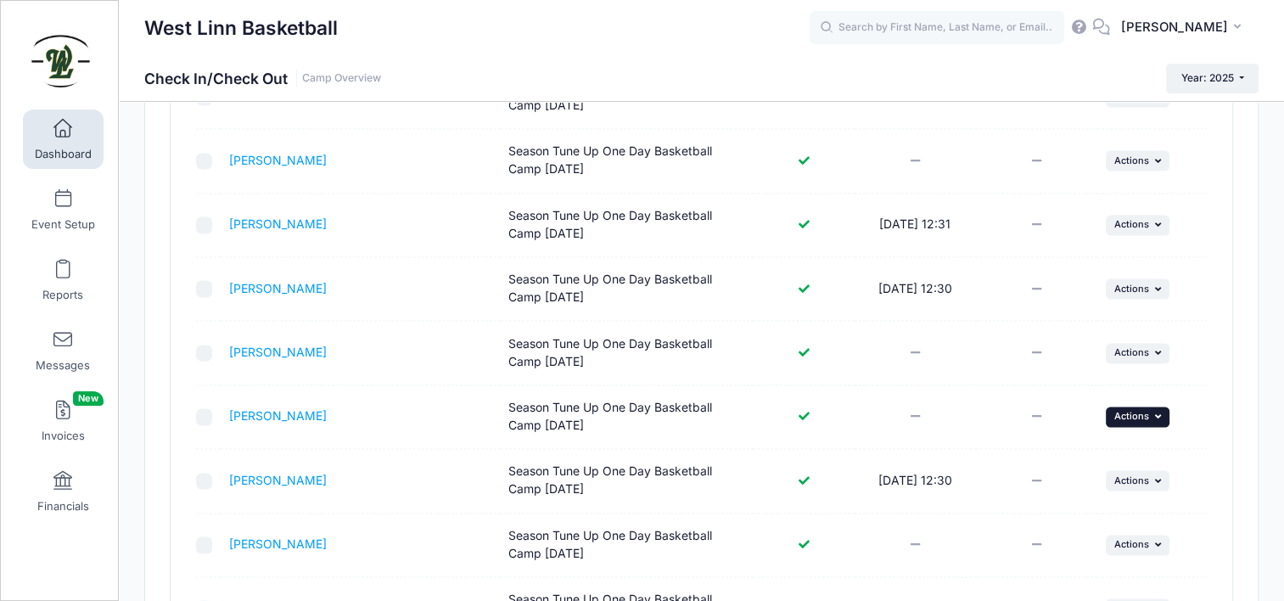
click at [1133, 410] on span "Actions" at bounding box center [1132, 416] width 35 height 12
click at [1094, 448] on link "Check In" at bounding box center [1085, 446] width 154 height 32
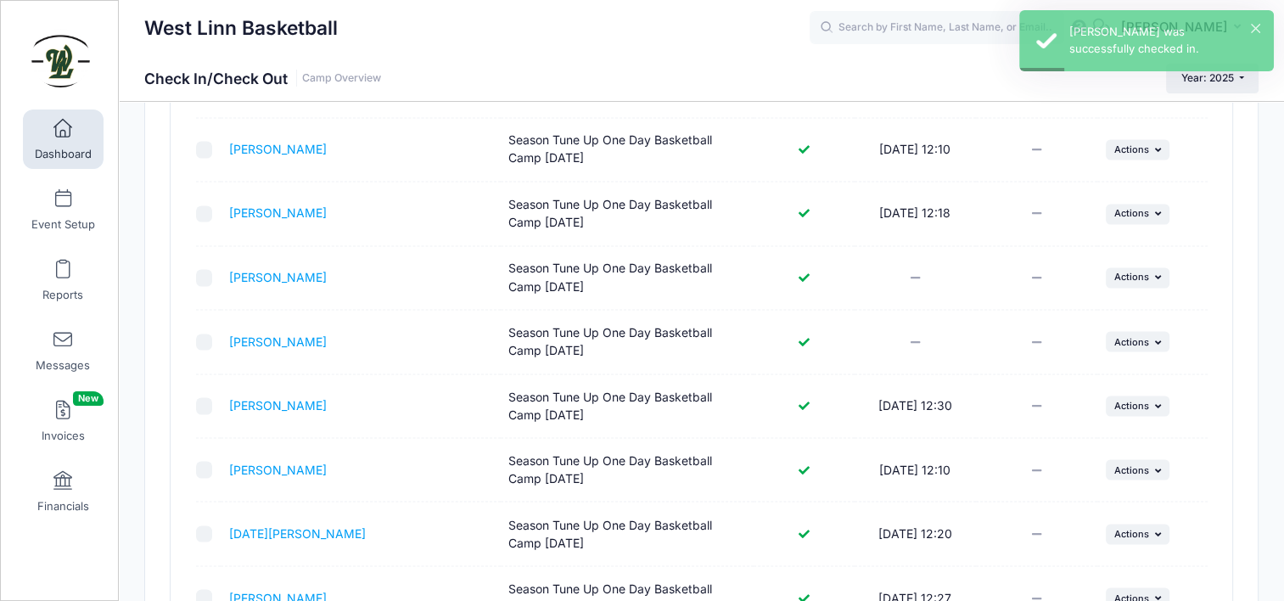
scroll to position [2809, 0]
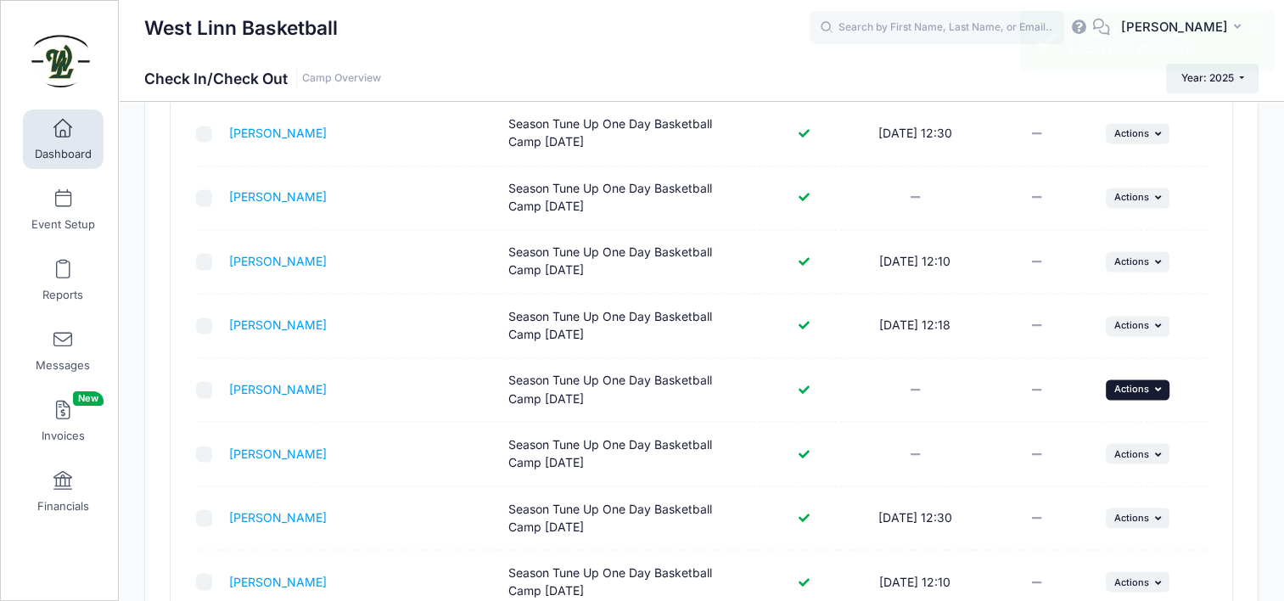
click at [1135, 383] on span "Actions" at bounding box center [1132, 389] width 35 height 12
click at [1076, 428] on link "Check In" at bounding box center [1085, 418] width 154 height 32
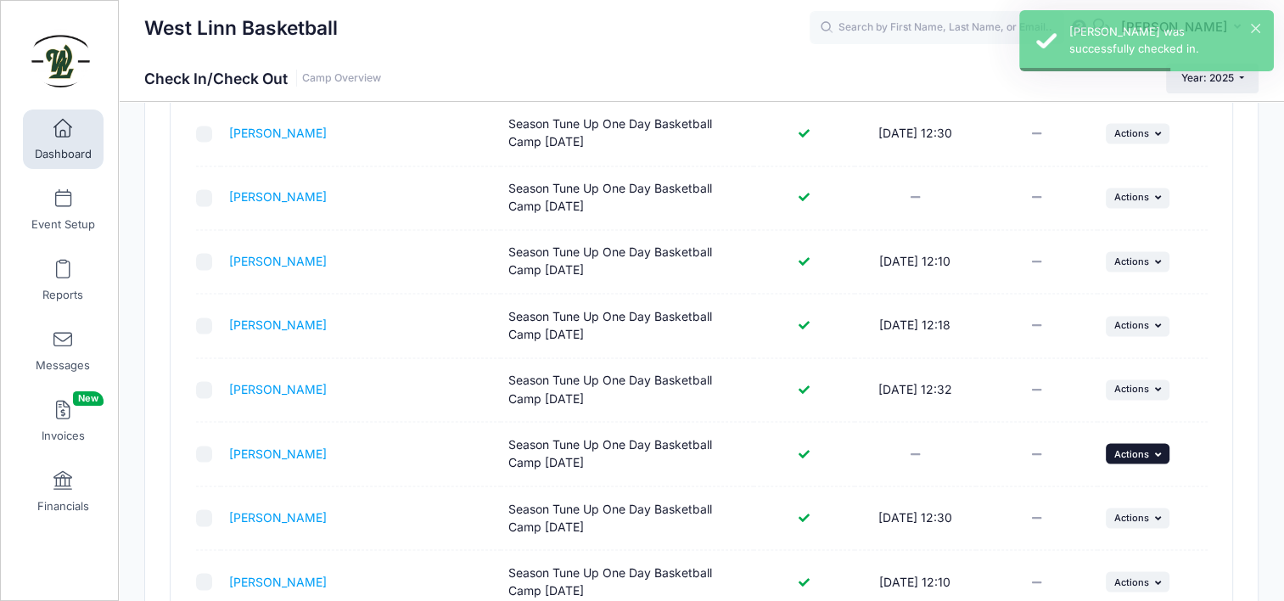
click at [1149, 446] on button "... Actions" at bounding box center [1138, 453] width 65 height 20
click at [1076, 489] on link "Check In" at bounding box center [1085, 482] width 154 height 32
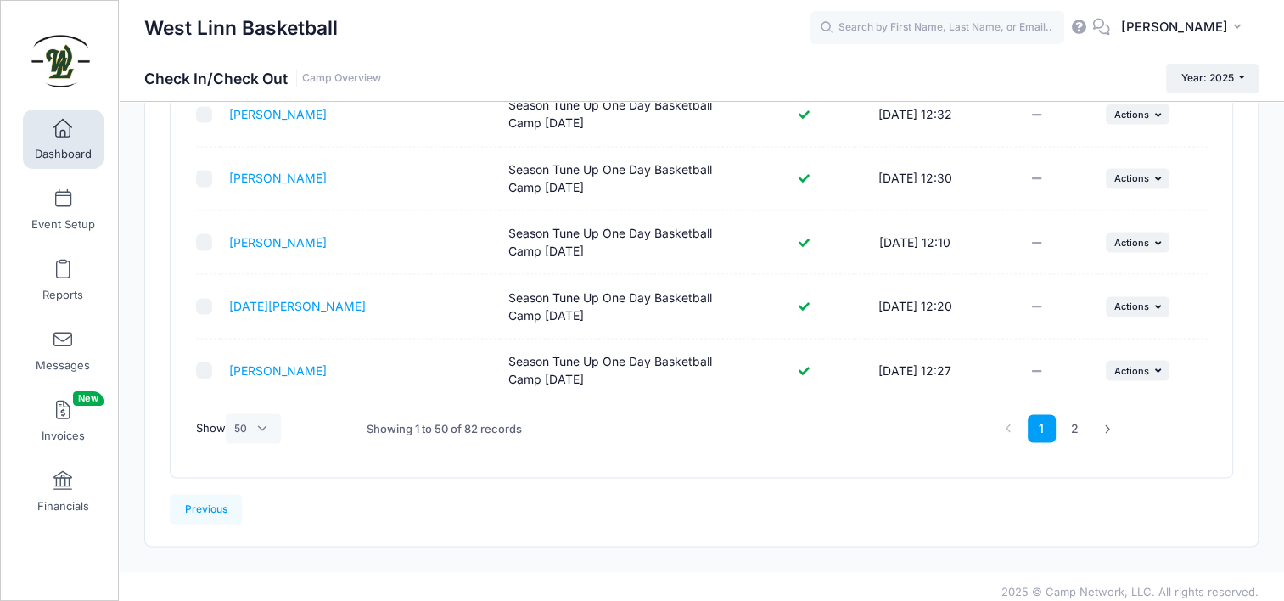
scroll to position [3064, 0]
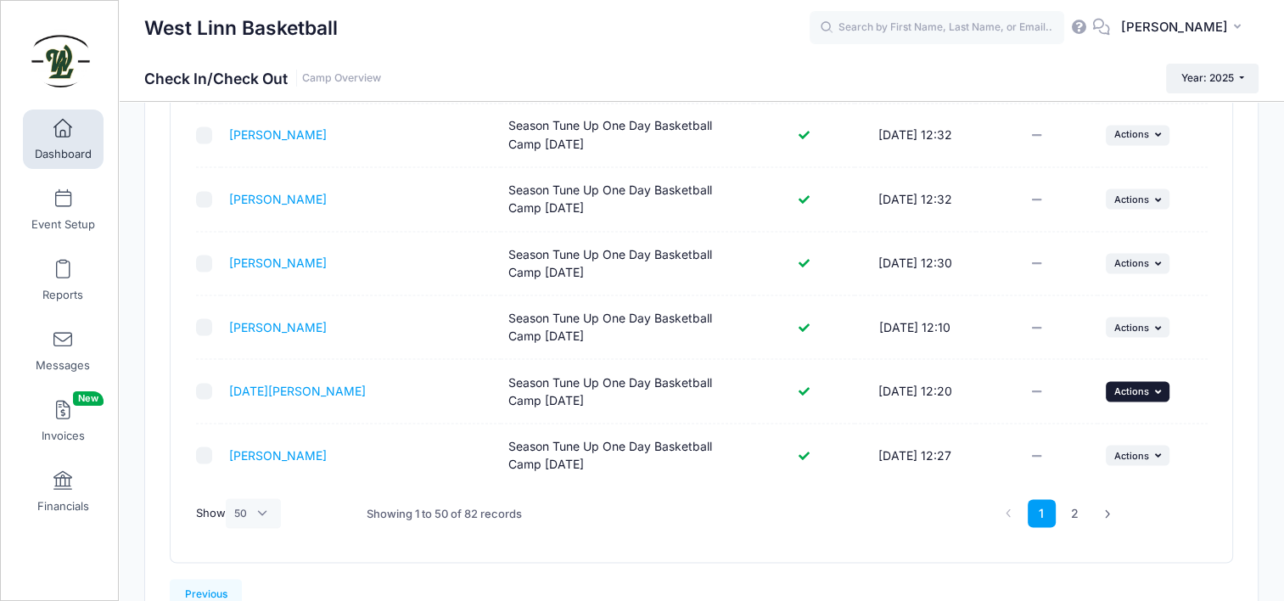
click at [1122, 385] on span "Actions" at bounding box center [1132, 391] width 35 height 12
click at [1085, 418] on link "Check Out" at bounding box center [1085, 419] width 154 height 32
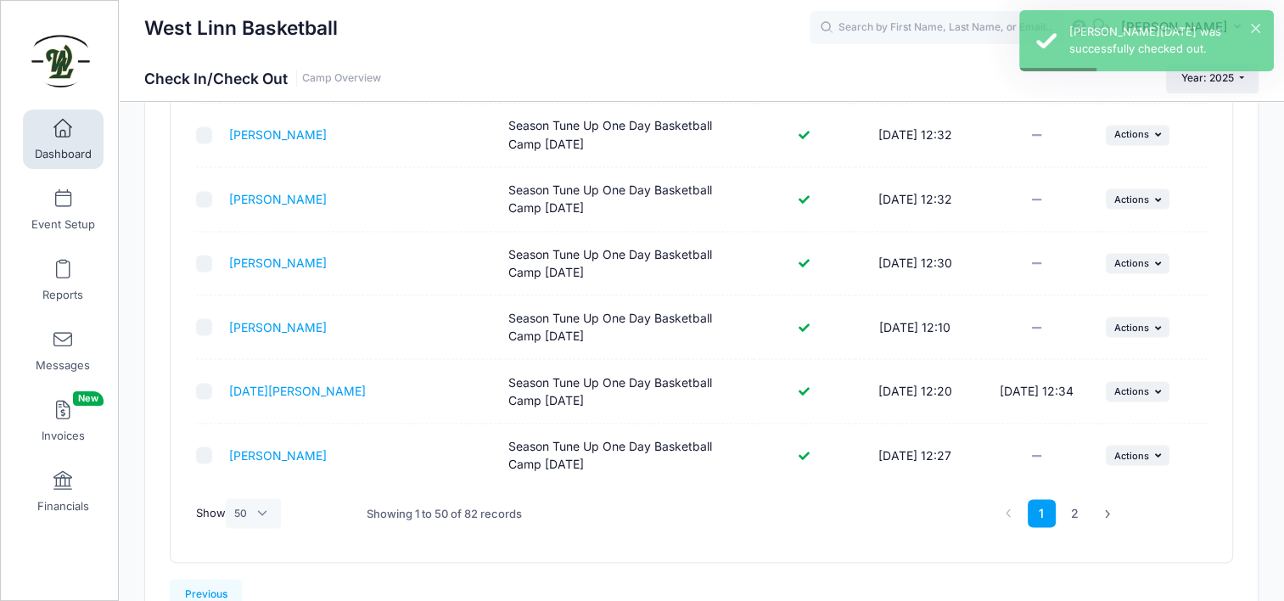
scroll to position [2979, 0]
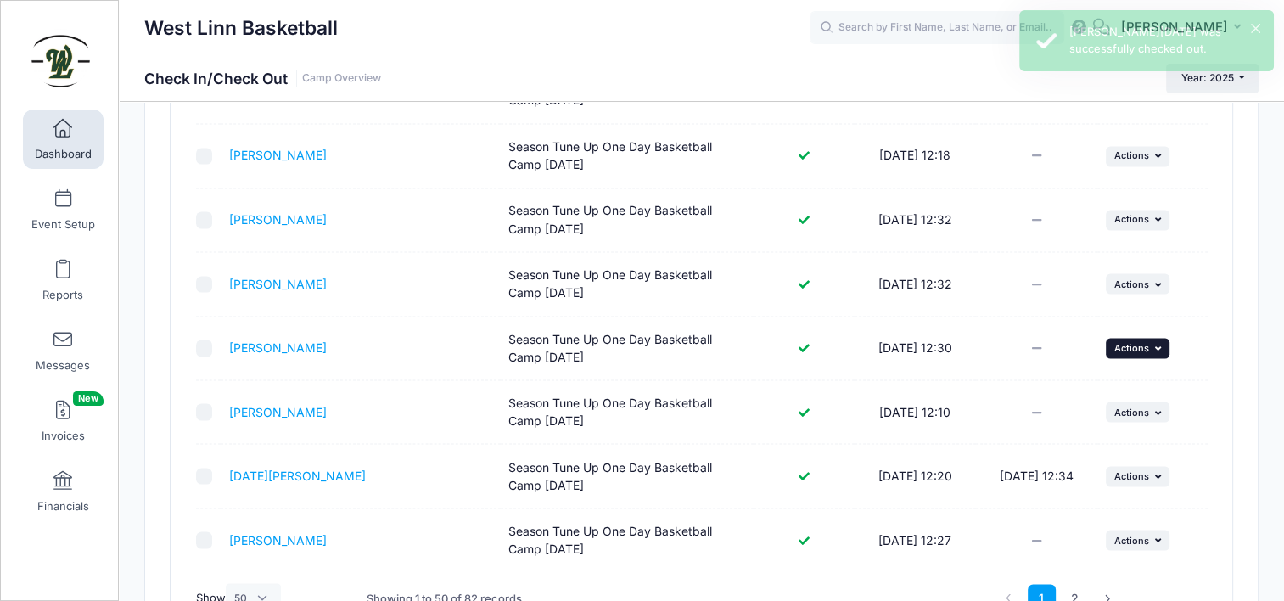
click at [1131, 341] on span "Actions" at bounding box center [1132, 347] width 35 height 12
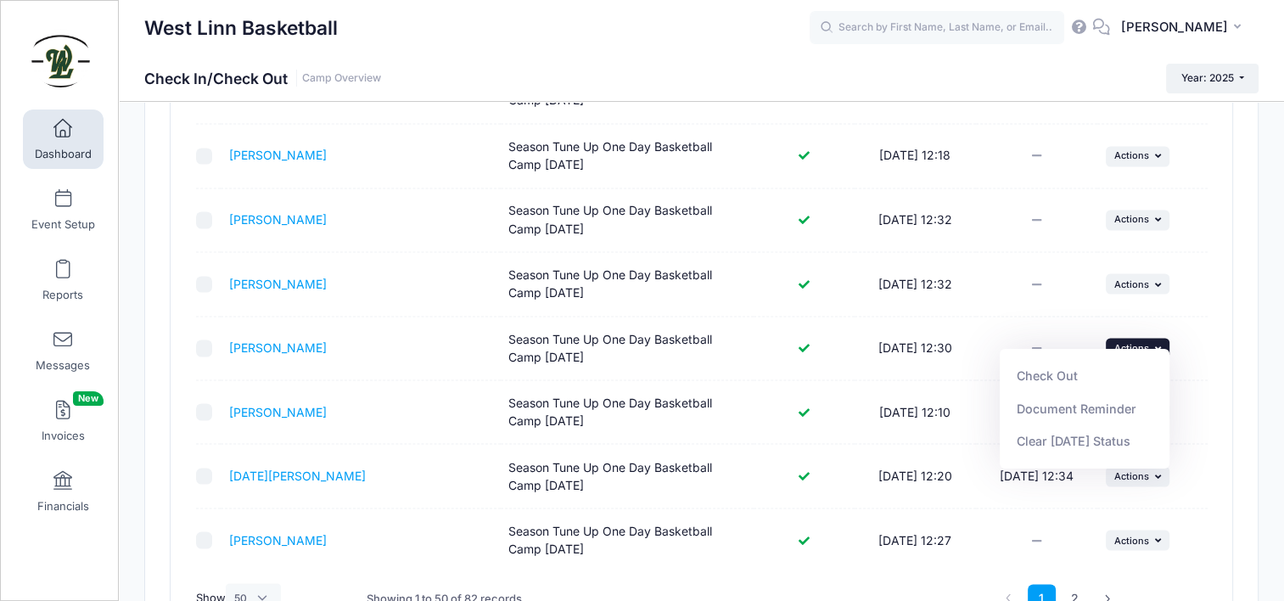
click at [1131, 341] on span "Actions" at bounding box center [1132, 347] width 35 height 12
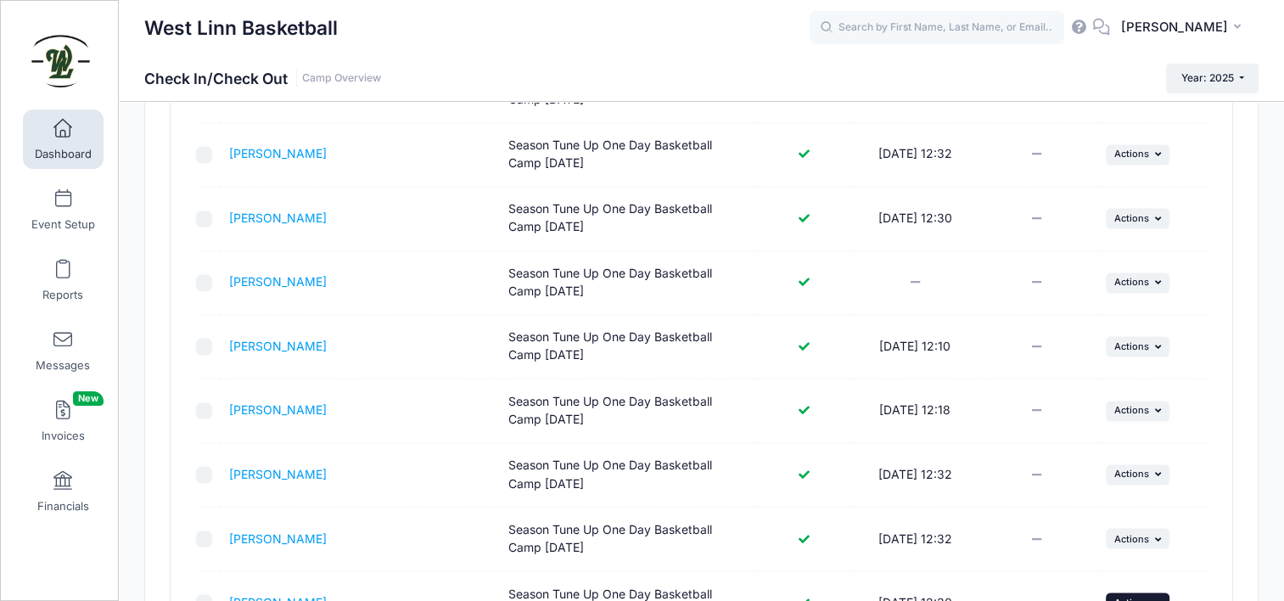
scroll to position [3148, 0]
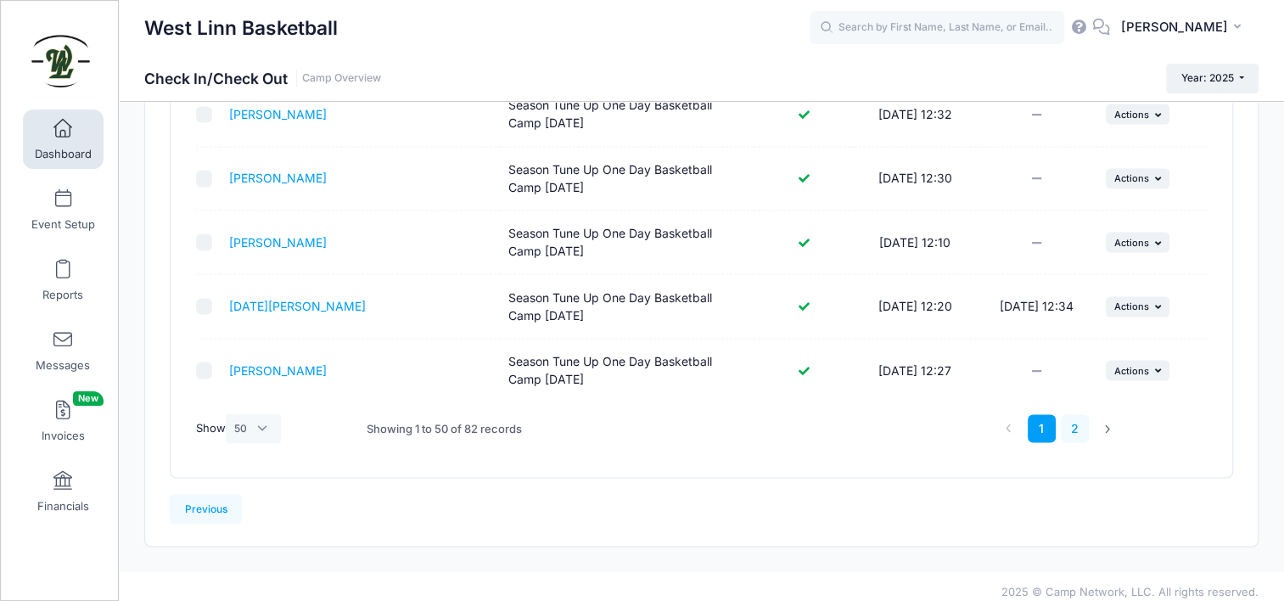
click at [1081, 424] on link "2" at bounding box center [1075, 428] width 28 height 28
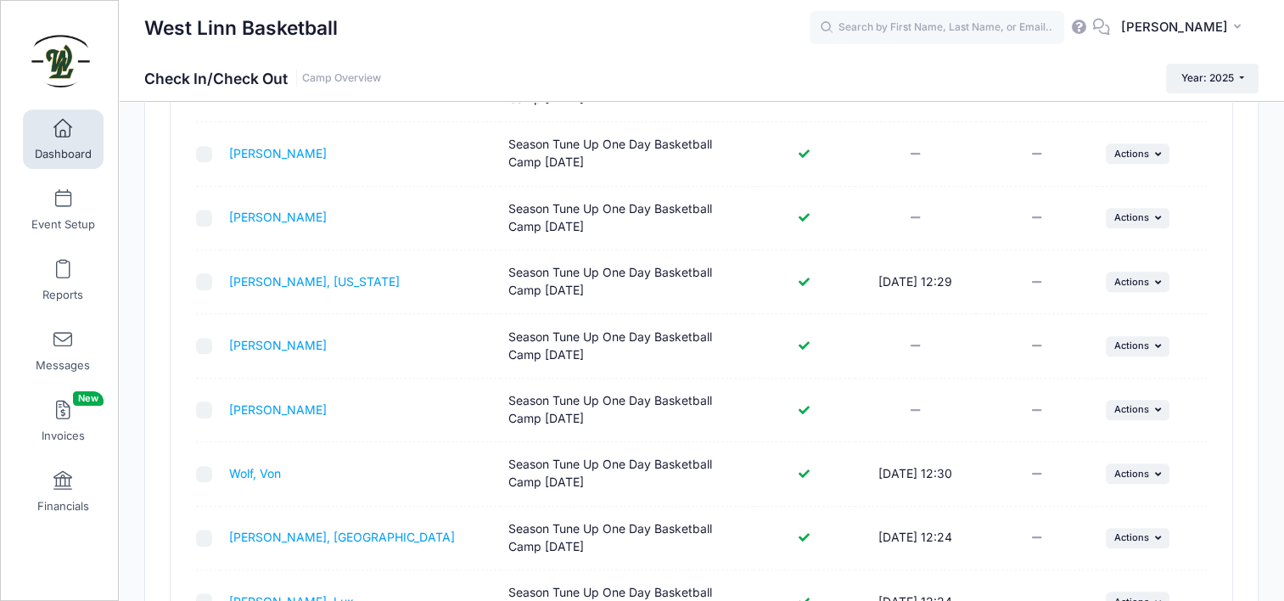
scroll to position [1997, 0]
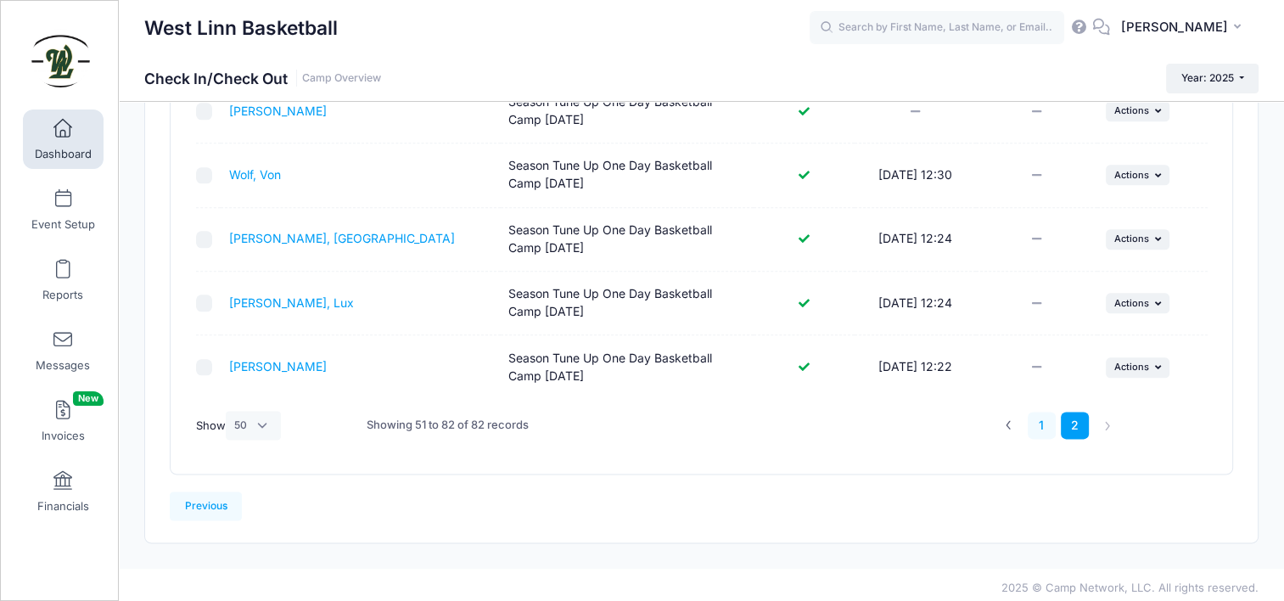
click at [1041, 431] on link "1" at bounding box center [1042, 426] width 28 height 28
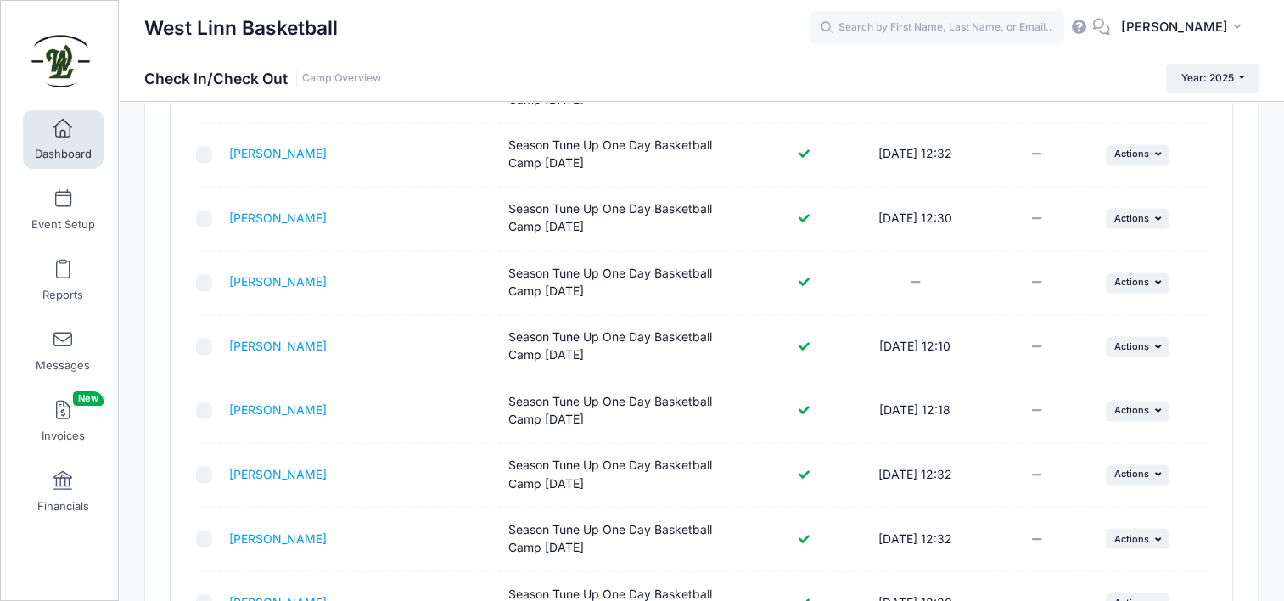
scroll to position [2469, 0]
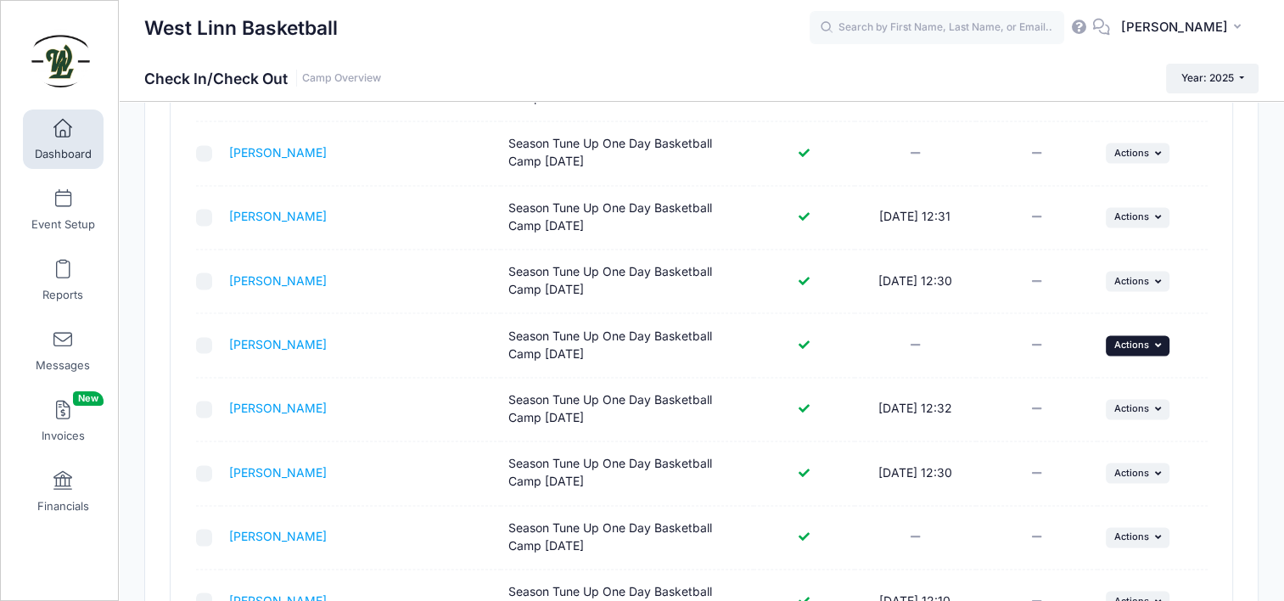
click at [1143, 342] on span "Actions" at bounding box center [1132, 345] width 35 height 12
click at [1103, 379] on link "Check In" at bounding box center [1085, 375] width 154 height 32
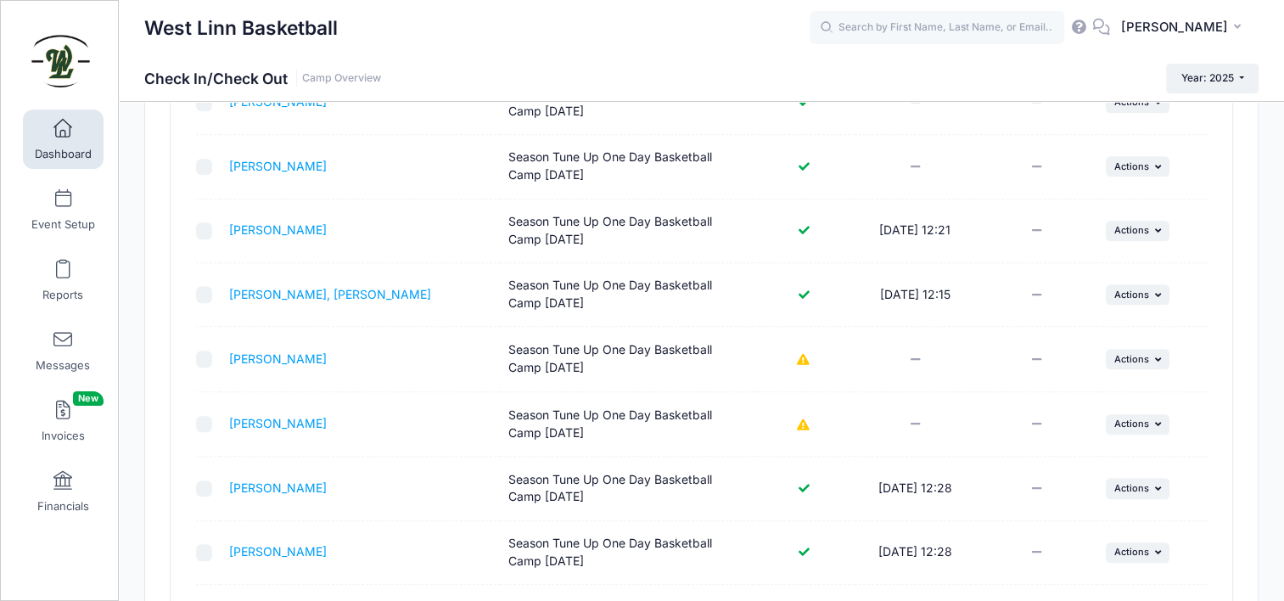
scroll to position [772, 0]
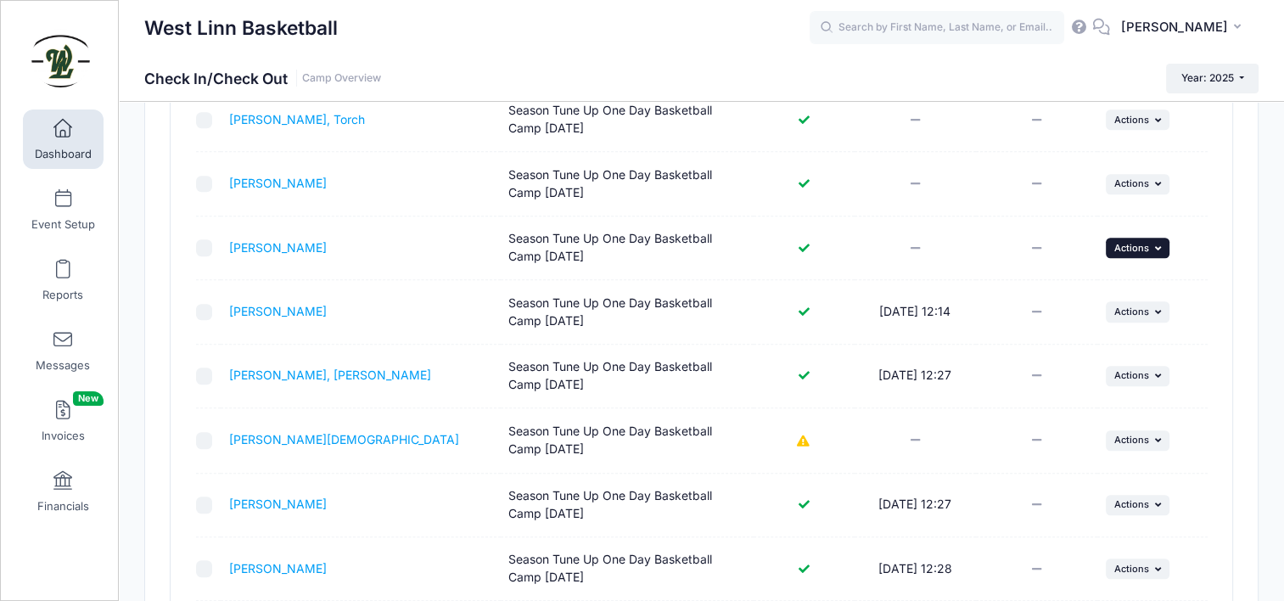
click at [1115, 243] on span "Actions" at bounding box center [1132, 248] width 35 height 12
click at [1100, 292] on link "Check In" at bounding box center [1085, 282] width 154 height 32
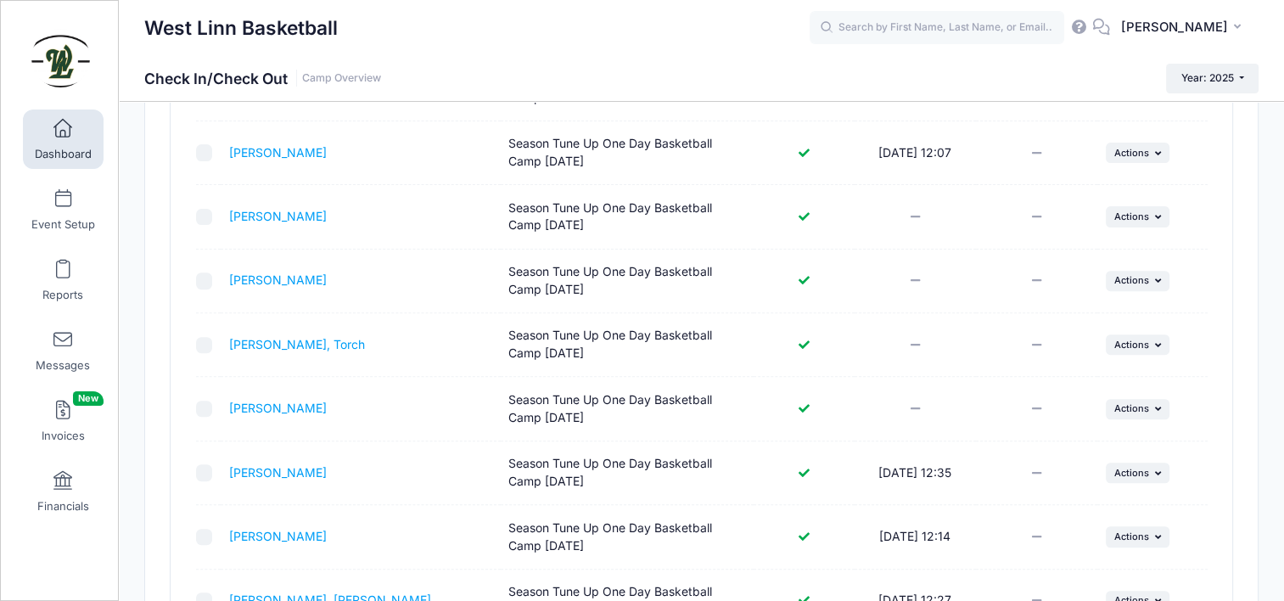
scroll to position [517, 0]
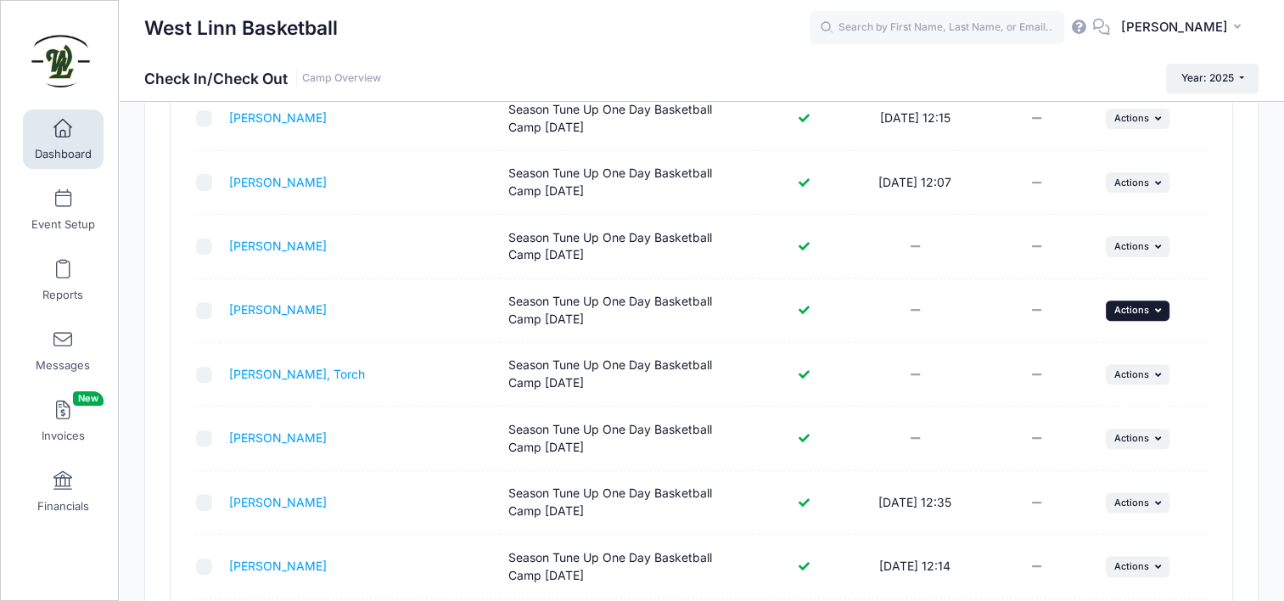
click at [1157, 313] on button "... Actions" at bounding box center [1138, 310] width 65 height 20
click at [1109, 354] on link "Check In" at bounding box center [1085, 345] width 154 height 32
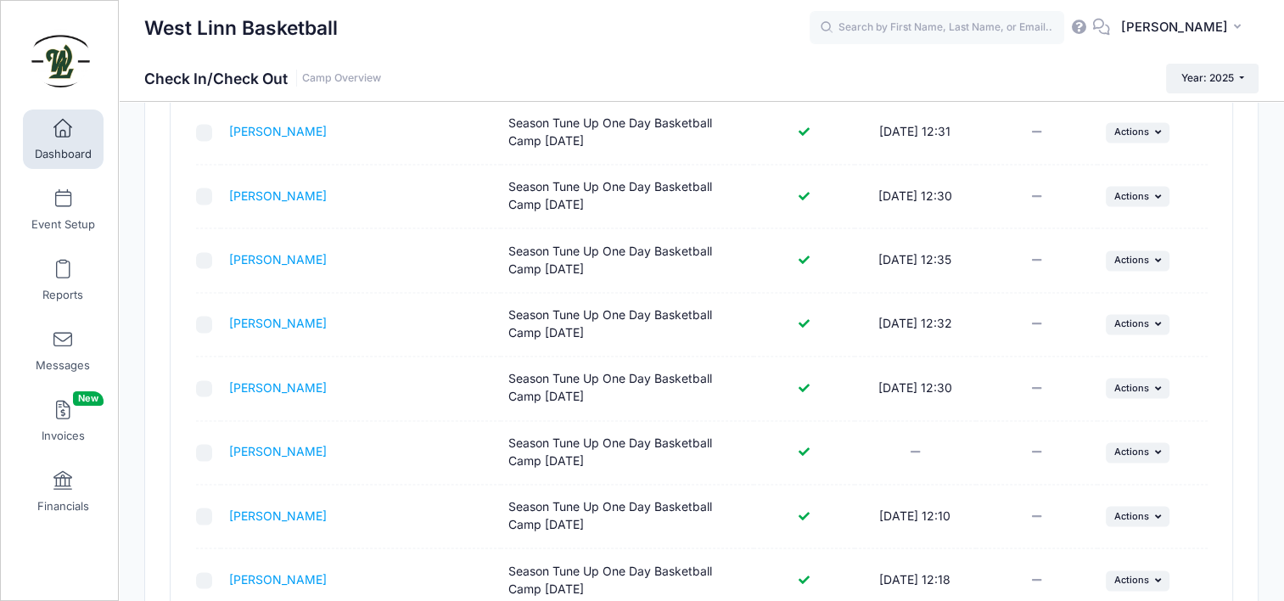
scroll to position [3148, 0]
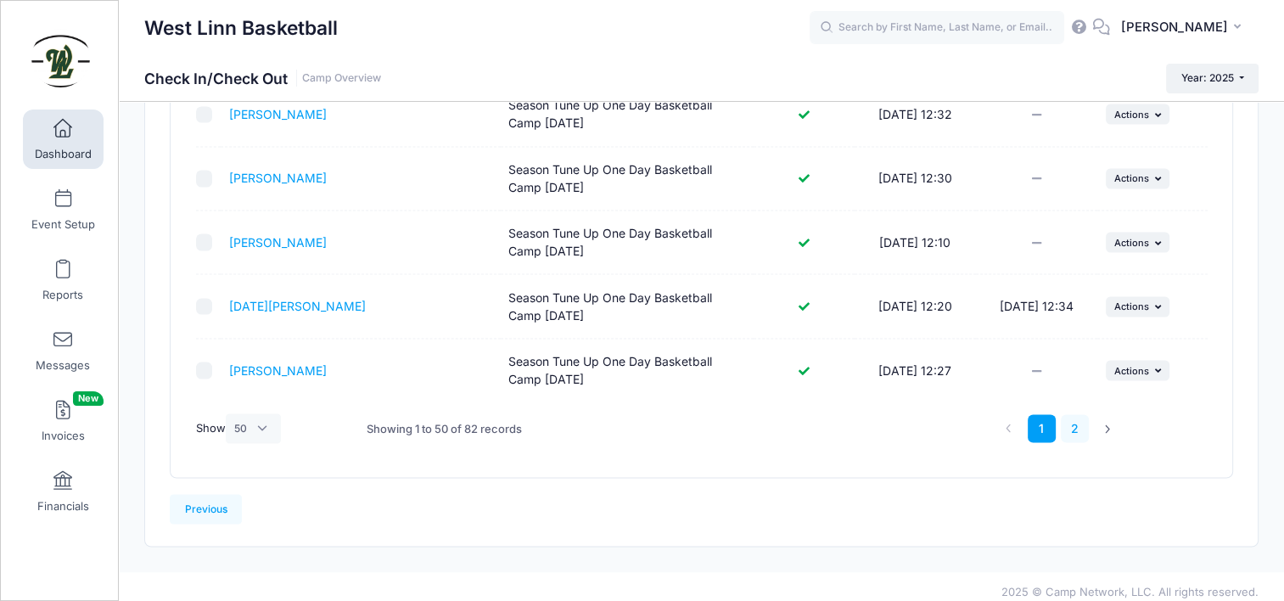
click at [1078, 420] on link "2" at bounding box center [1075, 428] width 28 height 28
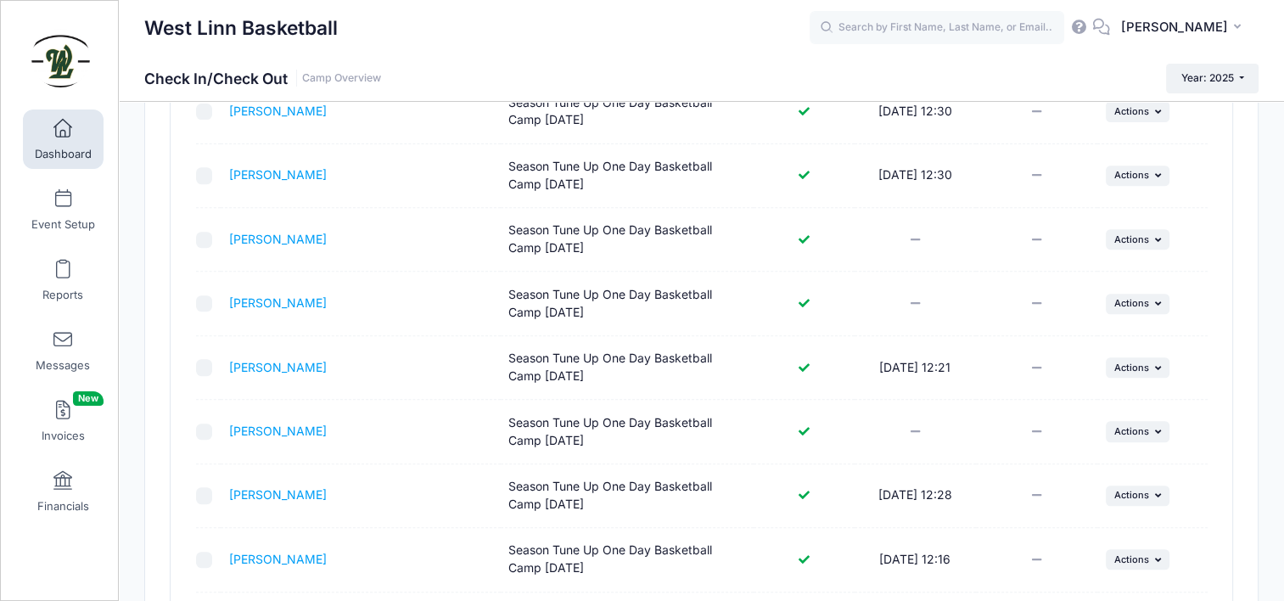
scroll to position [553, 0]
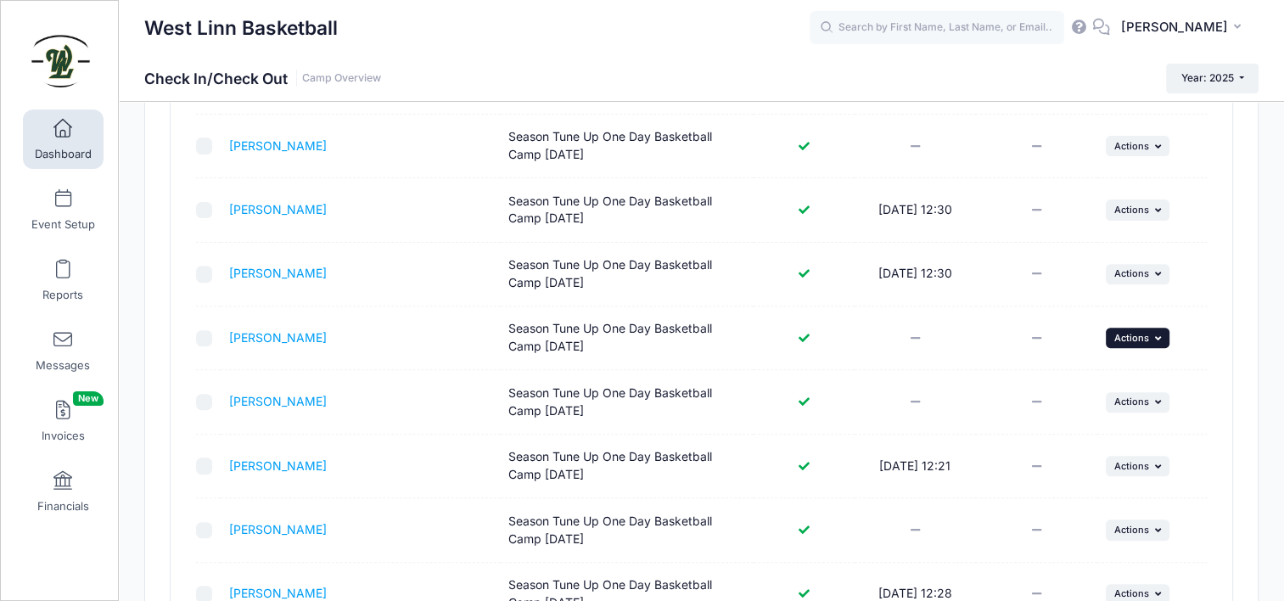
click at [1140, 336] on span "Actions" at bounding box center [1132, 338] width 35 height 12
click at [1097, 389] on link "Document Reminder" at bounding box center [1085, 405] width 154 height 32
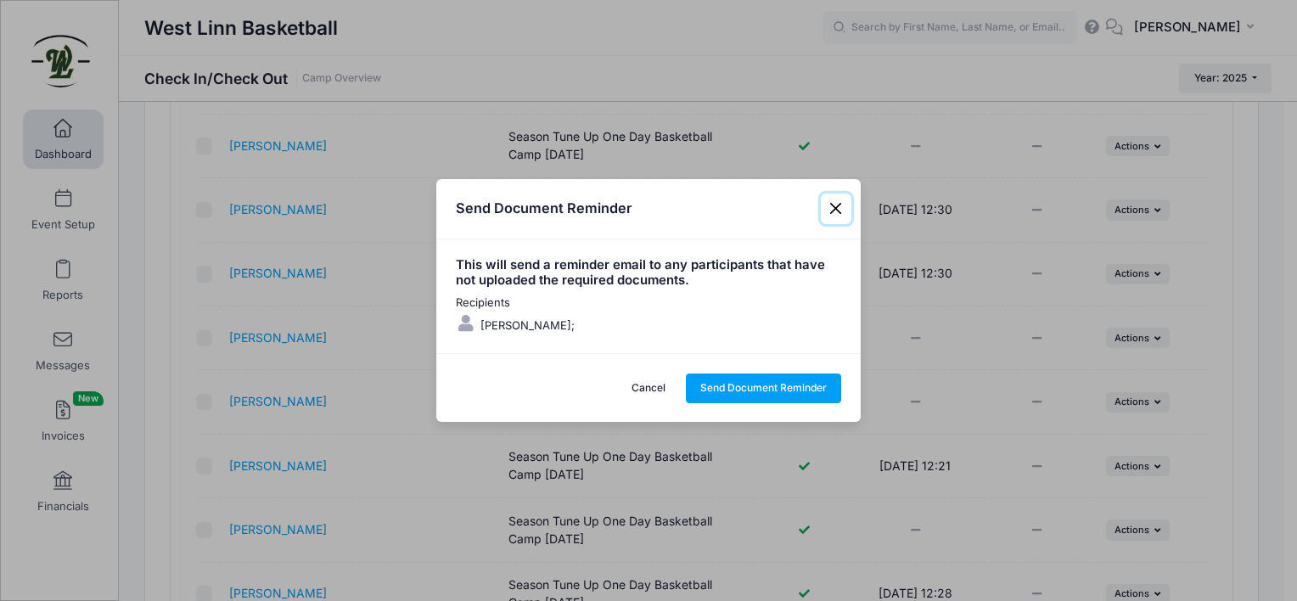
click at [836, 211] on button "Close" at bounding box center [836, 209] width 31 height 31
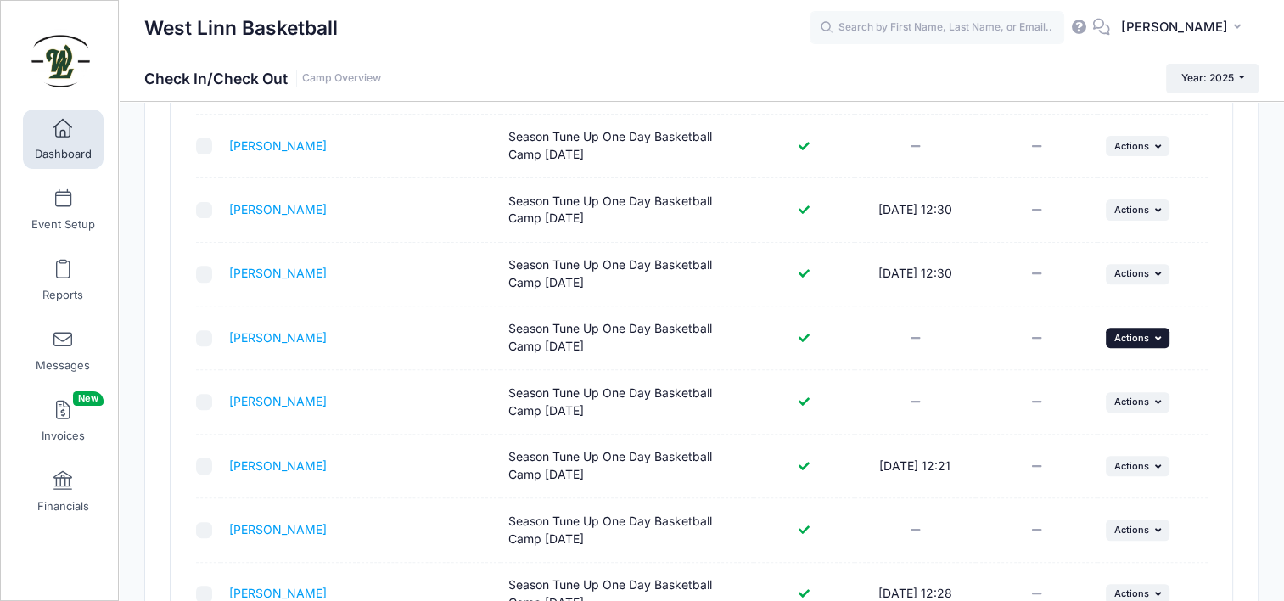
click at [1127, 336] on span "Actions" at bounding box center [1132, 338] width 35 height 12
click at [1053, 385] on link "Check In" at bounding box center [1085, 373] width 154 height 32
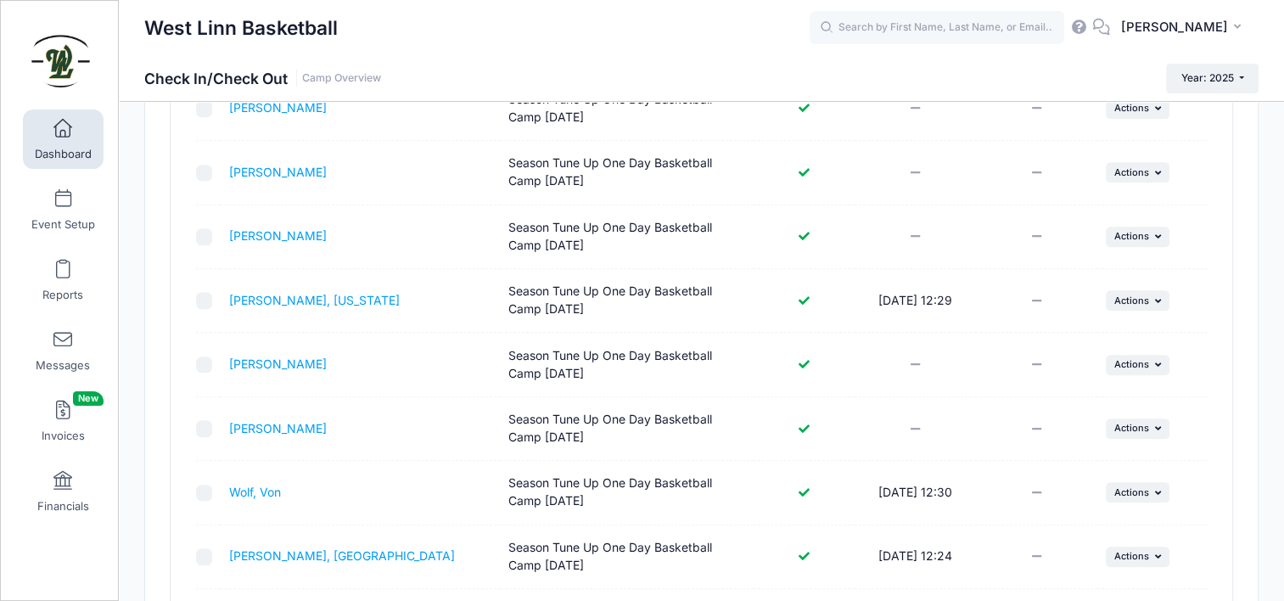
scroll to position [1997, 0]
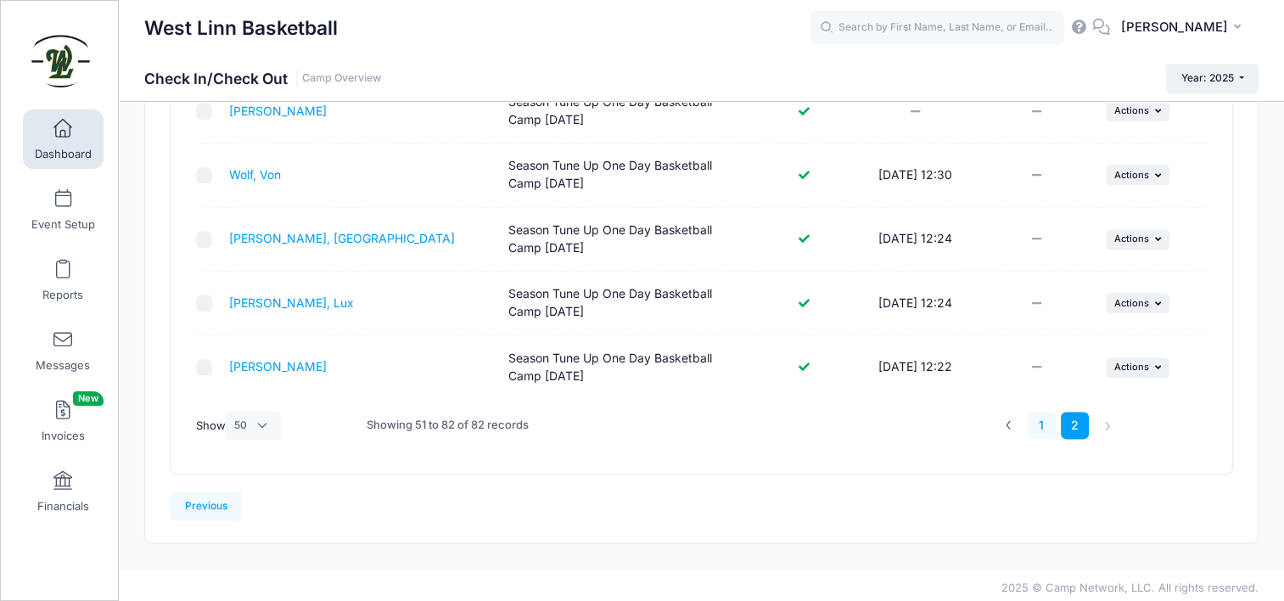
click at [1042, 412] on link "1" at bounding box center [1042, 426] width 28 height 28
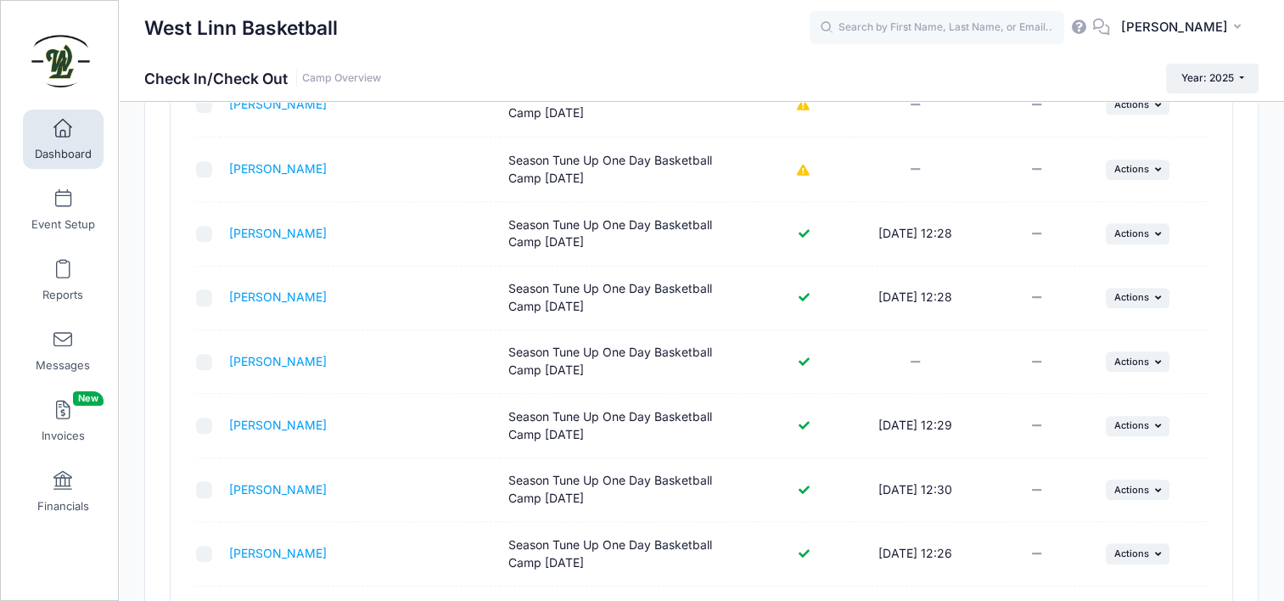
scroll to position [2215, 0]
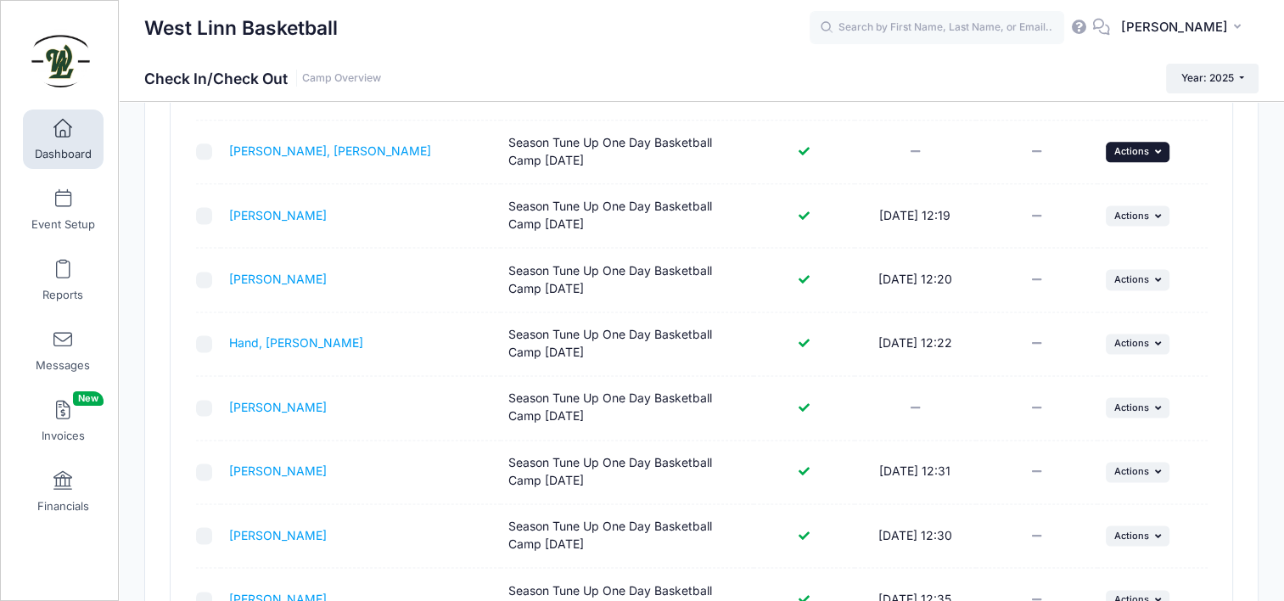
click at [1133, 145] on span "Actions" at bounding box center [1132, 151] width 35 height 12
click at [1098, 185] on link "Check In" at bounding box center [1085, 182] width 154 height 32
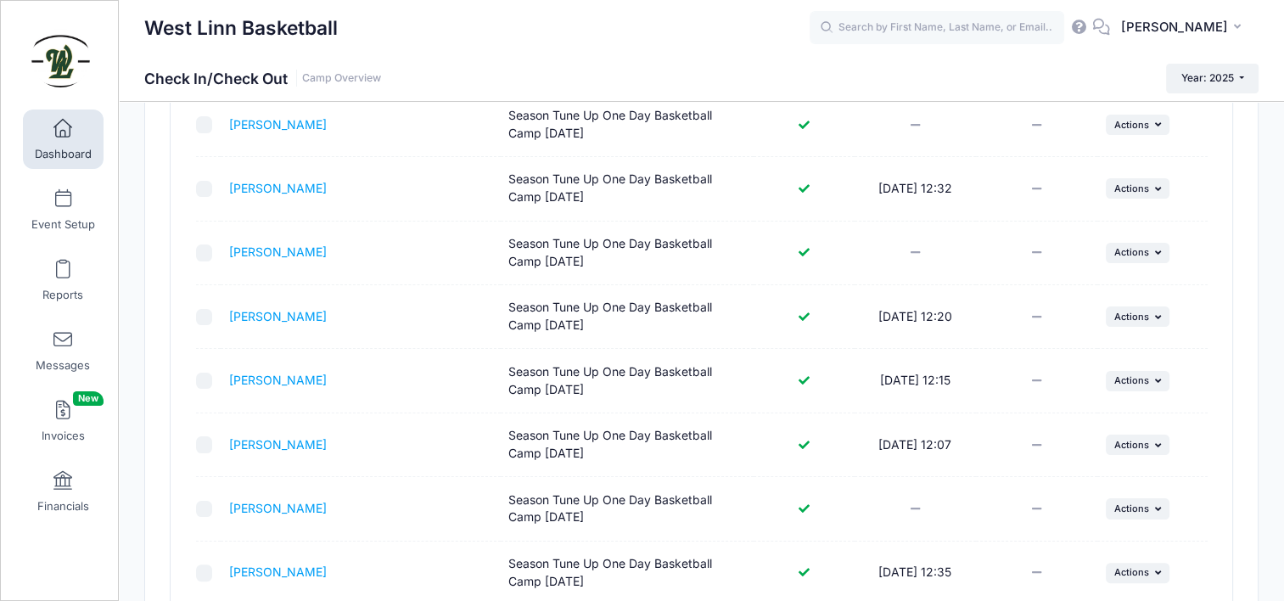
scroll to position [340, 0]
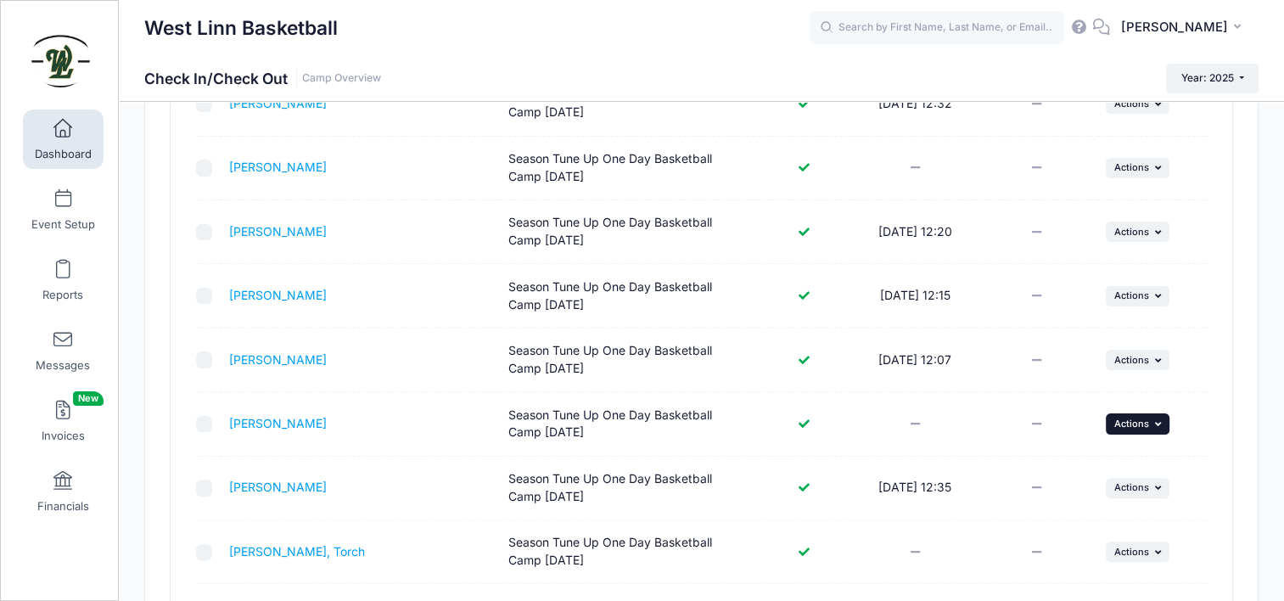
click at [1141, 427] on button "... Actions" at bounding box center [1138, 423] width 65 height 20
click at [1109, 459] on link "Check In" at bounding box center [1085, 459] width 154 height 32
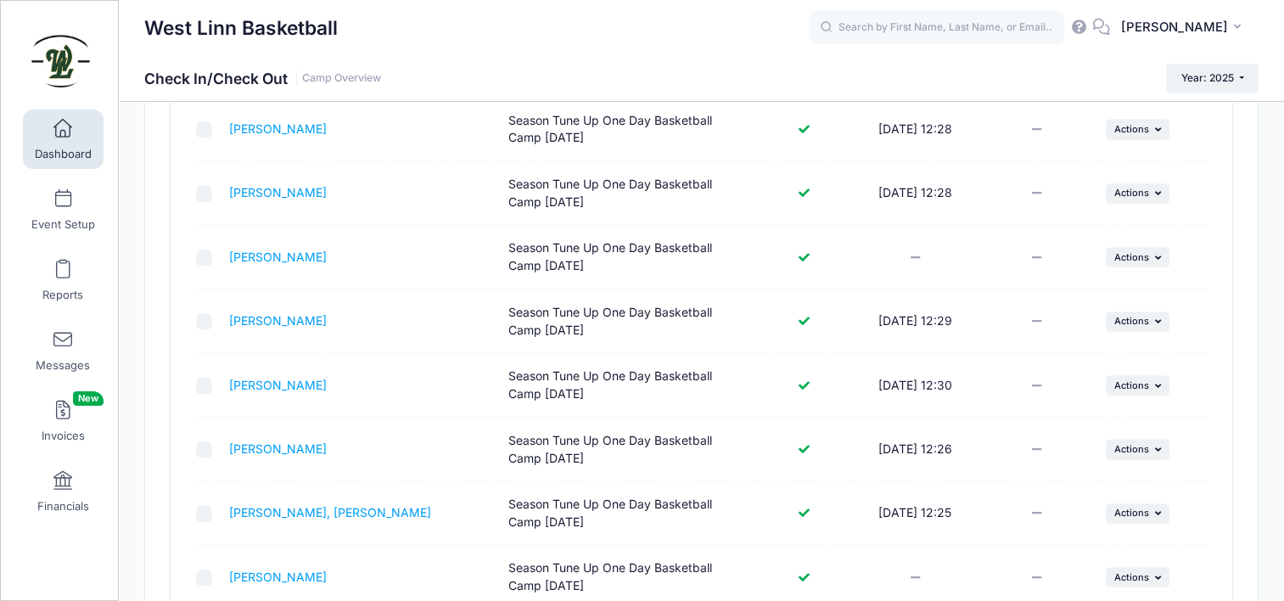
scroll to position [1867, 0]
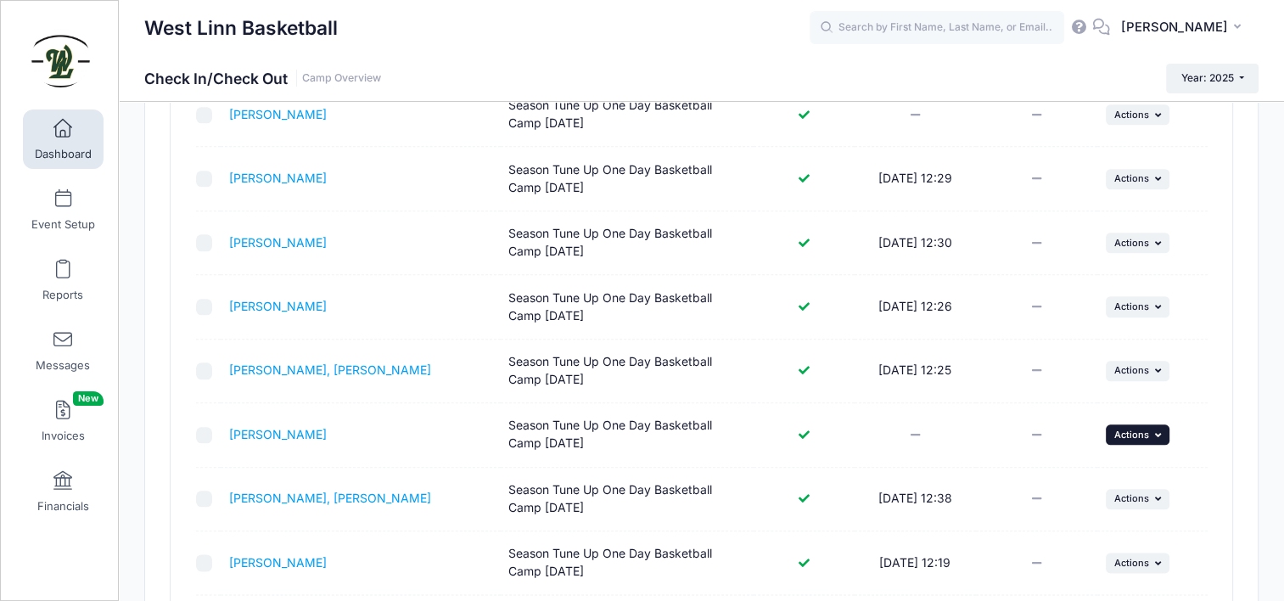
click at [1149, 437] on button "... Actions" at bounding box center [1138, 434] width 65 height 20
click at [1059, 469] on link "Check In" at bounding box center [1085, 466] width 154 height 32
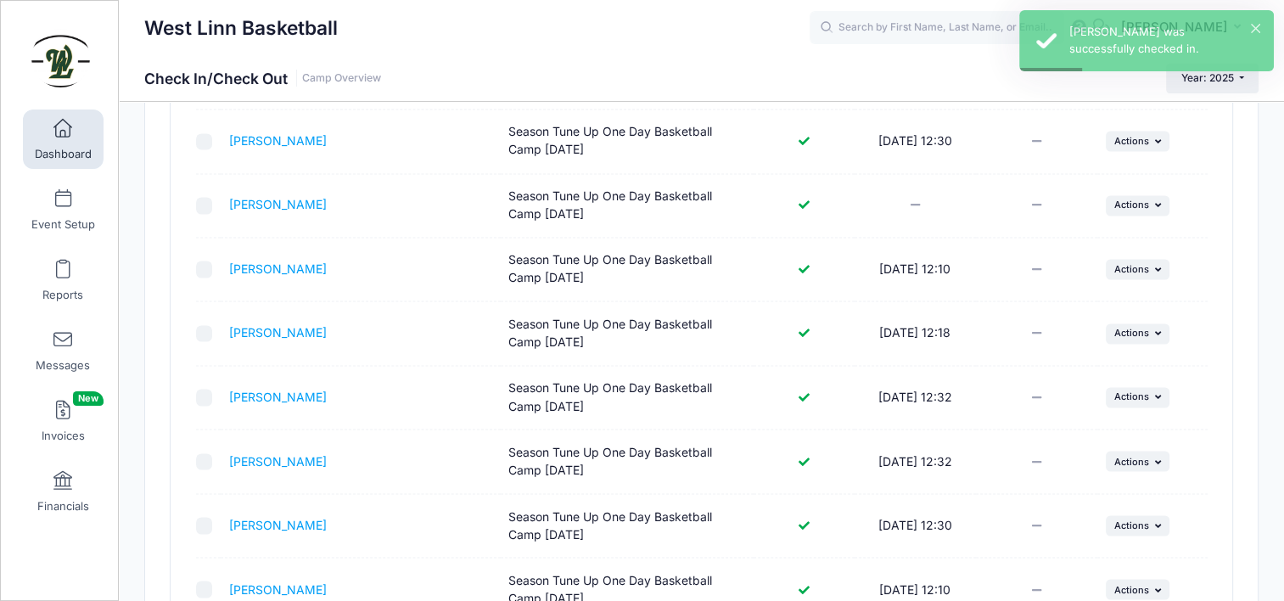
scroll to position [3148, 0]
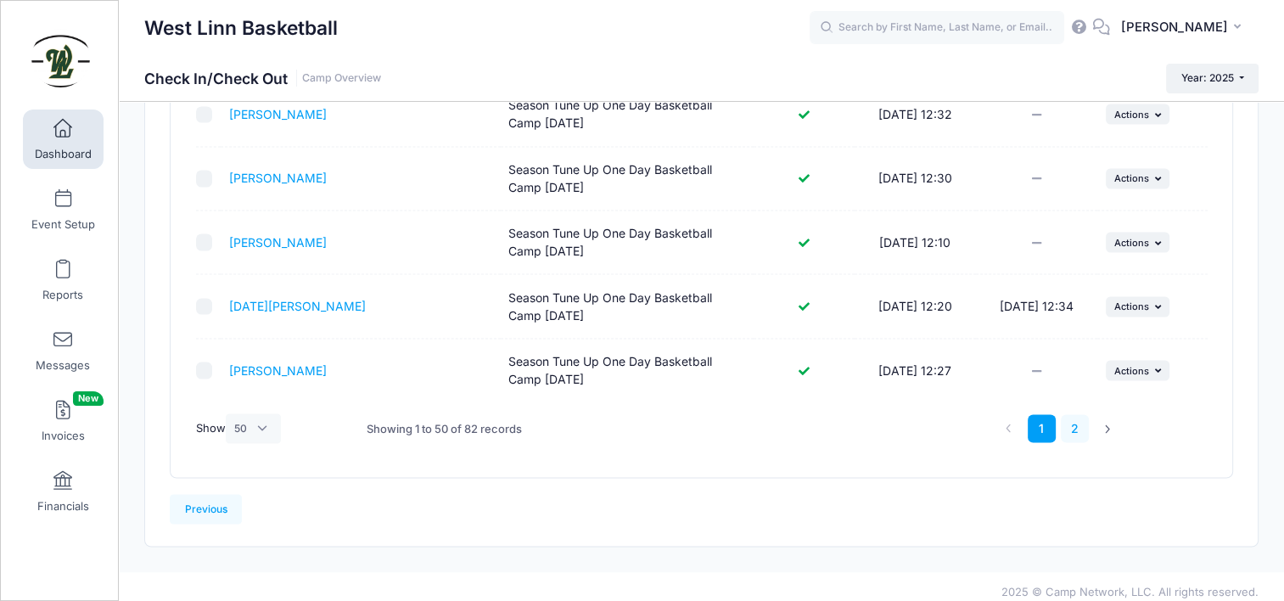
click at [1070, 422] on link "2" at bounding box center [1075, 428] width 28 height 28
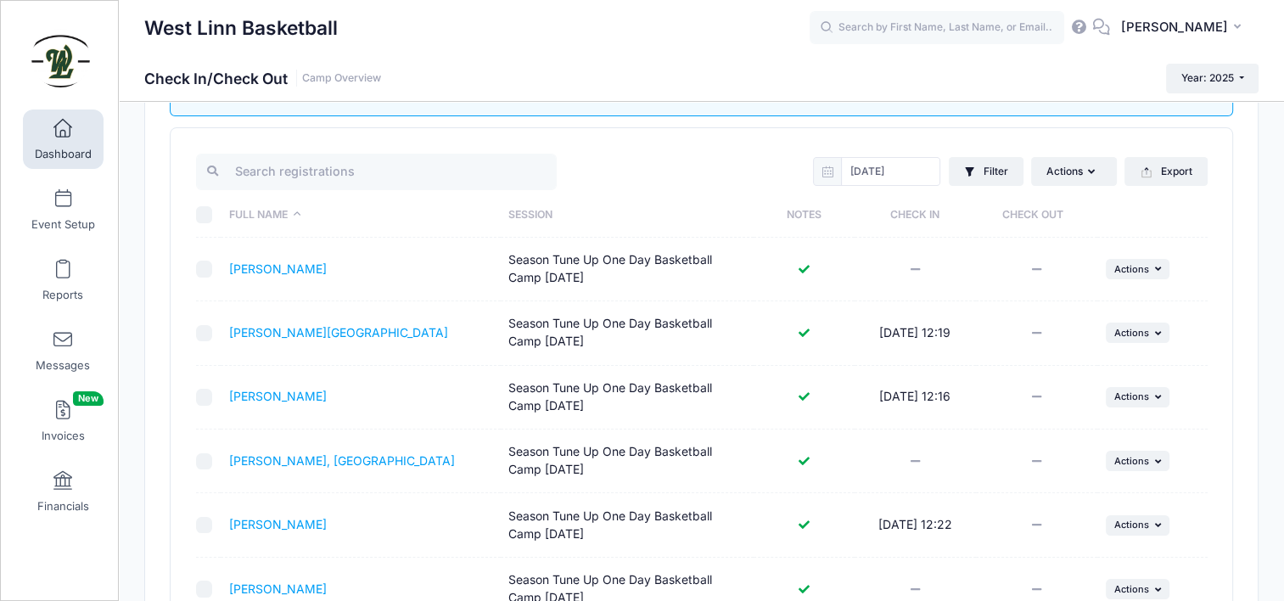
scroll to position [0, 0]
